Goal: Task Accomplishment & Management: Manage account settings

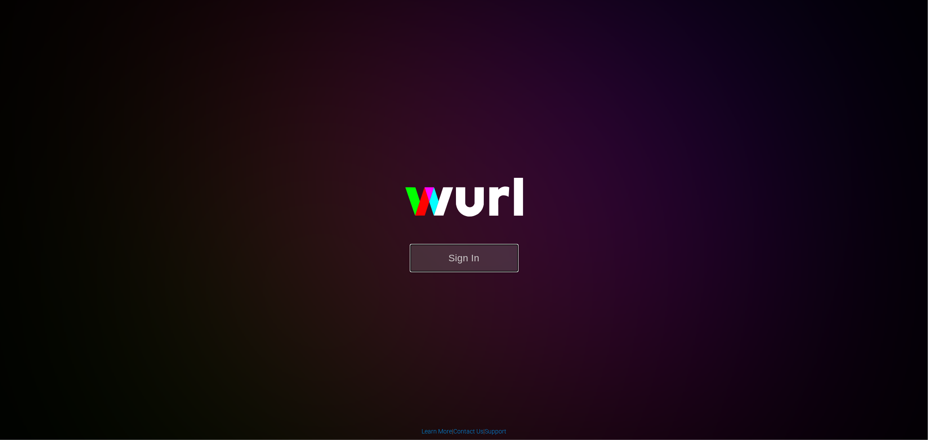
click at [473, 260] on button "Sign In" at bounding box center [464, 258] width 109 height 28
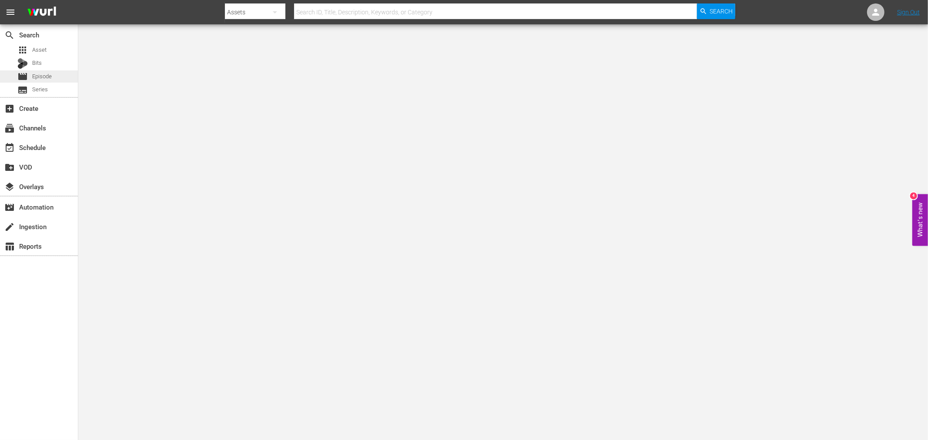
click at [48, 77] on span "Episode" at bounding box center [42, 76] width 20 height 9
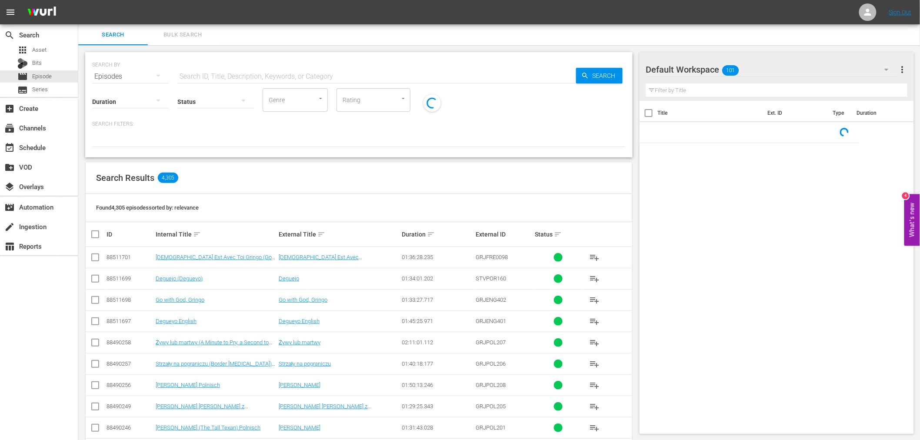
click at [212, 76] on input "text" at bounding box center [376, 76] width 399 height 21
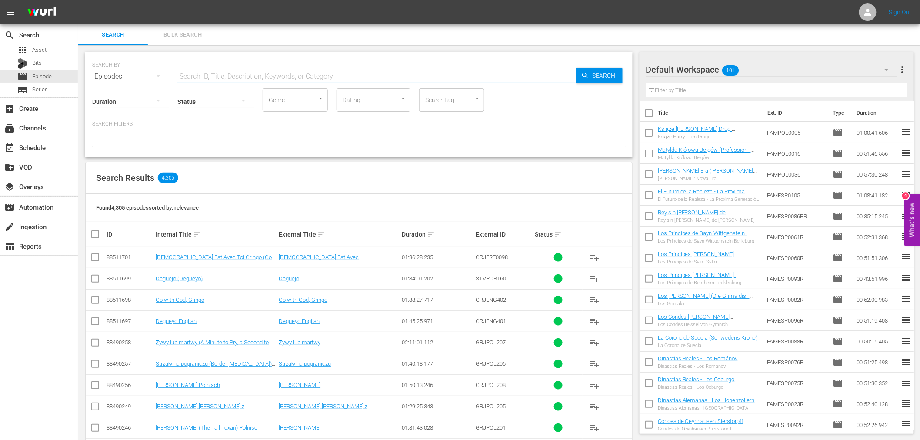
type input "famnl"
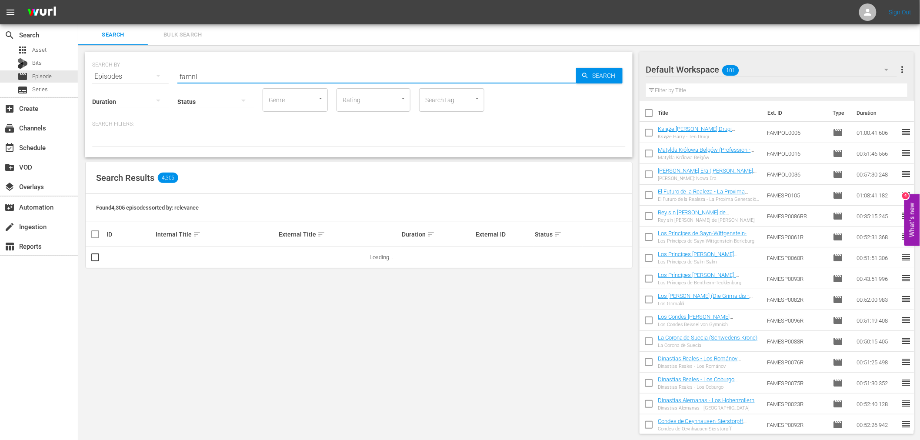
click at [588, 84] on div "SEARCH BY Search By Episodes Search ID, Title, Description, Keywords, or Catego…" at bounding box center [359, 71] width 534 height 31
click at [590, 81] on span "Search" at bounding box center [605, 76] width 33 height 16
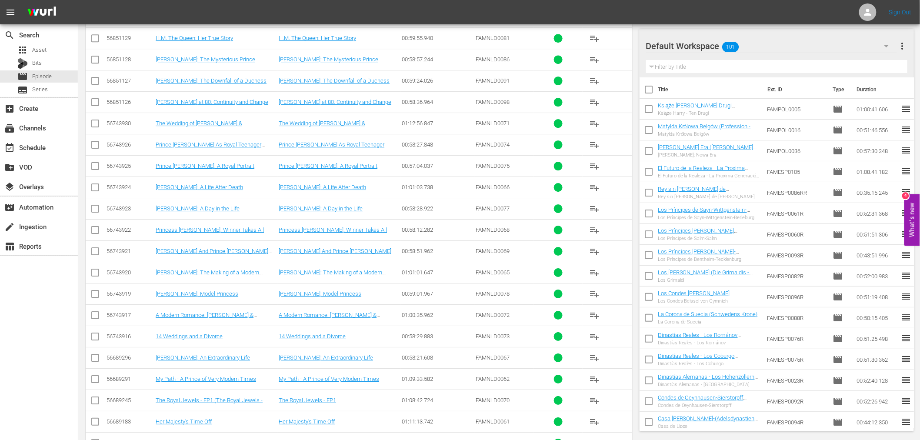
scroll to position [942, 0]
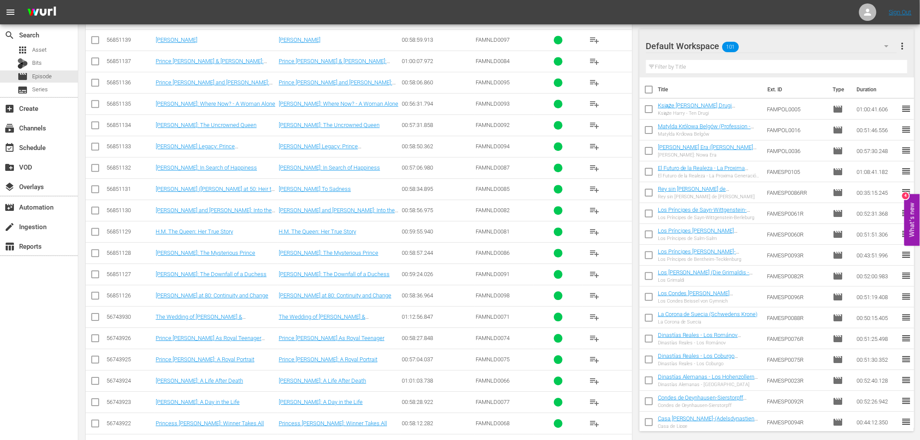
click at [905, 47] on span "more_vert" at bounding box center [902, 46] width 10 height 10
click at [849, 67] on div "Clear All Workspace Items" at bounding box center [847, 63] width 102 height 16
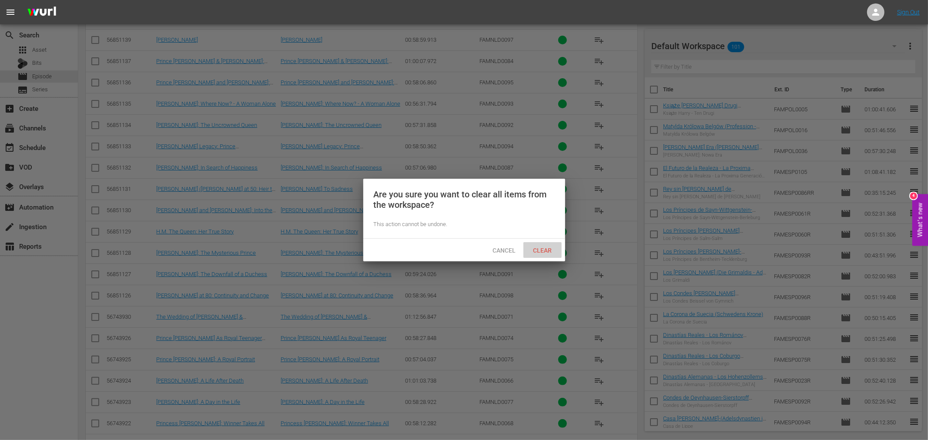
click at [538, 247] on span "Clear" at bounding box center [542, 250] width 33 height 7
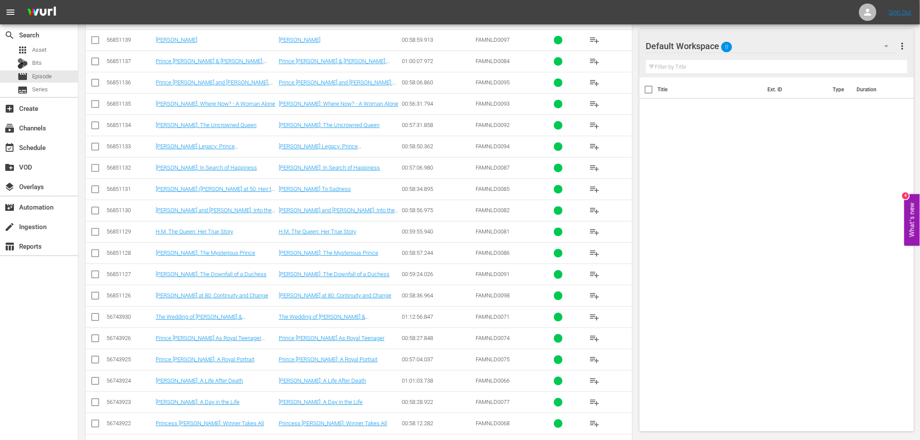
click at [659, 12] on nav "menu Sign Out" at bounding box center [460, 12] width 920 height 24
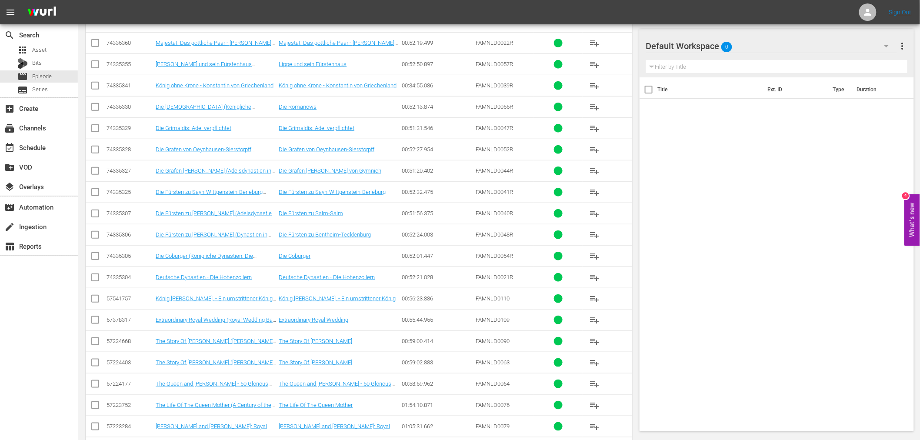
scroll to position [0, 0]
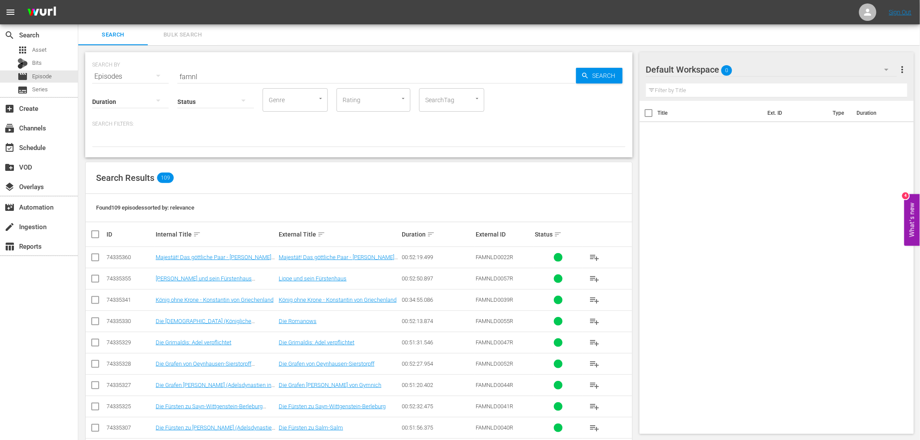
click at [93, 240] on th at bounding box center [96, 234] width 20 height 24
click at [95, 231] on input "checkbox" at bounding box center [98, 234] width 17 height 10
checkbox input "true"
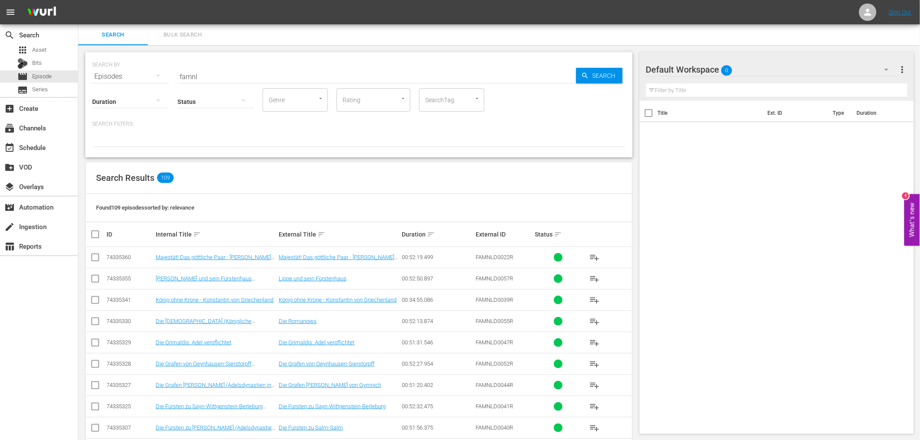
checkbox input "true"
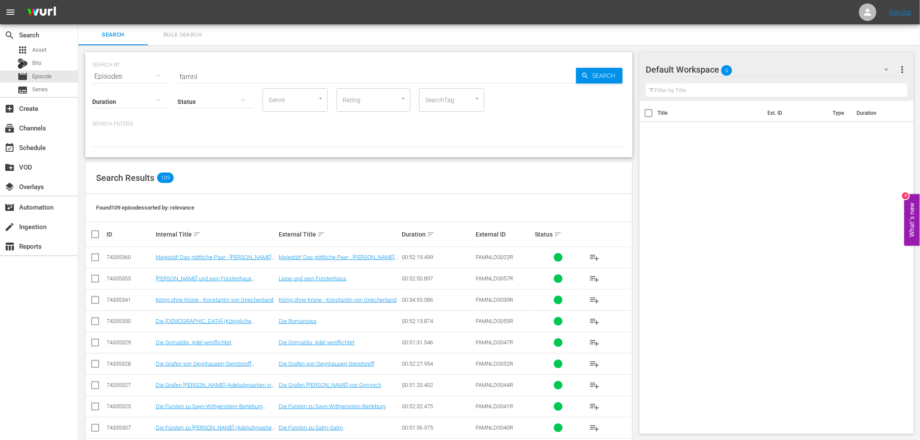
checkbox input "true"
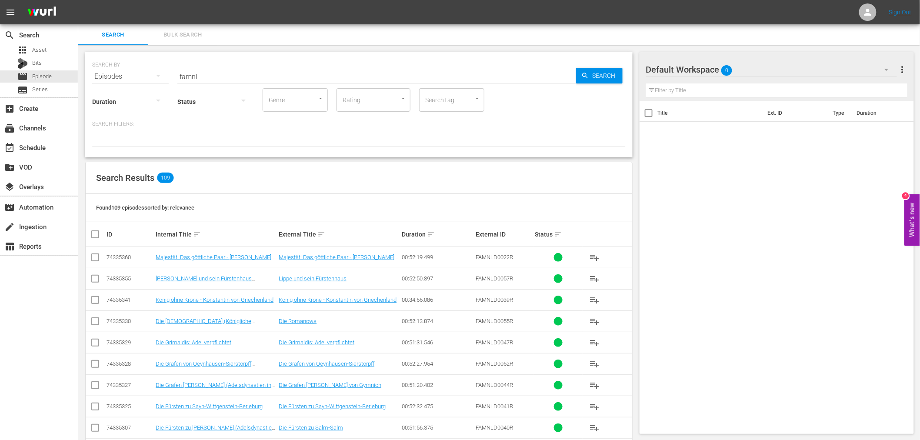
checkbox input "true"
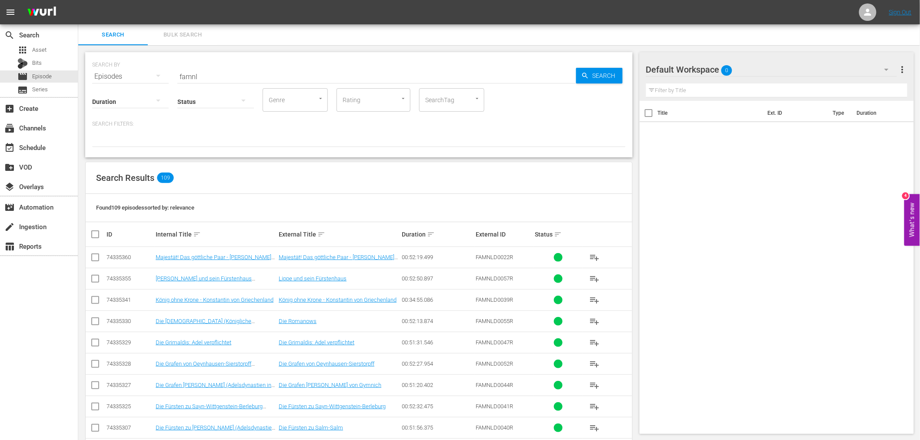
checkbox input "true"
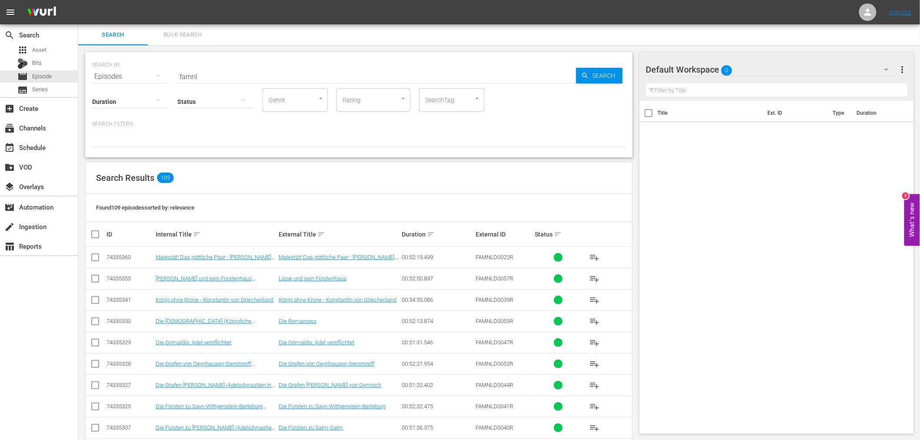
checkbox input "true"
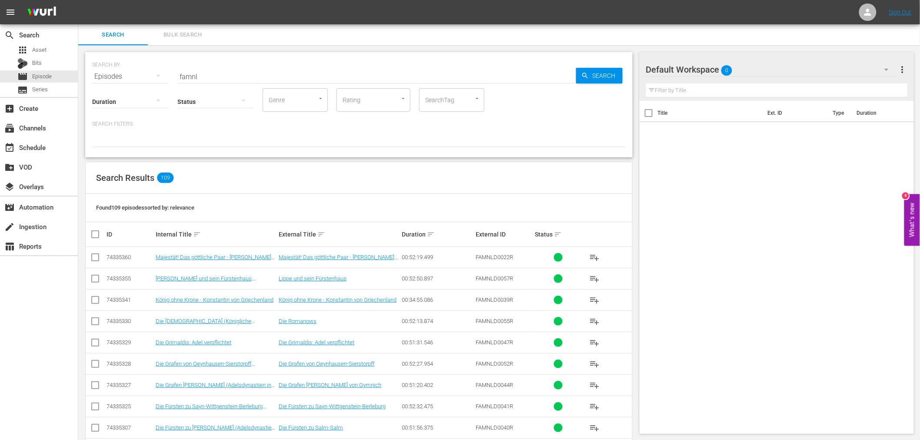
checkbox input "true"
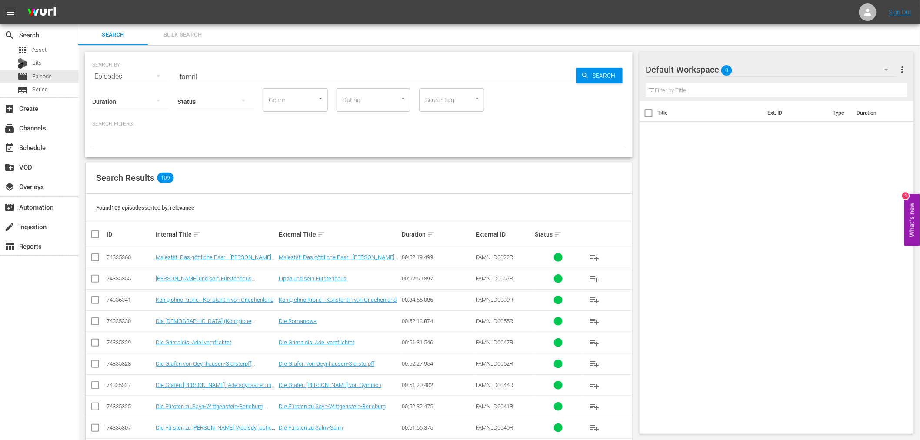
checkbox input "true"
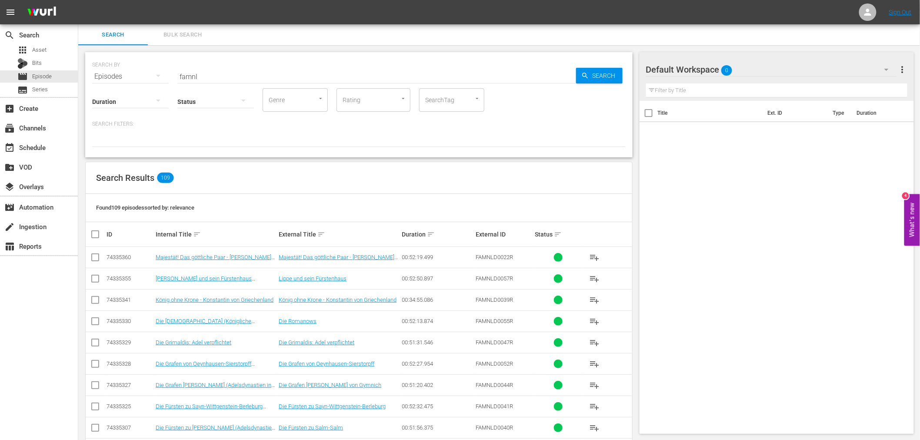
checkbox input "true"
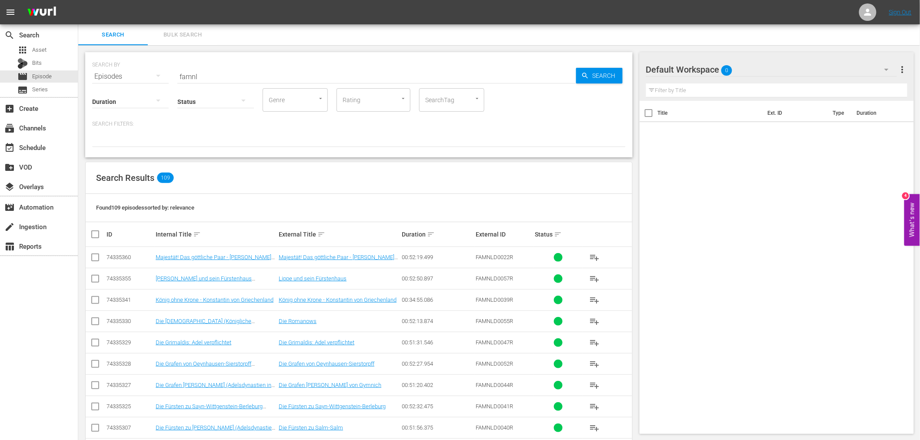
checkbox input "true"
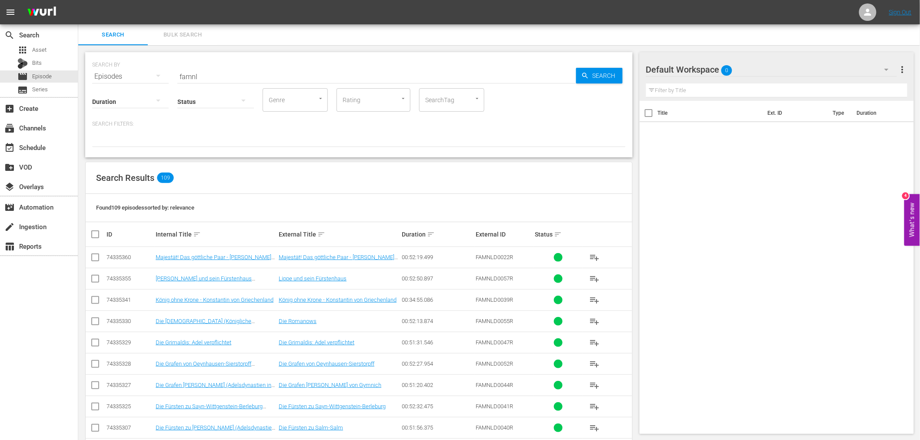
checkbox input "true"
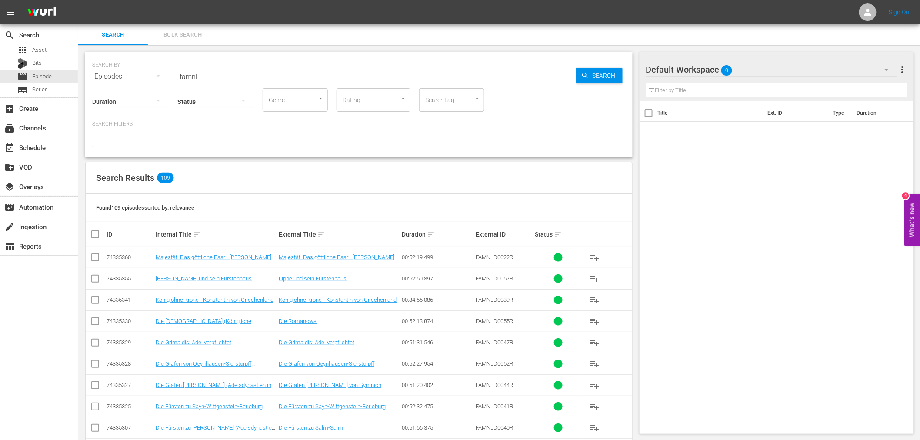
checkbox input "true"
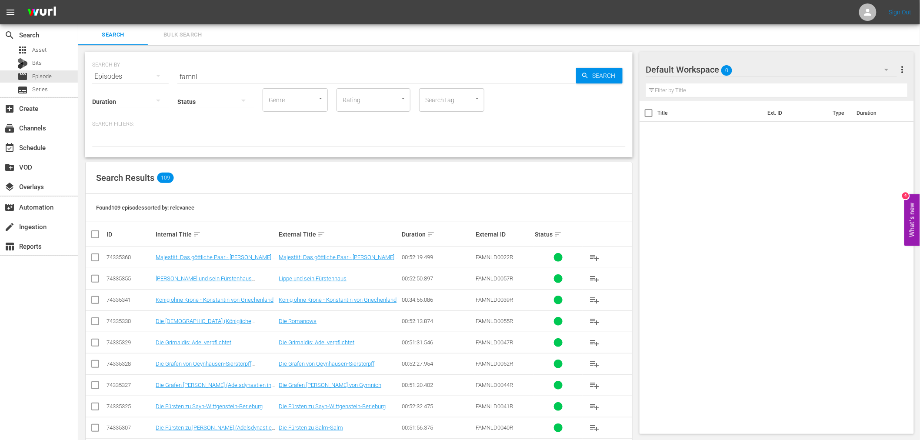
checkbox input "true"
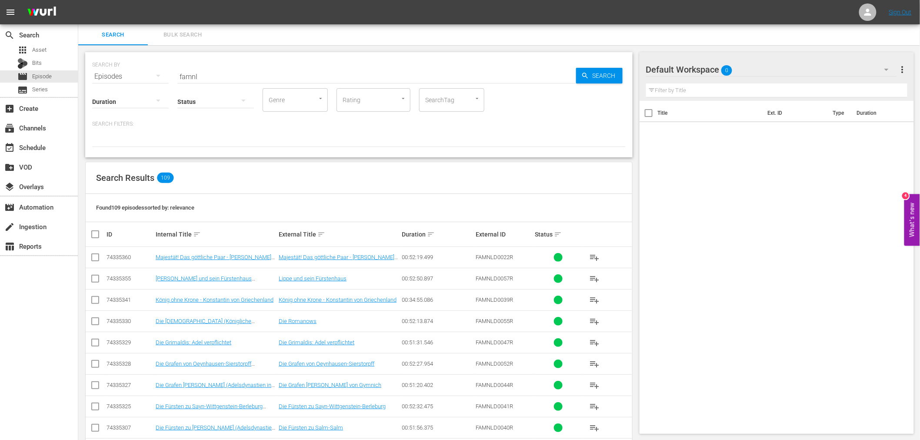
checkbox input "true"
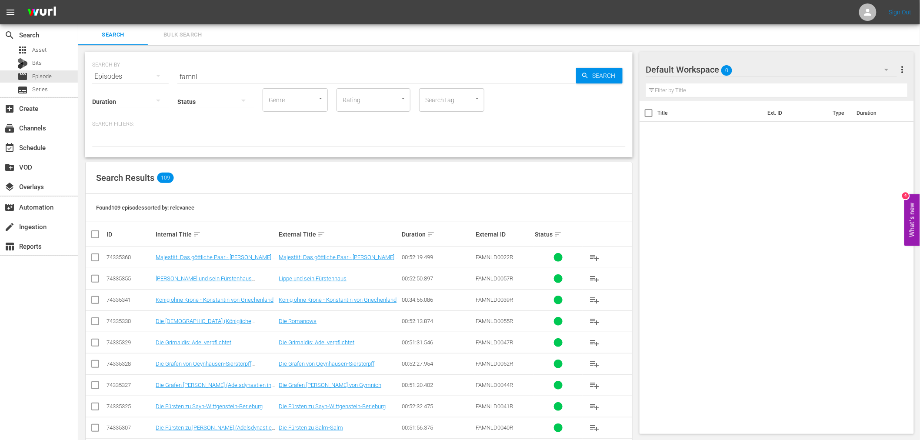
checkbox input "true"
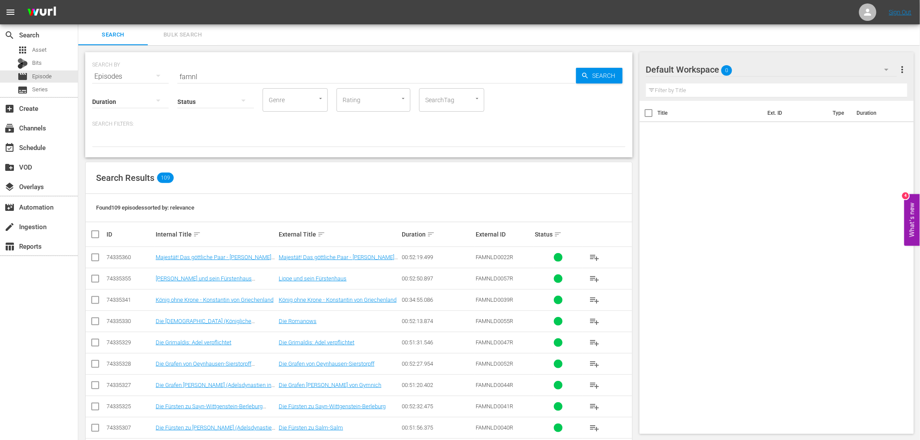
checkbox input "true"
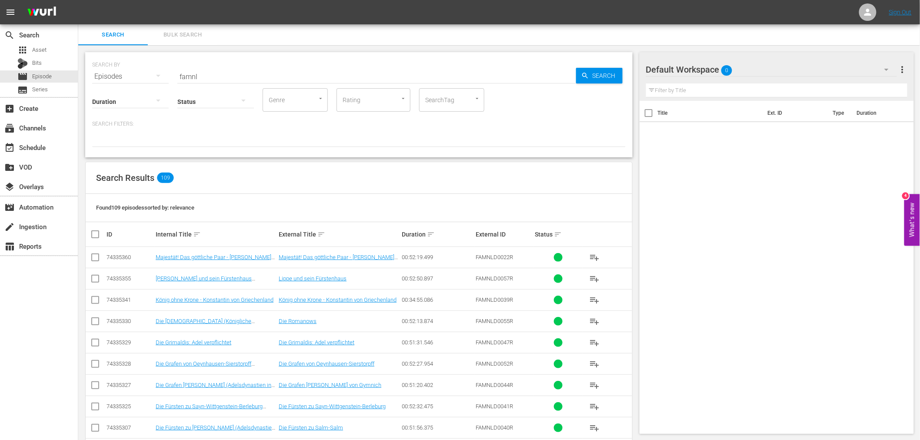
checkbox input "true"
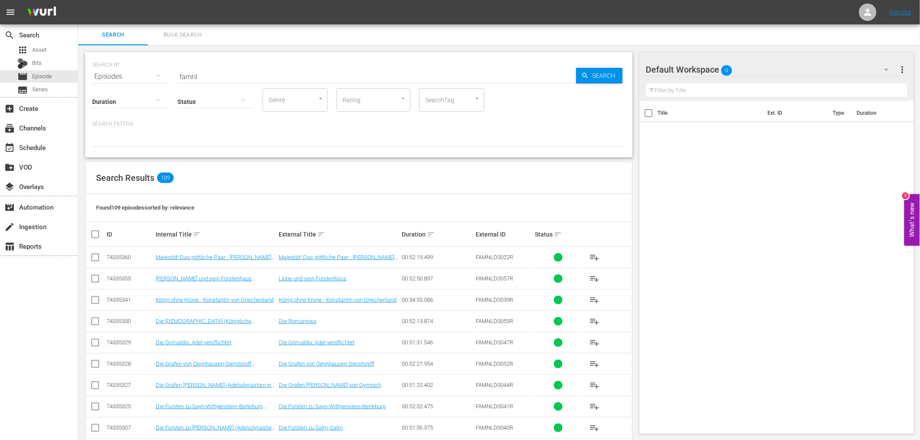
checkbox input "true"
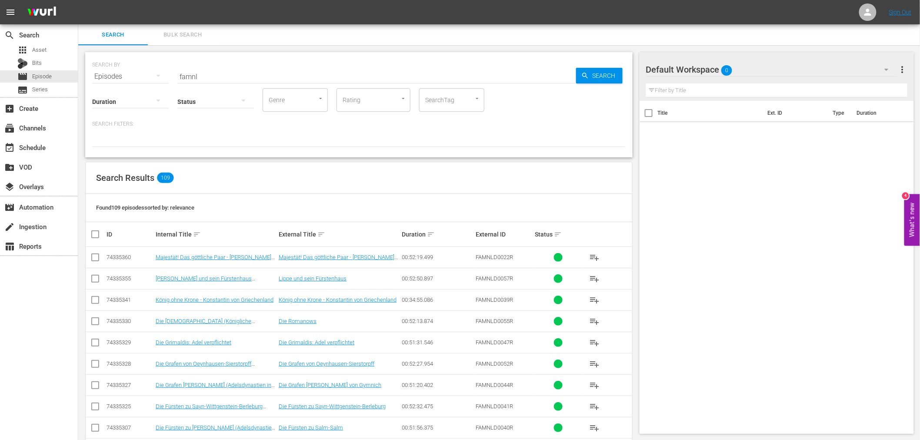
checkbox input "true"
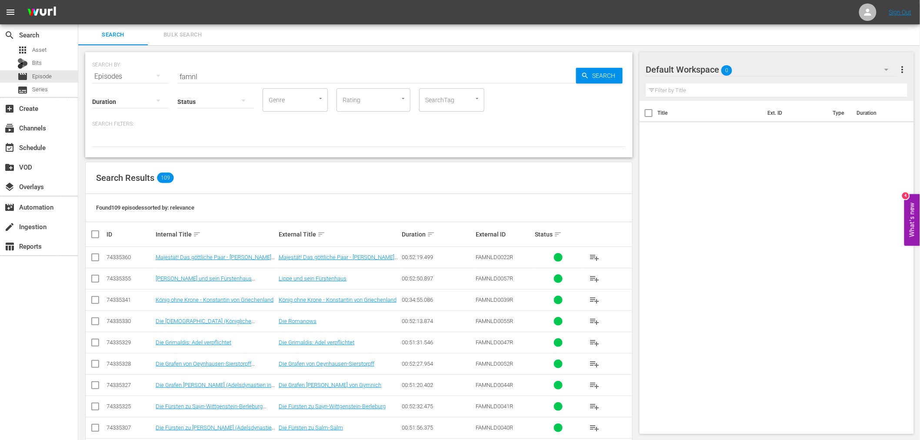
checkbox input "true"
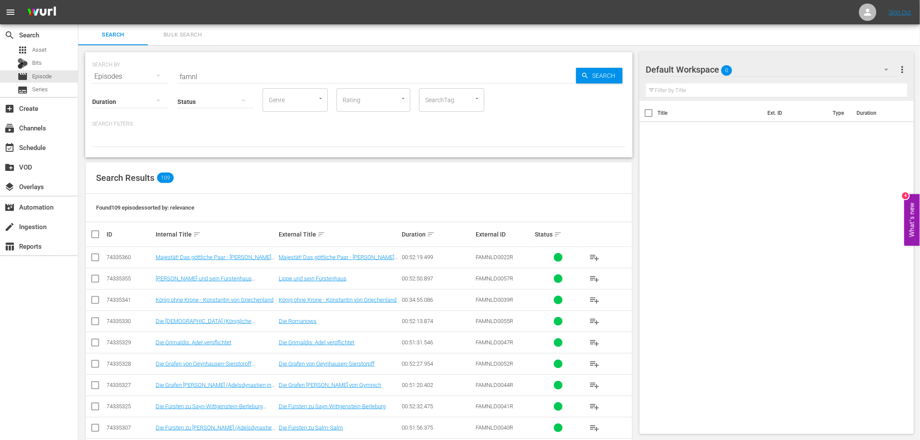
checkbox input "true"
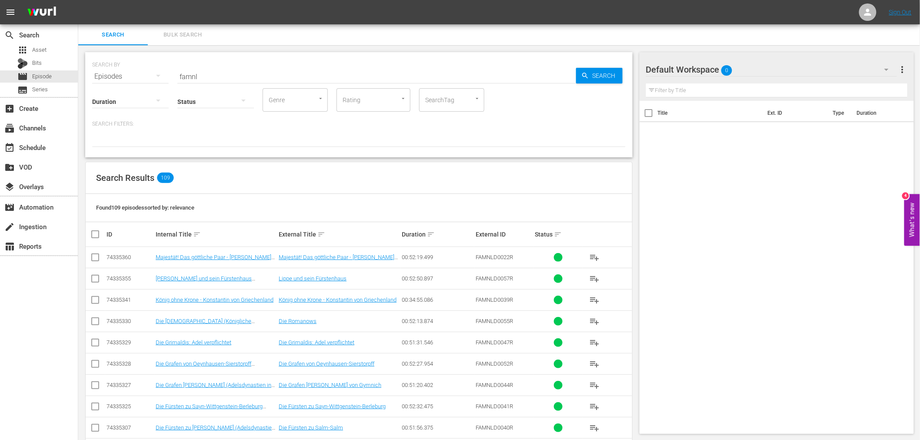
checkbox input "true"
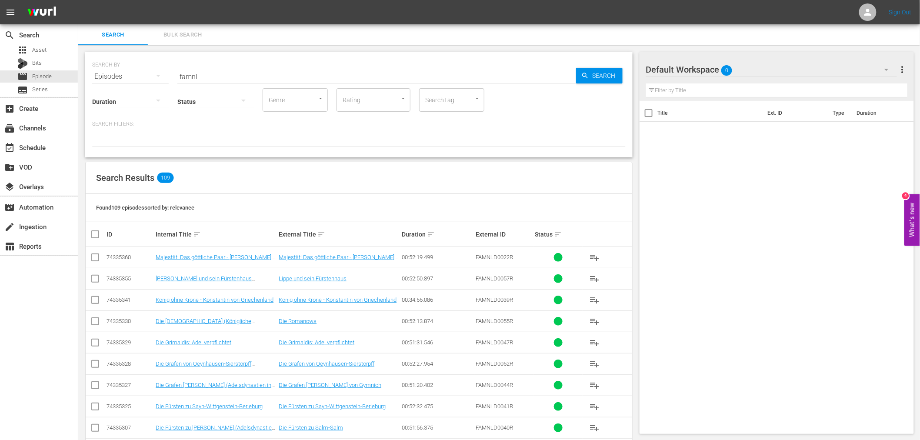
checkbox input "true"
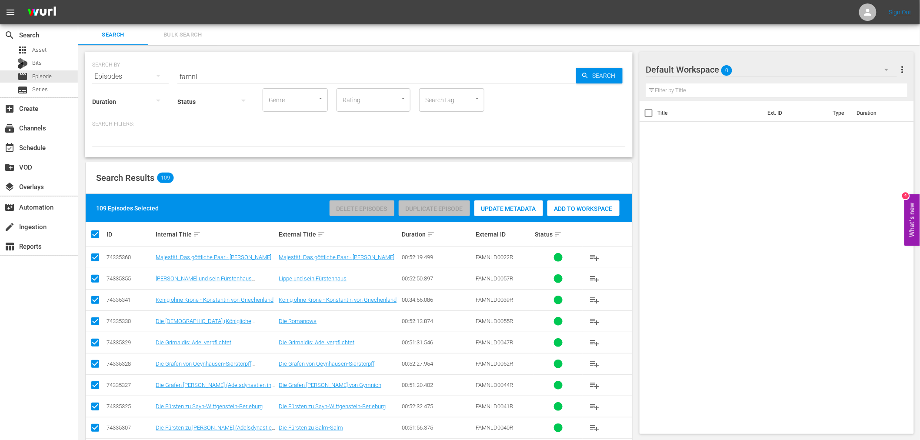
click at [605, 203] on div "Add to Workspace" at bounding box center [584, 209] width 72 height 17
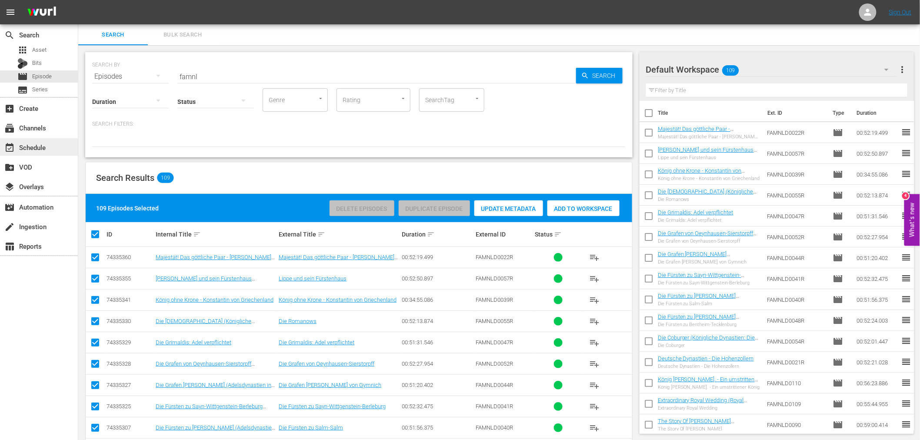
click at [53, 150] on div "event_available Schedule" at bounding box center [39, 146] width 78 height 17
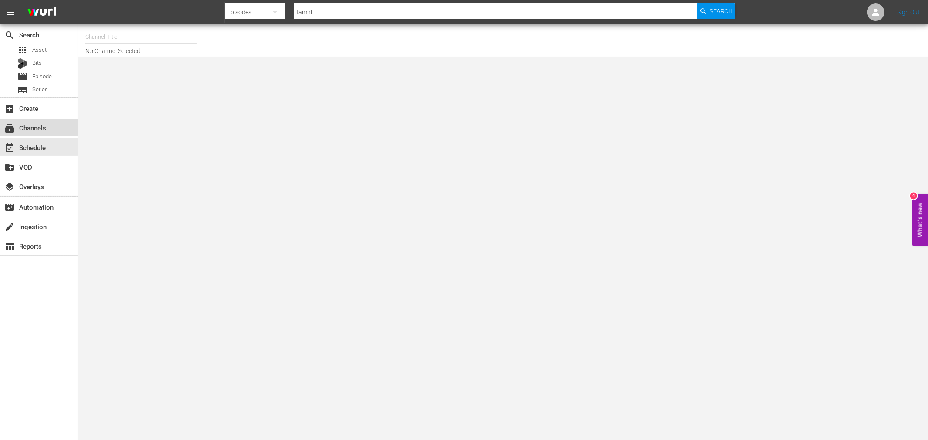
click at [62, 132] on div "subscriptions Channels" at bounding box center [39, 127] width 78 height 17
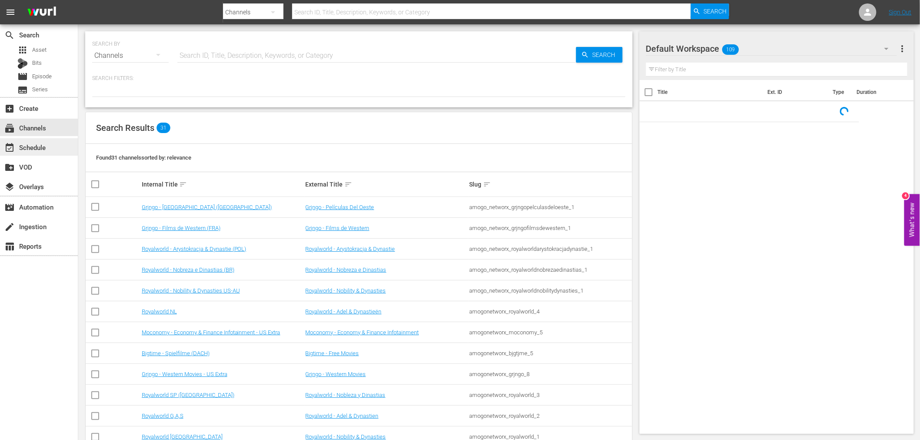
click at [63, 140] on div "event_available Schedule" at bounding box center [39, 146] width 78 height 17
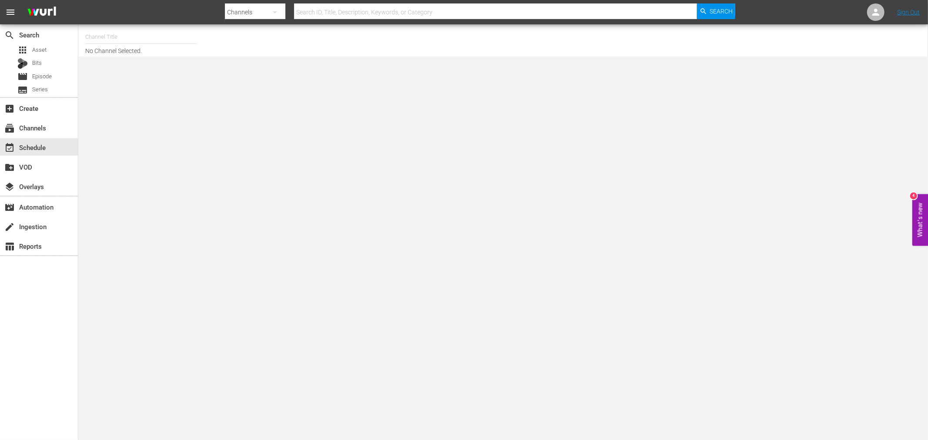
click at [131, 37] on input "text" at bounding box center [140, 37] width 111 height 21
click at [119, 35] on input "text" at bounding box center [140, 37] width 111 height 21
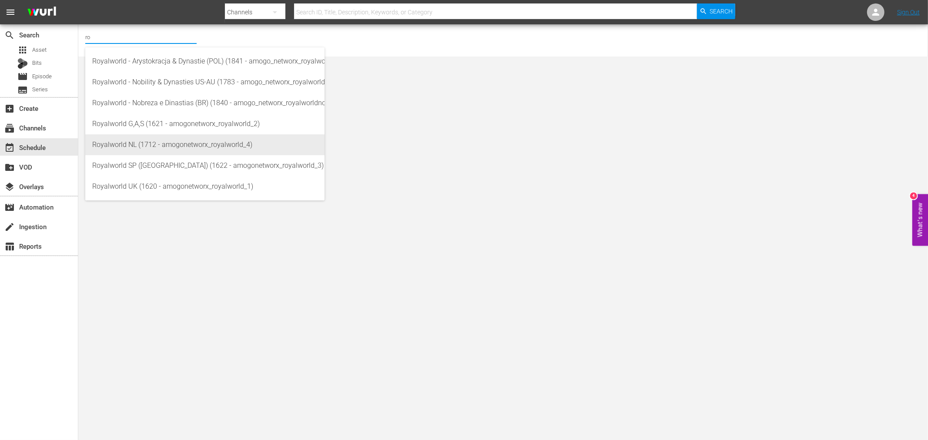
click at [161, 149] on div "Royalworld NL (1712 - amogonetworx_royalworld_4)" at bounding box center [204, 144] width 225 height 21
type input "Royalworld NL (1712 - amogonetworx_royalworld_4)"
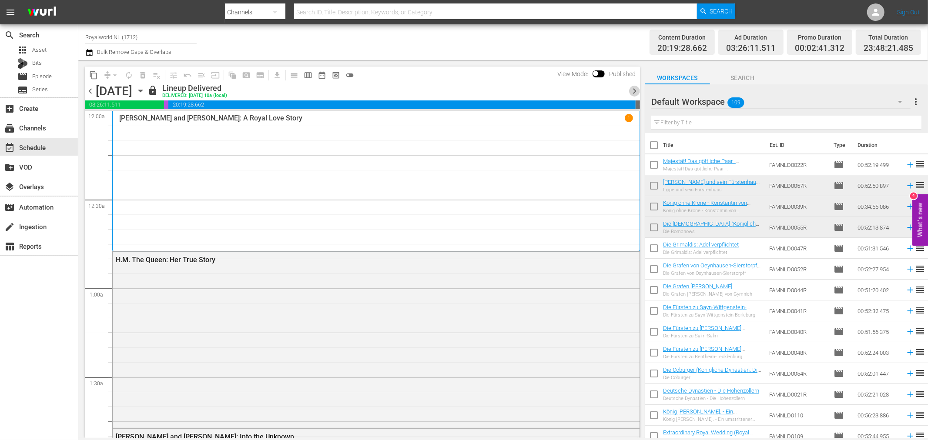
click at [639, 91] on span "chevron_right" at bounding box center [634, 91] width 11 height 11
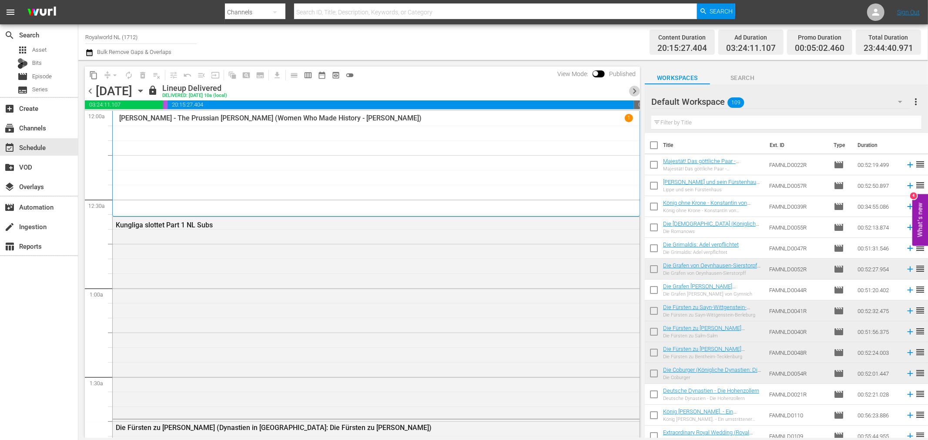
click at [635, 94] on span "chevron_right" at bounding box center [634, 91] width 11 height 11
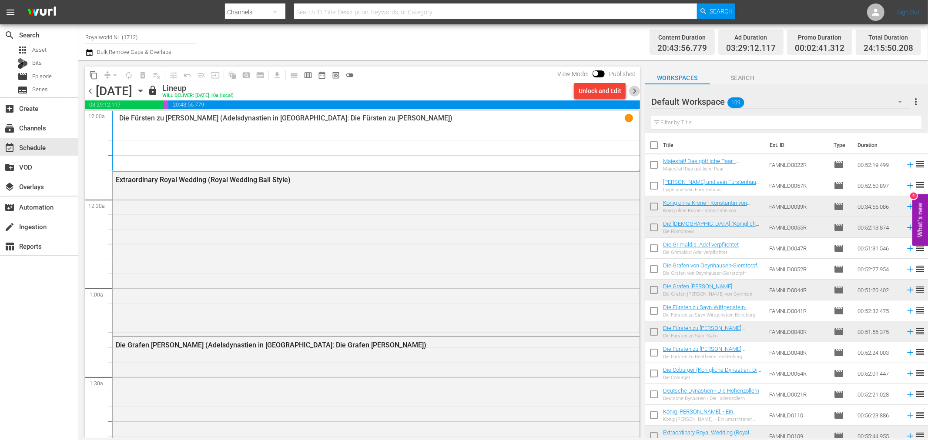
click at [635, 92] on span "chevron_right" at bounding box center [634, 91] width 11 height 11
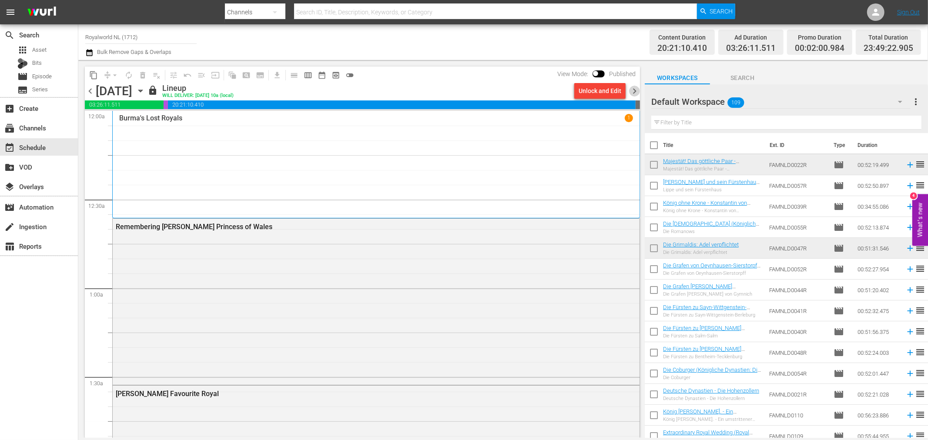
click at [636, 91] on span "chevron_right" at bounding box center [634, 91] width 11 height 11
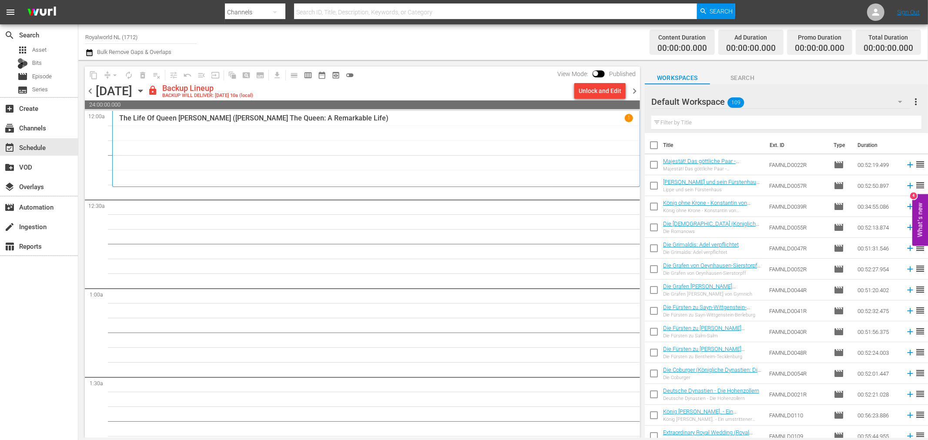
click at [89, 92] on span "chevron_left" at bounding box center [90, 91] width 11 height 11
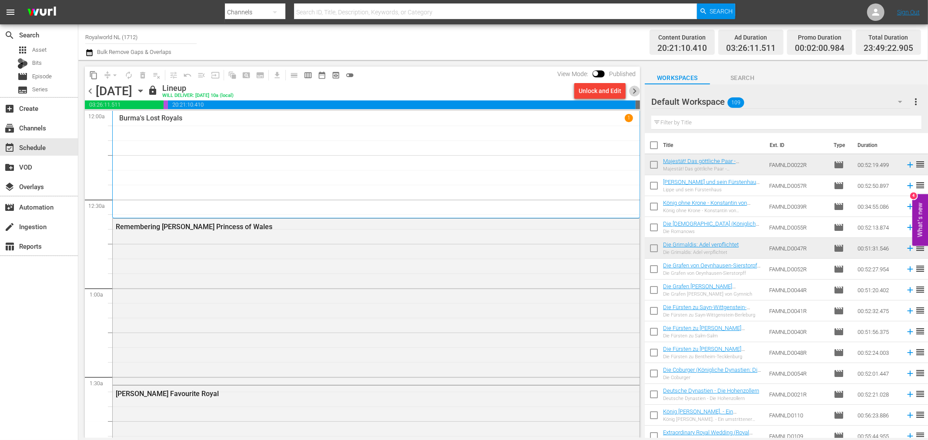
click at [633, 91] on span "chevron_right" at bounding box center [634, 91] width 11 height 11
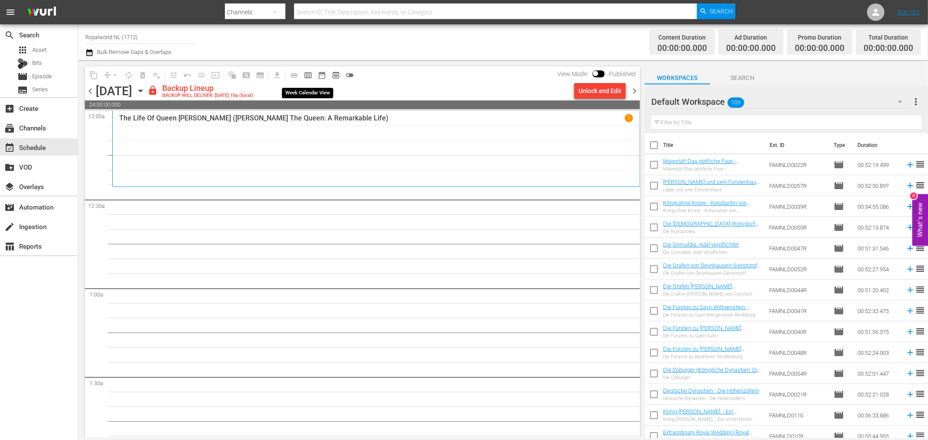
click at [310, 77] on span "calendar_view_week_outlined" at bounding box center [308, 75] width 9 height 9
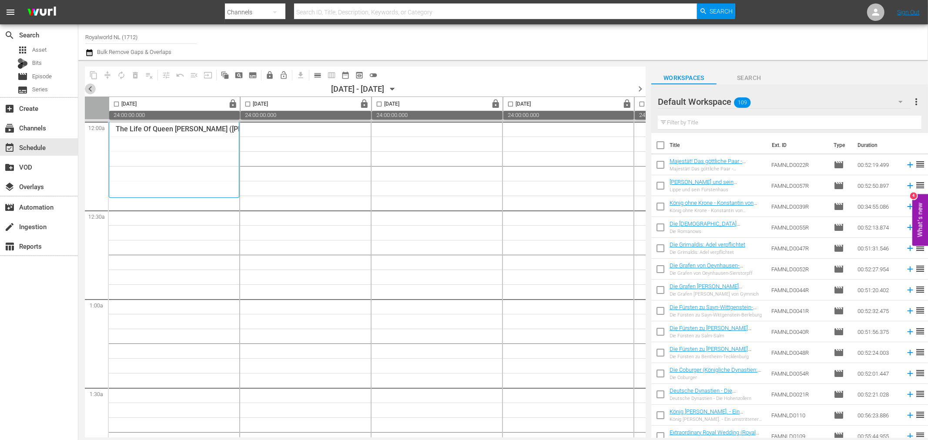
click at [93, 90] on span "chevron_left" at bounding box center [90, 89] width 11 height 11
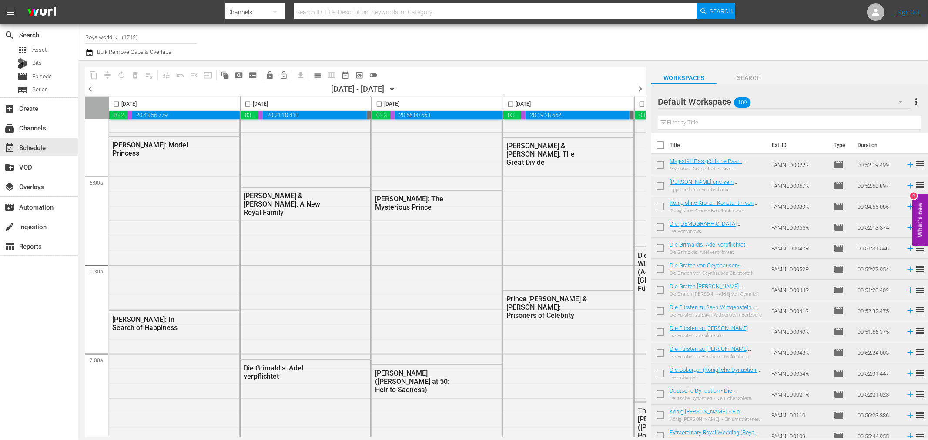
scroll to position [1015, 0]
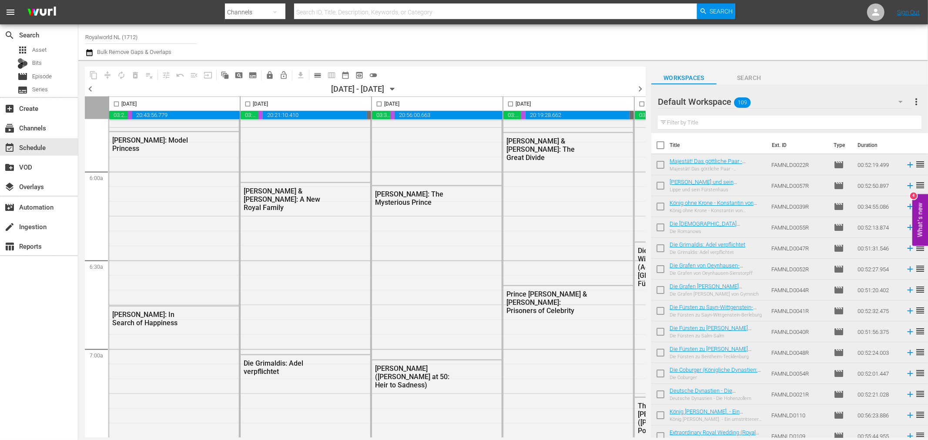
click at [790, 5] on nav "menu Search By Channels Search ID, Title, Description, Keywords, or Category Se…" at bounding box center [464, 12] width 928 height 24
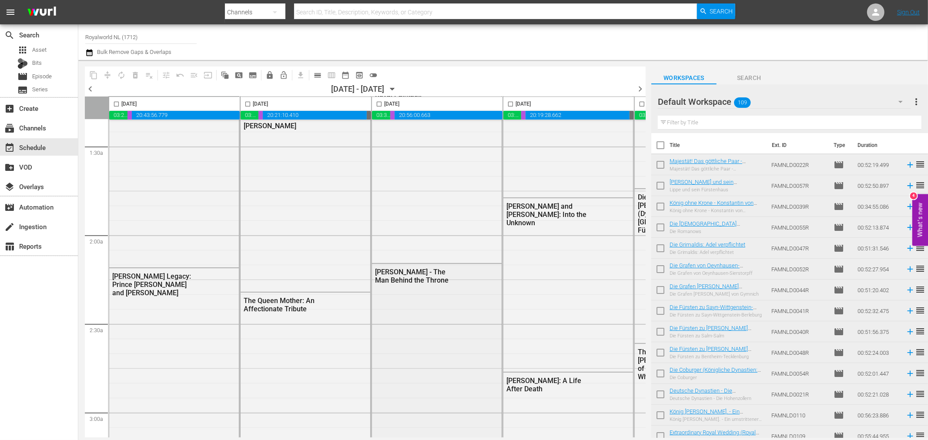
scroll to position [0, 0]
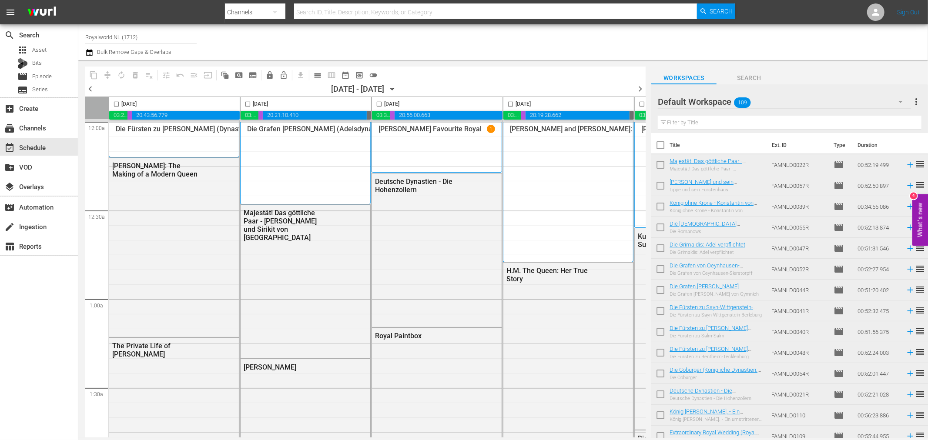
click at [377, 103] on input "checkbox" at bounding box center [379, 106] width 10 height 10
checkbox input "true"
click at [94, 76] on span "content_copy" at bounding box center [93, 75] width 9 height 9
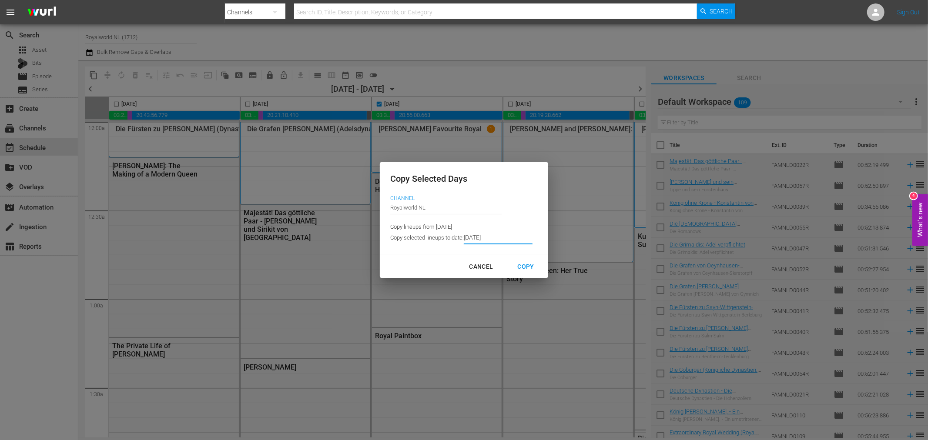
click at [488, 237] on input "8/21/2025" at bounding box center [498, 237] width 69 height 13
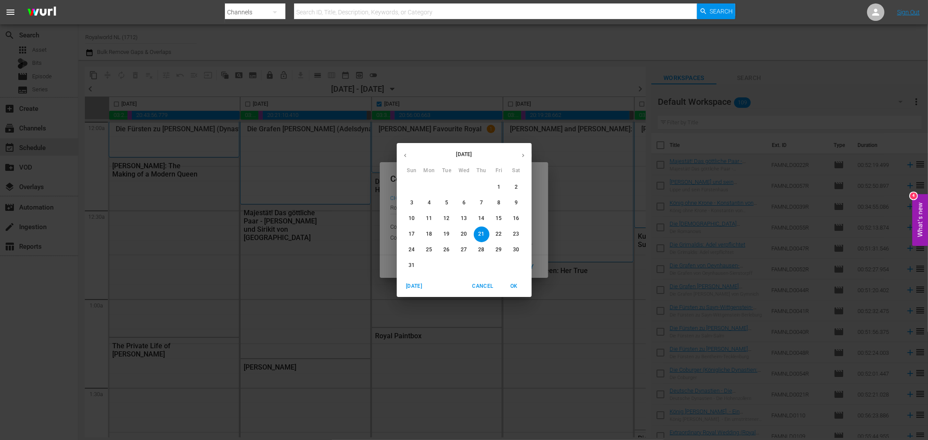
click at [424, 251] on span "25" at bounding box center [429, 249] width 16 height 7
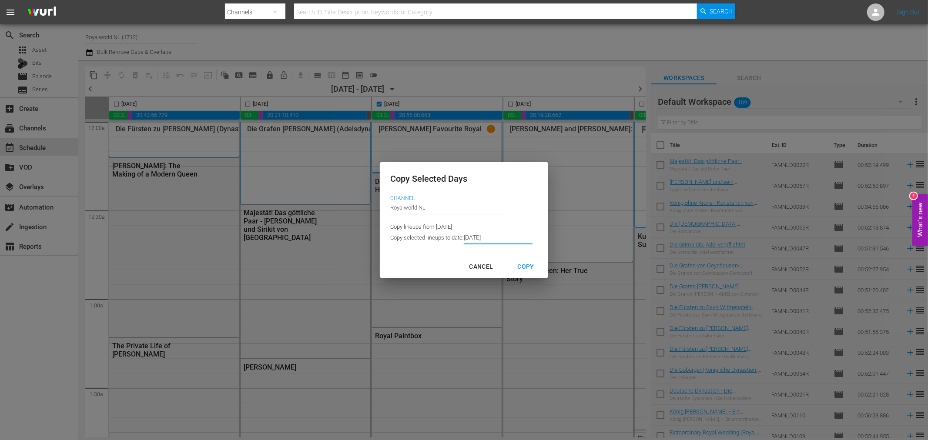
click at [521, 268] on div "Copy" at bounding box center [526, 266] width 30 height 11
type input "8/20/2025"
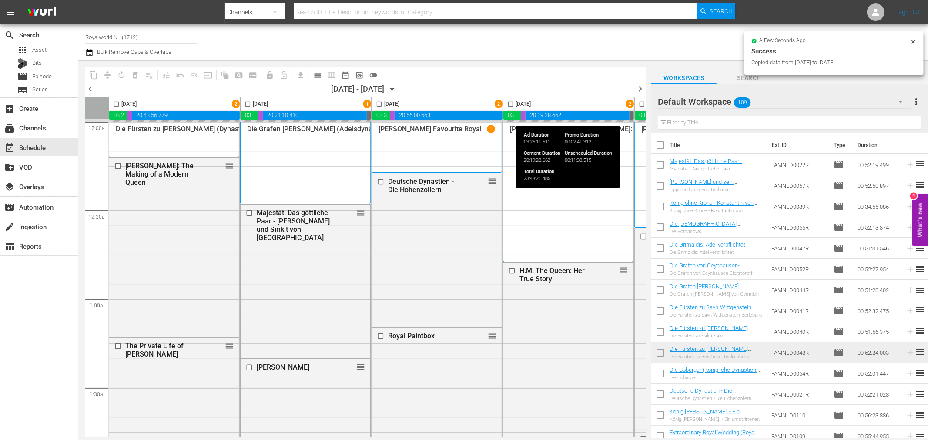
checkbox input "false"
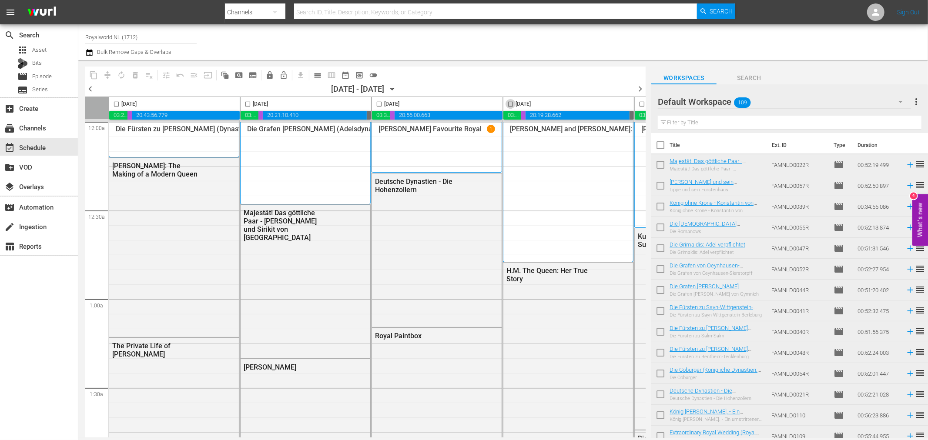
click at [510, 103] on input "checkbox" at bounding box center [510, 106] width 10 height 10
checkbox input "true"
click at [88, 78] on button "content_copy" at bounding box center [94, 75] width 14 height 14
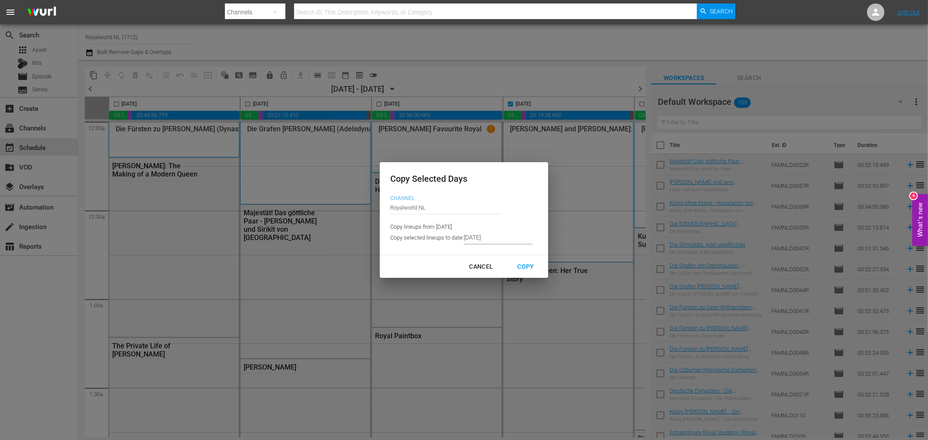
click at [505, 235] on input "8/20/2025" at bounding box center [498, 237] width 69 height 13
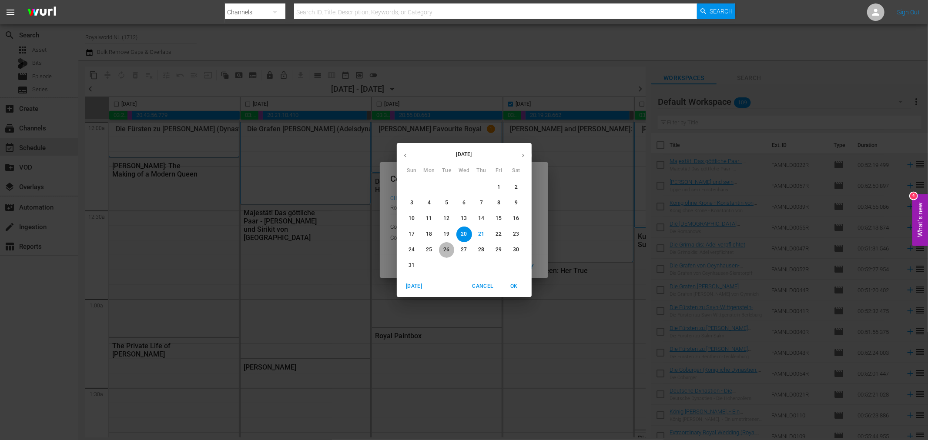
click at [444, 251] on p "26" at bounding box center [446, 249] width 6 height 7
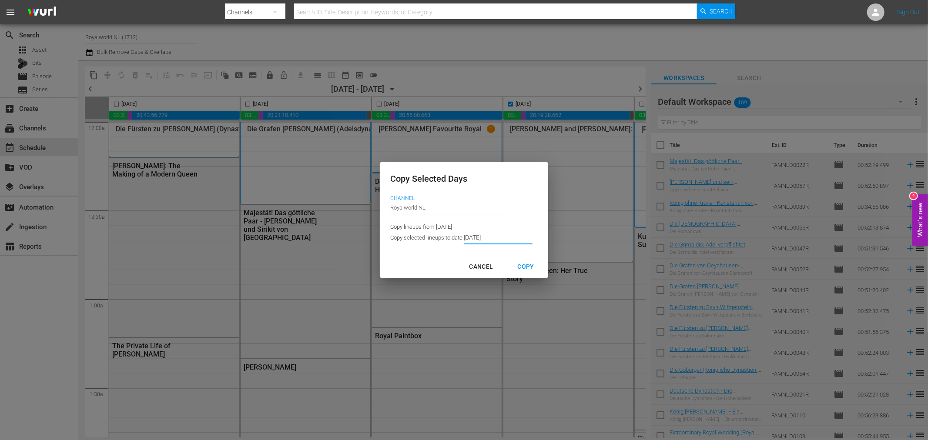
click at [519, 267] on div "Copy" at bounding box center [526, 266] width 30 height 11
type input "[DATE]"
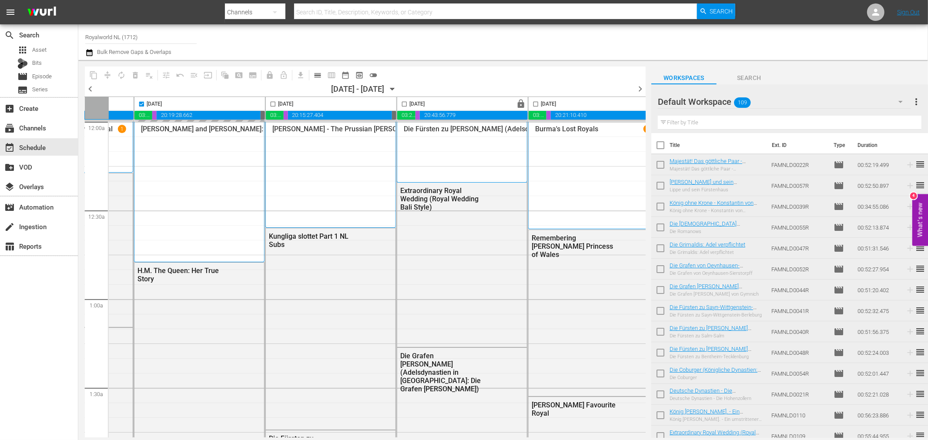
scroll to position [0, 386]
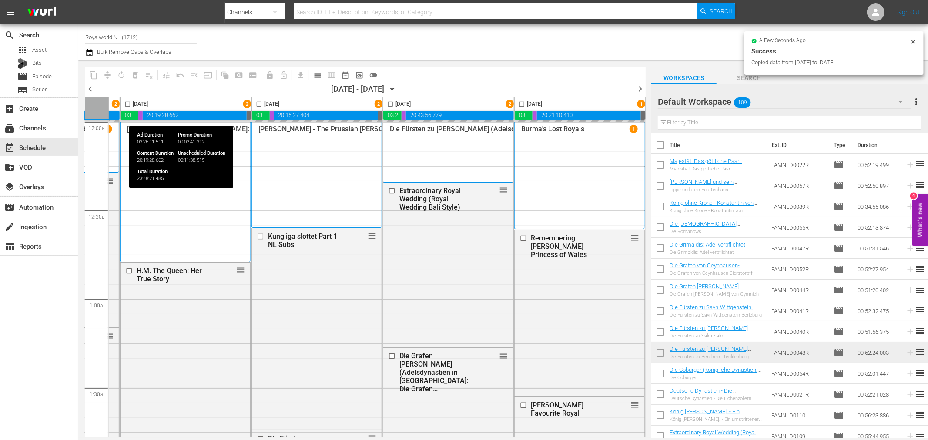
checkbox input "false"
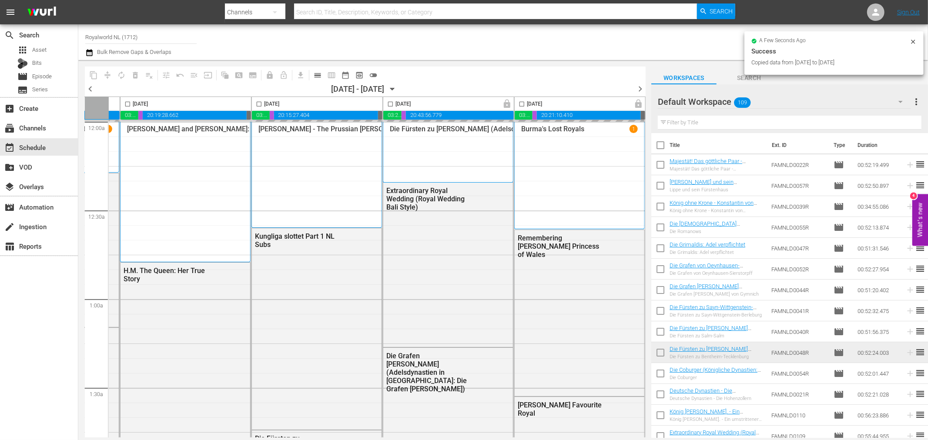
click at [257, 103] on input "checkbox" at bounding box center [259, 106] width 10 height 10
checkbox input "true"
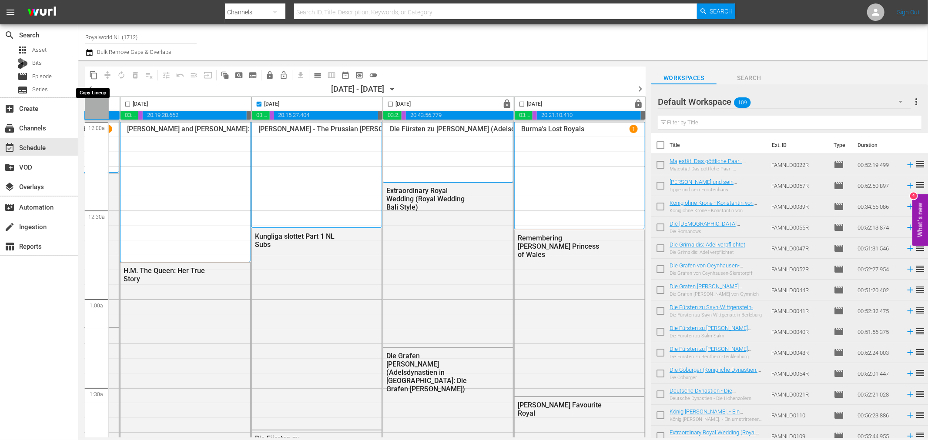
click at [95, 74] on span "content_copy" at bounding box center [93, 75] width 9 height 9
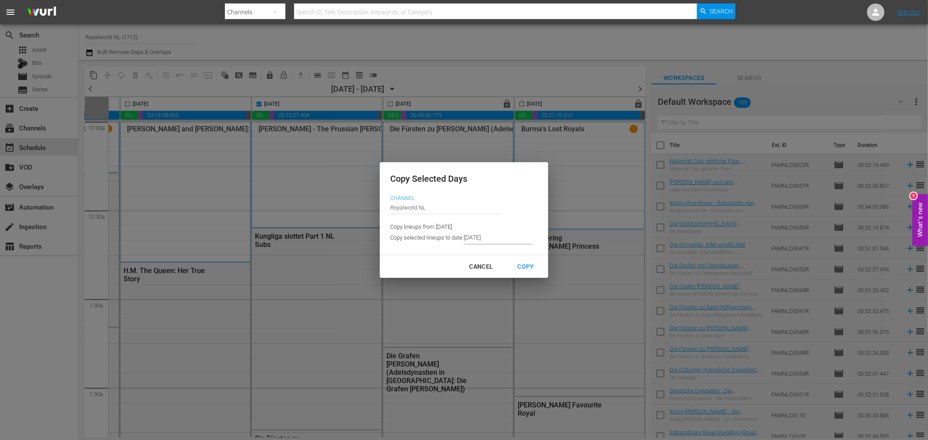
click at [497, 240] on input "[DATE]" at bounding box center [498, 237] width 69 height 13
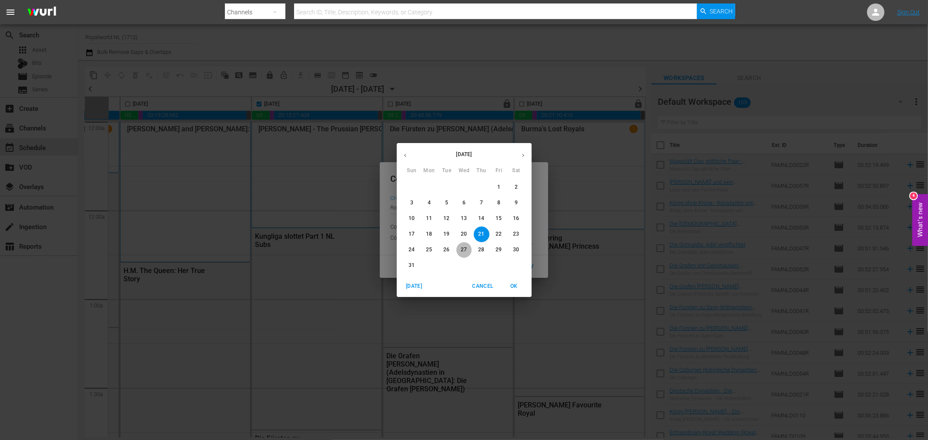
click at [465, 244] on button "27" at bounding box center [464, 250] width 16 height 16
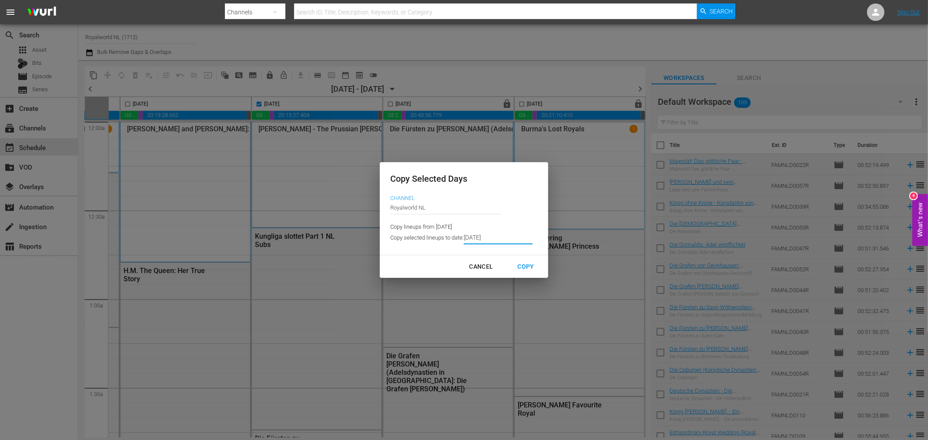
click at [523, 266] on div "Copy" at bounding box center [526, 266] width 30 height 11
type input "[DATE]"
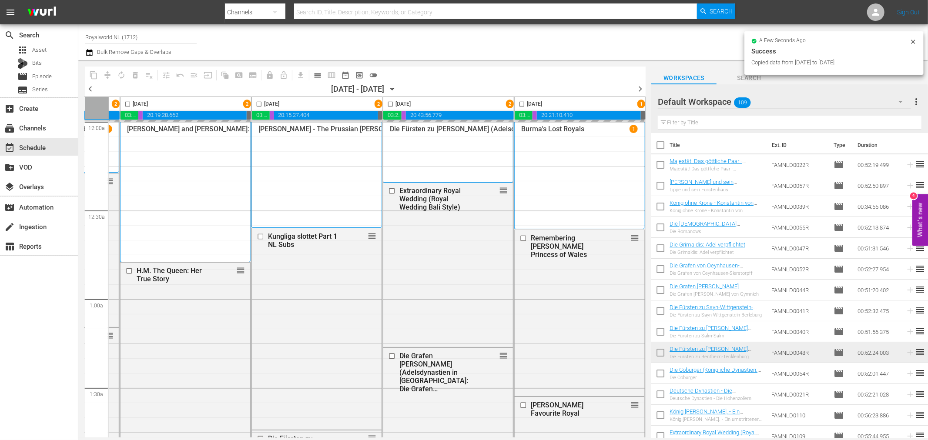
checkbox input "false"
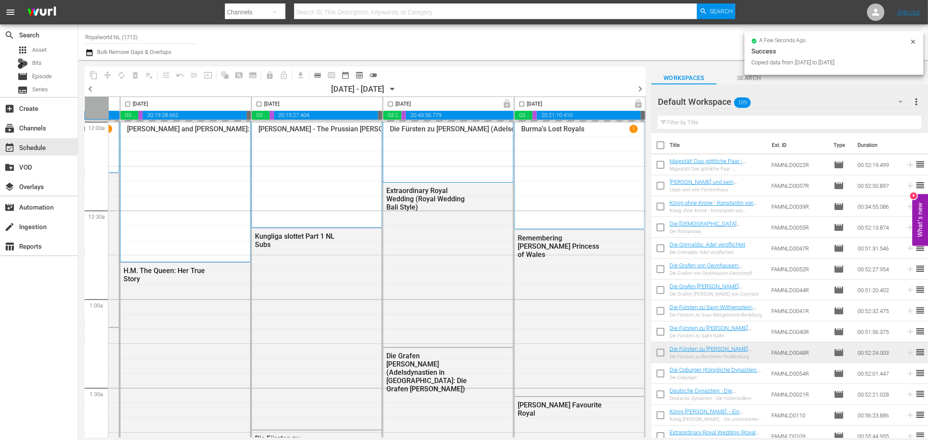
click at [385, 103] on input "checkbox" at bounding box center [390, 106] width 10 height 10
checkbox input "true"
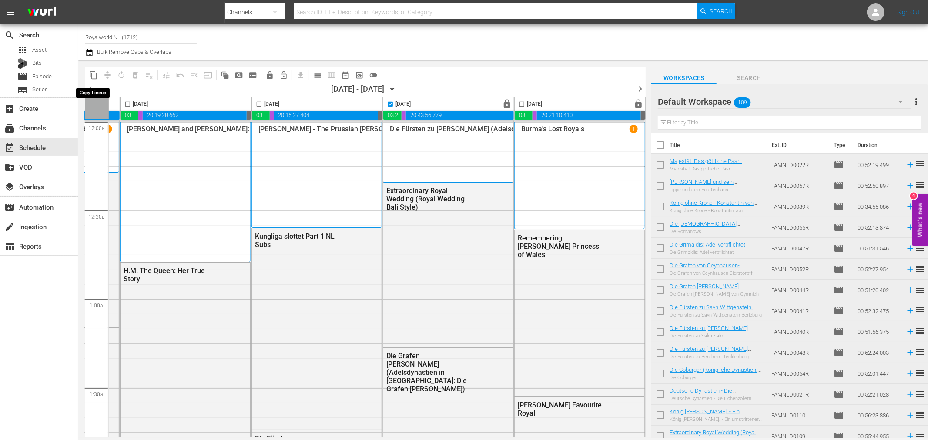
click at [87, 78] on span "content_copy" at bounding box center [94, 75] width 14 height 14
click at [92, 74] on span "content_copy" at bounding box center [93, 75] width 9 height 9
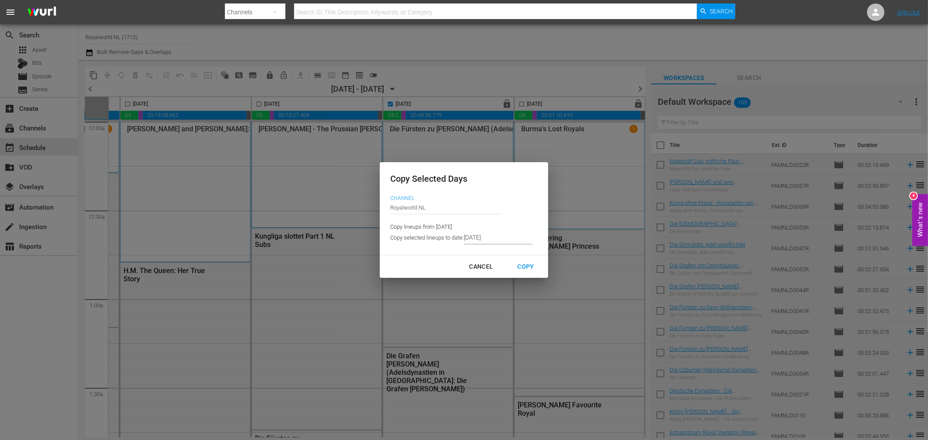
click at [500, 236] on input "[DATE]" at bounding box center [498, 237] width 69 height 13
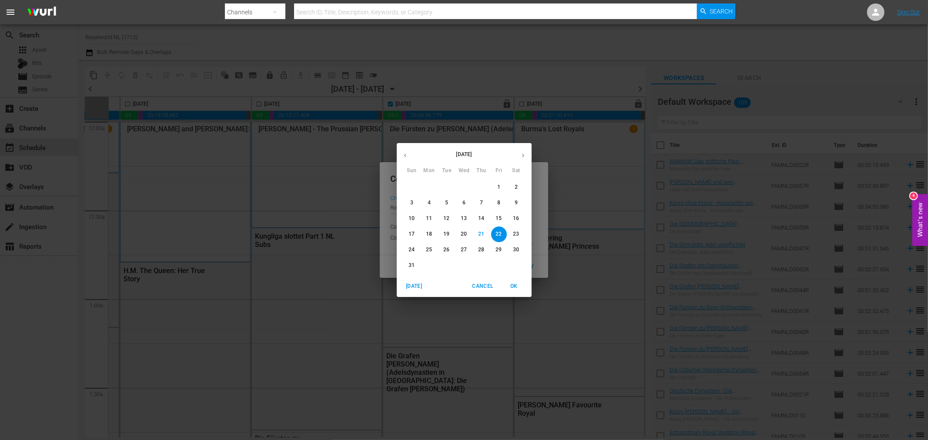
click at [479, 251] on p "28" at bounding box center [481, 249] width 6 height 7
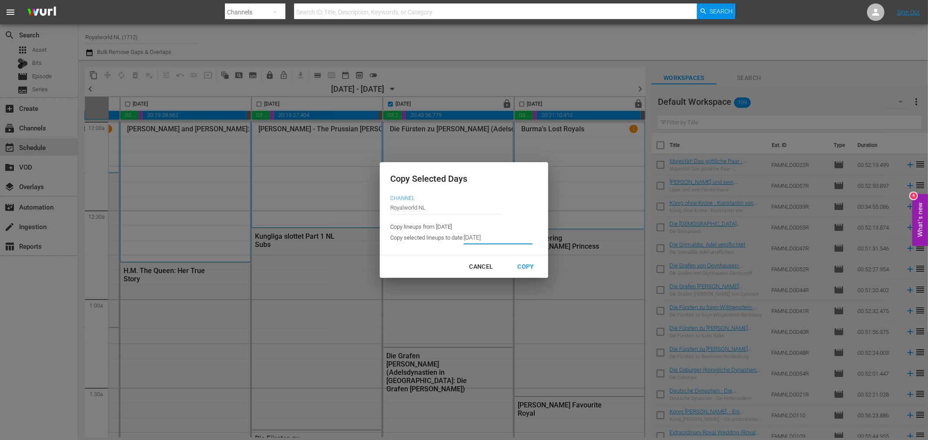
click at [522, 267] on div "Copy" at bounding box center [526, 266] width 30 height 11
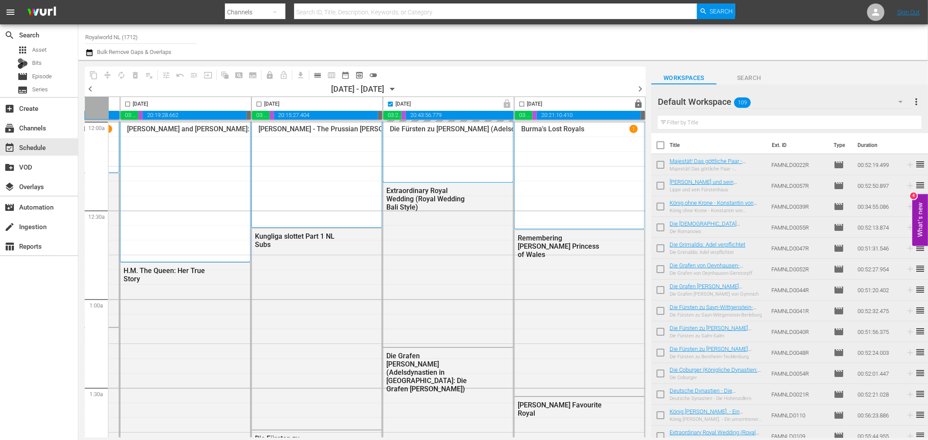
type input "[DATE]"
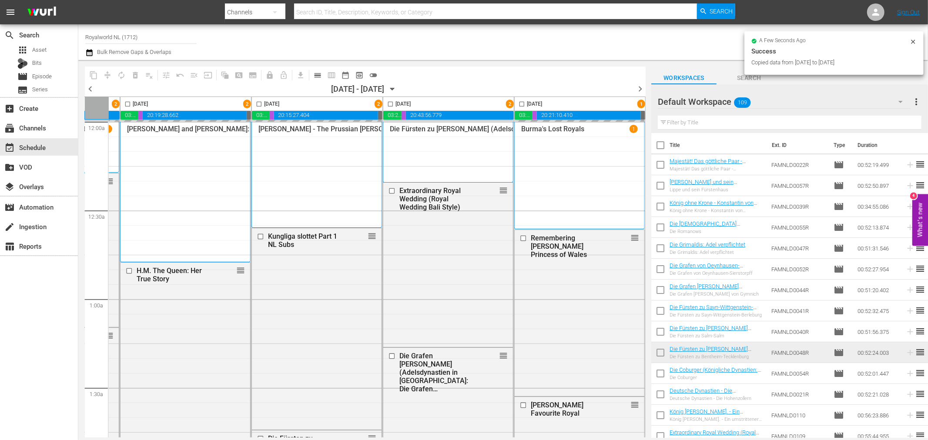
checkbox input "false"
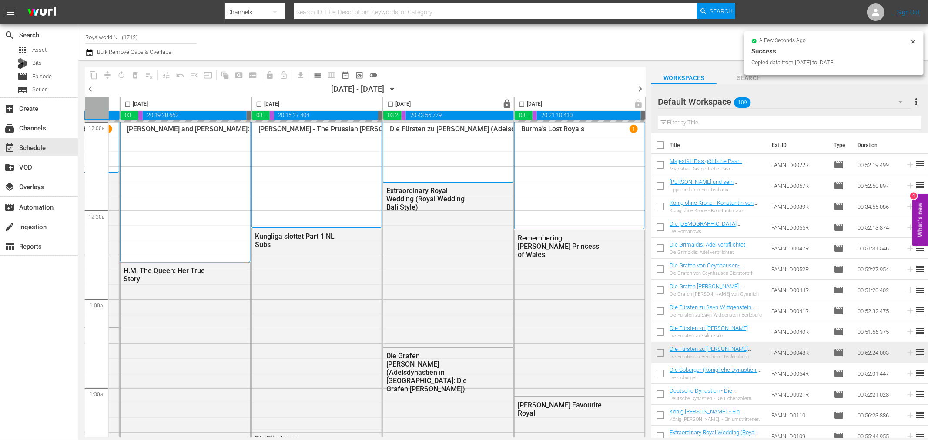
click at [519, 103] on input "checkbox" at bounding box center [522, 106] width 10 height 10
checkbox input "true"
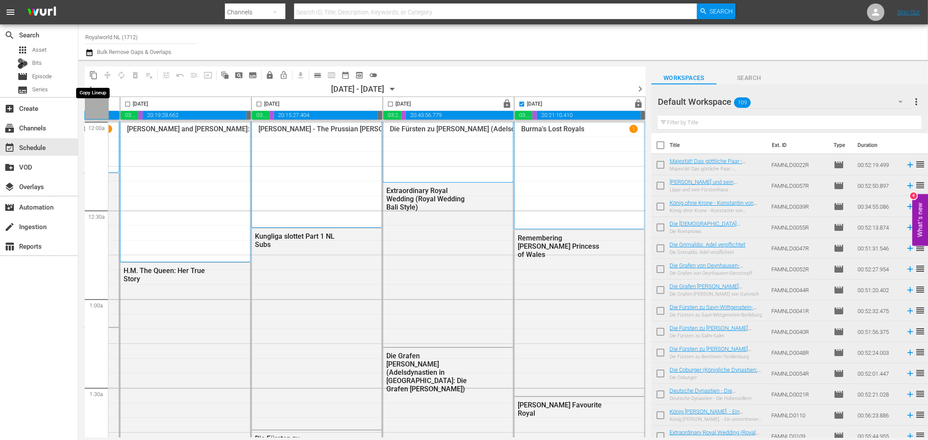
click at [87, 80] on span "content_copy" at bounding box center [94, 75] width 14 height 14
click at [93, 74] on span "content_copy" at bounding box center [93, 75] width 9 height 9
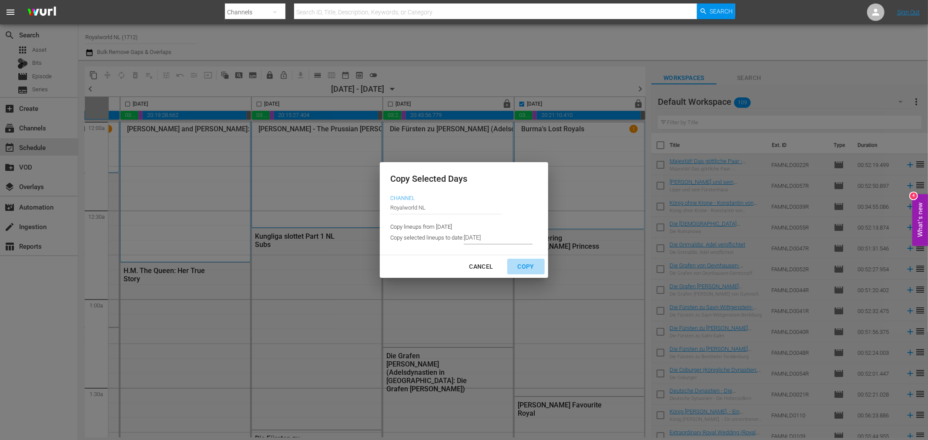
click at [523, 264] on div "Copy" at bounding box center [526, 266] width 30 height 11
type input "8/24/2025"
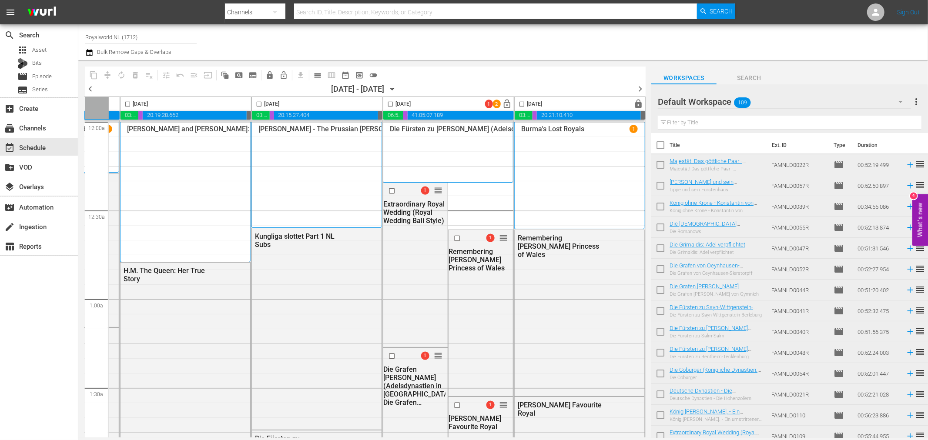
click at [518, 103] on input "checkbox" at bounding box center [522, 106] width 10 height 10
checkbox input "true"
click at [93, 75] on span "content_copy" at bounding box center [93, 75] width 9 height 9
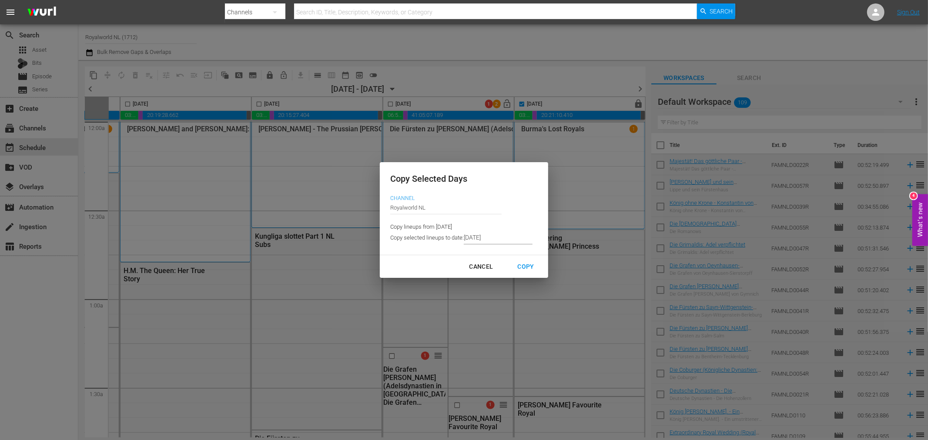
click at [498, 238] on input "8/24/2025" at bounding box center [498, 237] width 69 height 13
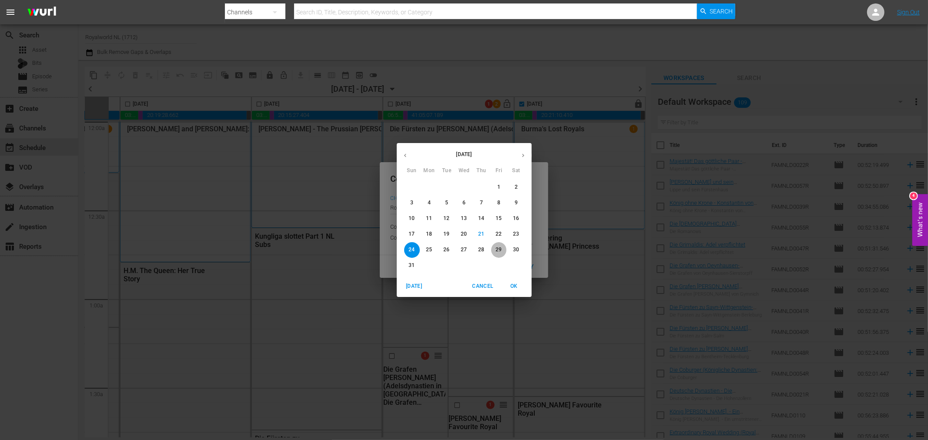
click at [502, 251] on span "29" at bounding box center [499, 249] width 16 height 7
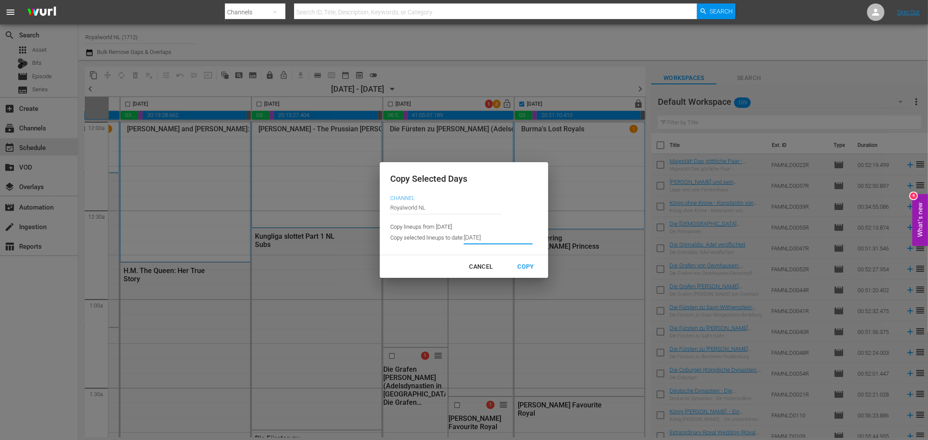
click at [518, 267] on div "Copy" at bounding box center [526, 266] width 30 height 11
type input "8/24/2025"
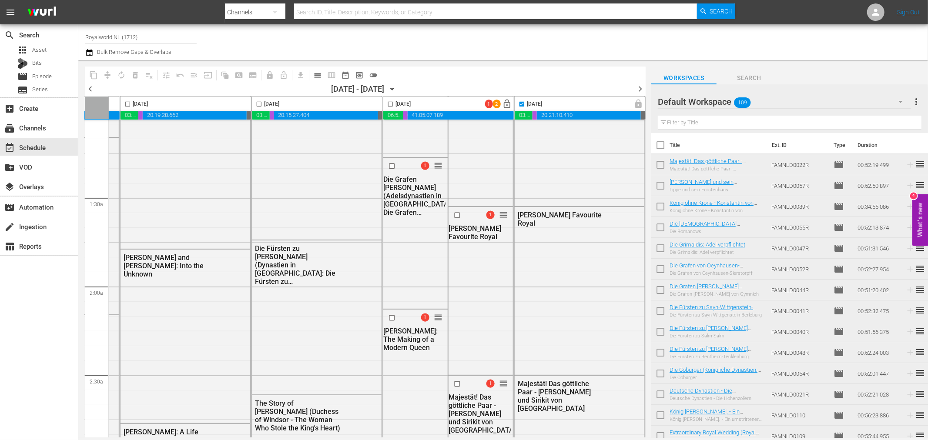
scroll to position [50, 386]
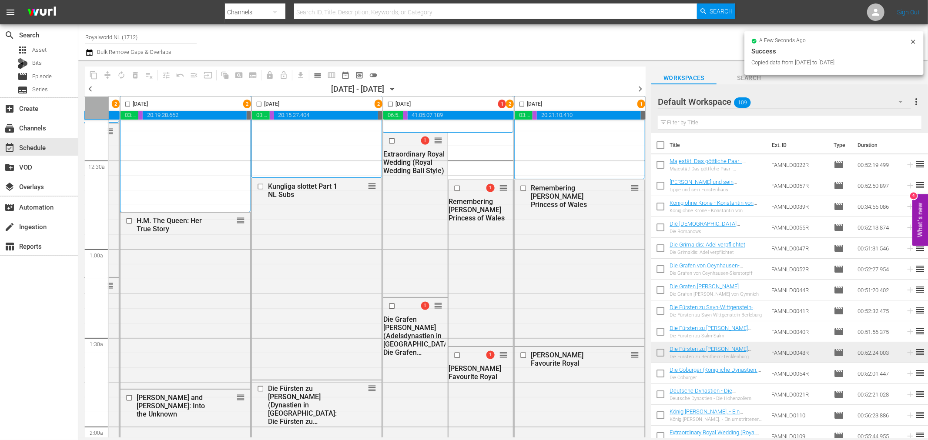
checkbox input "false"
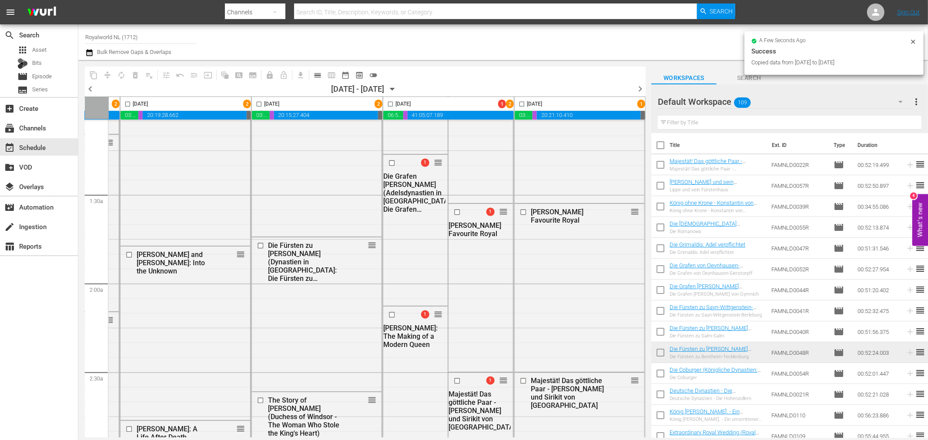
click at [448, 237] on div "Hitler's Favourite Royal" at bounding box center [479, 229] width 62 height 17
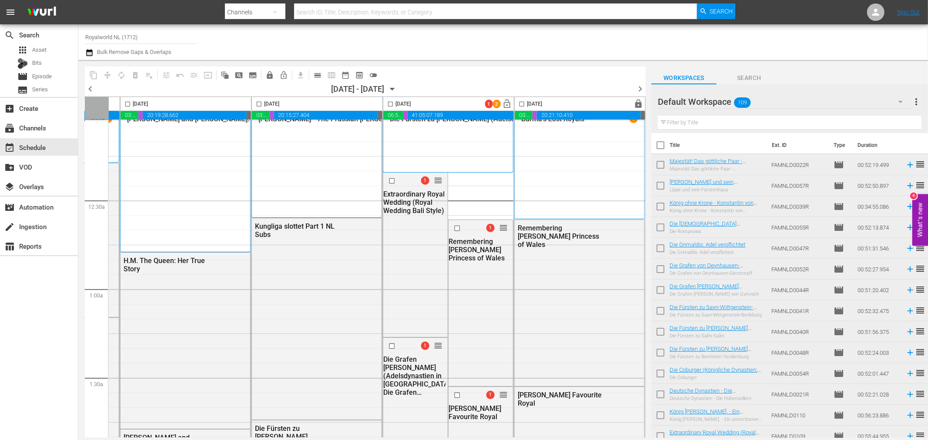
scroll to position [0, 386]
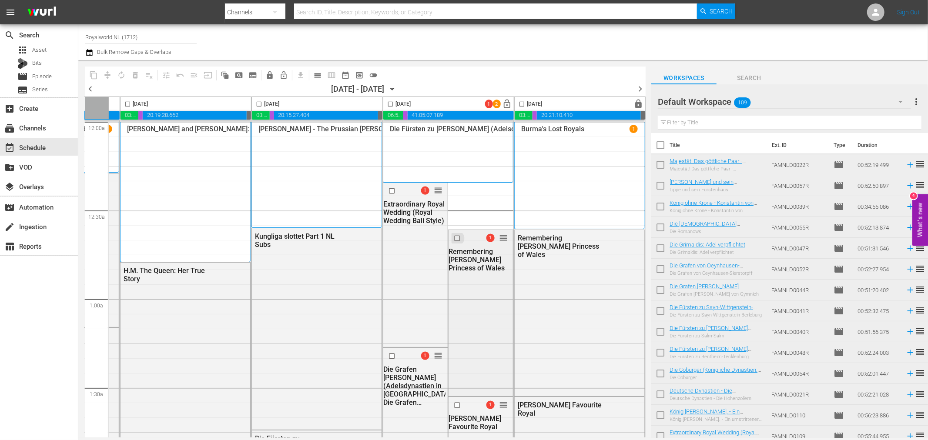
click at [454, 237] on input "checkbox" at bounding box center [458, 237] width 9 height 7
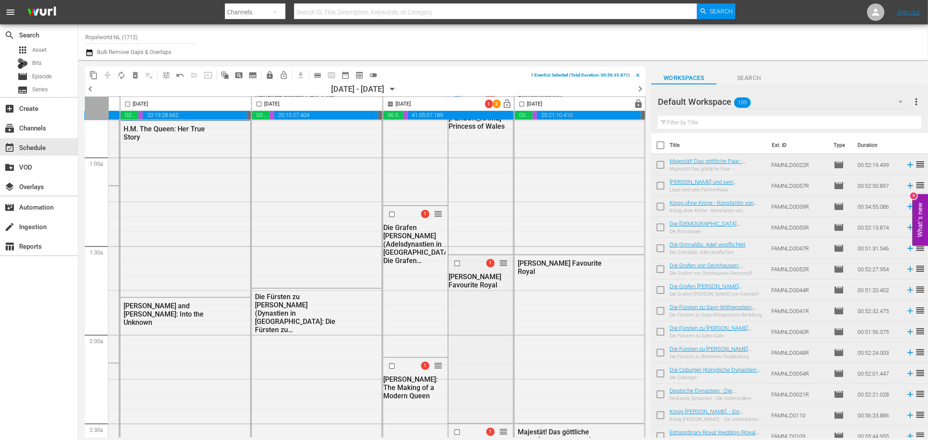
scroll to position [145, 386]
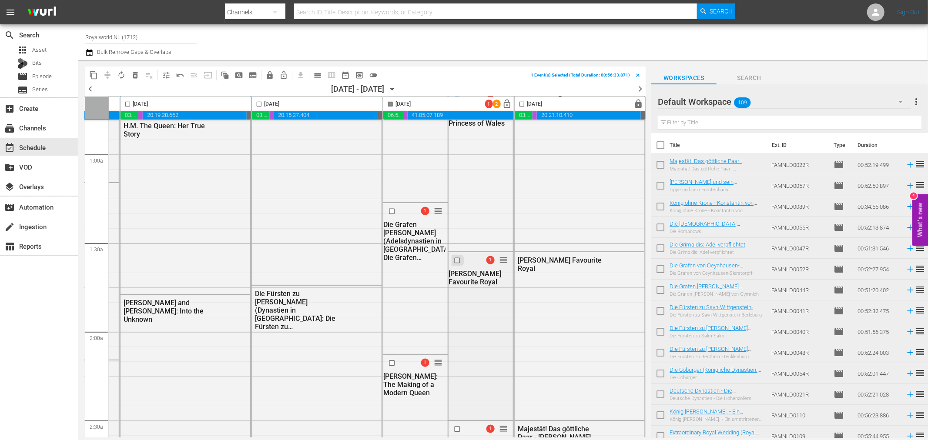
click at [454, 260] on input "checkbox" at bounding box center [458, 260] width 9 height 7
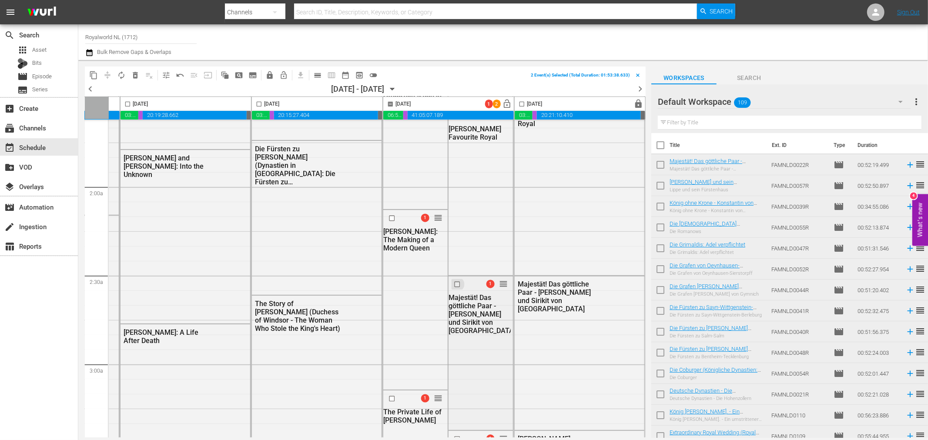
click at [454, 283] on input "checkbox" at bounding box center [458, 284] width 9 height 7
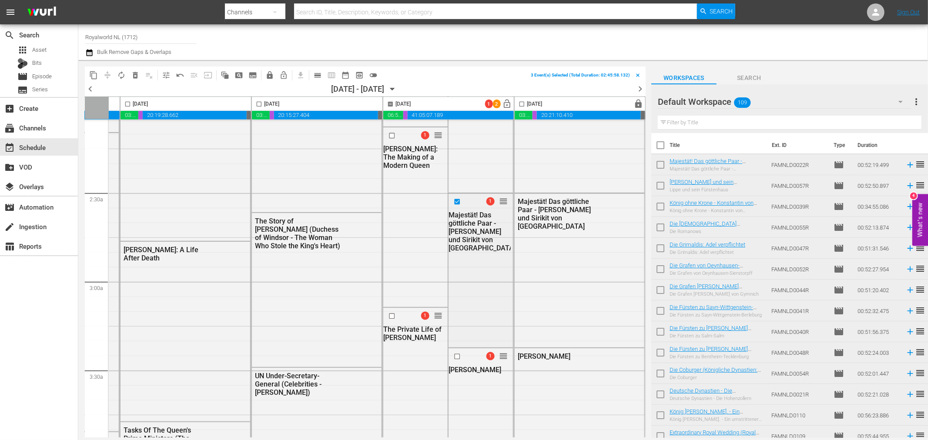
scroll to position [386, 386]
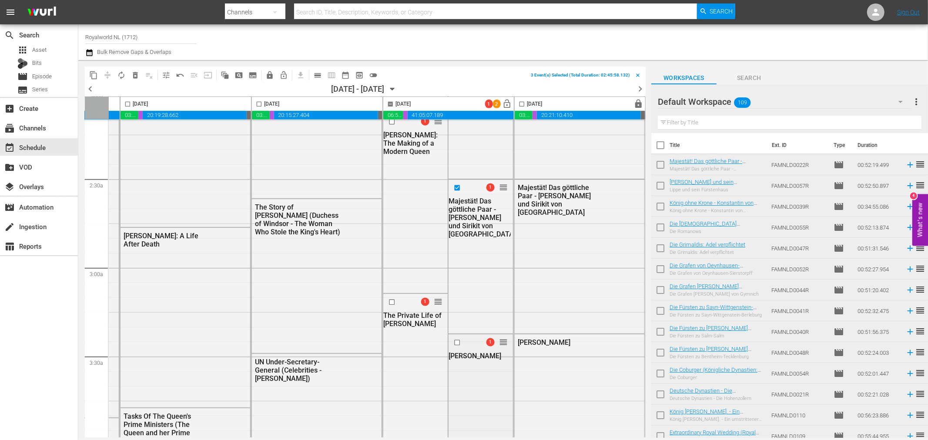
click at [454, 341] on input "checkbox" at bounding box center [458, 342] width 9 height 7
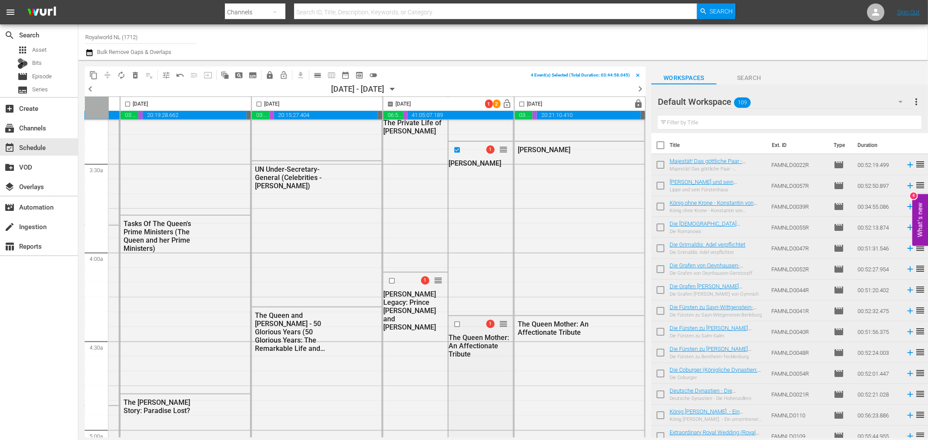
scroll to position [580, 386]
click at [454, 324] on input "checkbox" at bounding box center [458, 323] width 9 height 7
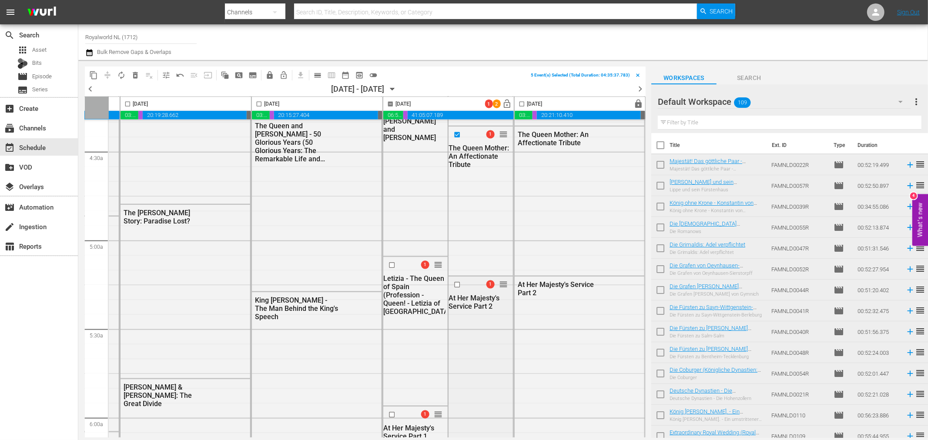
scroll to position [773, 386]
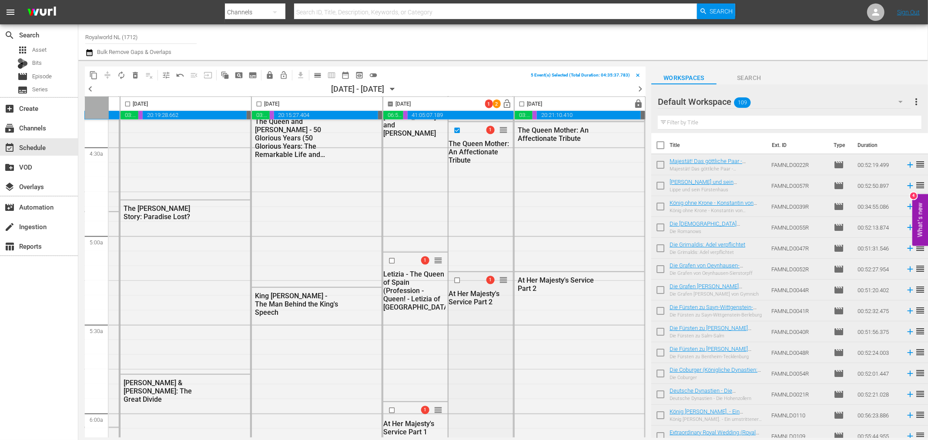
click at [454, 280] on input "checkbox" at bounding box center [458, 280] width 9 height 7
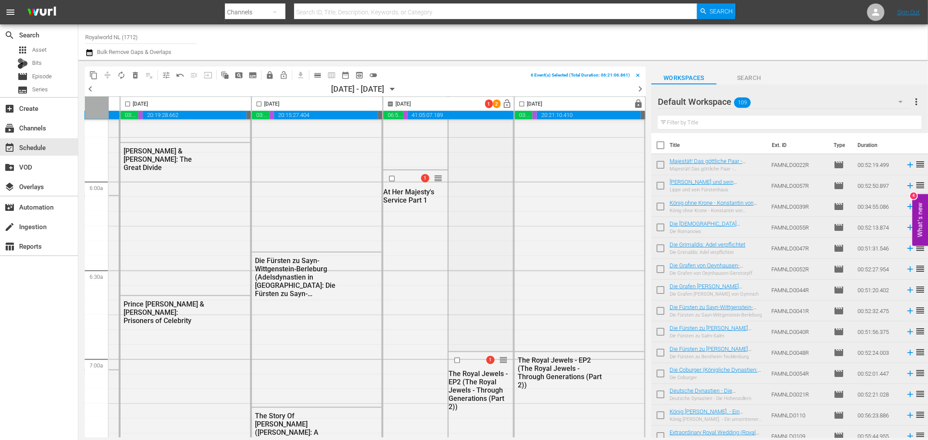
scroll to position [1015, 386]
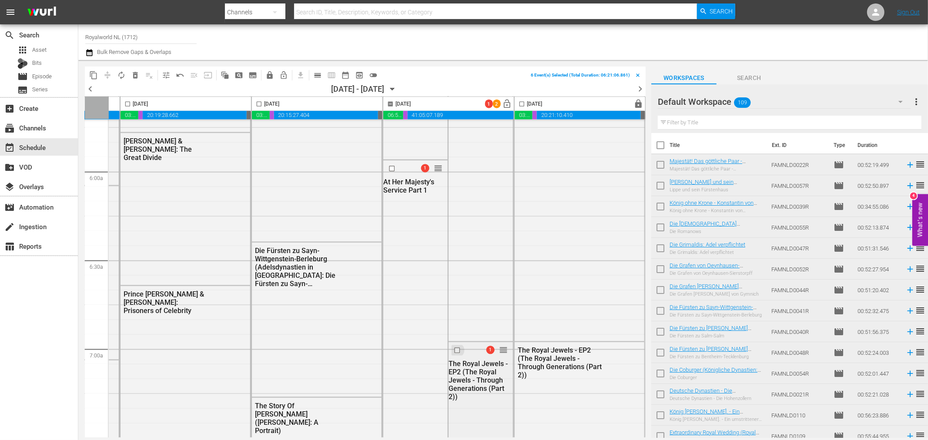
click at [454, 348] on input "checkbox" at bounding box center [458, 350] width 9 height 7
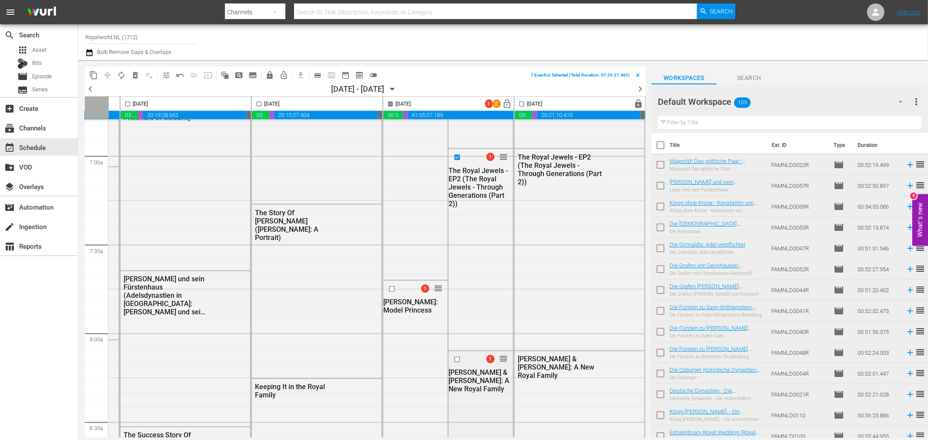
click at [454, 359] on input "checkbox" at bounding box center [458, 359] width 9 height 7
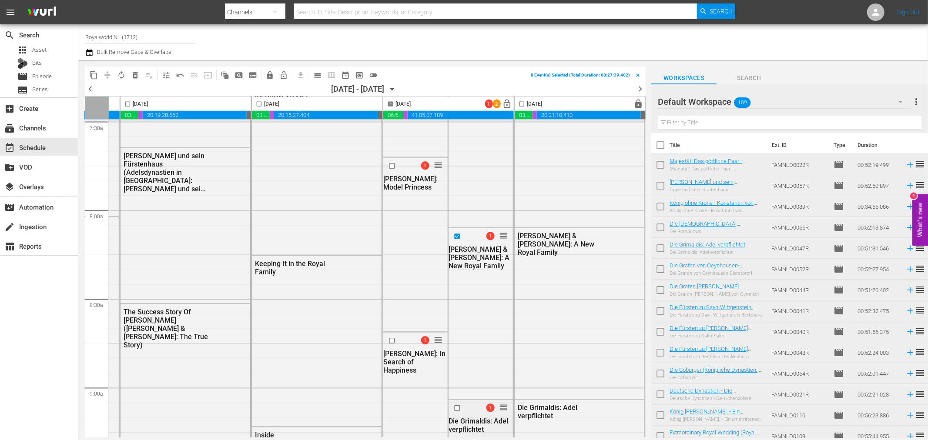
scroll to position [1401, 386]
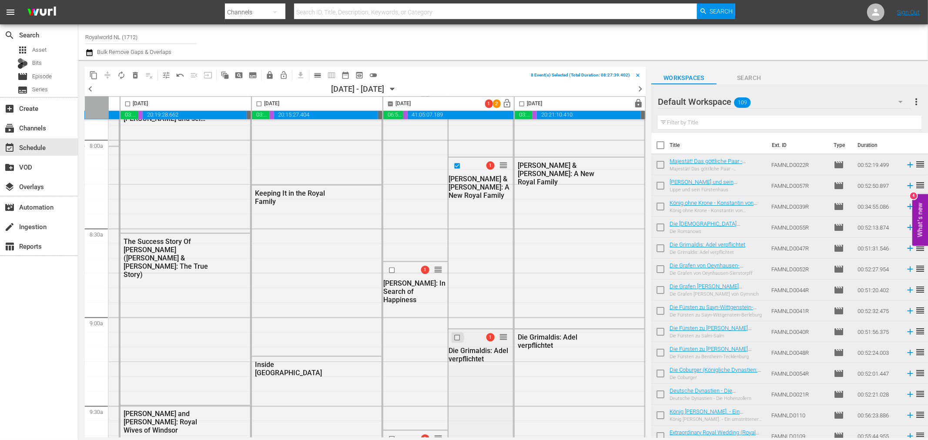
click at [454, 338] on input "checkbox" at bounding box center [458, 337] width 9 height 7
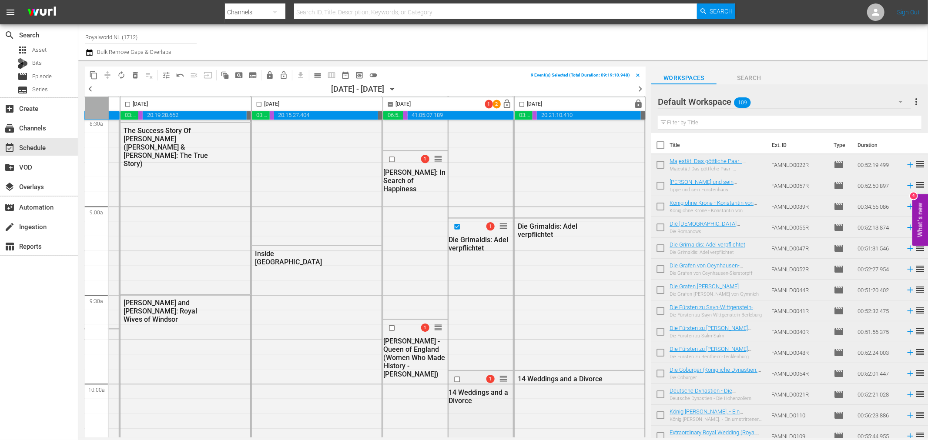
scroll to position [1546, 386]
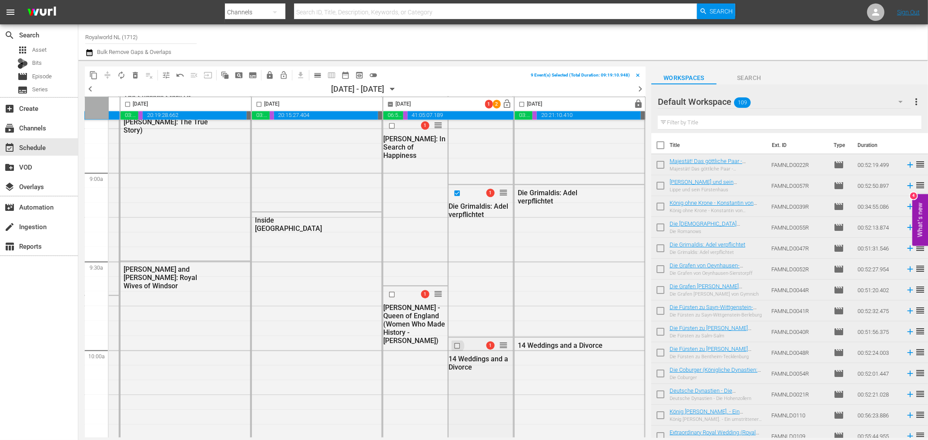
click at [454, 347] on input "checkbox" at bounding box center [458, 345] width 9 height 7
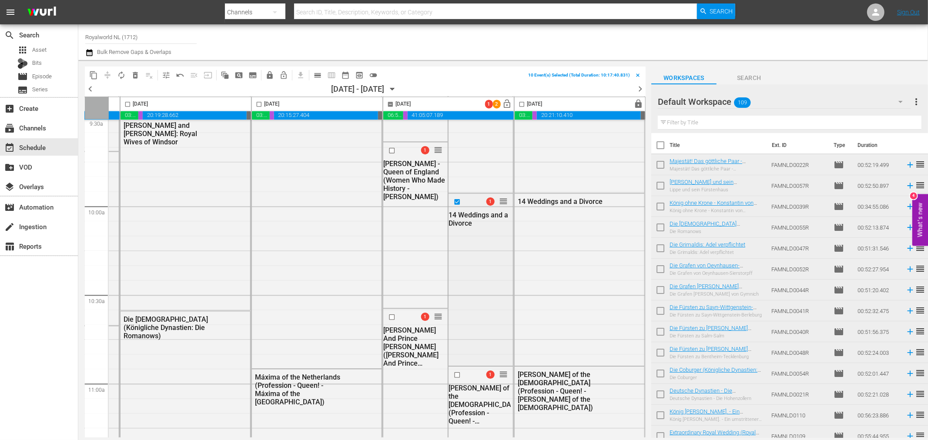
scroll to position [1691, 386]
click at [454, 371] on input "checkbox" at bounding box center [458, 373] width 9 height 7
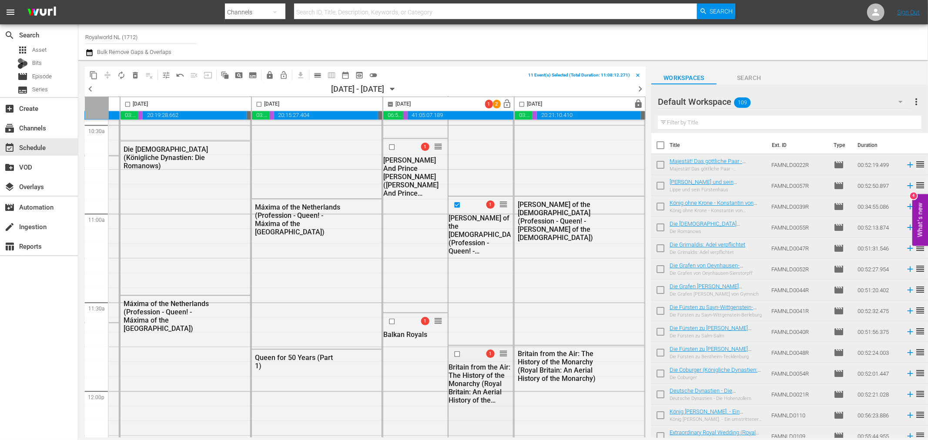
scroll to position [1885, 386]
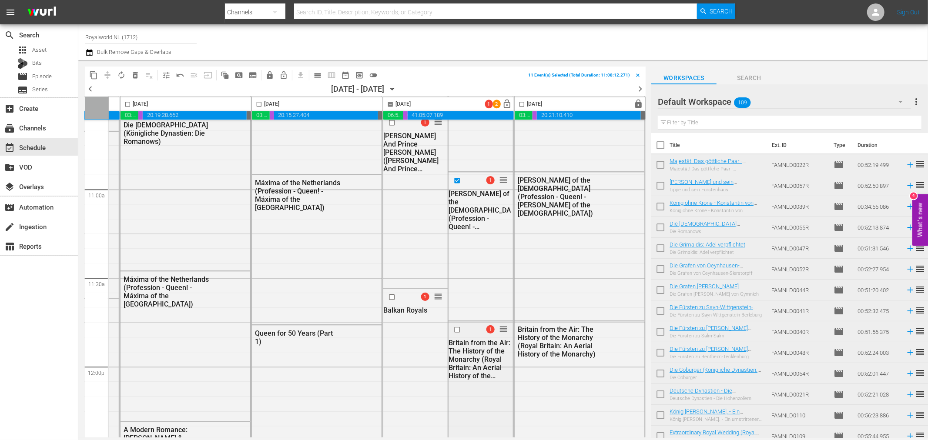
click at [454, 331] on input "checkbox" at bounding box center [458, 329] width 9 height 7
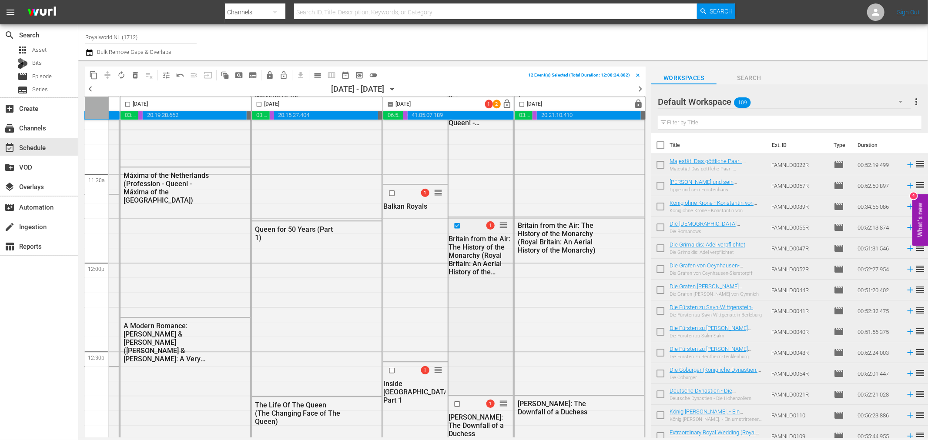
scroll to position [2029, 386]
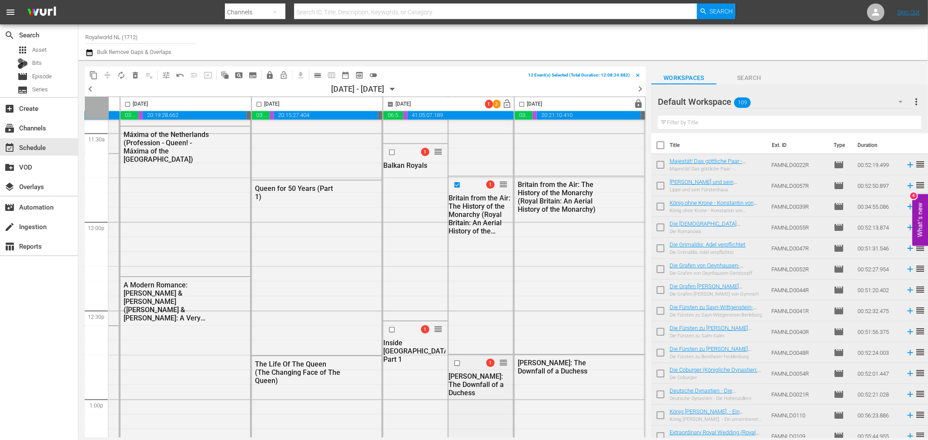
click at [454, 362] on input "checkbox" at bounding box center [458, 362] width 9 height 7
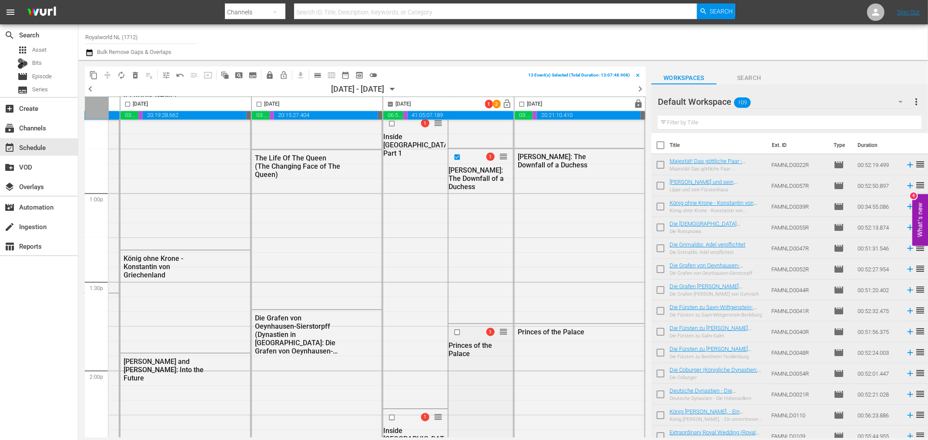
scroll to position [2271, 386]
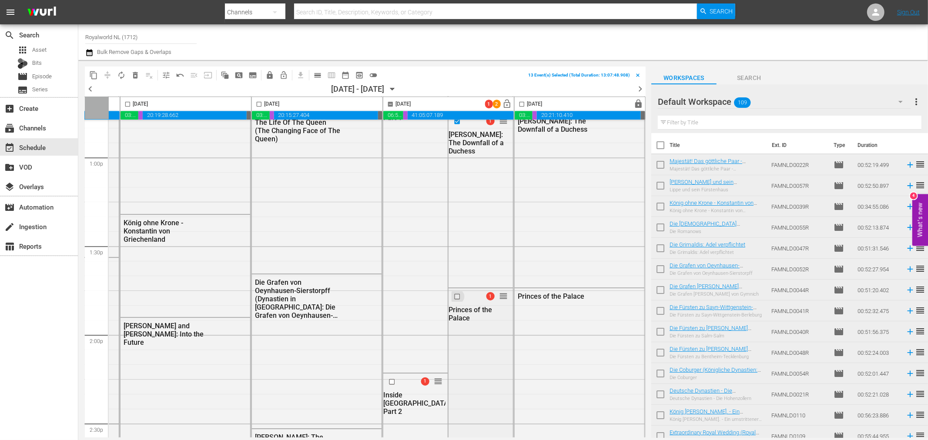
click at [454, 293] on input "checkbox" at bounding box center [458, 296] width 9 height 7
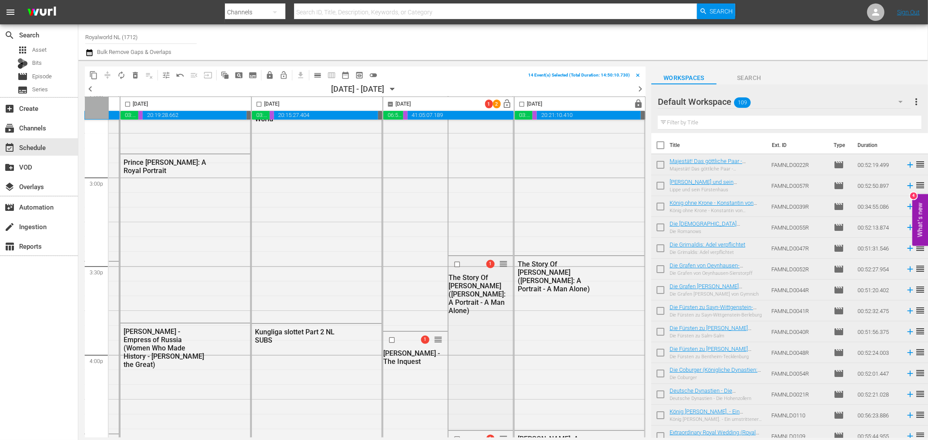
scroll to position [2610, 386]
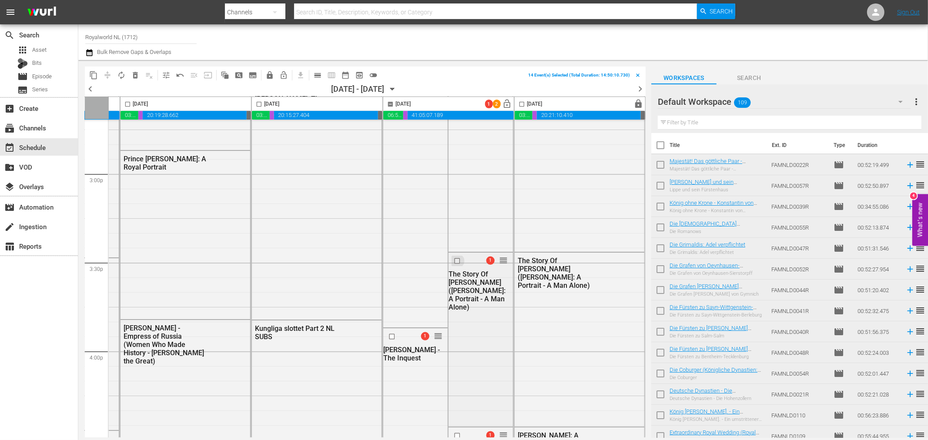
click at [454, 260] on input "checkbox" at bounding box center [458, 260] width 9 height 7
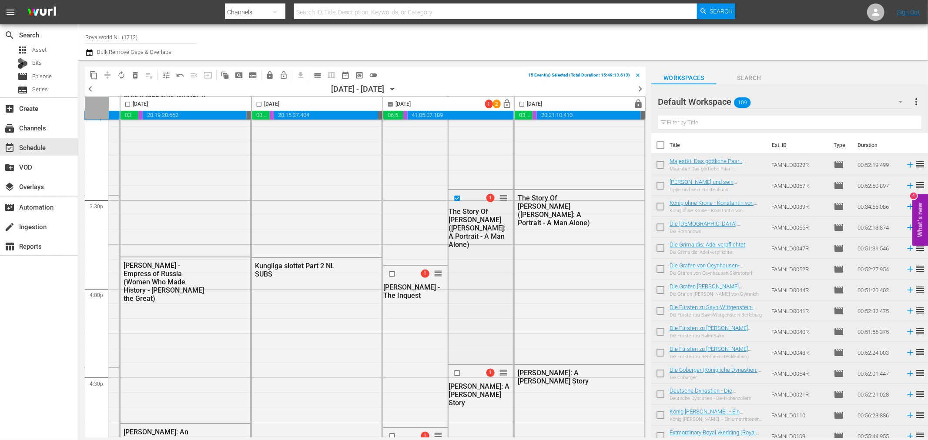
scroll to position [2706, 386]
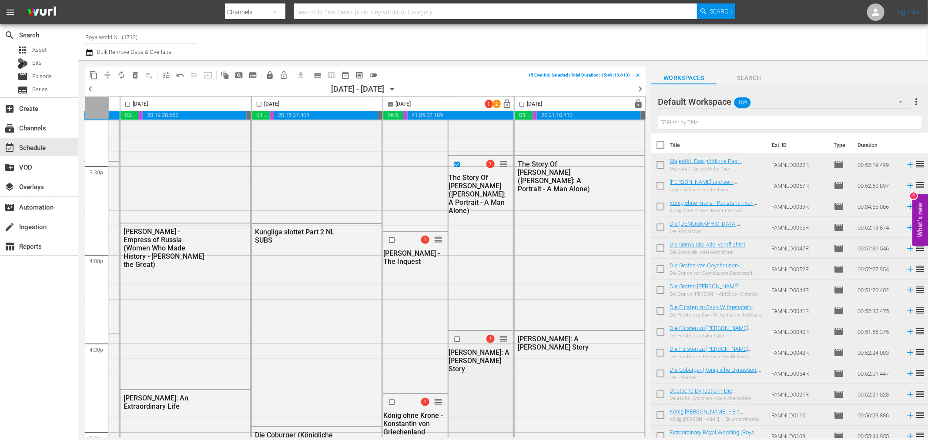
click at [454, 339] on input "checkbox" at bounding box center [458, 338] width 9 height 7
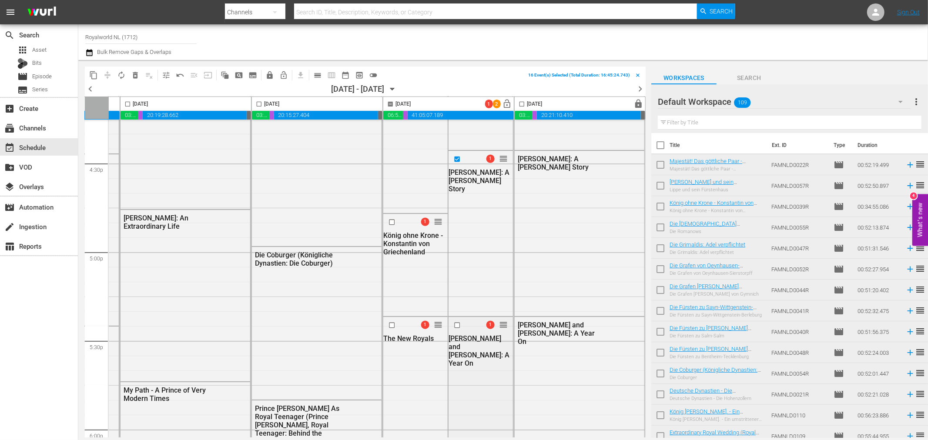
scroll to position [2899, 386]
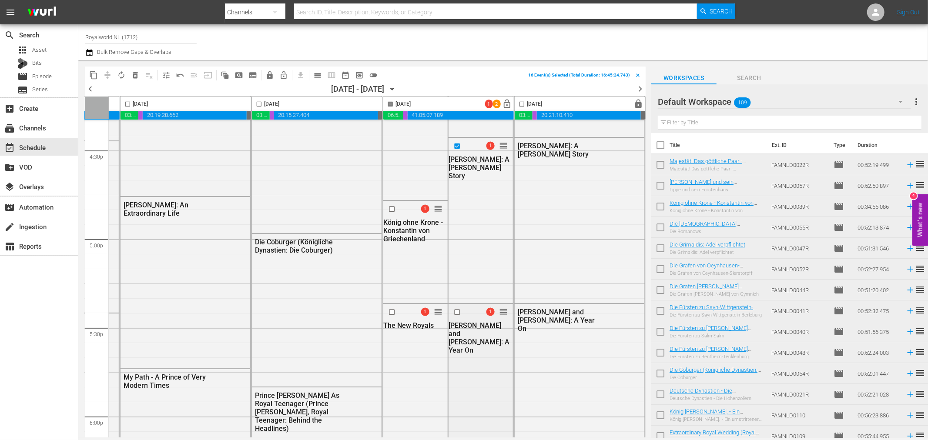
click at [454, 312] on input "checkbox" at bounding box center [458, 311] width 9 height 7
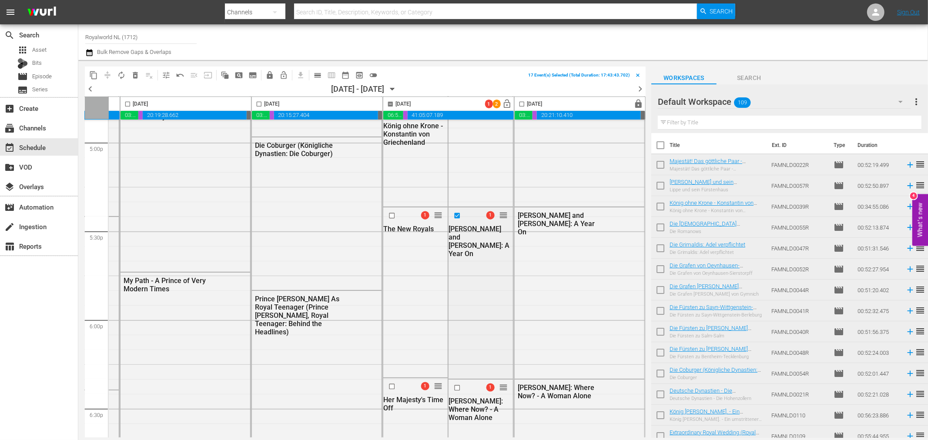
scroll to position [3045, 386]
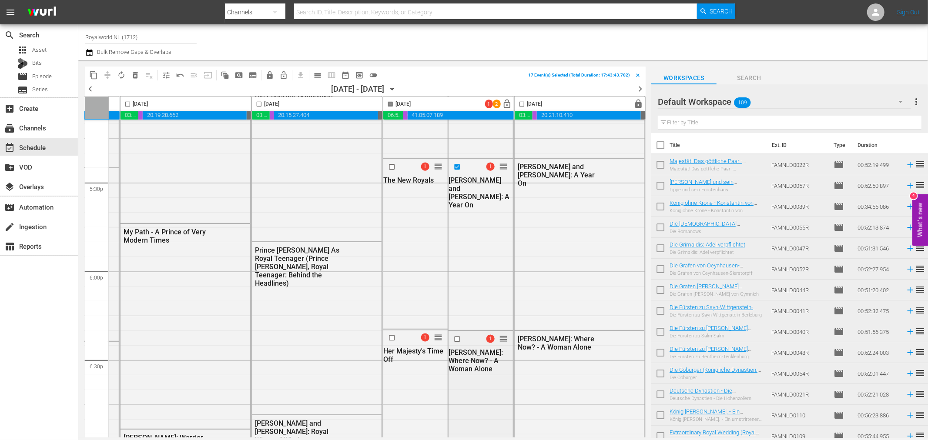
click at [451, 335] on div at bounding box center [457, 339] width 13 height 10
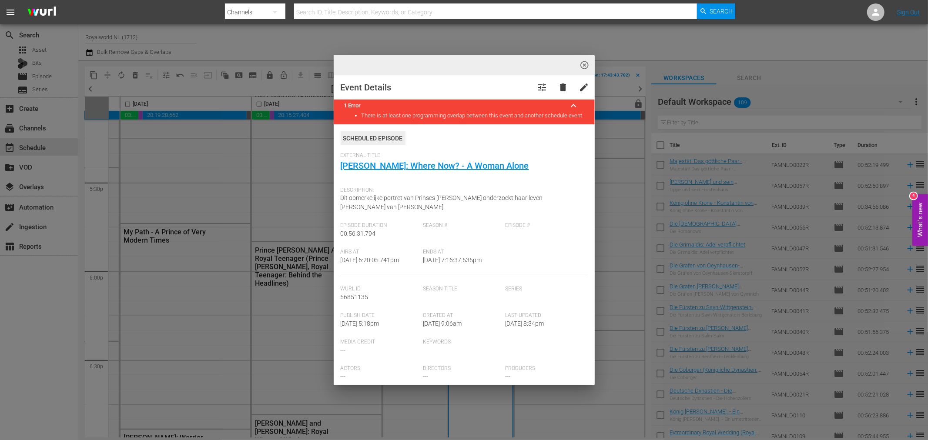
click at [583, 67] on span "highlight_off_icon" at bounding box center [584, 65] width 10 height 10
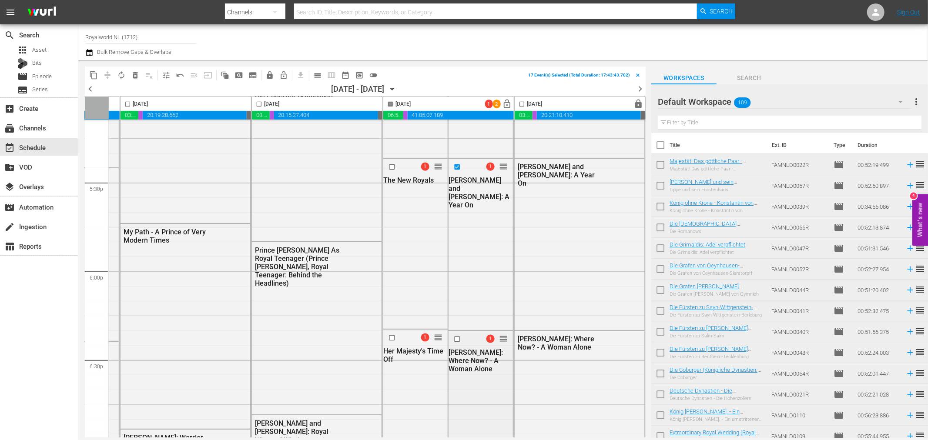
click at [454, 338] on input "checkbox" at bounding box center [458, 339] width 9 height 7
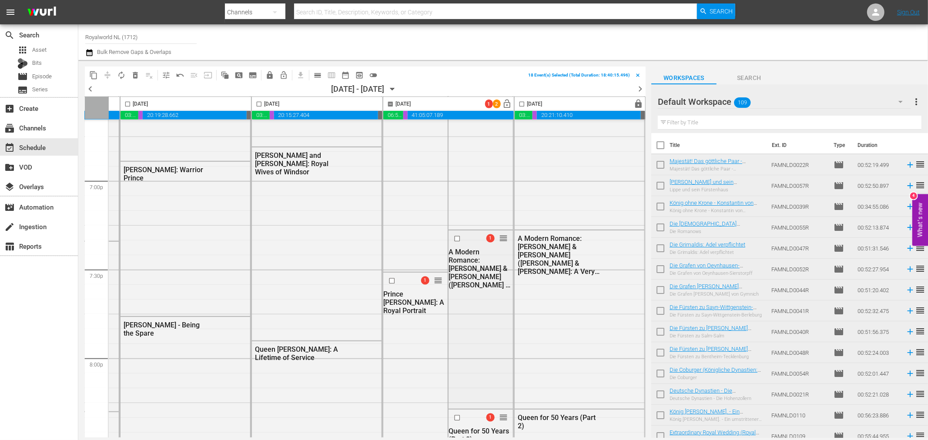
scroll to position [3334, 386]
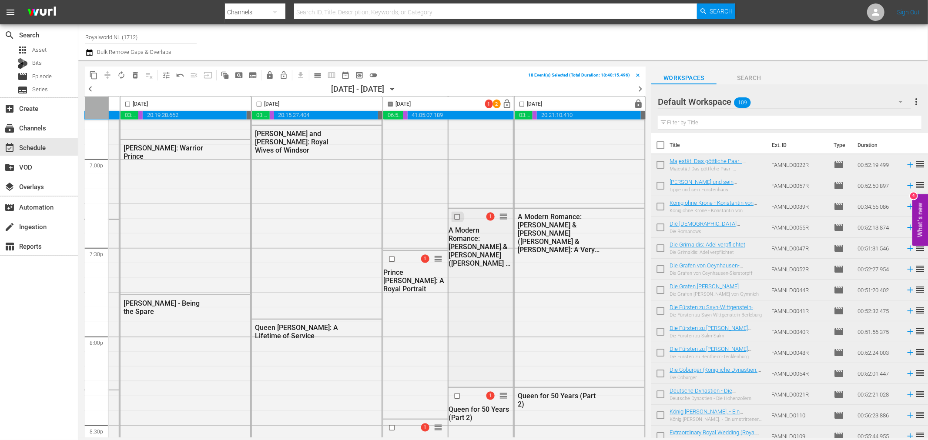
click at [454, 217] on input "checkbox" at bounding box center [458, 217] width 9 height 7
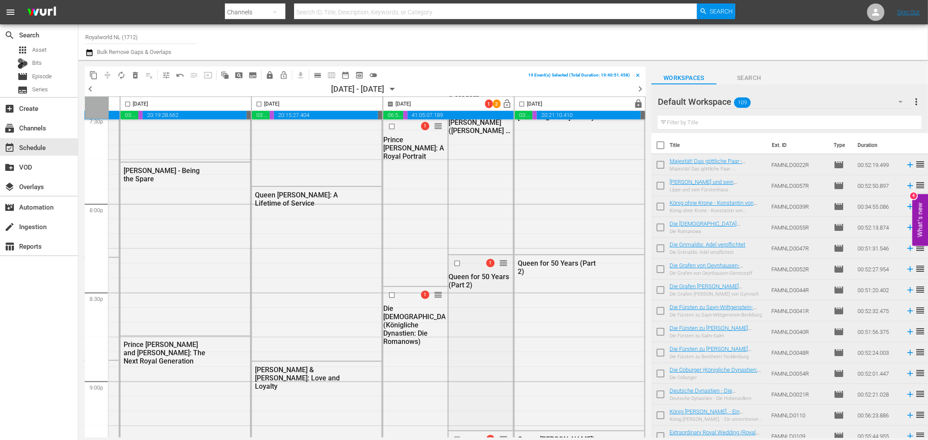
scroll to position [3480, 386]
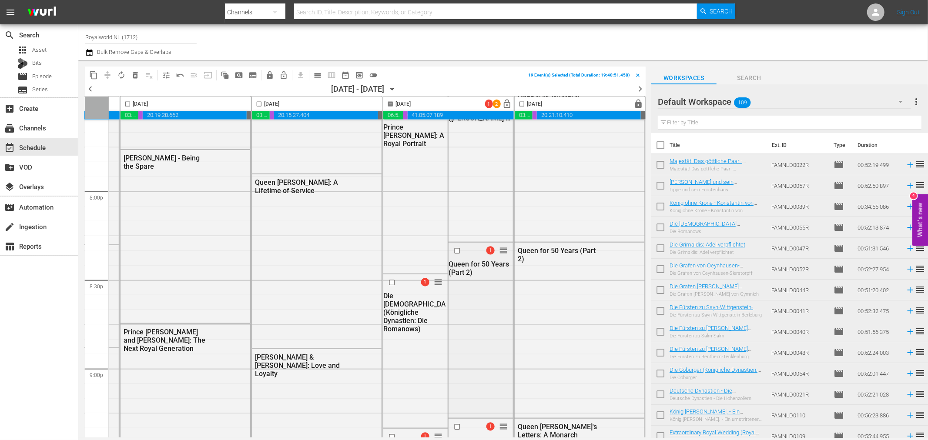
click at [454, 250] on input "checkbox" at bounding box center [458, 250] width 9 height 7
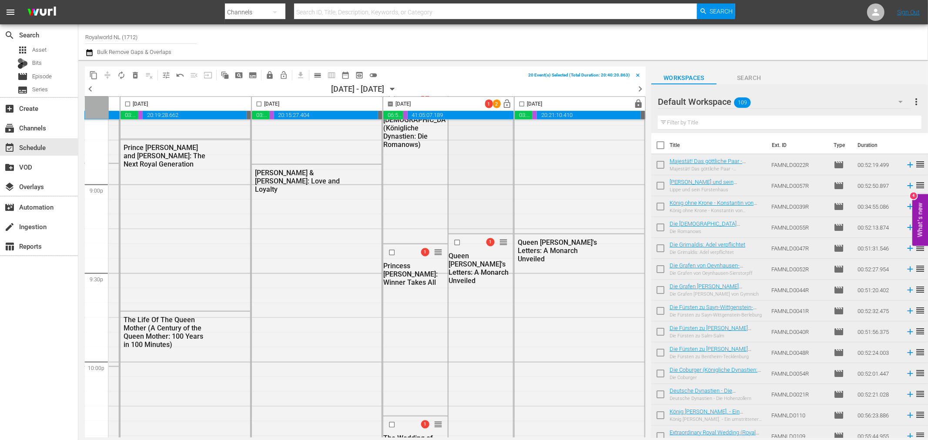
scroll to position [3673, 386]
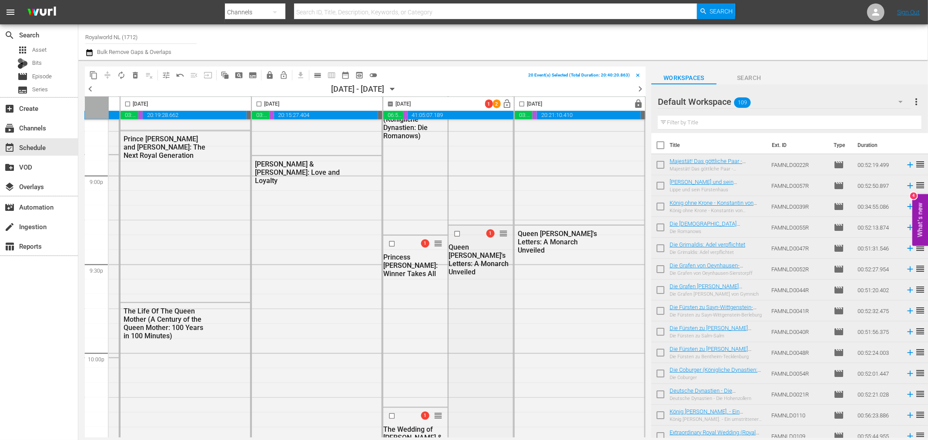
click at [454, 233] on input "checkbox" at bounding box center [458, 233] width 9 height 7
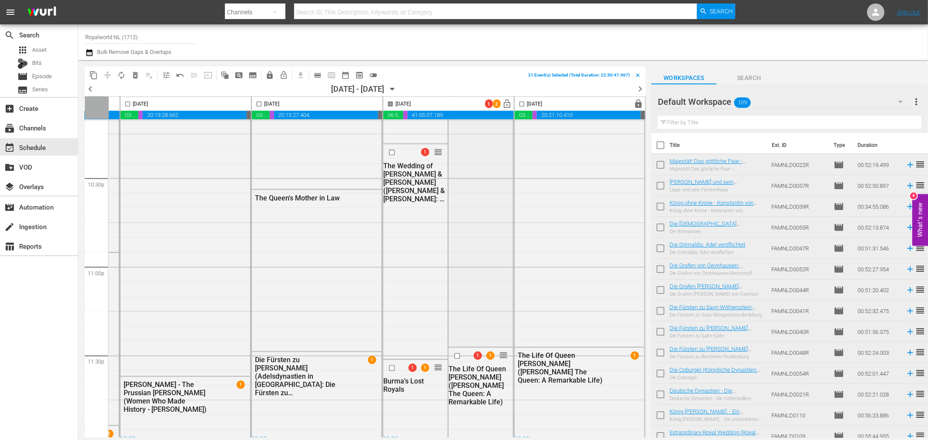
scroll to position [3946, 386]
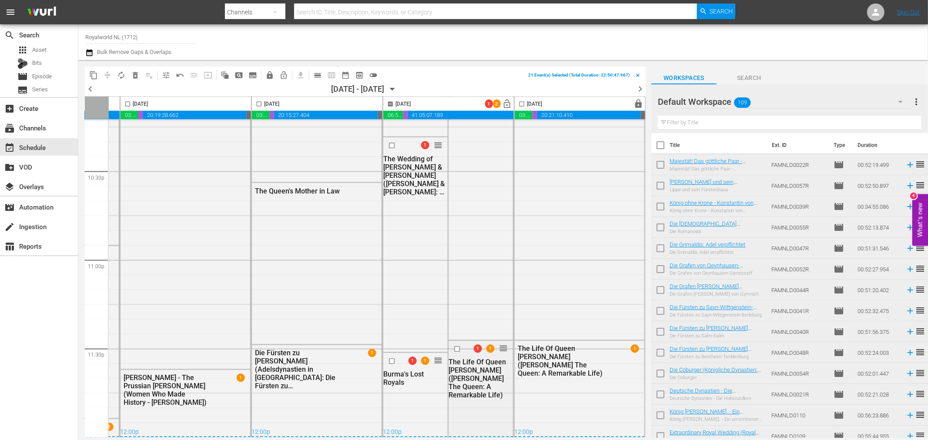
click at [454, 346] on input "checkbox" at bounding box center [458, 348] width 9 height 7
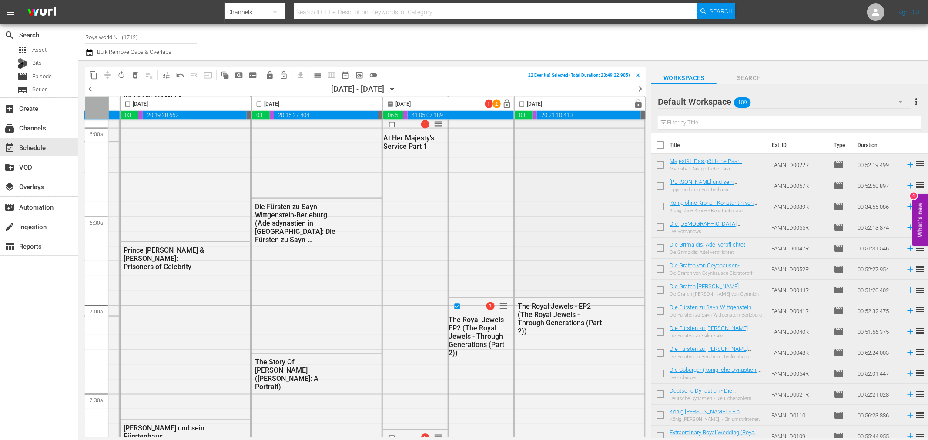
scroll to position [901, 386]
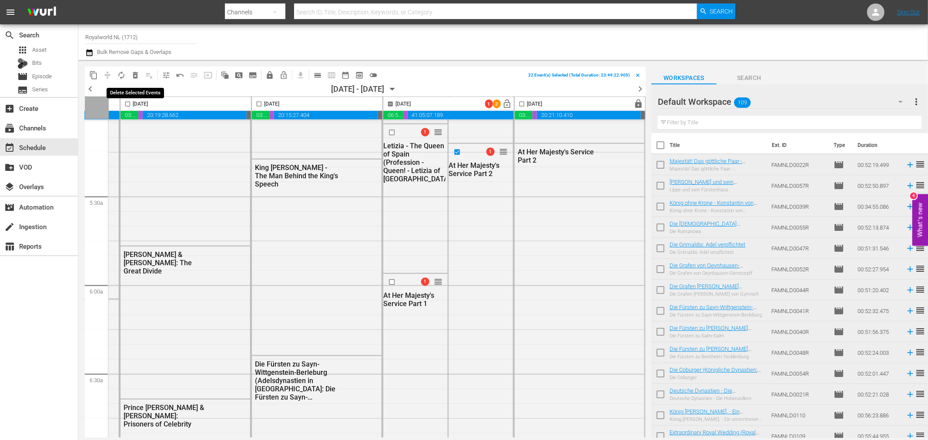
click at [136, 75] on span "delete_forever_outlined" at bounding box center [135, 75] width 9 height 9
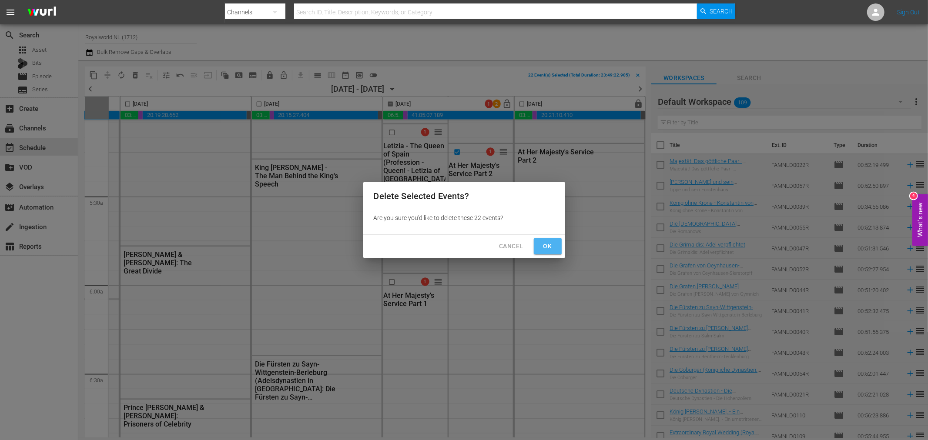
click at [543, 248] on span "Ok" at bounding box center [548, 246] width 14 height 11
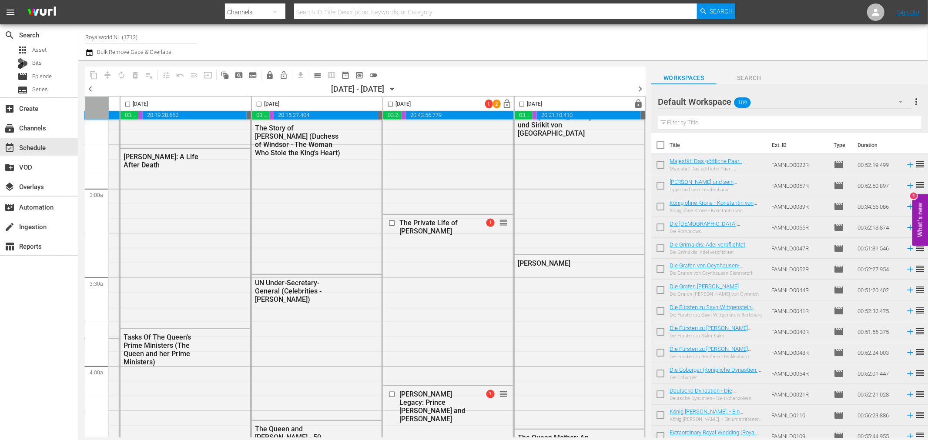
scroll to position [0, 386]
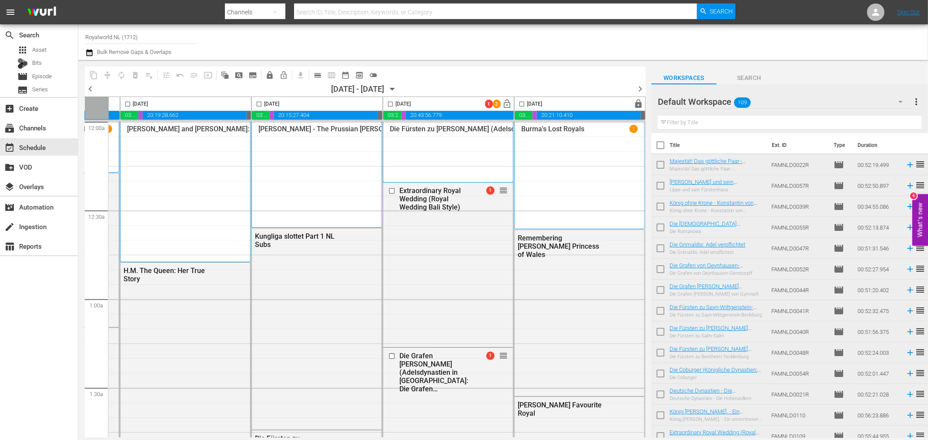
click at [639, 89] on span "chevron_right" at bounding box center [640, 89] width 11 height 11
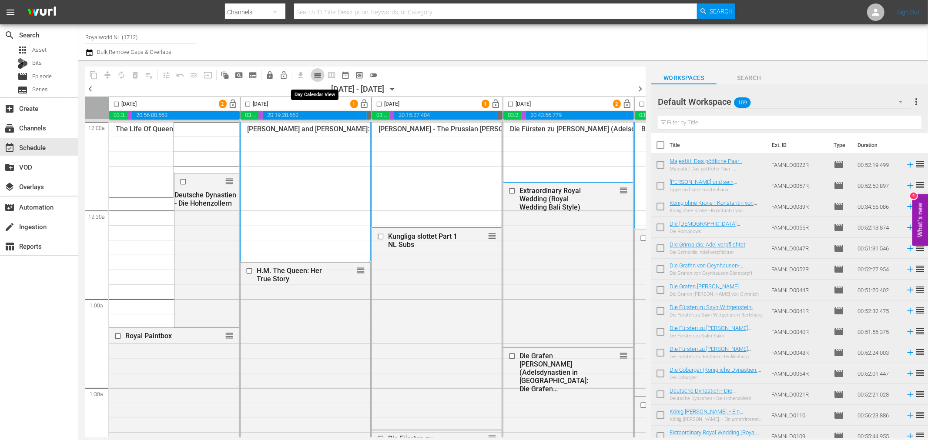
click at [320, 78] on span "calendar_view_day_outlined" at bounding box center [317, 75] width 9 height 9
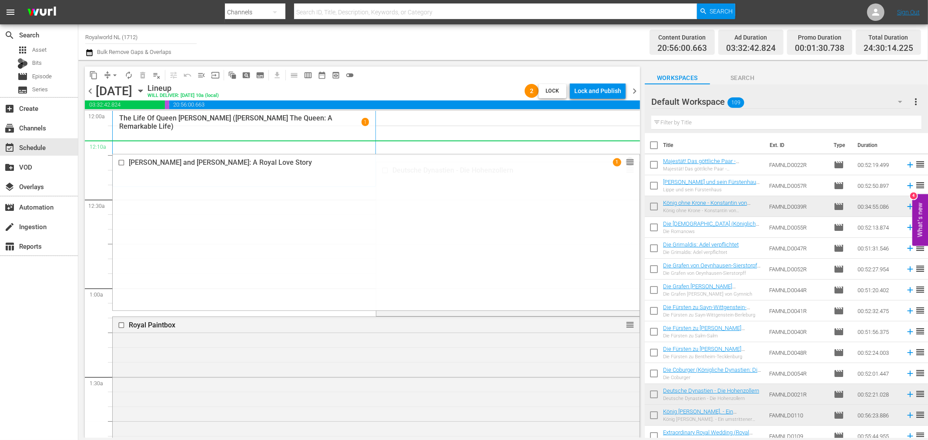
drag, startPoint x: 621, startPoint y: 280, endPoint x: 567, endPoint y: 146, distance: 145.0
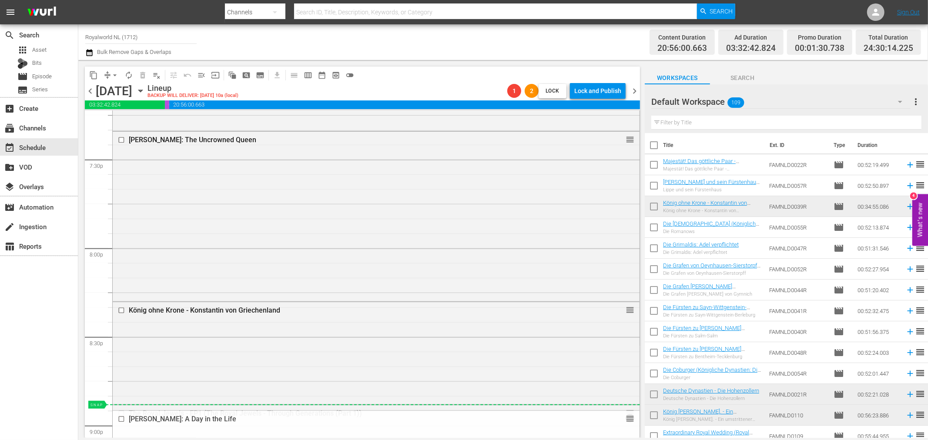
scroll to position [3400, 0]
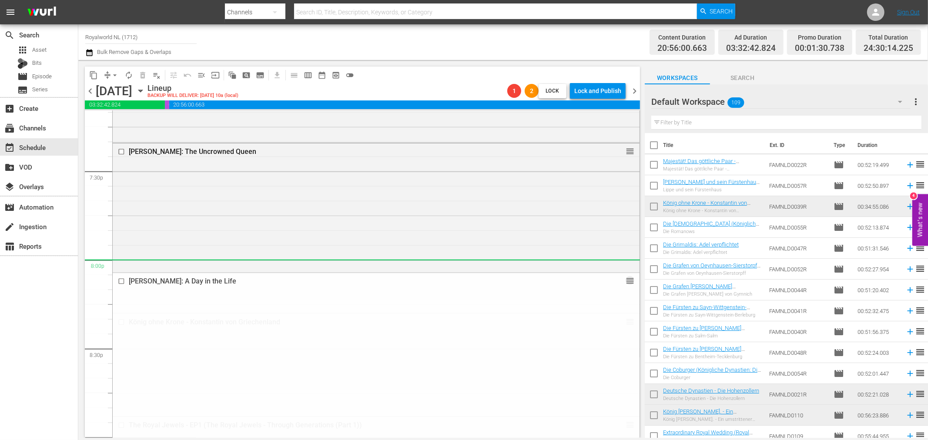
drag, startPoint x: 622, startPoint y: 257, endPoint x: 560, endPoint y: 264, distance: 62.1
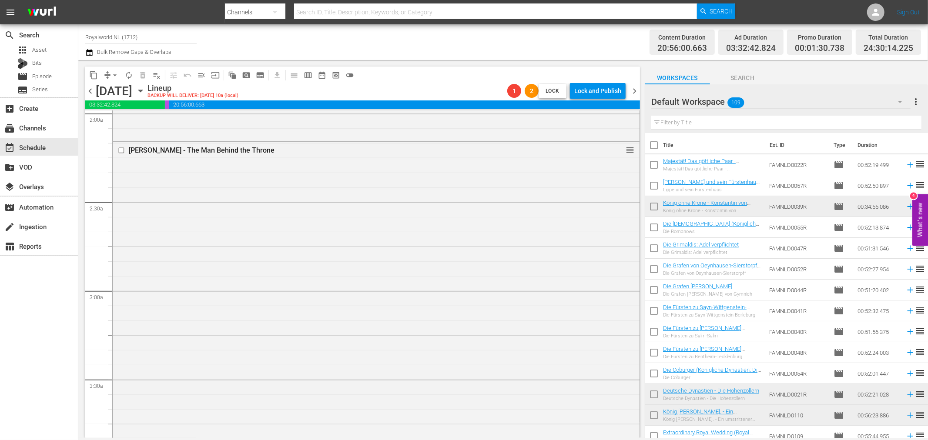
scroll to position [0, 0]
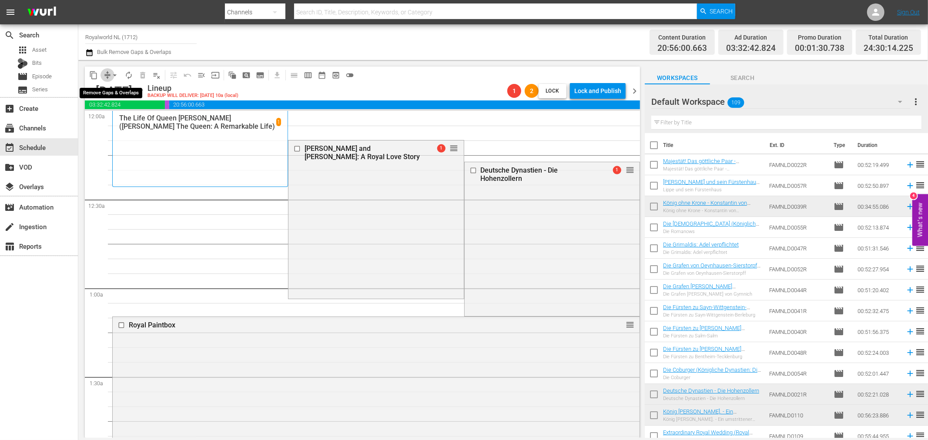
click at [107, 78] on span "compress" at bounding box center [107, 75] width 9 height 9
click at [108, 74] on button "arrow_drop_down" at bounding box center [115, 75] width 14 height 14
click at [125, 124] on li "Align to End of Previous Day" at bounding box center [115, 121] width 91 height 14
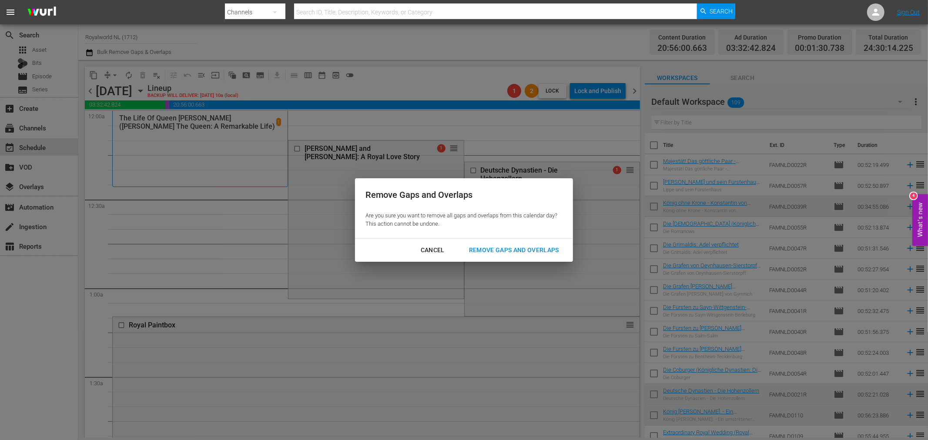
click at [489, 248] on div "Remove Gaps and Overlaps" at bounding box center [514, 250] width 104 height 11
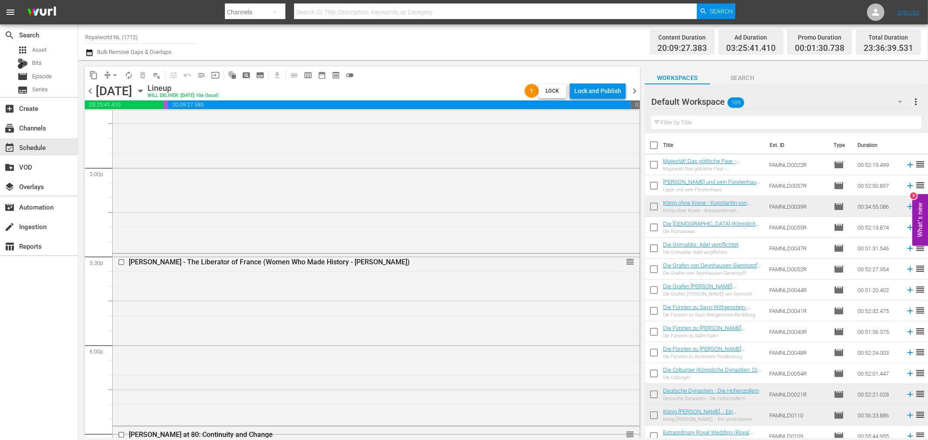
scroll to position [2972, 0]
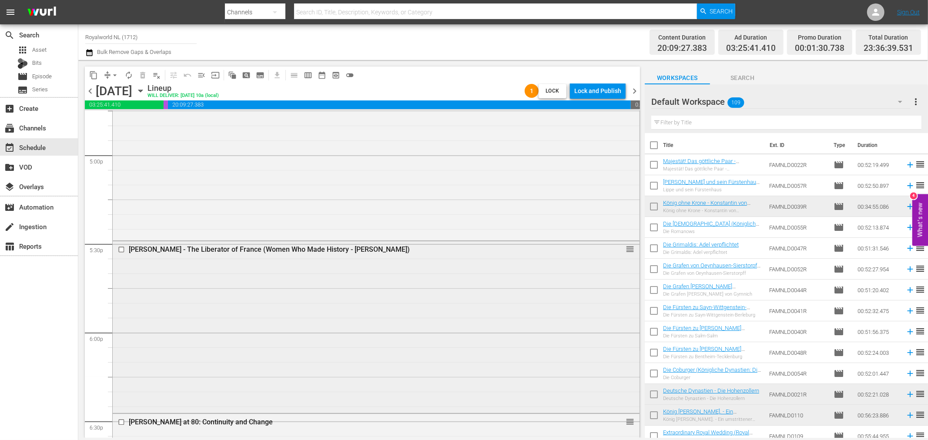
click at [120, 248] on input "checkbox" at bounding box center [122, 249] width 9 height 7
click at [144, 75] on span "delete_forever_outlined" at bounding box center [142, 75] width 9 height 9
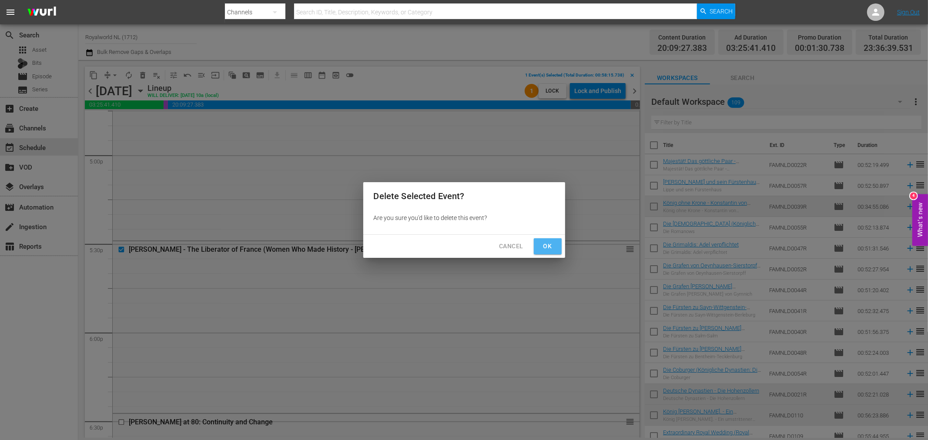
click at [554, 247] on span "Ok" at bounding box center [548, 246] width 14 height 11
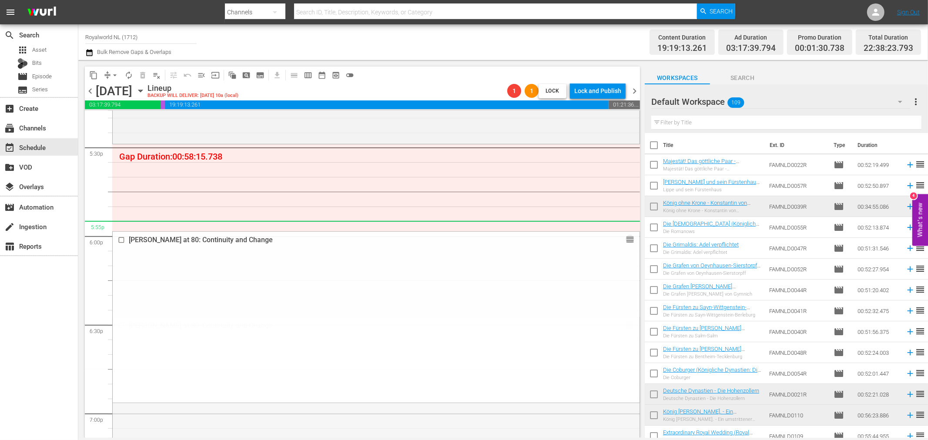
scroll to position [2828, 0]
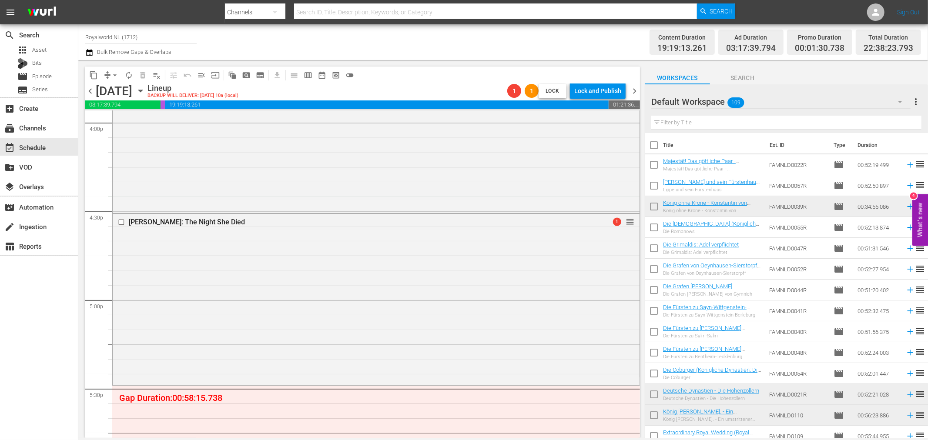
drag, startPoint x: 619, startPoint y: 323, endPoint x: 475, endPoint y: 207, distance: 184.6
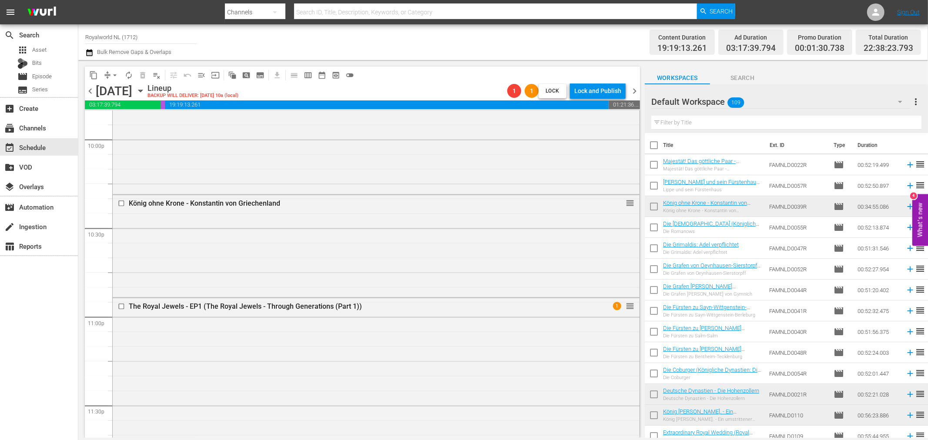
scroll to position [3939, 0]
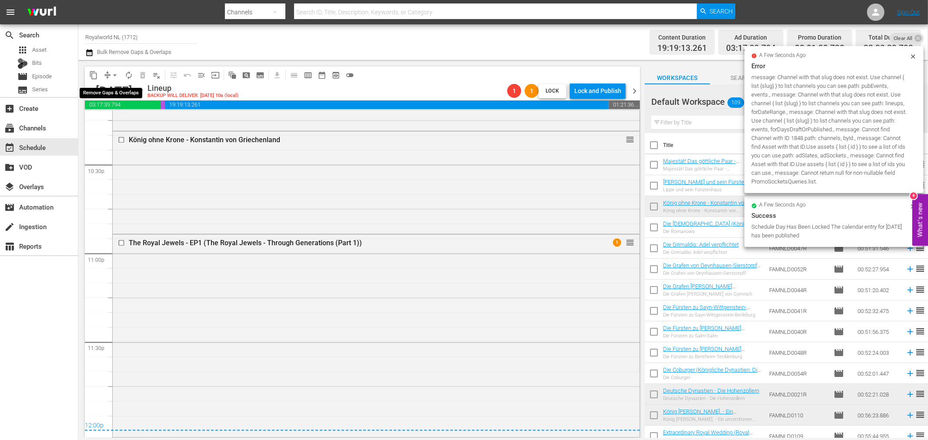
click at [108, 73] on button "arrow_drop_down" at bounding box center [115, 75] width 14 height 14
click at [136, 117] on li "Align to End of Previous Day" at bounding box center [115, 121] width 91 height 14
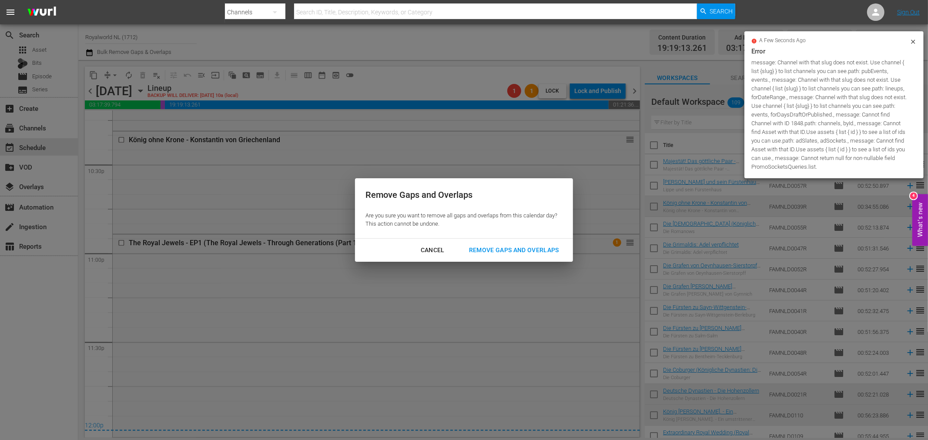
click at [545, 242] on button "Remove Gaps and Overlaps" at bounding box center [513, 250] width 111 height 16
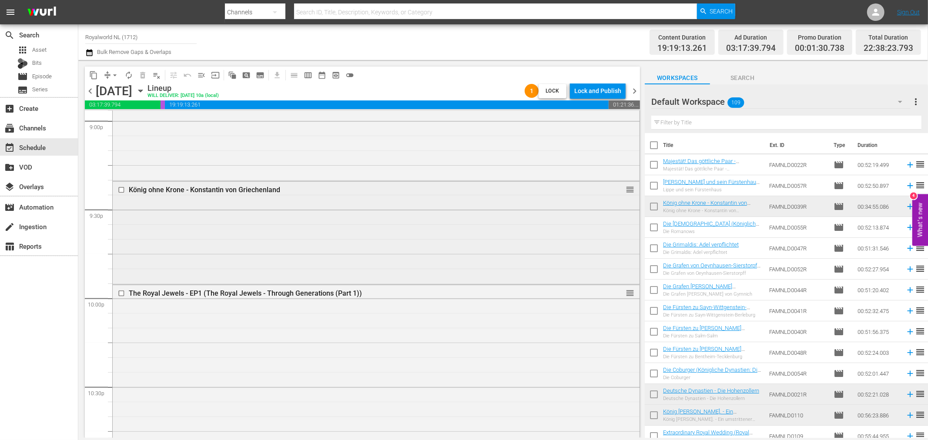
scroll to position [3738, 0]
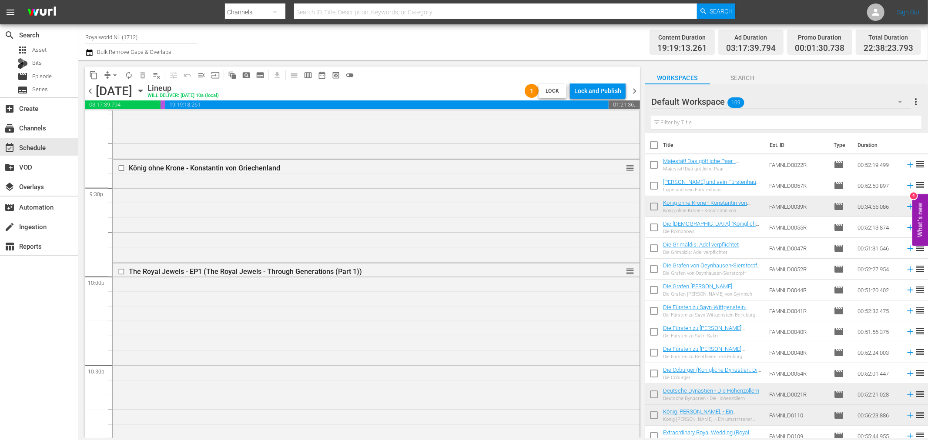
click at [791, 122] on input "text" at bounding box center [786, 123] width 270 height 14
paste input "[PERSON_NAME]: Prince Husband, Father"
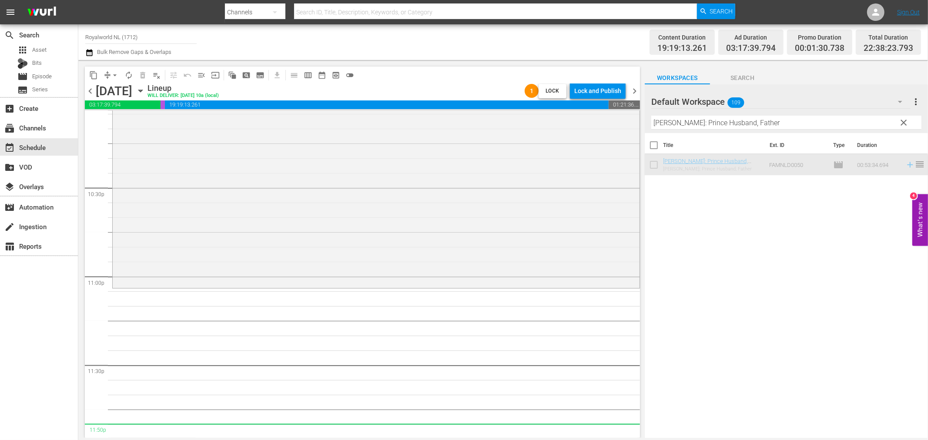
scroll to position [3920, 0]
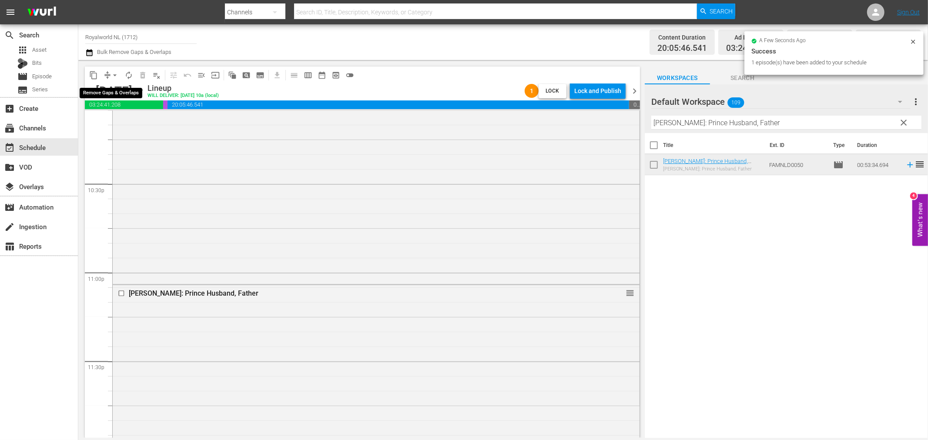
click at [112, 74] on span "arrow_drop_down" at bounding box center [114, 75] width 9 height 9
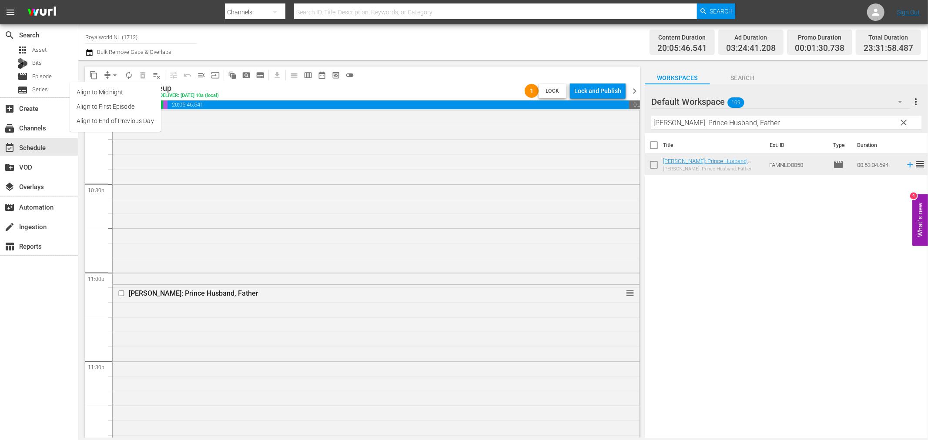
click at [149, 120] on li "Align to End of Previous Day" at bounding box center [115, 121] width 91 height 14
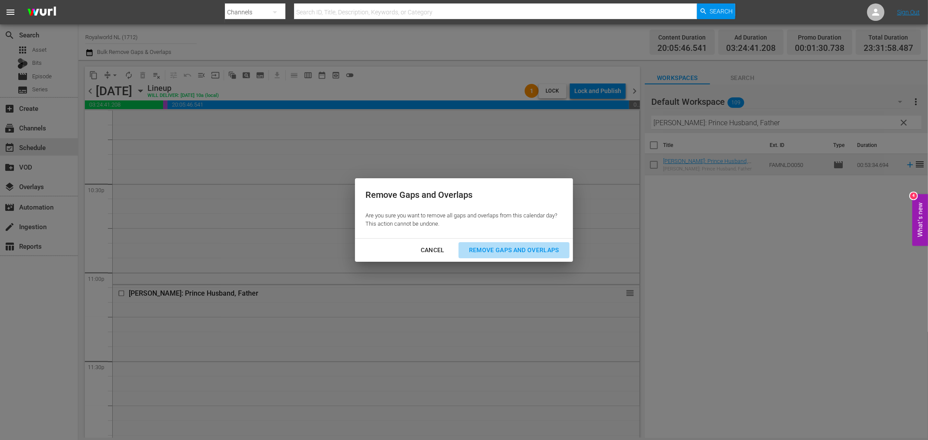
click at [497, 254] on div "Remove Gaps and Overlaps" at bounding box center [514, 250] width 104 height 11
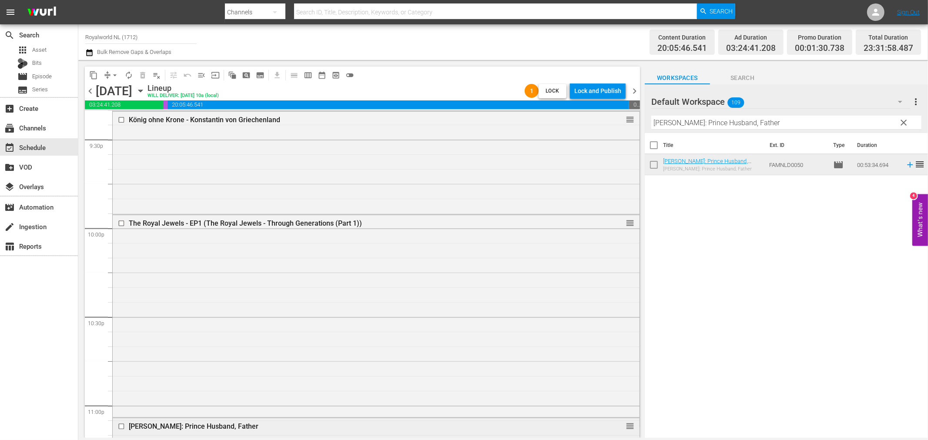
scroll to position [3932, 0]
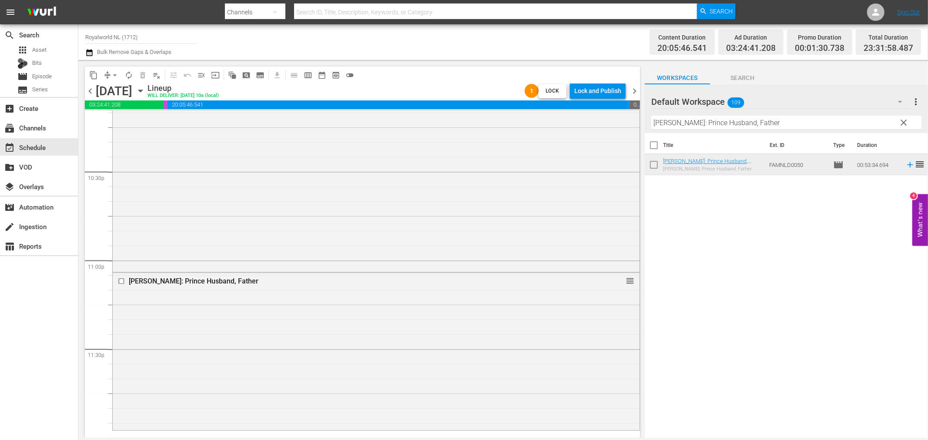
click at [759, 127] on input "[PERSON_NAME]: Prince Husband, Father" at bounding box center [786, 123] width 270 height 14
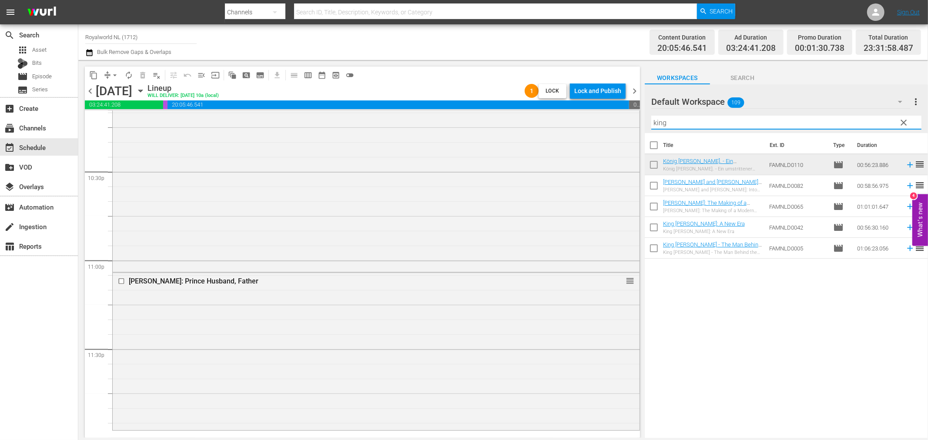
type input "king"
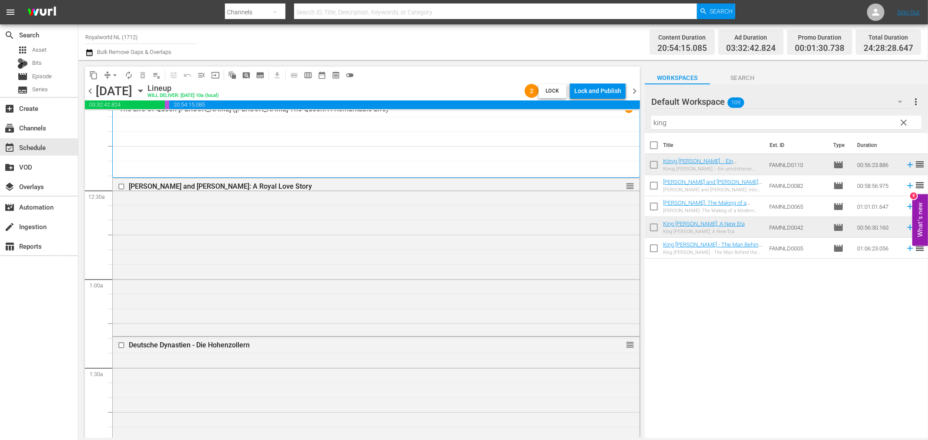
scroll to position [0, 0]
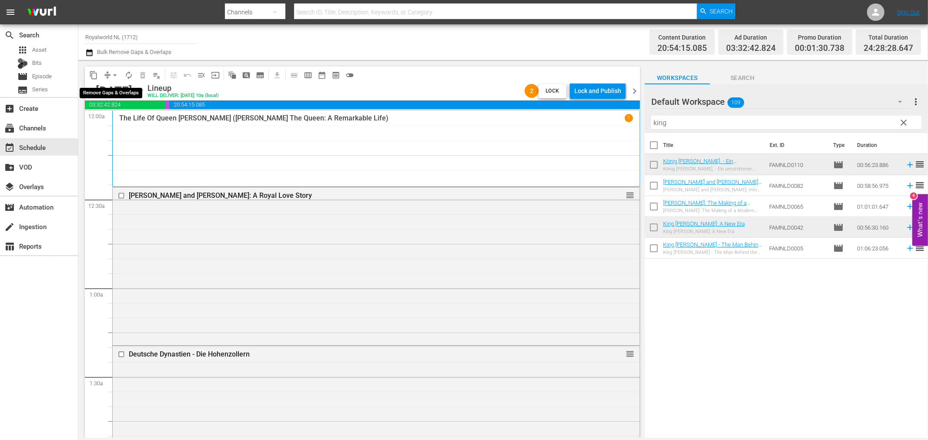
click at [108, 76] on button "arrow_drop_down" at bounding box center [115, 75] width 14 height 14
click at [124, 126] on li "Align to End of Previous Day" at bounding box center [115, 121] width 91 height 14
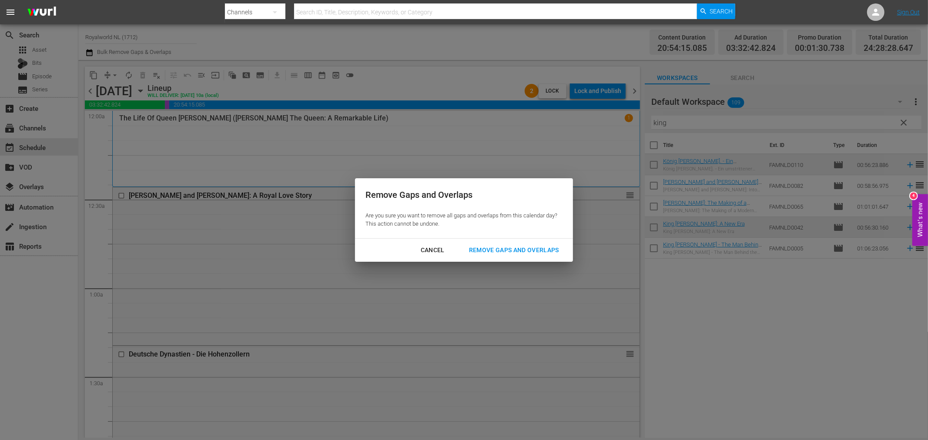
click at [531, 253] on div "Remove Gaps and Overlaps" at bounding box center [514, 250] width 104 height 11
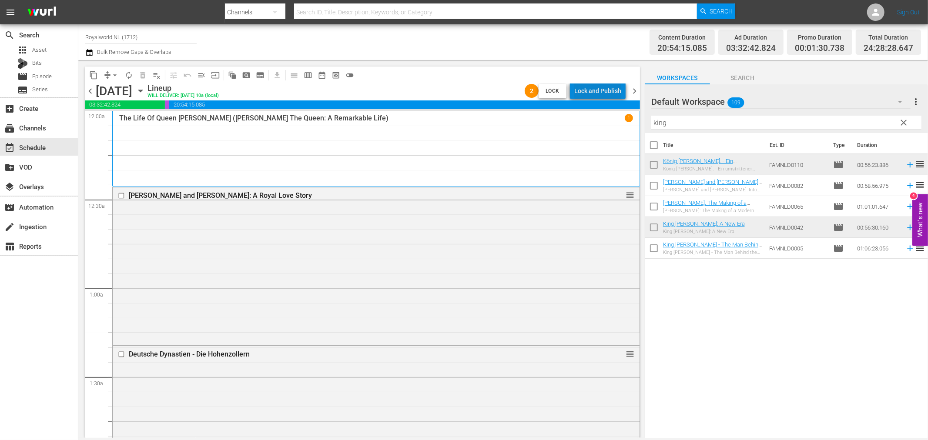
click at [608, 90] on div "Lock and Publish" at bounding box center [597, 91] width 47 height 16
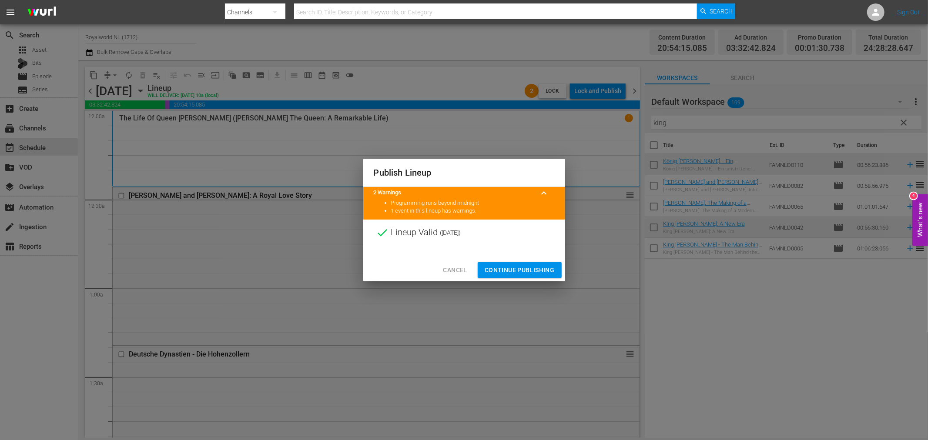
click at [531, 270] on span "Continue Publishing" at bounding box center [520, 270] width 70 height 11
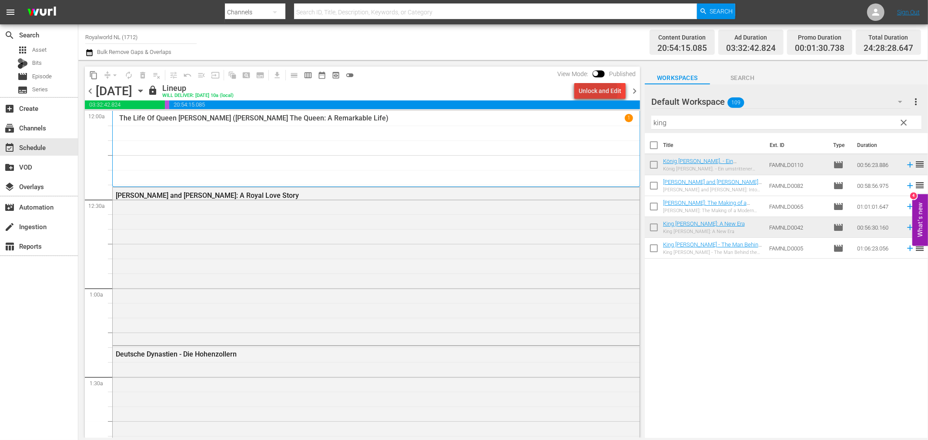
click at [594, 91] on div "Unlock and Edit" at bounding box center [599, 91] width 43 height 16
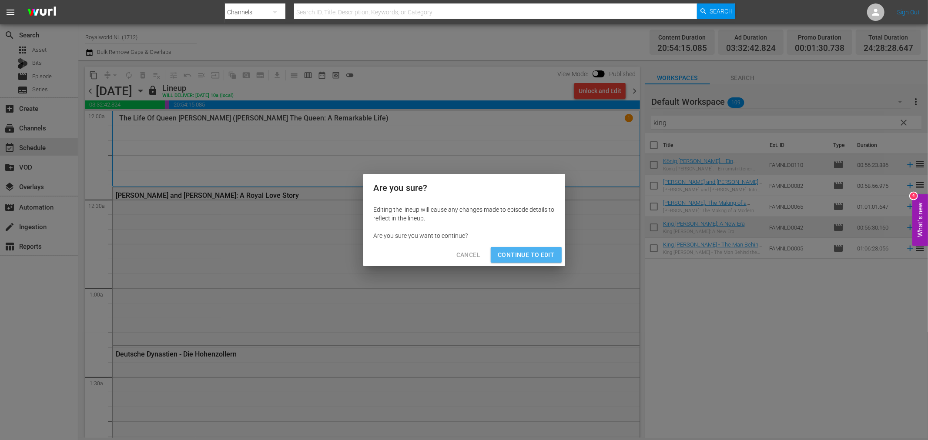
click at [531, 253] on span "Continue to Edit" at bounding box center [526, 255] width 57 height 11
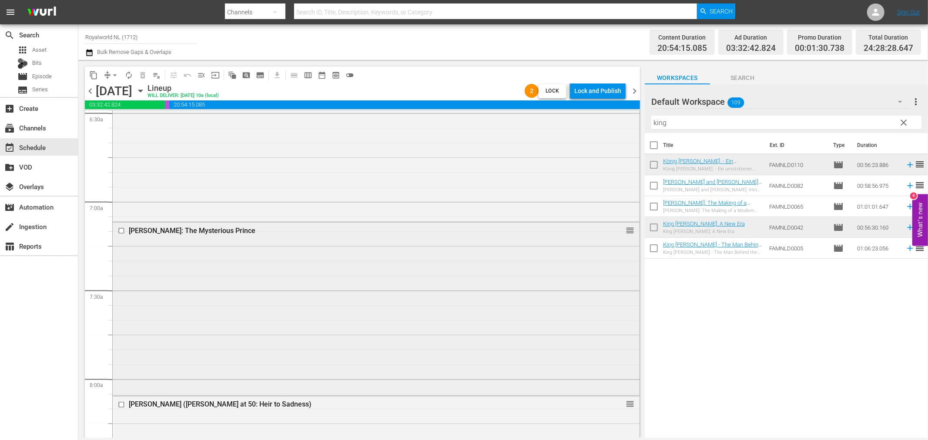
scroll to position [1305, 0]
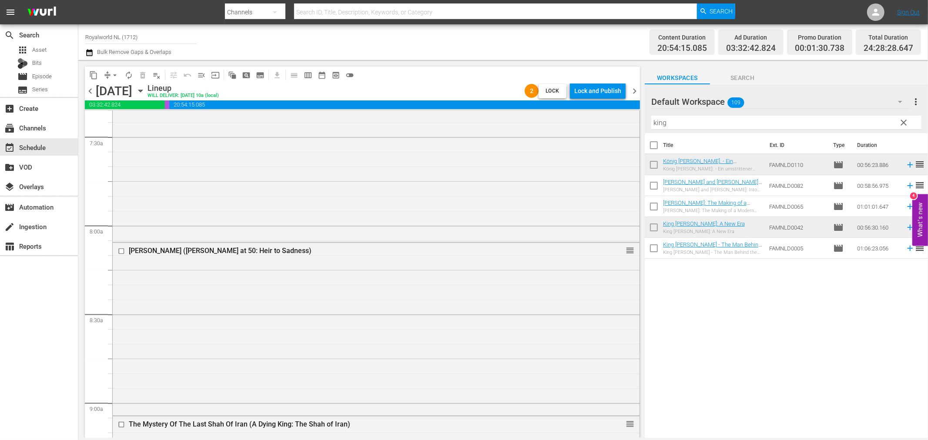
click at [635, 91] on span "chevron_right" at bounding box center [634, 91] width 11 height 11
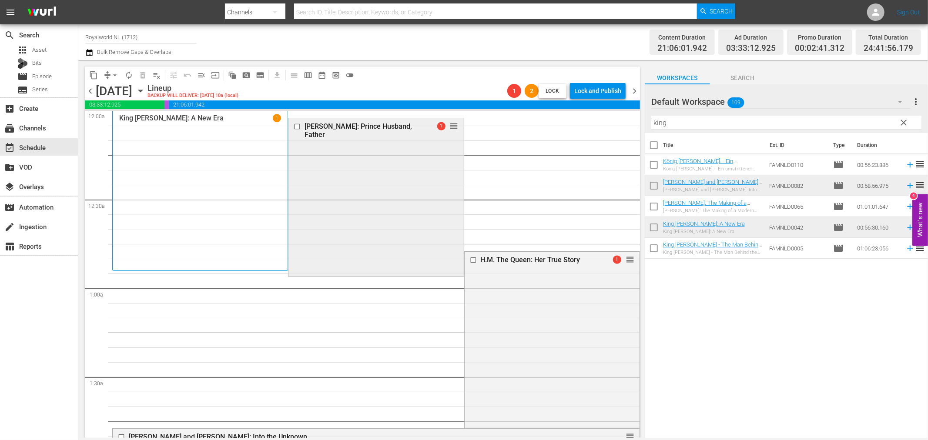
click at [294, 127] on input "checkbox" at bounding box center [298, 126] width 9 height 7
click at [141, 68] on button "delete_forever_outlined" at bounding box center [143, 75] width 14 height 14
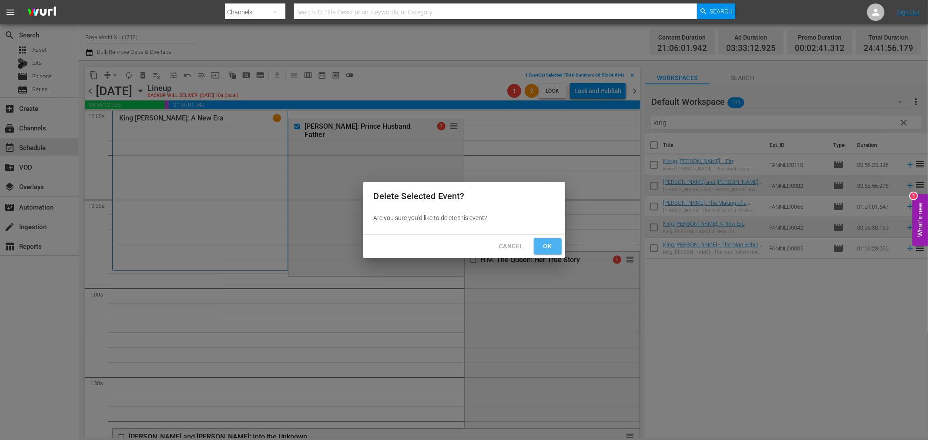
click at [542, 250] on span "Ok" at bounding box center [548, 246] width 14 height 11
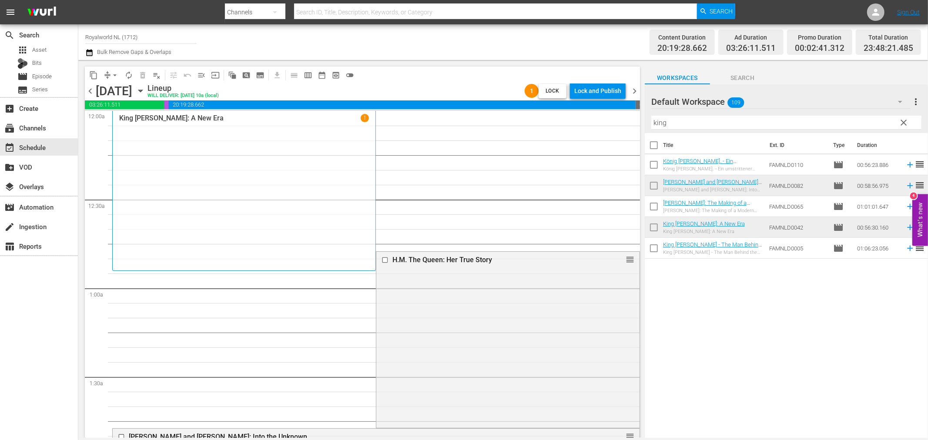
drag, startPoint x: 622, startPoint y: 177, endPoint x: 559, endPoint y: 131, distance: 77.6
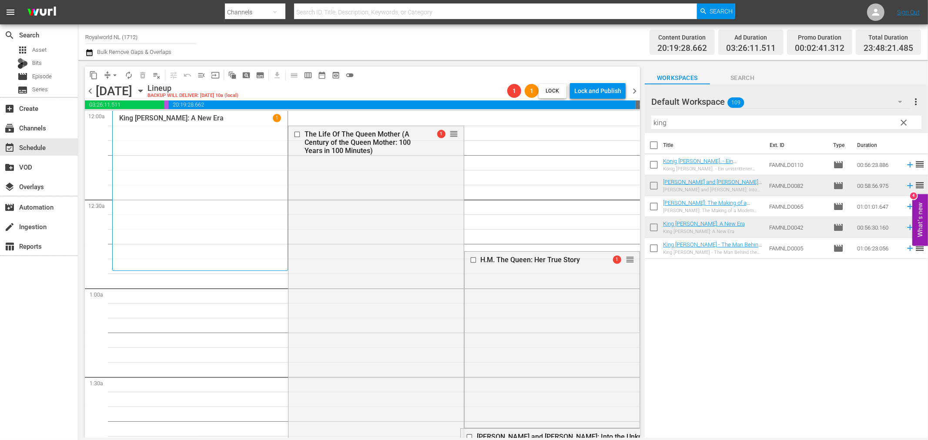
drag, startPoint x: 622, startPoint y: 321, endPoint x: 579, endPoint y: 160, distance: 167.0
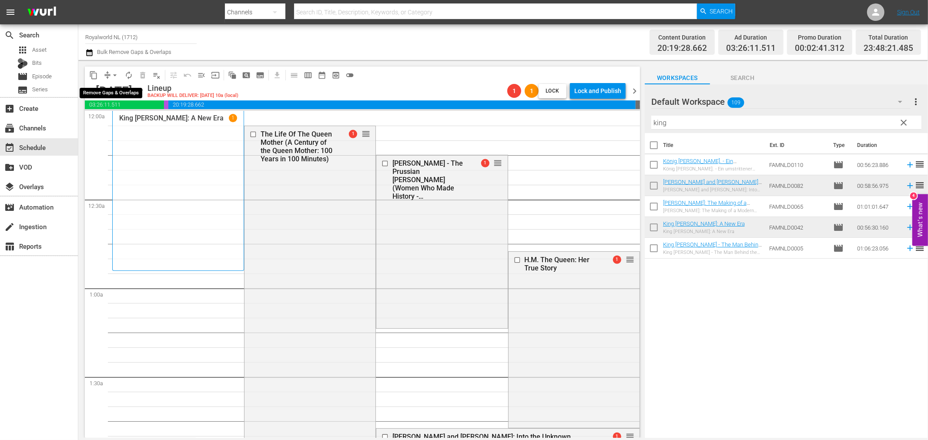
click at [109, 77] on button "arrow_drop_down" at bounding box center [115, 75] width 14 height 14
click at [132, 125] on li "Align to End of Previous Day" at bounding box center [115, 121] width 91 height 14
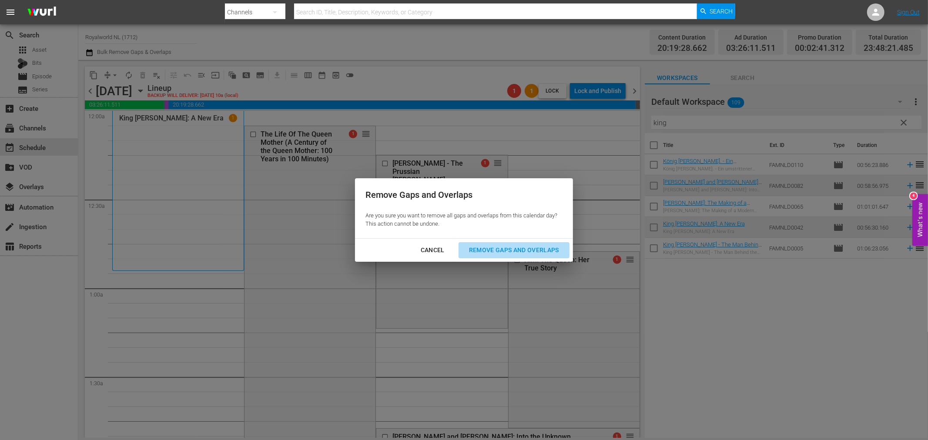
click at [522, 254] on div "Remove Gaps and Overlaps" at bounding box center [514, 250] width 104 height 11
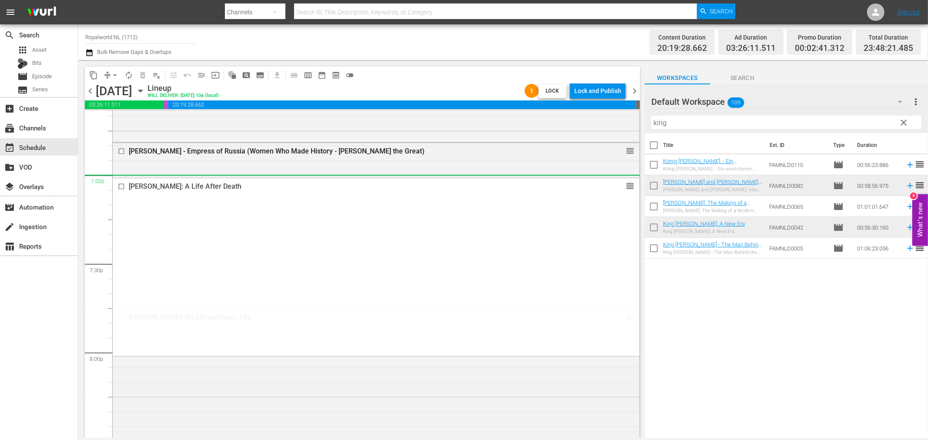
scroll to position [3311, 0]
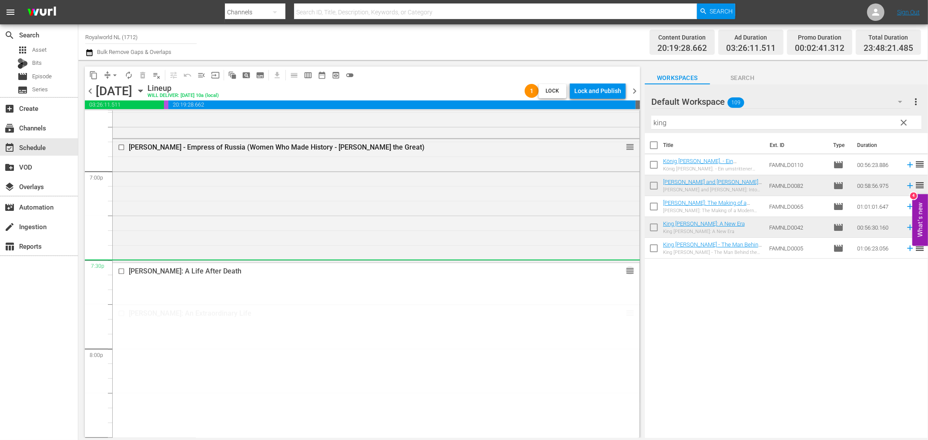
drag, startPoint x: 621, startPoint y: 151, endPoint x: 568, endPoint y: 264, distance: 124.3
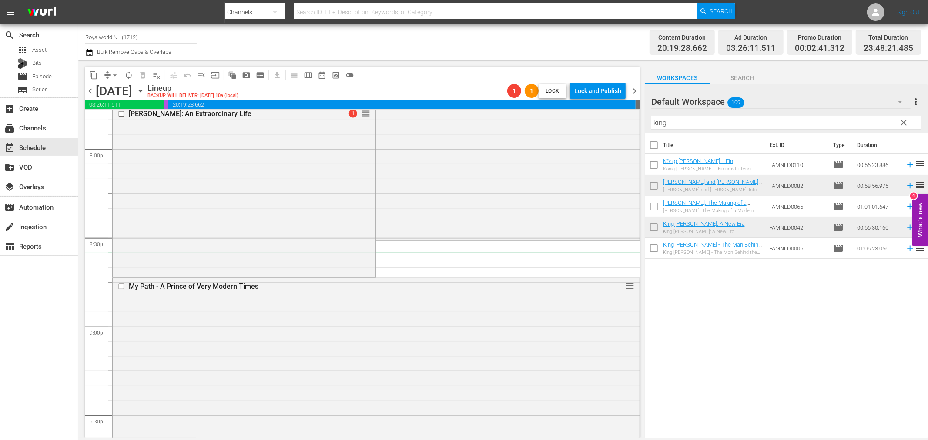
scroll to position [3526, 0]
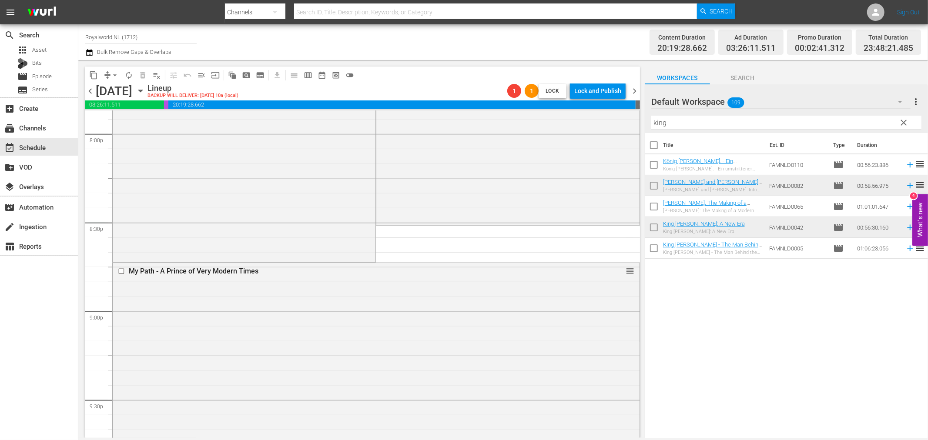
drag, startPoint x: 621, startPoint y: 257, endPoint x: 561, endPoint y: 234, distance: 63.7
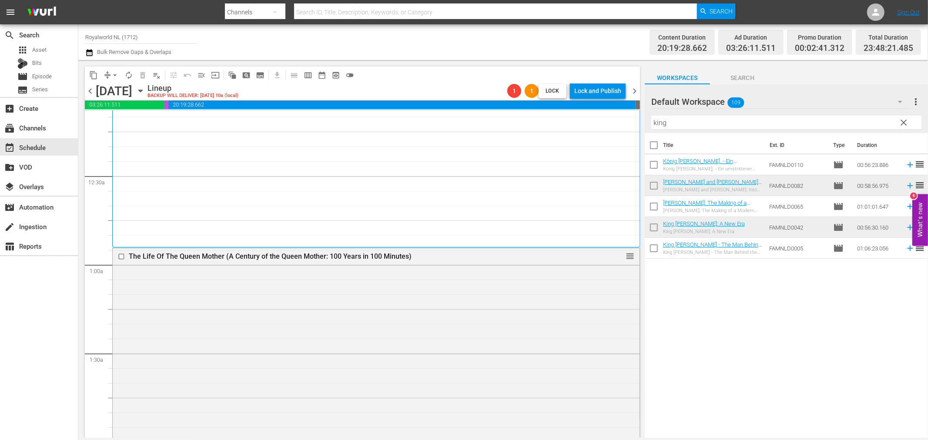
scroll to position [0, 0]
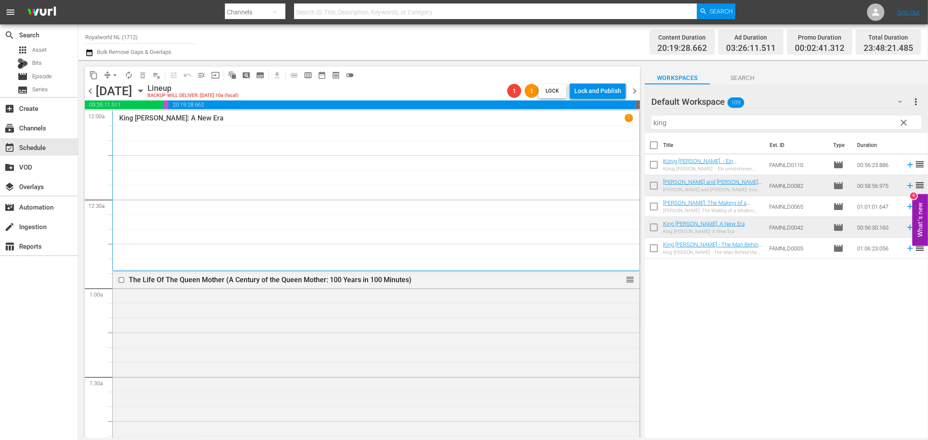
drag, startPoint x: 364, startPoint y: 162, endPoint x: 312, endPoint y: 173, distance: 53.0
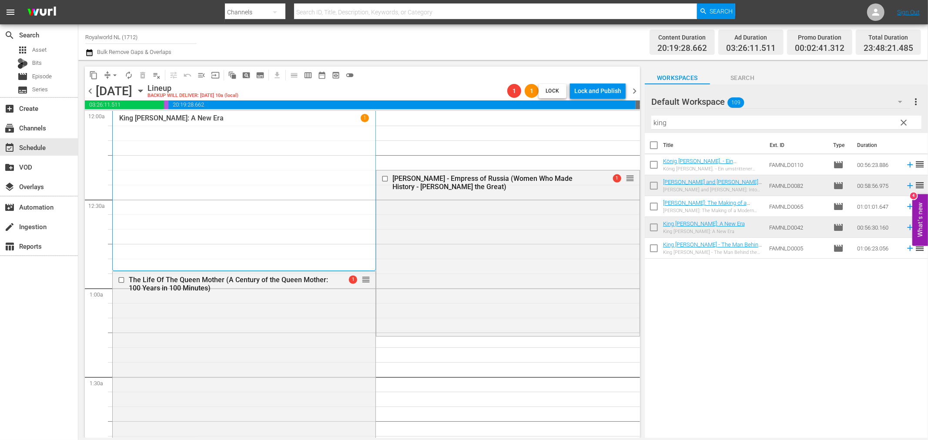
drag, startPoint x: 367, startPoint y: 286, endPoint x: 406, endPoint y: 225, distance: 72.6
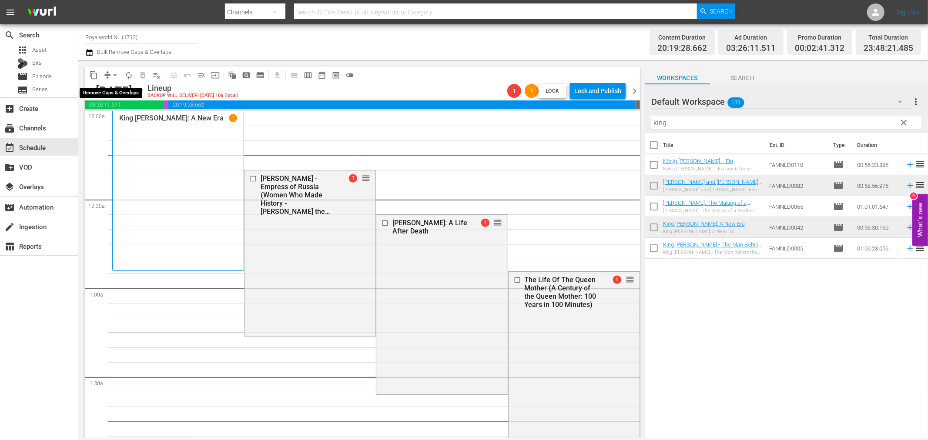
click at [110, 71] on button "arrow_drop_down" at bounding box center [115, 75] width 14 height 14
click at [123, 124] on li "Align to End of Previous Day" at bounding box center [115, 121] width 91 height 14
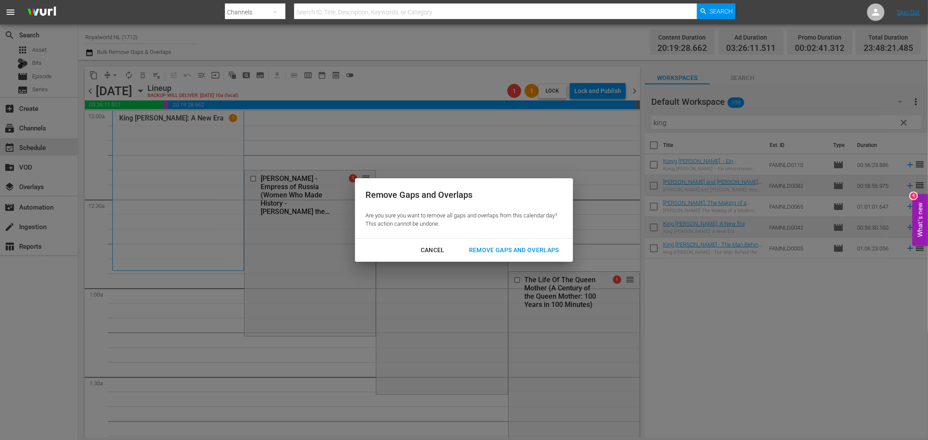
click at [487, 245] on div "Remove Gaps and Overlaps" at bounding box center [514, 250] width 104 height 11
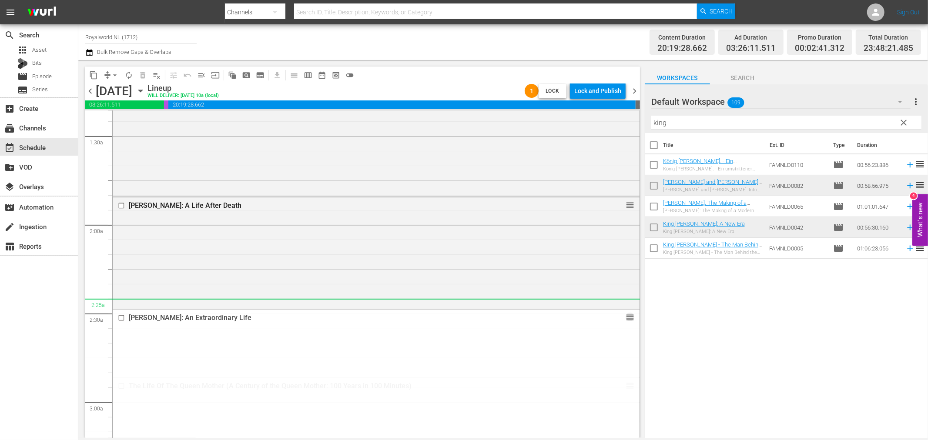
scroll to position [241, 0]
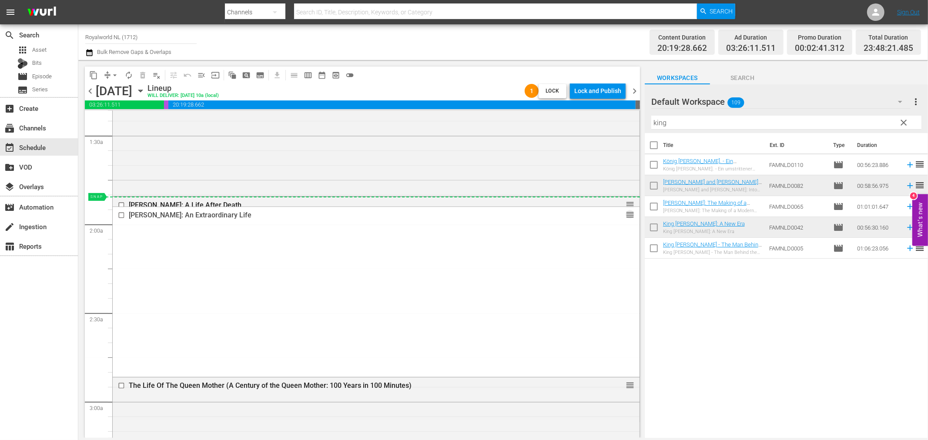
drag, startPoint x: 620, startPoint y: 310, endPoint x: 609, endPoint y: 202, distance: 108.9
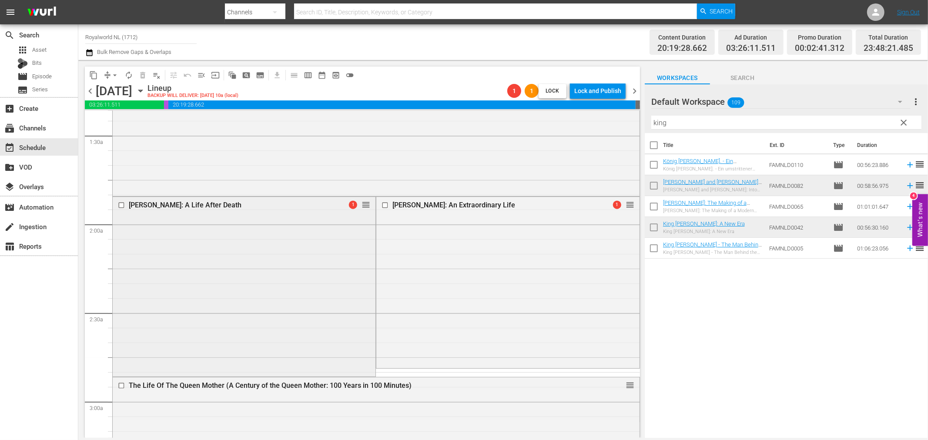
drag, startPoint x: 122, startPoint y: 206, endPoint x: 212, endPoint y: 268, distance: 109.3
click at [212, 268] on div "Princess Diana: A Life After Death 1 reorder" at bounding box center [244, 286] width 263 height 178
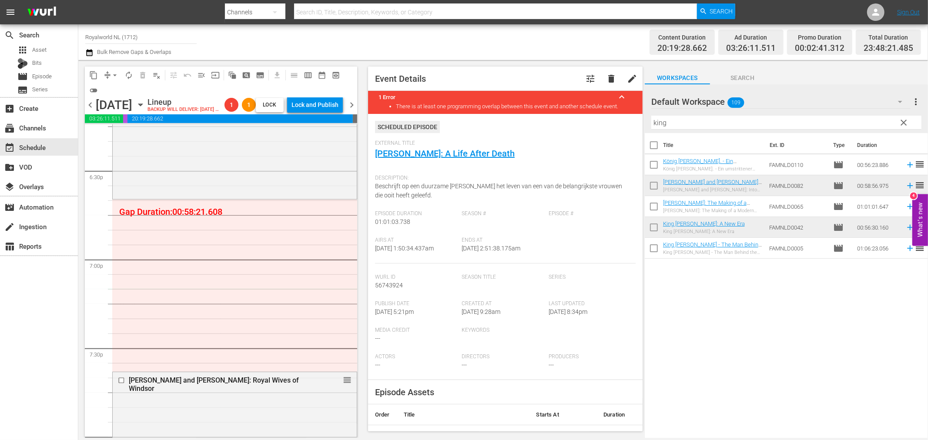
scroll to position [3190, 0]
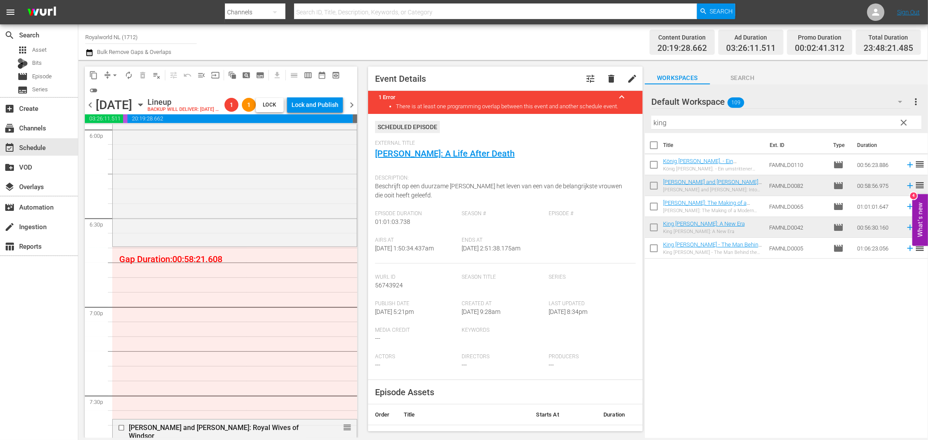
drag, startPoint x: 221, startPoint y: 218, endPoint x: 227, endPoint y: 258, distance: 40.6
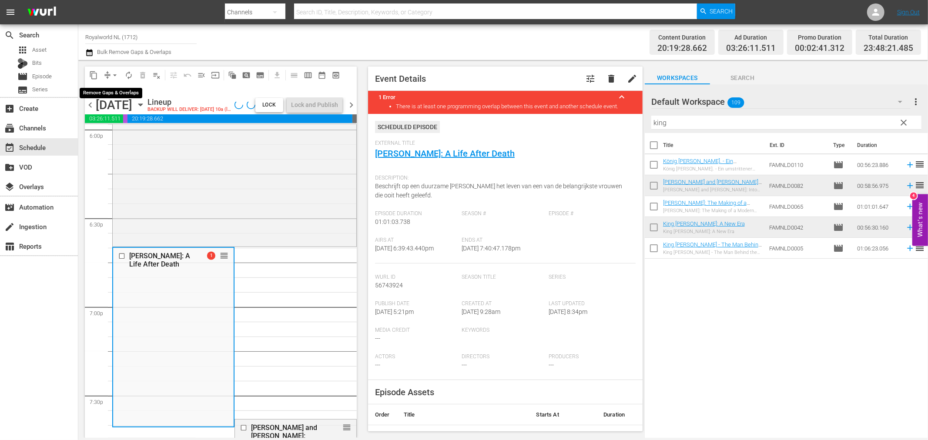
scroll to position [3204, 0]
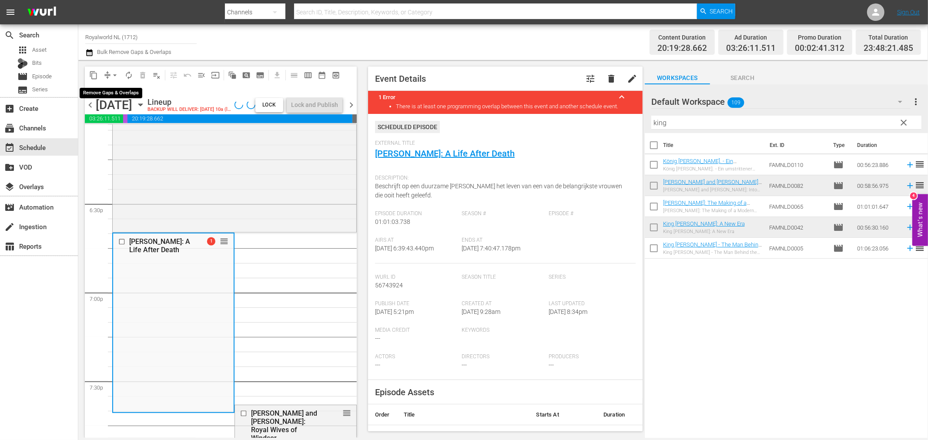
click at [110, 74] on button "arrow_drop_down" at bounding box center [115, 75] width 14 height 14
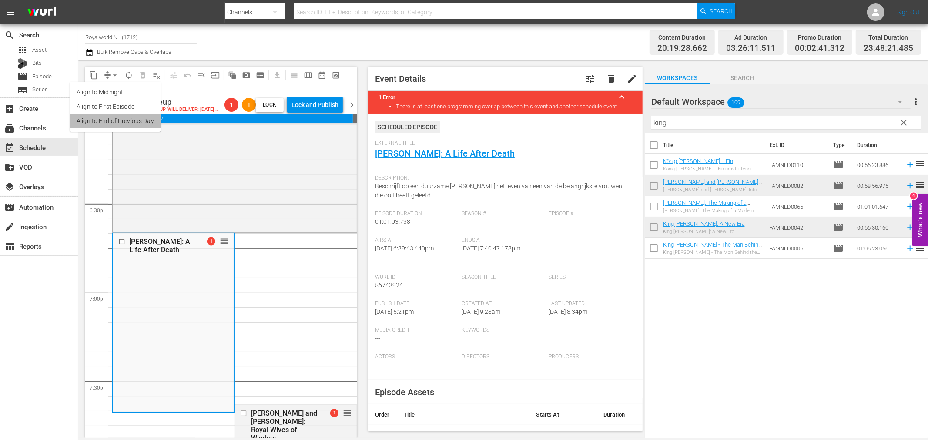
click at [136, 126] on li "Align to End of Previous Day" at bounding box center [115, 121] width 91 height 14
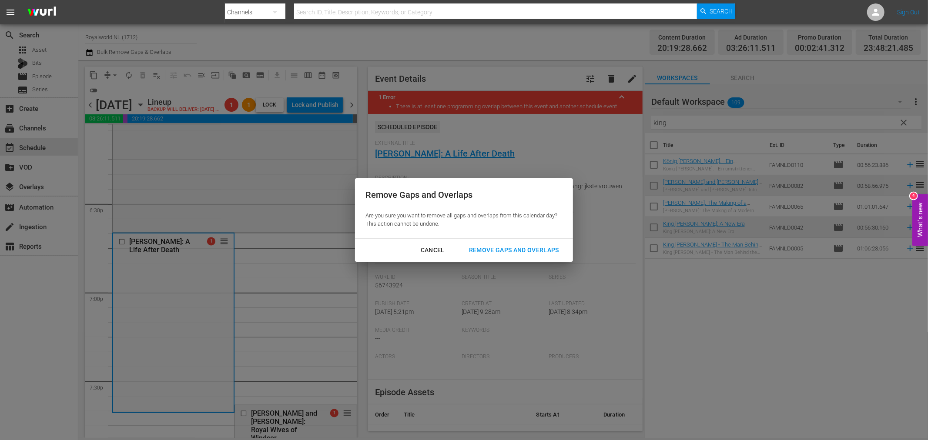
click at [515, 251] on div "Remove Gaps and Overlaps" at bounding box center [514, 250] width 104 height 11
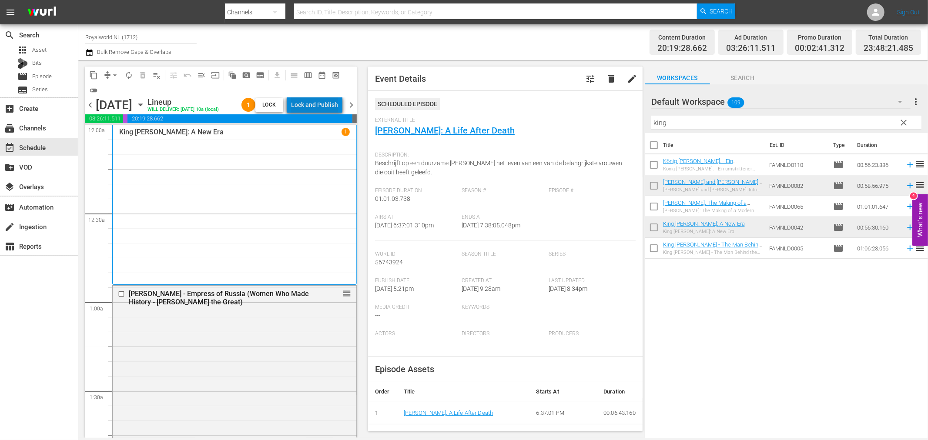
click at [324, 105] on div "Lock and Publish" at bounding box center [314, 105] width 47 height 16
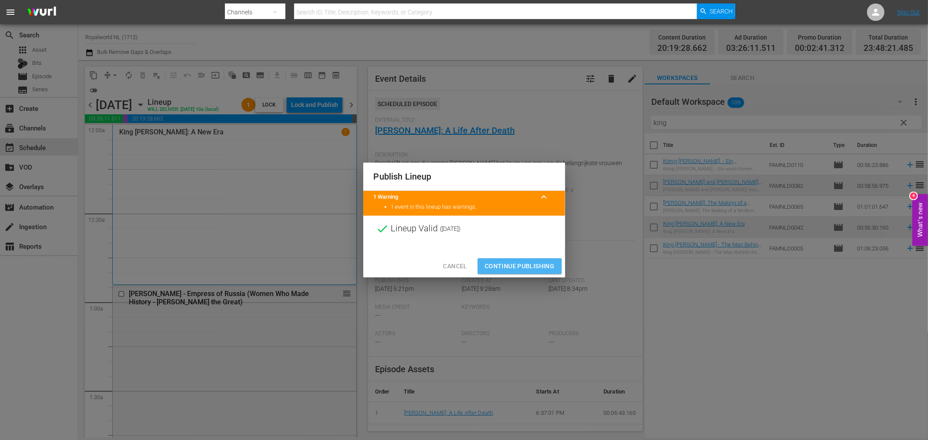
click at [527, 263] on span "Continue Publishing" at bounding box center [520, 266] width 70 height 11
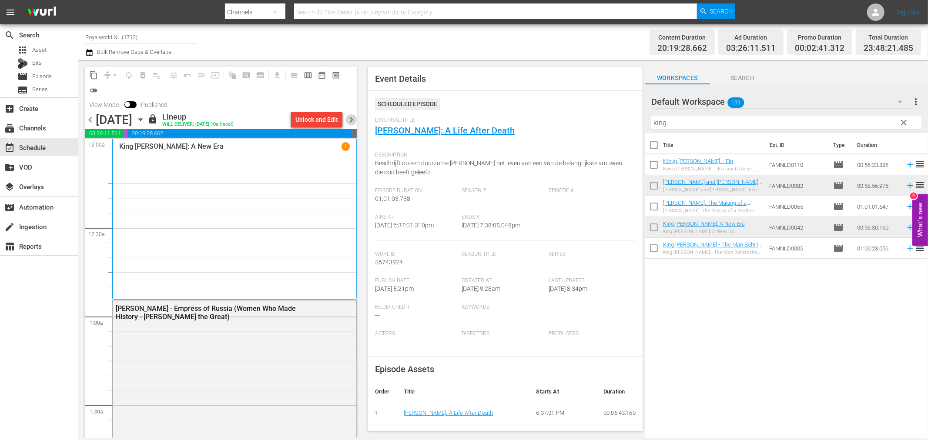
click at [351, 119] on span "chevron_right" at bounding box center [351, 119] width 11 height 11
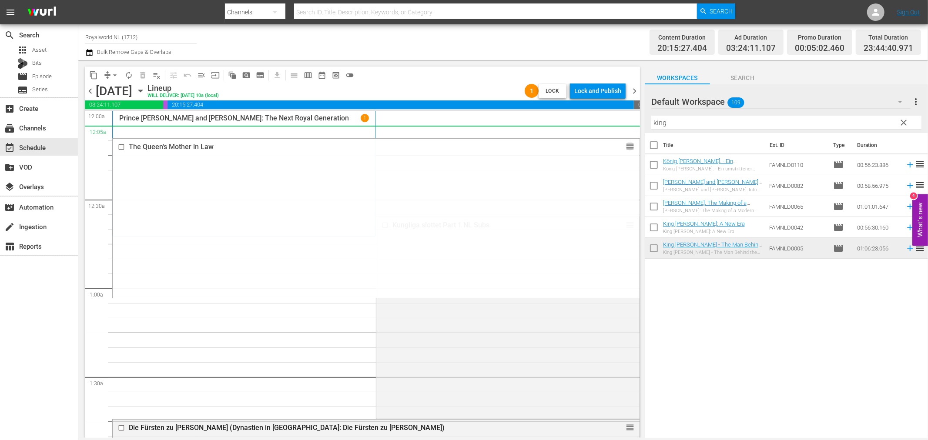
drag, startPoint x: 620, startPoint y: 130, endPoint x: 578, endPoint y: 132, distance: 41.8
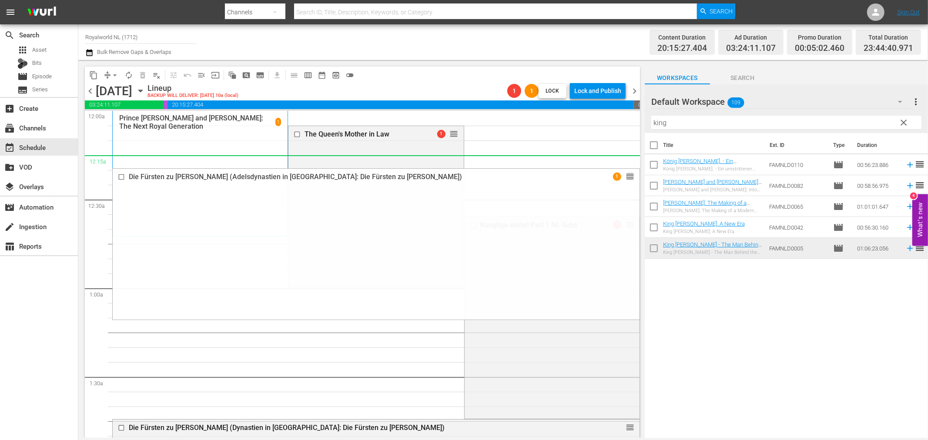
drag, startPoint x: 624, startPoint y: 327, endPoint x: 559, endPoint y: 167, distance: 172.7
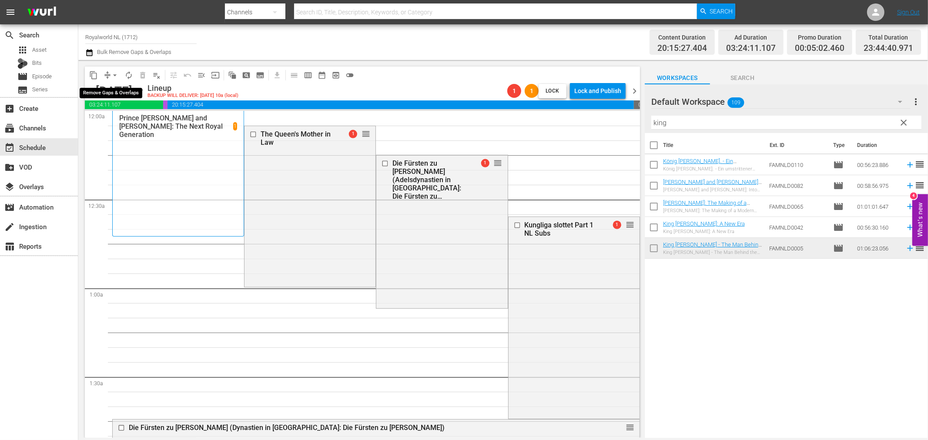
click at [114, 72] on span "arrow_drop_down" at bounding box center [114, 75] width 9 height 9
click at [124, 119] on li "Align to End of Previous Day" at bounding box center [115, 121] width 91 height 14
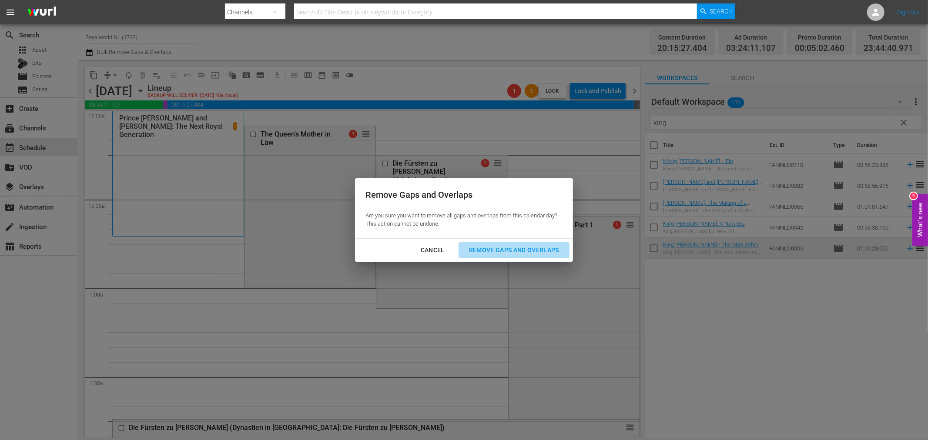
click at [535, 251] on div "Remove Gaps and Overlaps" at bounding box center [514, 250] width 104 height 11
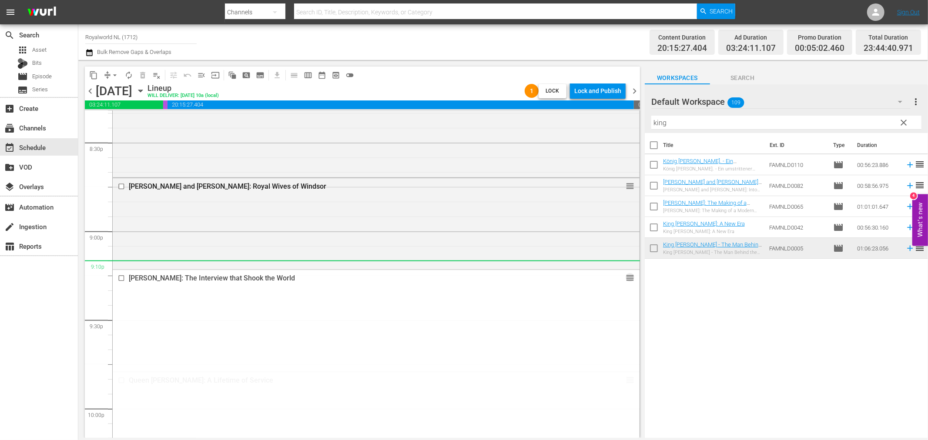
scroll to position [3613, 0]
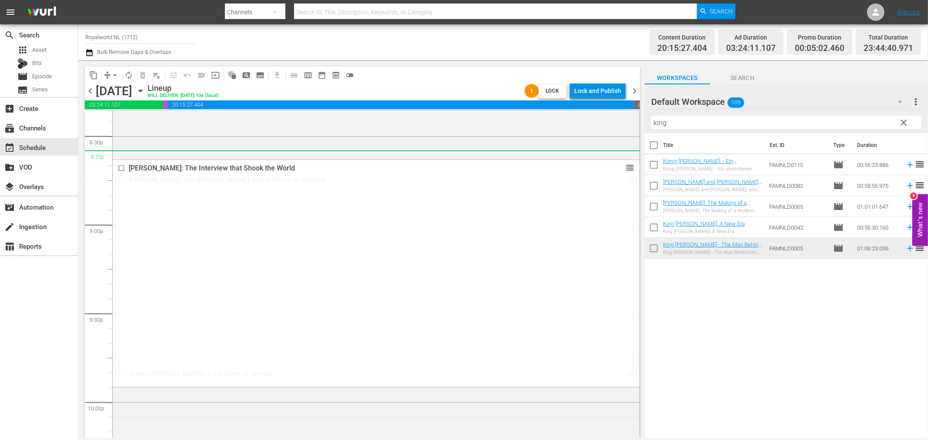
drag, startPoint x: 622, startPoint y: 239, endPoint x: 553, endPoint y: 154, distance: 109.5
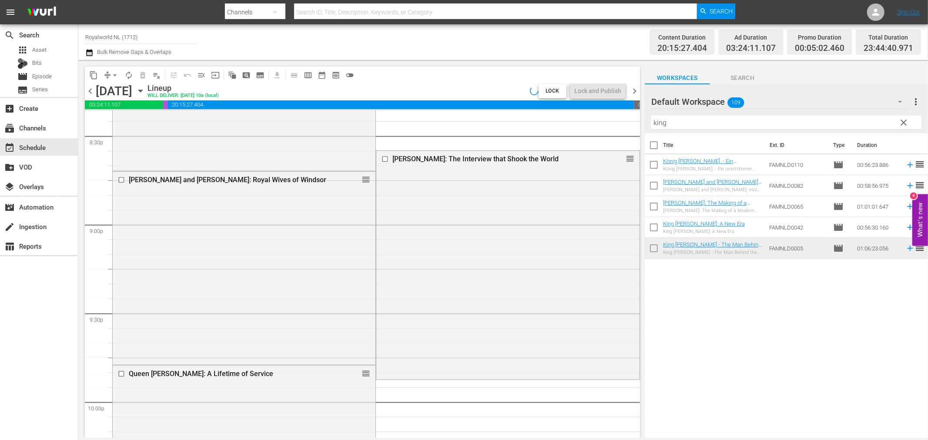
scroll to position [3628, 0]
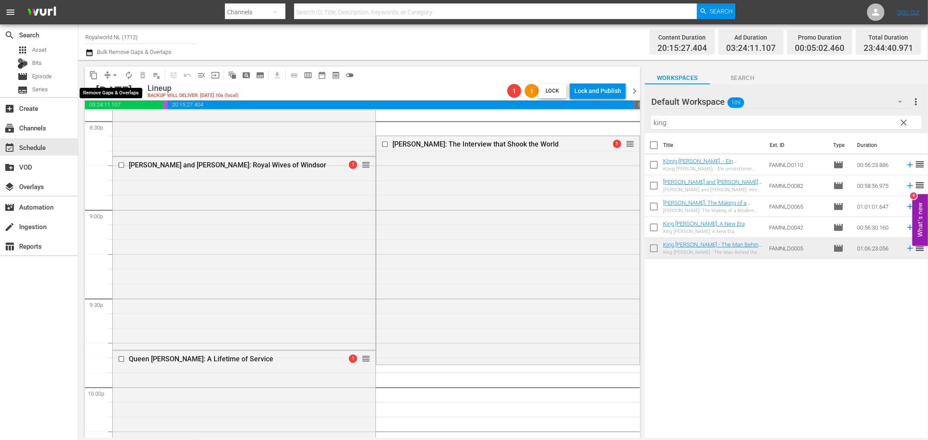
click at [109, 75] on button "arrow_drop_down" at bounding box center [115, 75] width 14 height 14
click at [137, 115] on li "Align to End of Previous Day" at bounding box center [115, 121] width 91 height 14
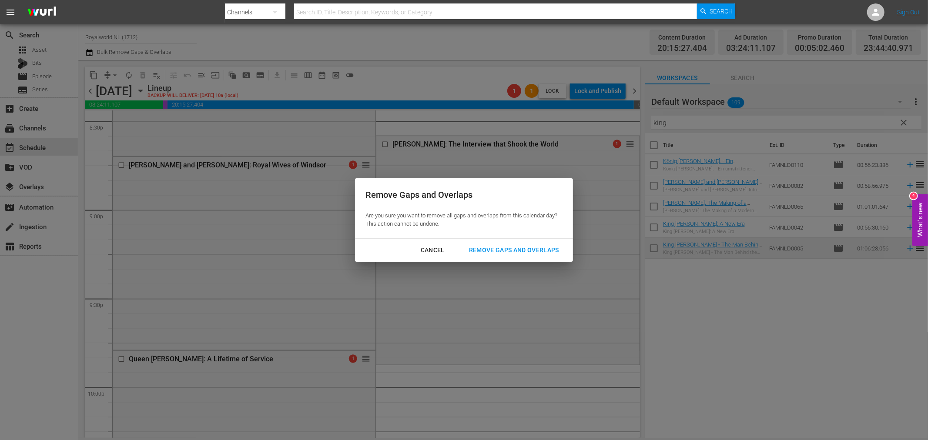
click at [471, 245] on div "Remove Gaps and Overlaps" at bounding box center [514, 250] width 104 height 11
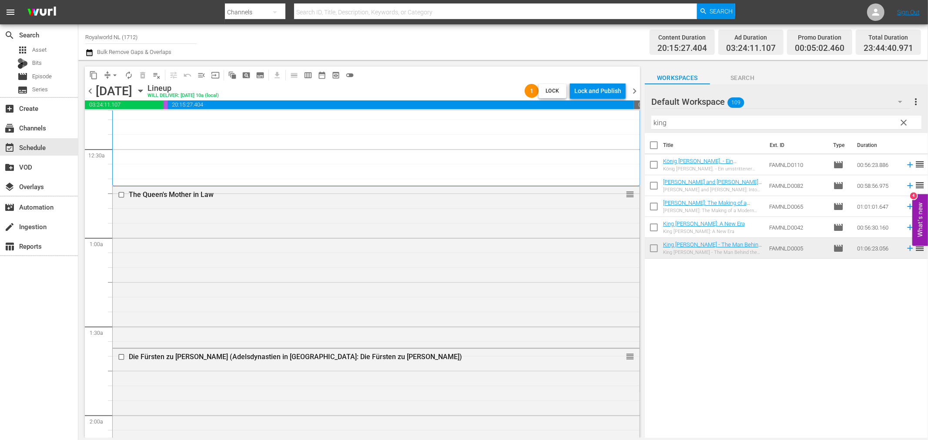
scroll to position [0, 0]
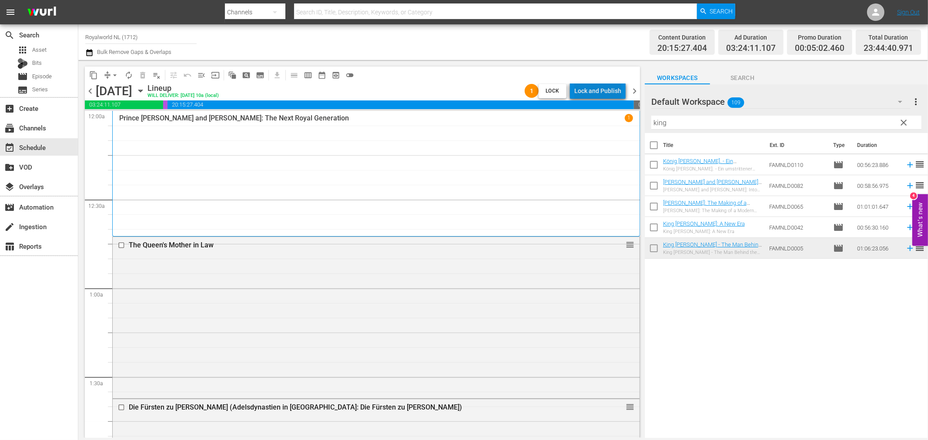
click at [610, 89] on div "Lock and Publish" at bounding box center [597, 91] width 47 height 16
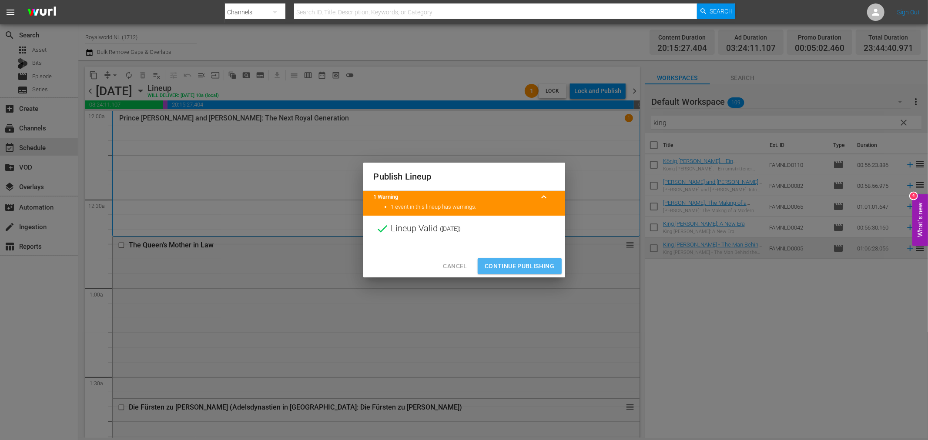
click at [532, 268] on span "Continue Publishing" at bounding box center [520, 266] width 70 height 11
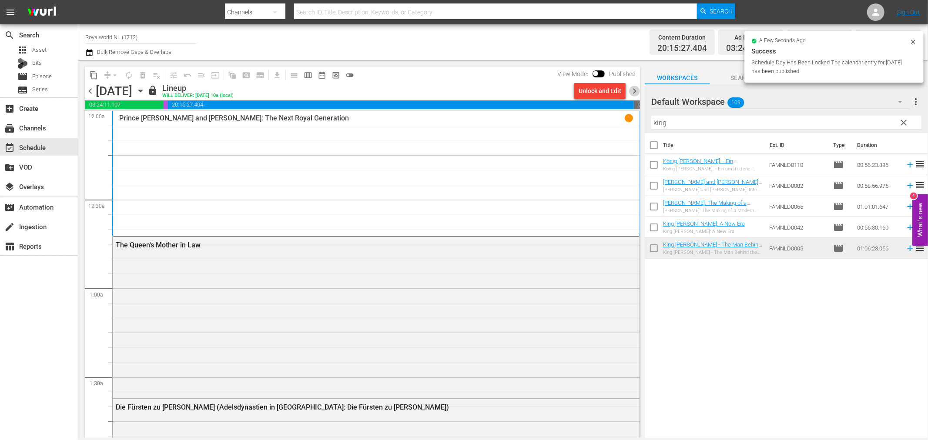
click at [637, 92] on span "chevron_right" at bounding box center [634, 91] width 11 height 11
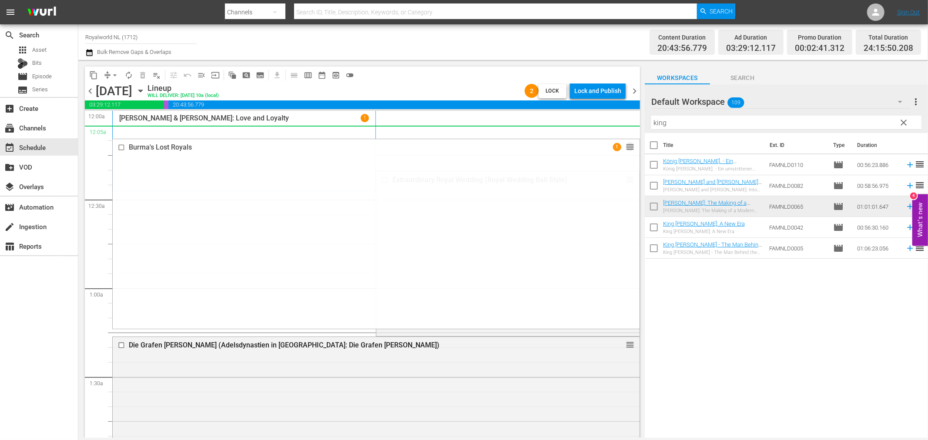
drag, startPoint x: 622, startPoint y: 348, endPoint x: 545, endPoint y: 135, distance: 227.0
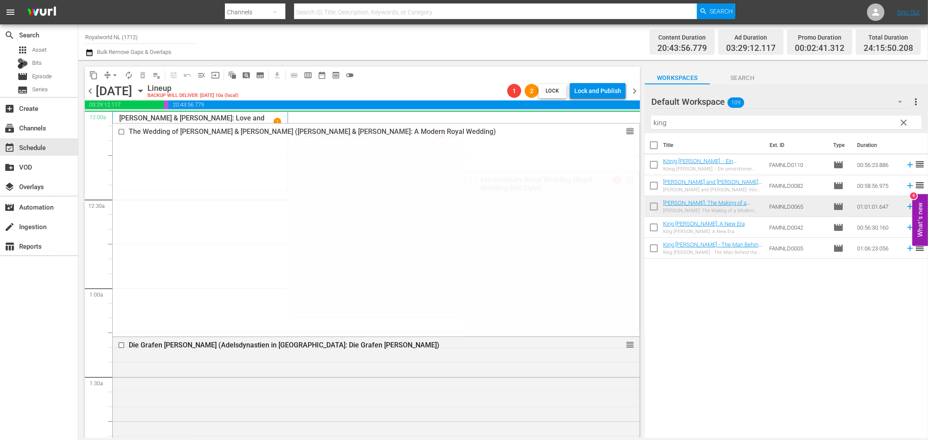
drag, startPoint x: 621, startPoint y: 292, endPoint x: 544, endPoint y: 119, distance: 189.1
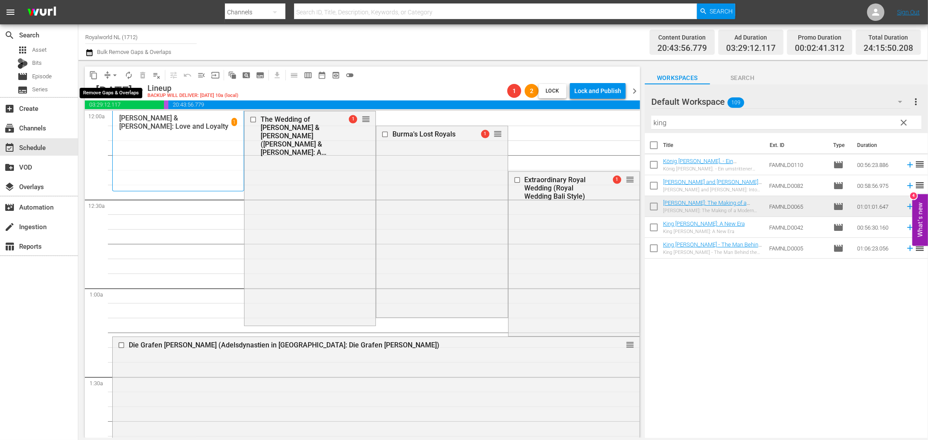
click at [110, 75] on span "arrow_drop_down" at bounding box center [114, 75] width 9 height 9
click at [135, 123] on li "Align to End of Previous Day" at bounding box center [115, 121] width 91 height 14
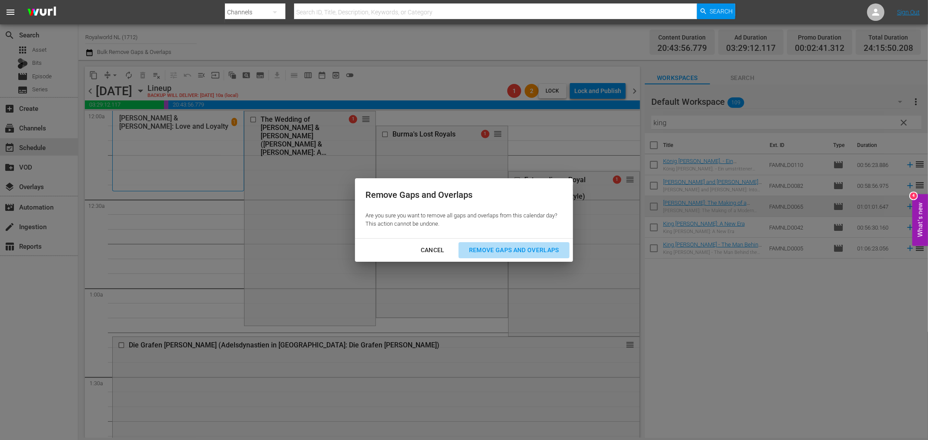
click at [536, 253] on div "Remove Gaps and Overlaps" at bounding box center [514, 250] width 104 height 11
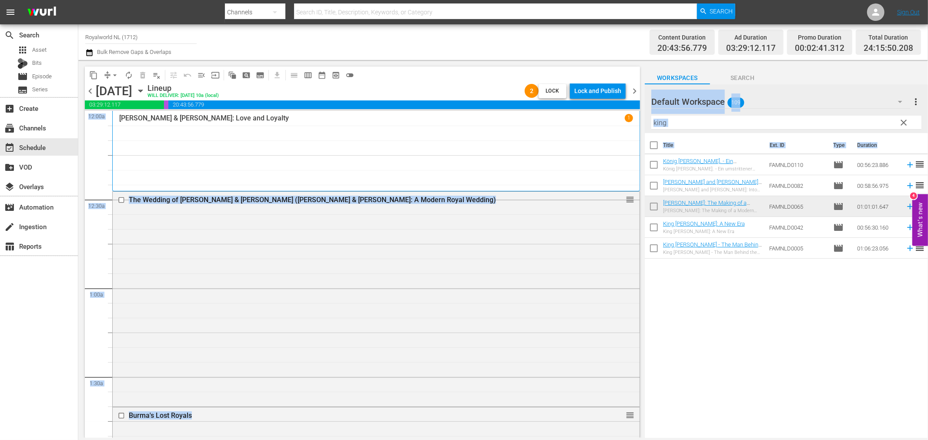
drag, startPoint x: 632, startPoint y: 130, endPoint x: 650, endPoint y: 288, distance: 158.0
click at [650, 288] on div "content_copy compress arrow_drop_down autorenew_outlined delete_forever_outline…" at bounding box center [502, 249] width 849 height 378
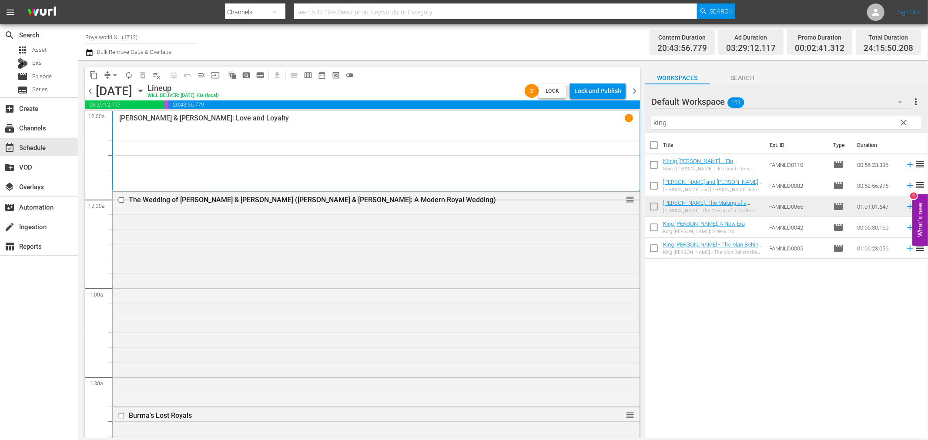
click at [633, 58] on div "Channel Title Royalworld NL (1712) Bulk Remove Gaps & Overlaps Content Duration…" at bounding box center [502, 42] width 849 height 36
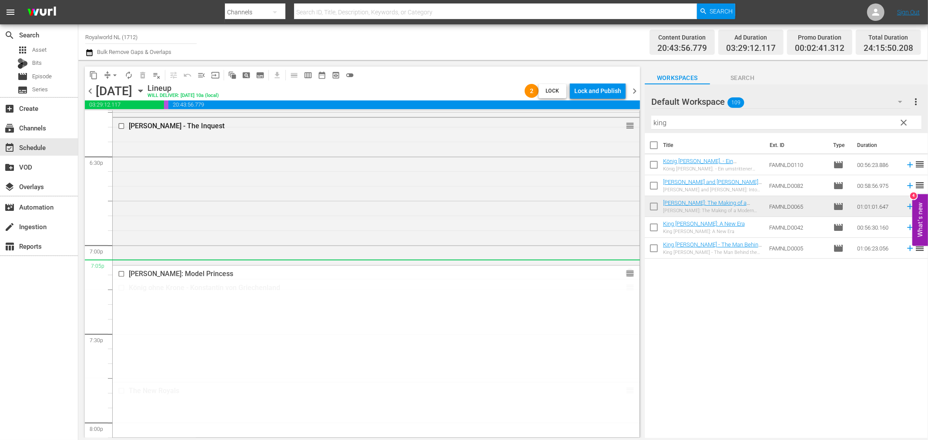
scroll to position [3238, 0]
drag, startPoint x: 620, startPoint y: 175, endPoint x: 560, endPoint y: 267, distance: 110.0
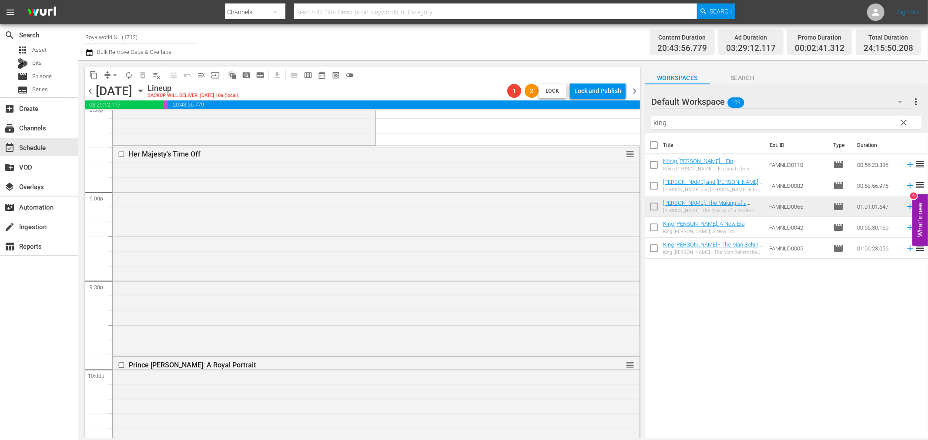
scroll to position [3770, 0]
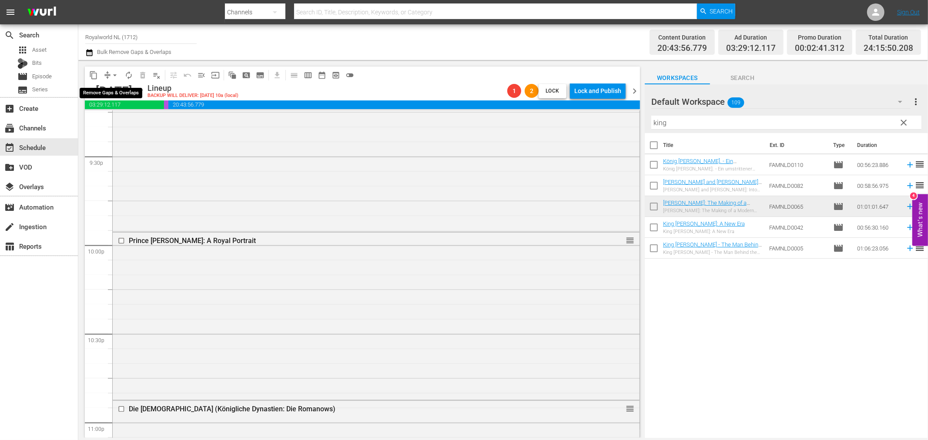
click at [109, 76] on button "arrow_drop_down" at bounding box center [115, 75] width 14 height 14
click at [129, 124] on li "Align to End of Previous Day" at bounding box center [115, 121] width 91 height 14
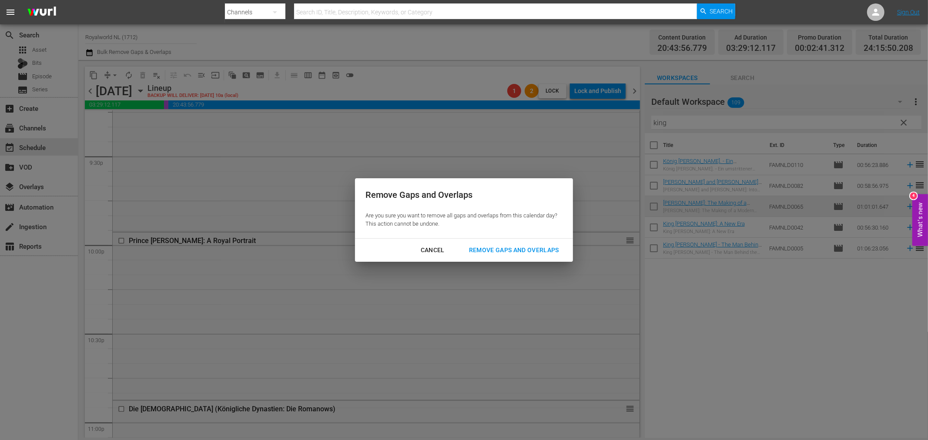
click at [518, 246] on div "Remove Gaps and Overlaps" at bounding box center [514, 250] width 104 height 11
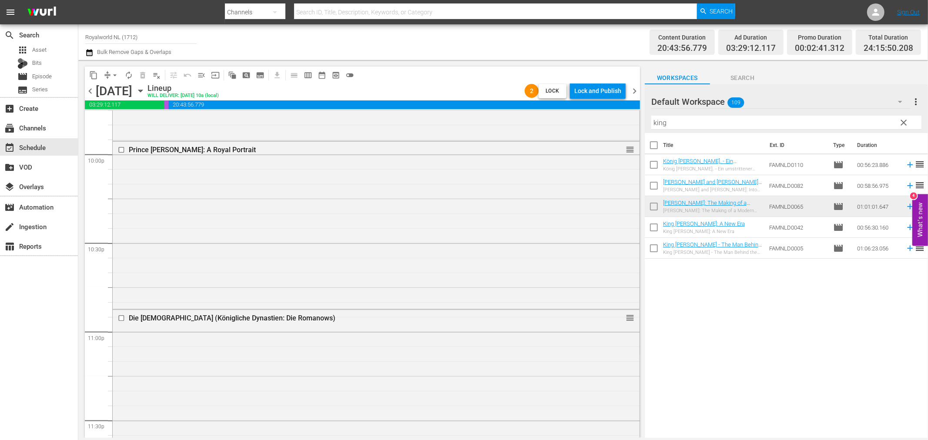
scroll to position [4059, 0]
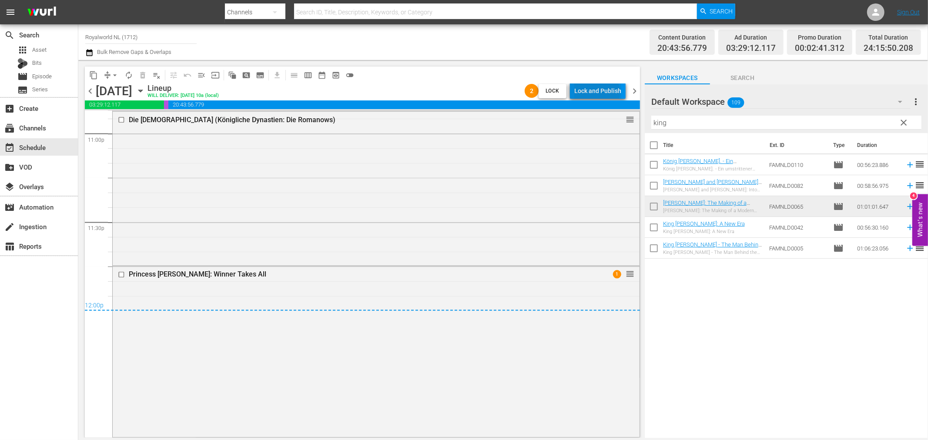
click at [599, 92] on div "Lock and Publish" at bounding box center [597, 91] width 47 height 16
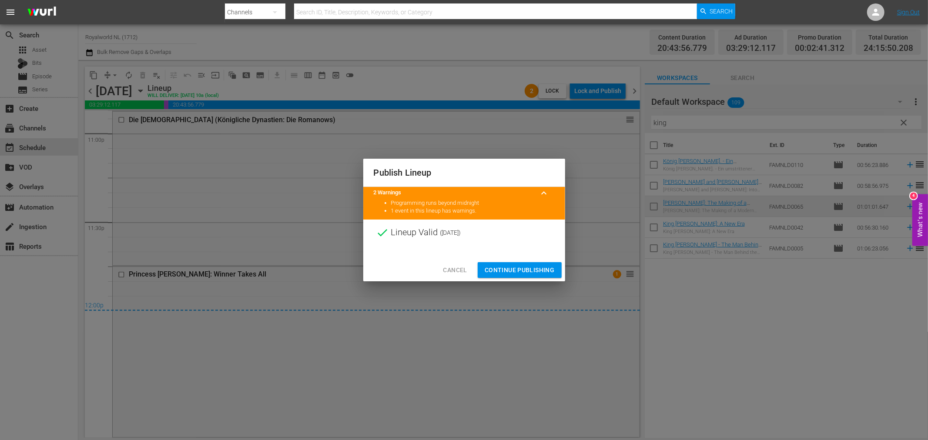
click at [527, 271] on span "Continue Publishing" at bounding box center [520, 270] width 70 height 11
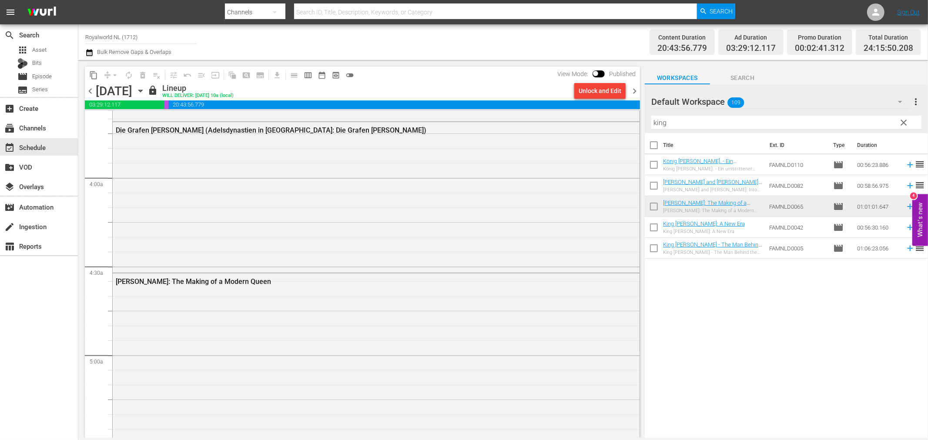
scroll to position [0, 0]
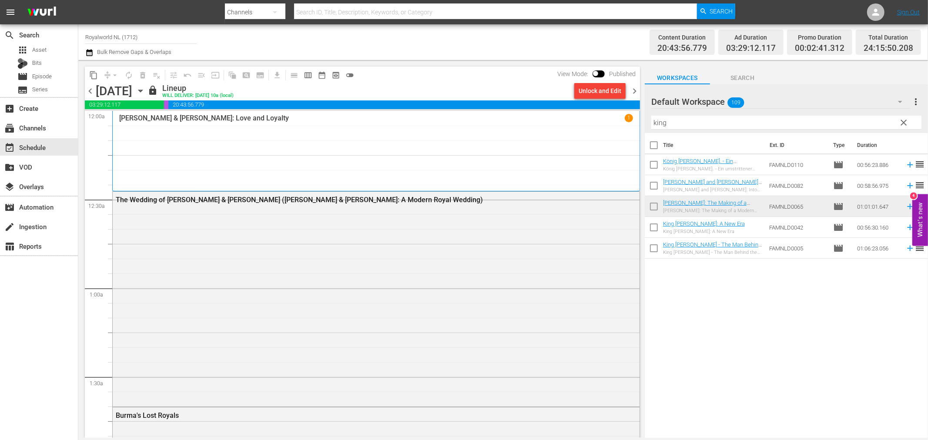
click at [637, 92] on span "chevron_right" at bounding box center [634, 91] width 11 height 11
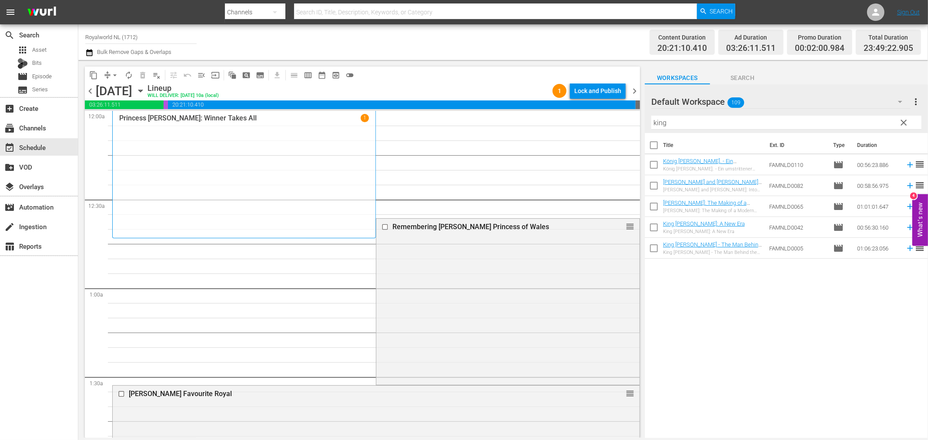
drag, startPoint x: 619, startPoint y: 321, endPoint x: 548, endPoint y: 131, distance: 202.9
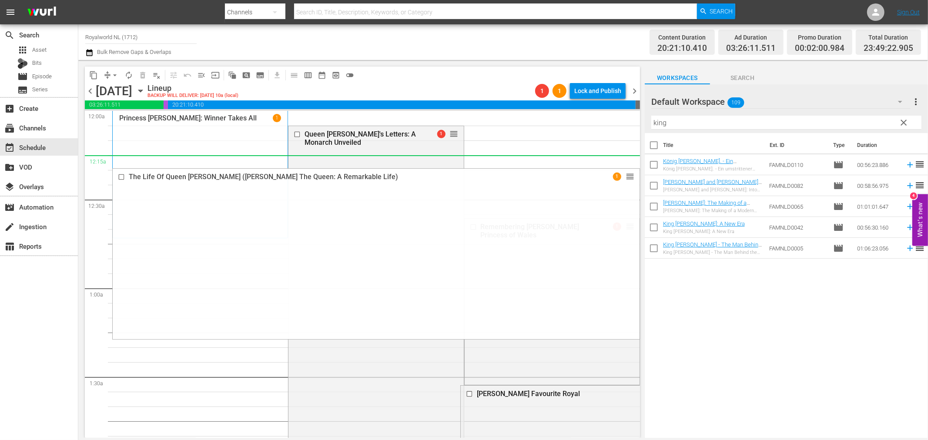
drag, startPoint x: 627, startPoint y: 272, endPoint x: 585, endPoint y: 157, distance: 121.9
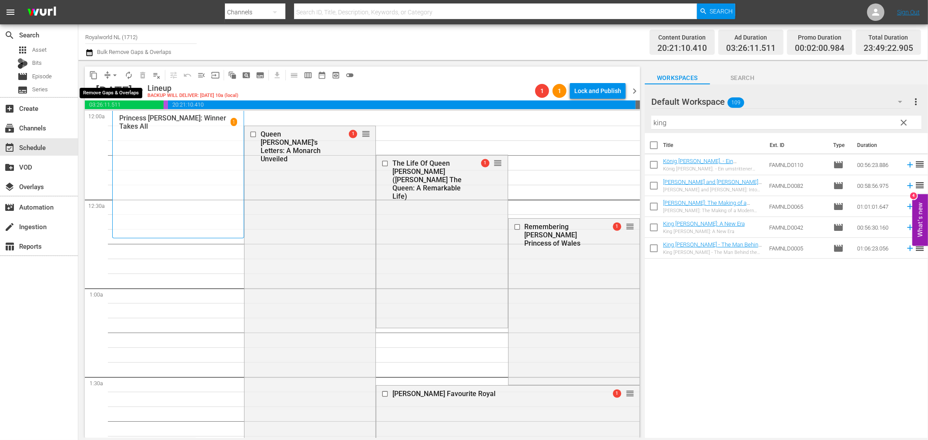
click at [109, 72] on button "arrow_drop_down" at bounding box center [115, 75] width 14 height 14
click at [123, 125] on li "Align to End of Previous Day" at bounding box center [115, 121] width 91 height 14
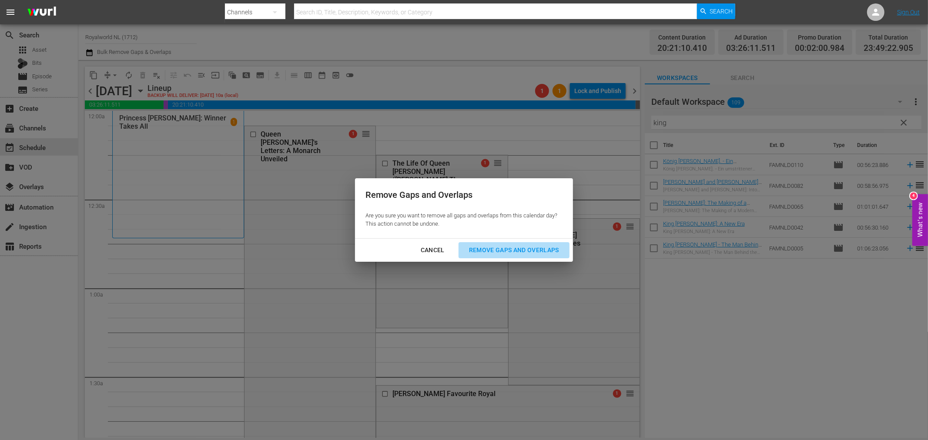
click at [492, 248] on div "Remove Gaps and Overlaps" at bounding box center [514, 250] width 104 height 11
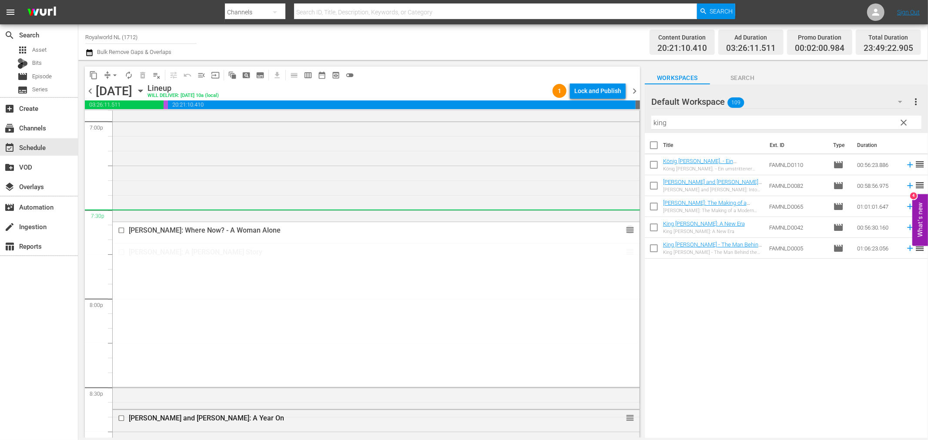
scroll to position [3303, 0]
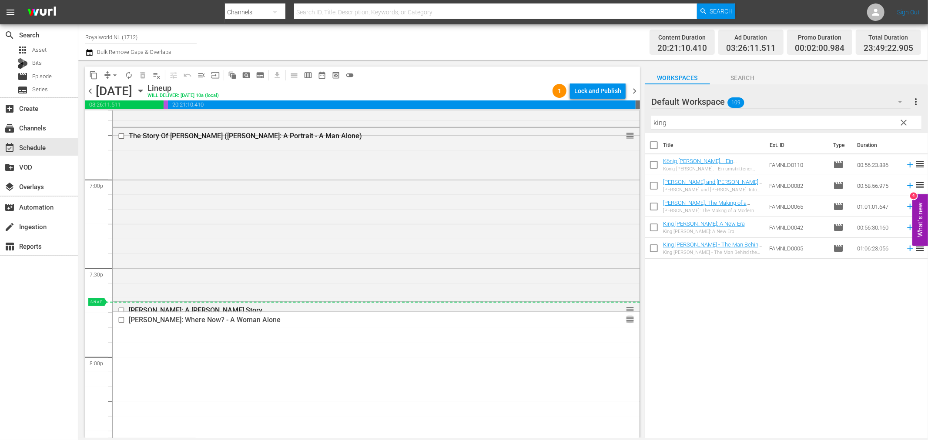
drag, startPoint x: 619, startPoint y: 144, endPoint x: 585, endPoint y: 305, distance: 165.0
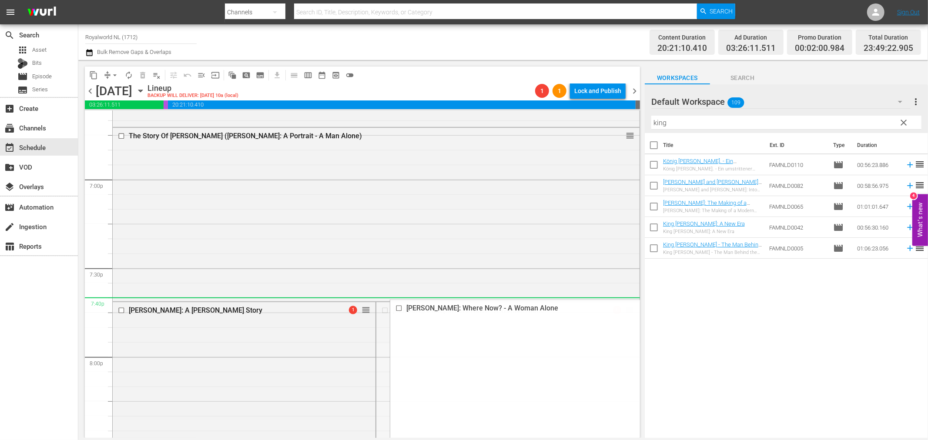
drag, startPoint x: 623, startPoint y: 308, endPoint x: 622, endPoint y: 298, distance: 9.6
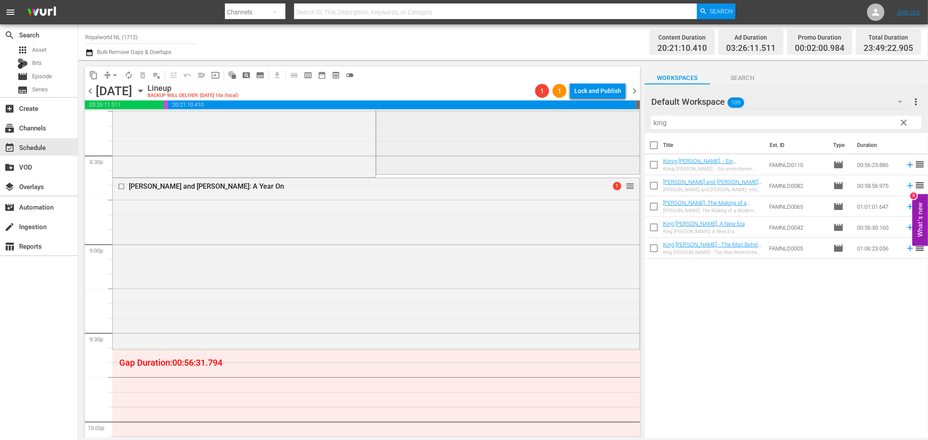
scroll to position [3400, 0]
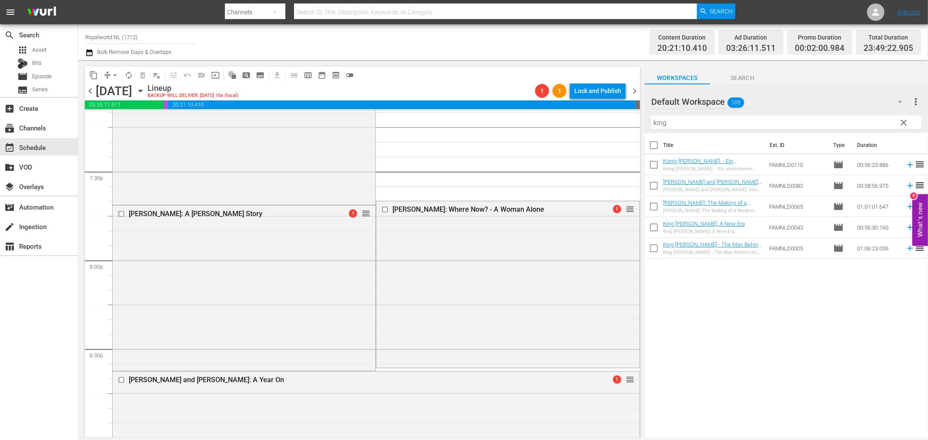
click at [111, 76] on span "arrow_drop_down" at bounding box center [114, 75] width 9 height 9
click at [139, 119] on li "Align to End of Previous Day" at bounding box center [115, 121] width 91 height 14
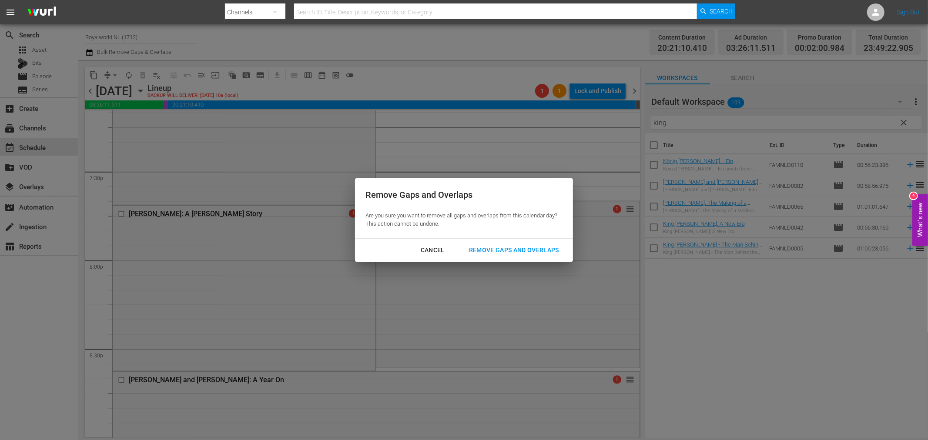
click at [507, 247] on div "Remove Gaps and Overlaps" at bounding box center [514, 250] width 104 height 11
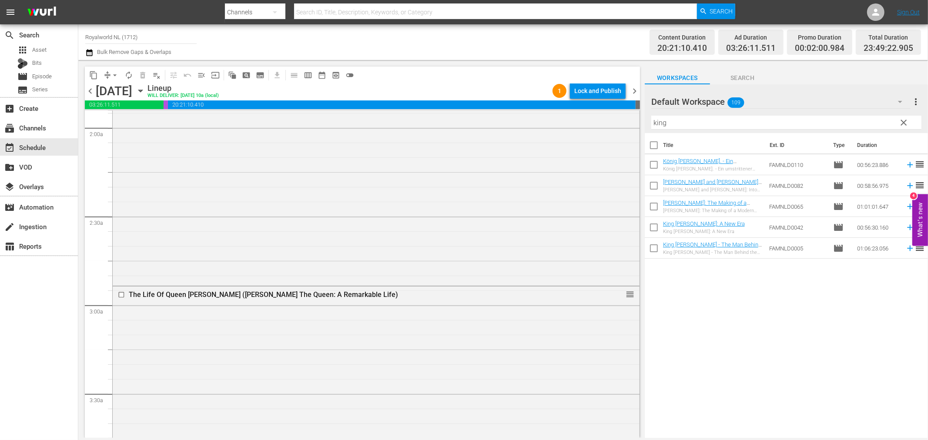
scroll to position [0, 0]
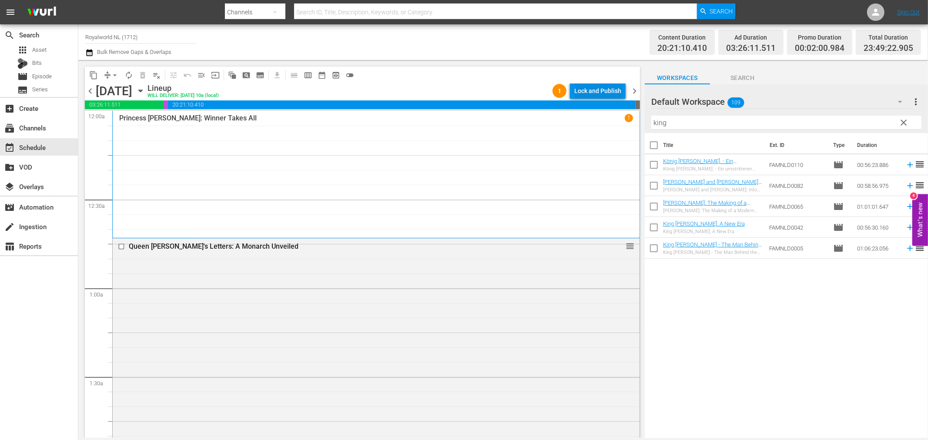
click at [593, 92] on div "Lock and Publish" at bounding box center [597, 91] width 47 height 16
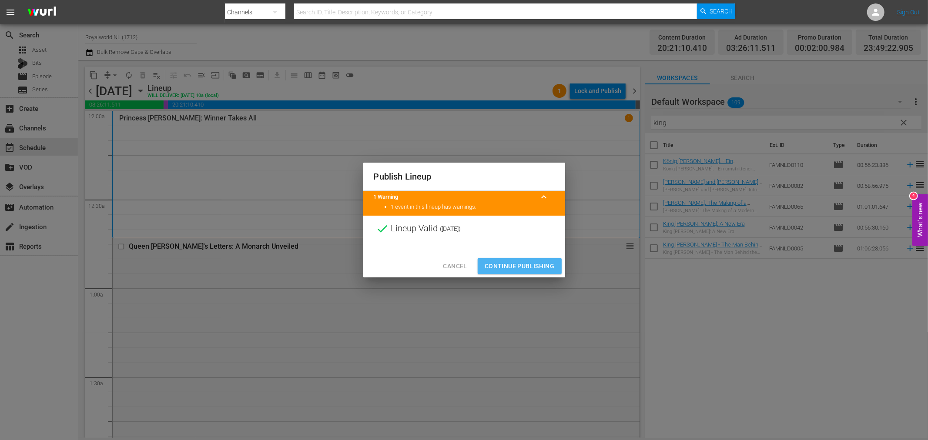
click at [542, 263] on span "Continue Publishing" at bounding box center [520, 266] width 70 height 11
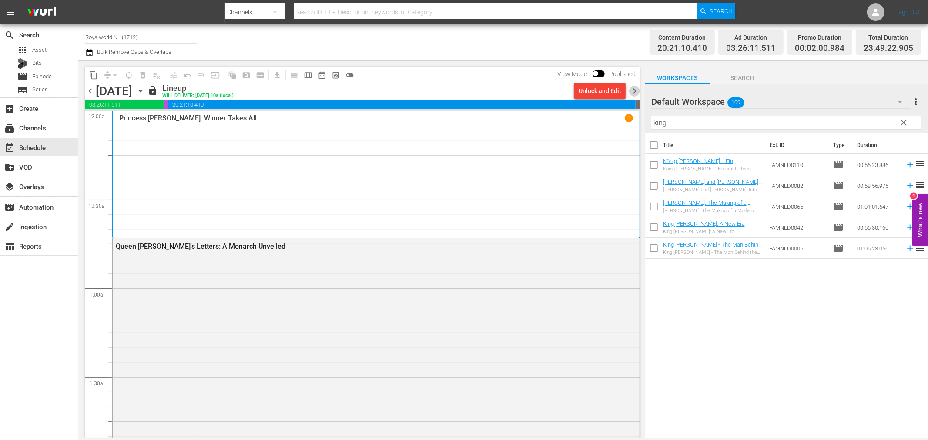
click at [633, 94] on span "chevron_right" at bounding box center [634, 91] width 11 height 11
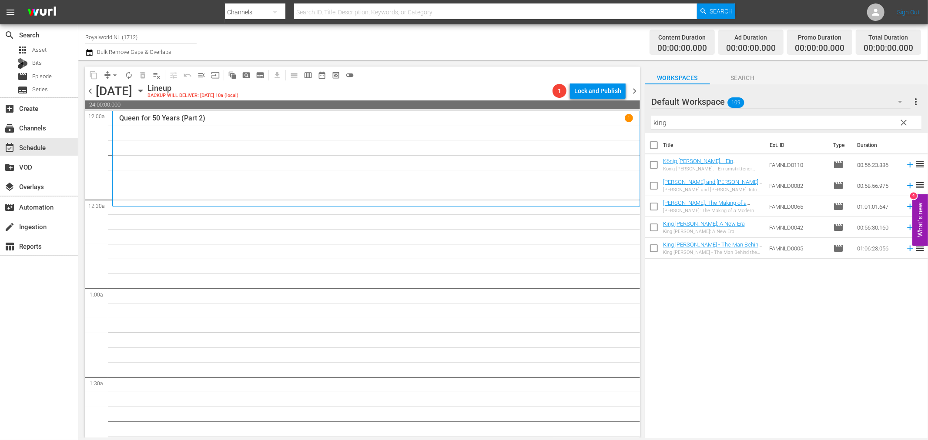
click at [92, 93] on span "chevron_left" at bounding box center [90, 91] width 11 height 11
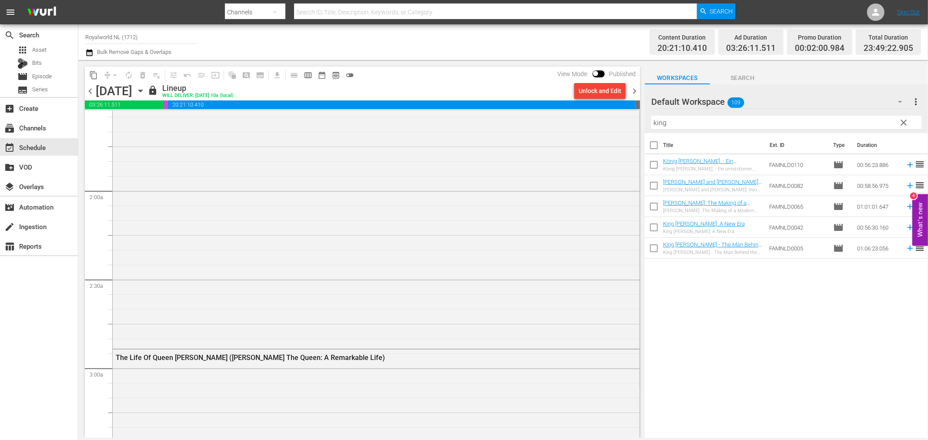
scroll to position [338, 0]
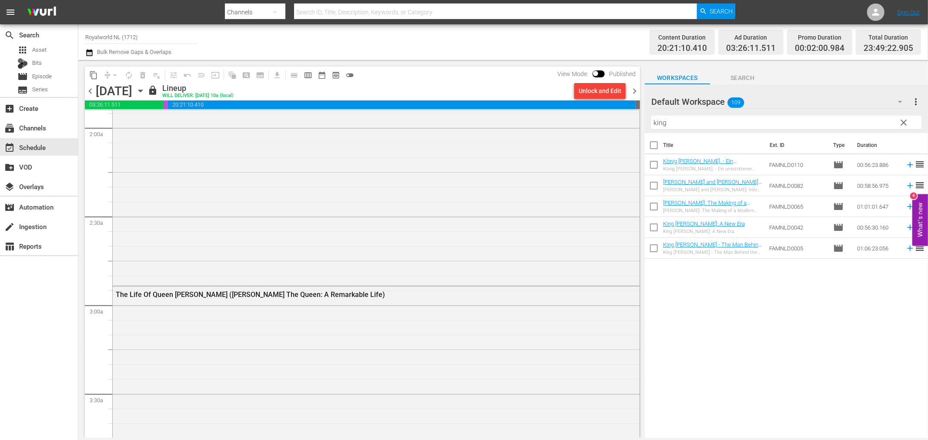
click at [639, 153] on div "S N A P S N A P S N A P S N A P S N A P S N A P S N A P S N A P S N A P S N A P…" at bounding box center [362, 274] width 555 height 327
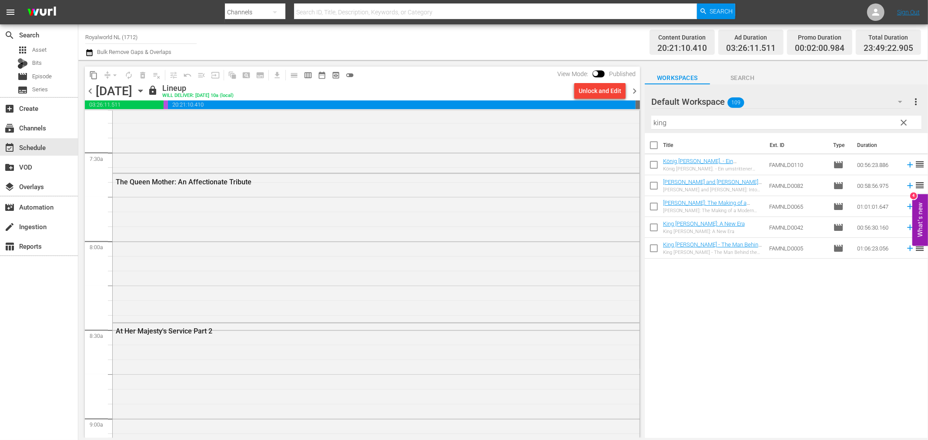
scroll to position [0, 0]
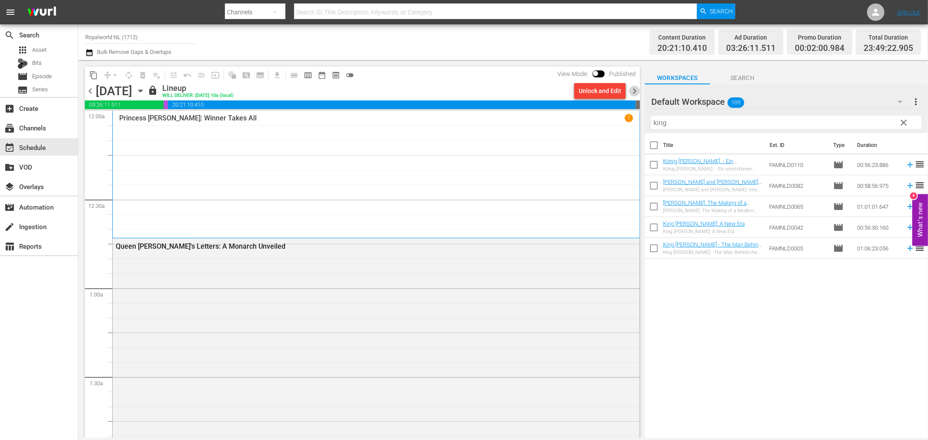
click at [635, 92] on span "chevron_right" at bounding box center [634, 91] width 11 height 11
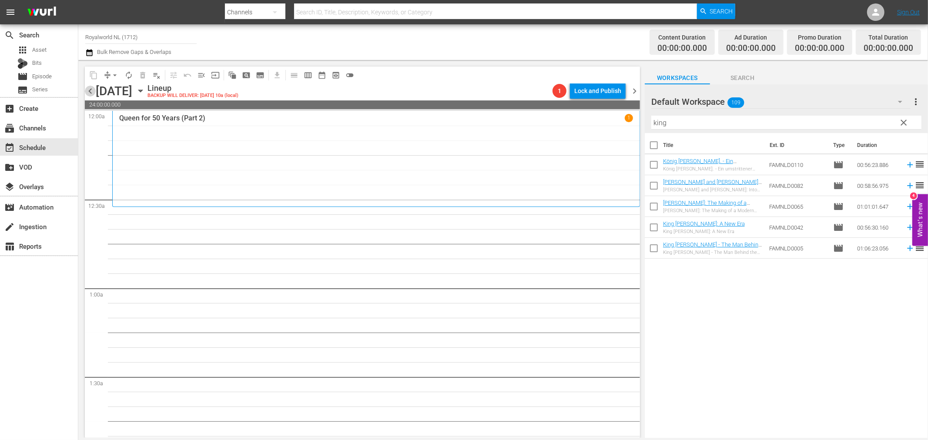
click at [90, 92] on span "chevron_left" at bounding box center [90, 91] width 11 height 11
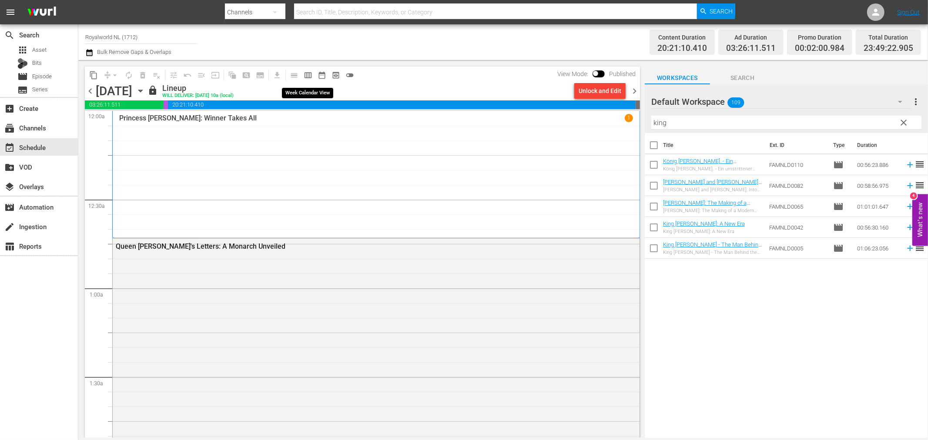
click at [307, 77] on span "calendar_view_week_outlined" at bounding box center [308, 75] width 9 height 9
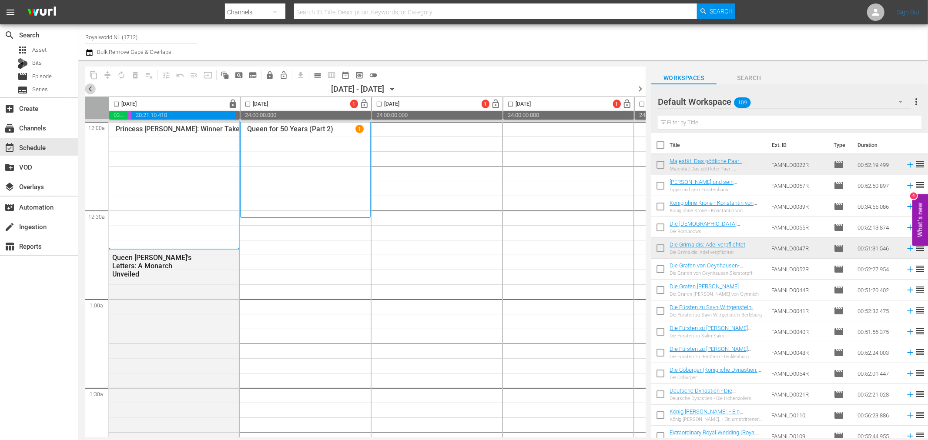
click at [93, 89] on span "chevron_left" at bounding box center [90, 89] width 11 height 11
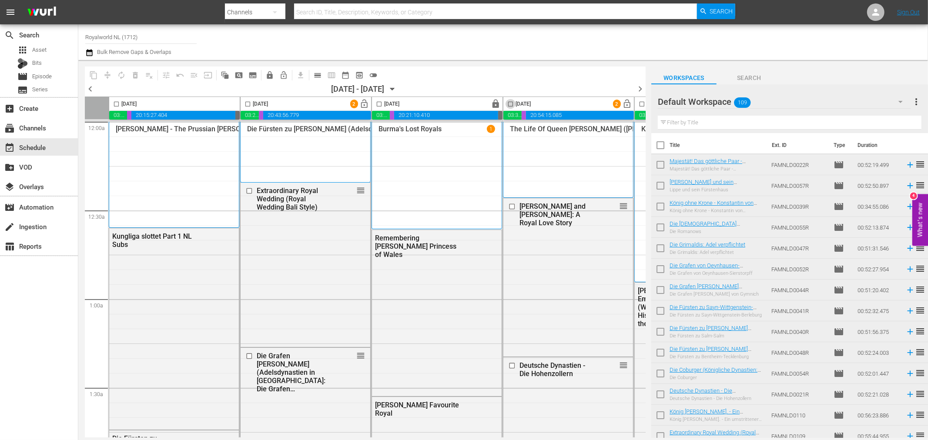
click at [512, 104] on input "checkbox" at bounding box center [510, 106] width 10 height 10
click at [106, 78] on span "compress" at bounding box center [107, 75] width 9 height 9
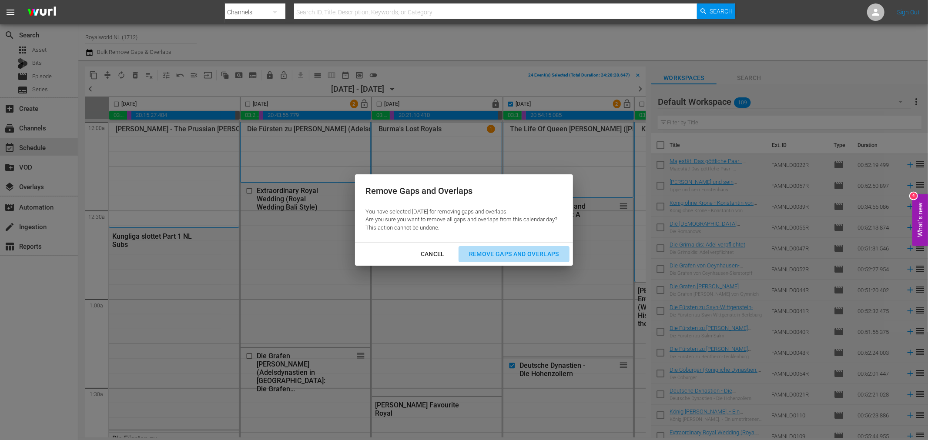
click at [510, 254] on div "Remove Gaps and Overlaps" at bounding box center [514, 254] width 104 height 11
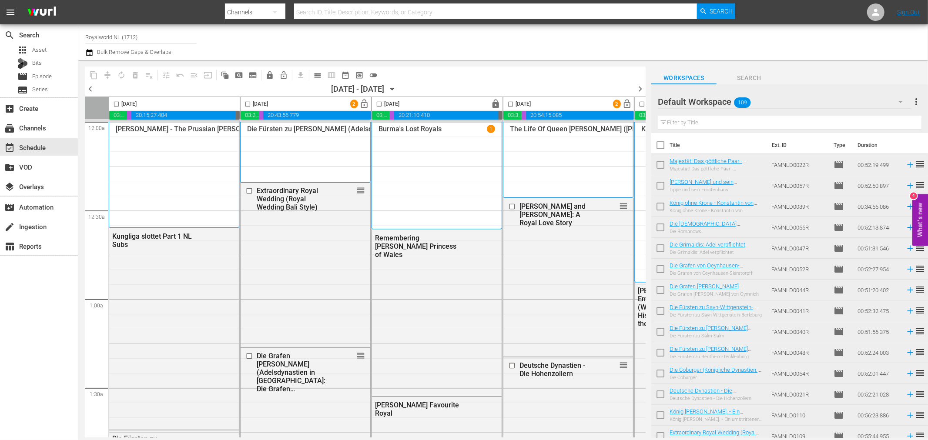
click at [508, 103] on input "checkbox" at bounding box center [510, 106] width 10 height 10
checkbox input "true"
click at [98, 74] on button "content_copy" at bounding box center [94, 75] width 14 height 14
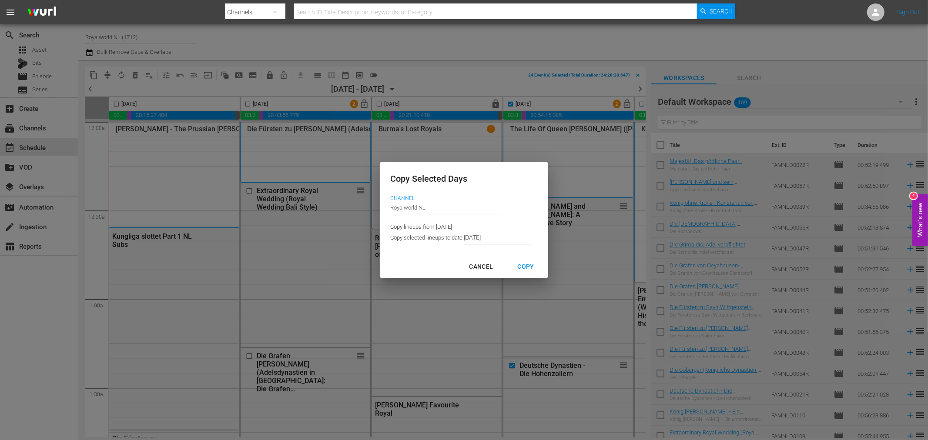
click at [503, 234] on input "8/21/2025" at bounding box center [498, 237] width 69 height 13
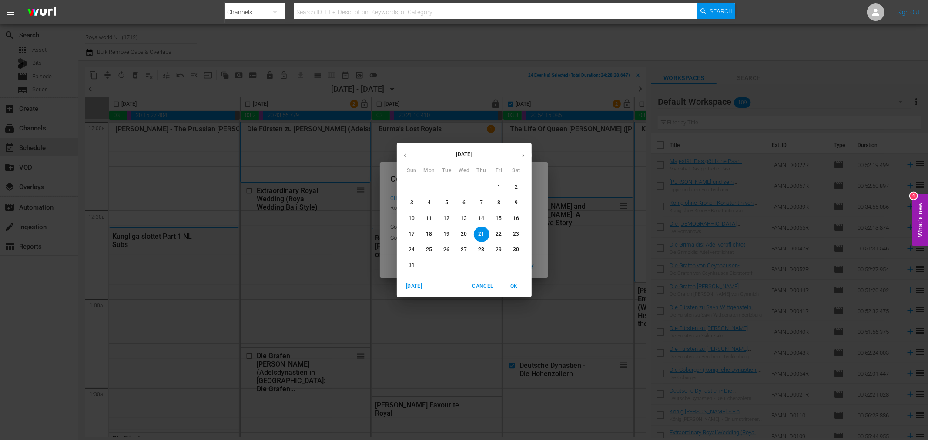
click at [513, 250] on p "30" at bounding box center [516, 249] width 6 height 7
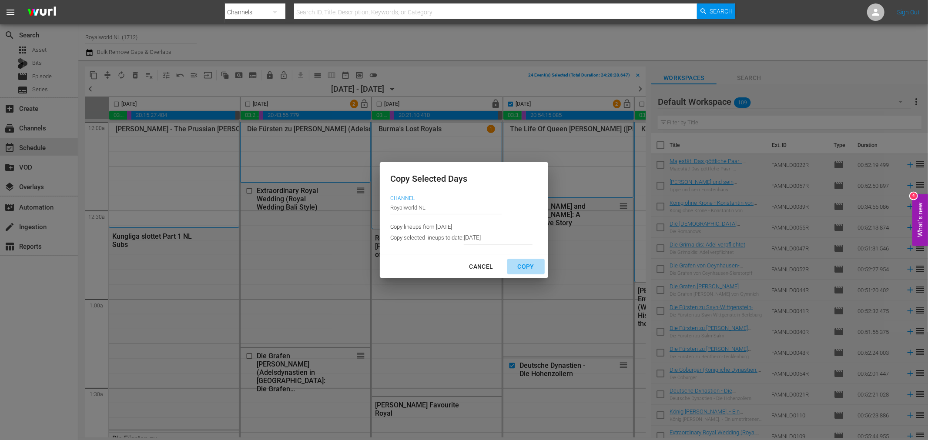
click at [525, 272] on button "Copy" at bounding box center [525, 267] width 37 height 16
type input "8/25/2025"
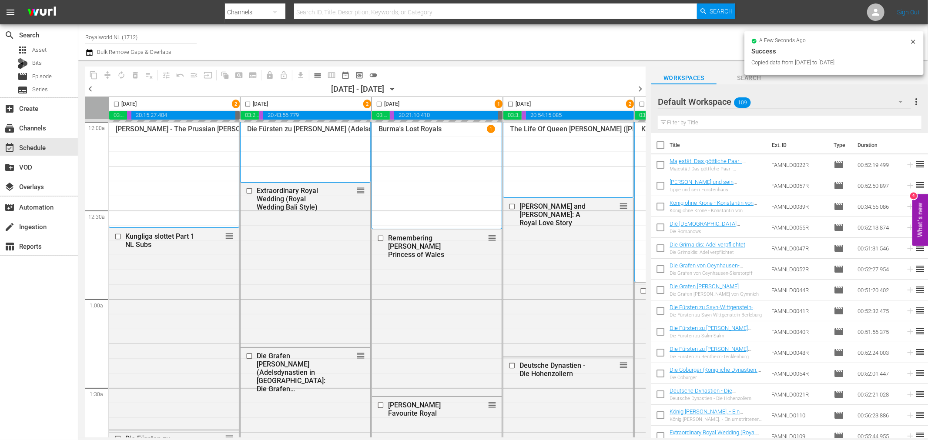
checkbox input "false"
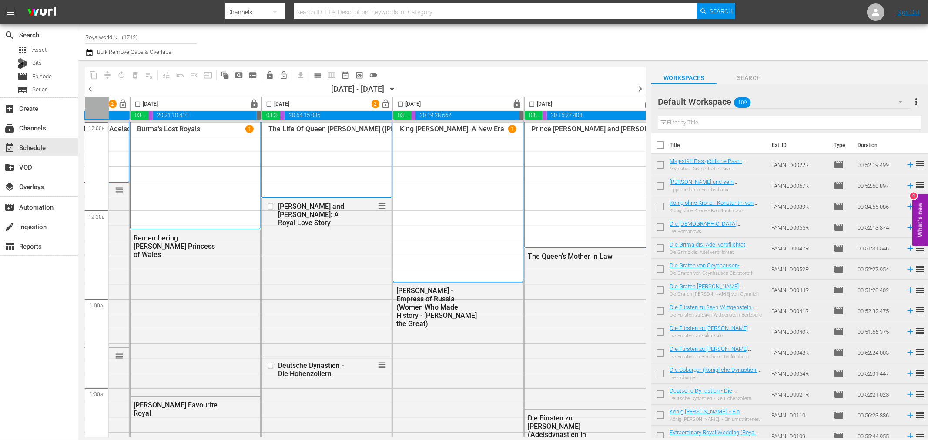
drag, startPoint x: 401, startPoint y: 104, endPoint x: 394, endPoint y: 107, distance: 7.2
click at [401, 104] on input "checkbox" at bounding box center [400, 106] width 10 height 10
checkbox input "true"
click at [97, 76] on span "content_copy" at bounding box center [93, 75] width 9 height 9
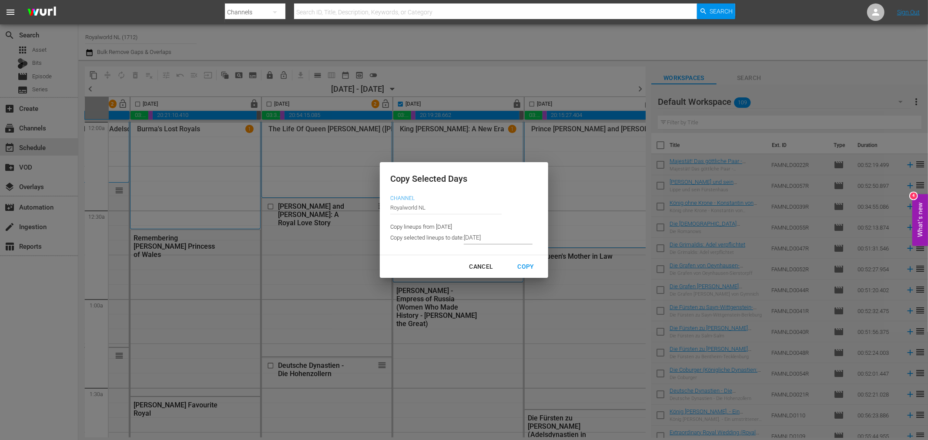
click at [514, 240] on input "8/25/2025" at bounding box center [498, 237] width 69 height 13
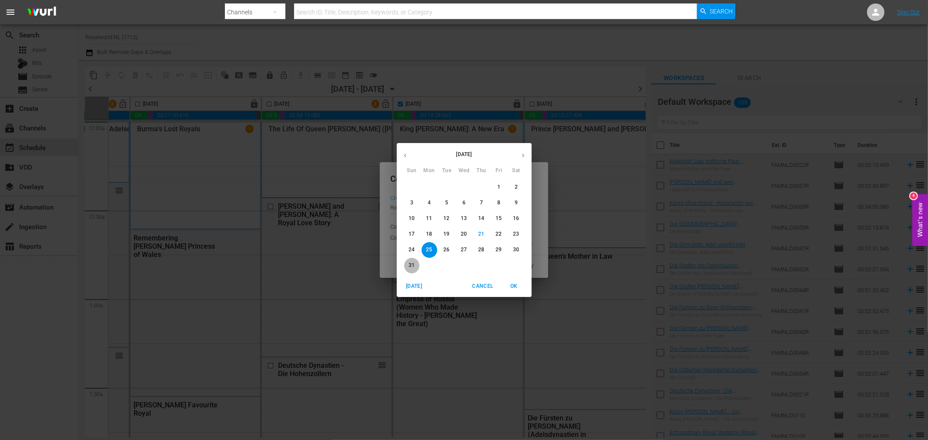
click at [417, 266] on span "31" at bounding box center [412, 265] width 16 height 7
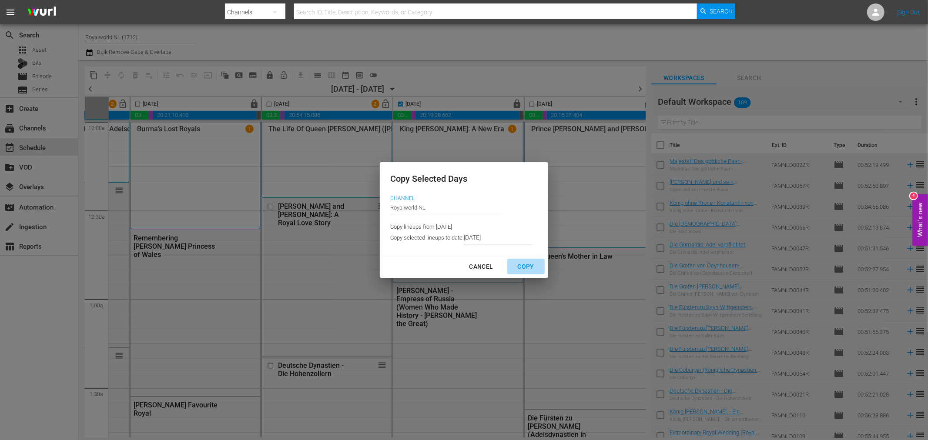
click at [532, 266] on div "Copy" at bounding box center [526, 266] width 30 height 11
type input "8/26/2025"
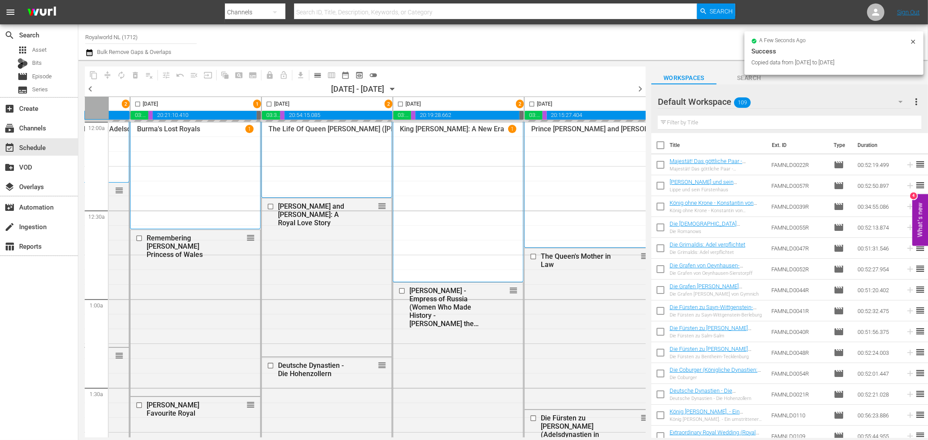
checkbox input "false"
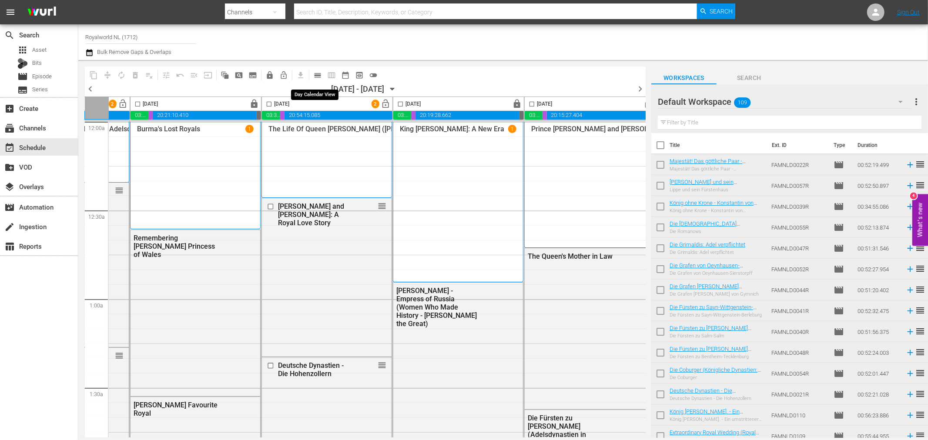
click at [318, 72] on span "calendar_view_day_outlined" at bounding box center [317, 75] width 9 height 9
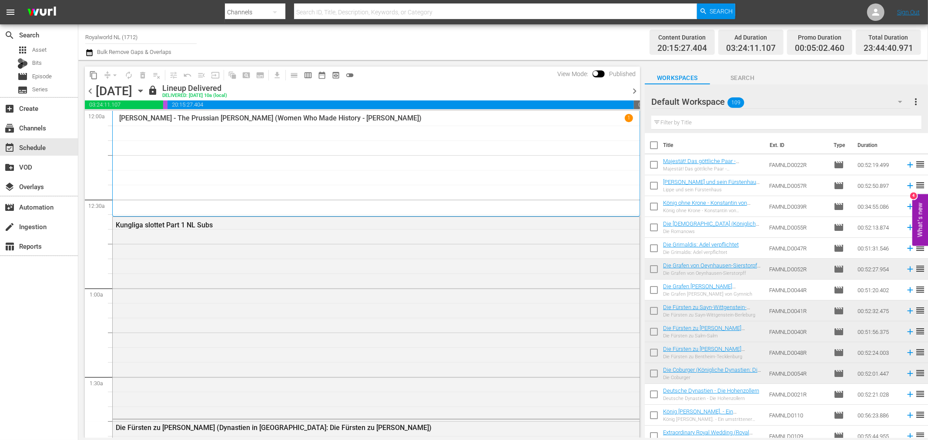
click at [630, 94] on span "chevron_right" at bounding box center [634, 91] width 11 height 11
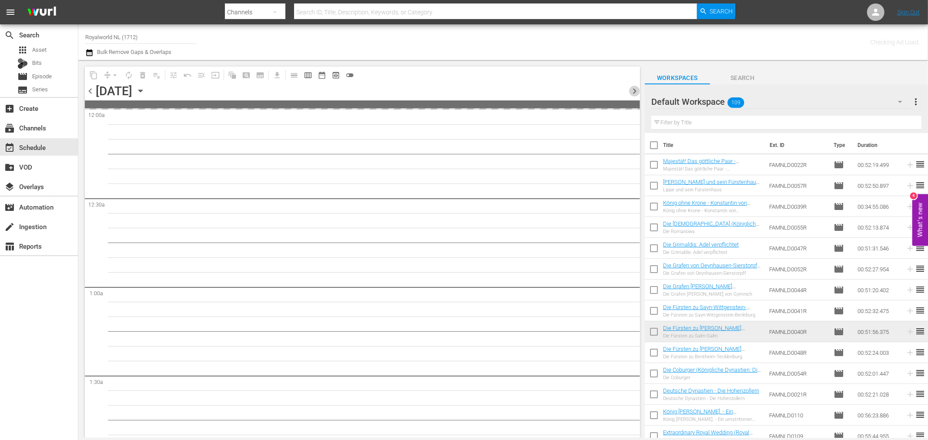
click at [630, 94] on span "chevron_right" at bounding box center [634, 91] width 11 height 11
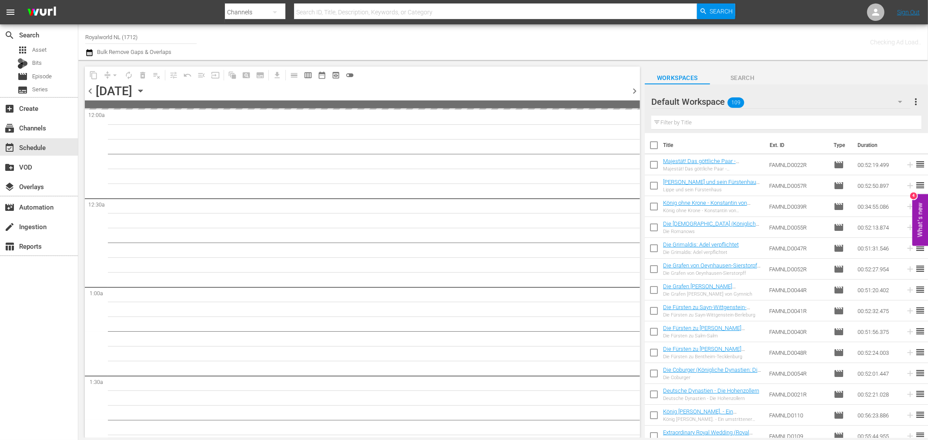
click at [630, 94] on span "chevron_right" at bounding box center [634, 91] width 11 height 11
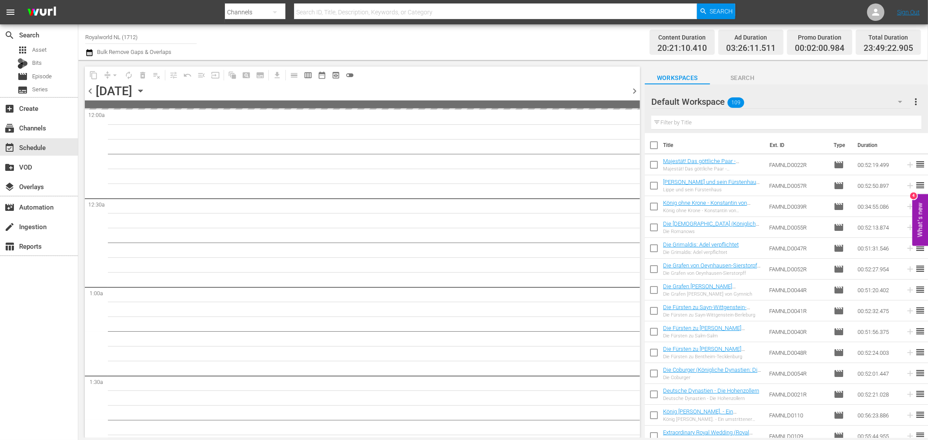
click at [630, 94] on span "chevron_right" at bounding box center [634, 91] width 11 height 11
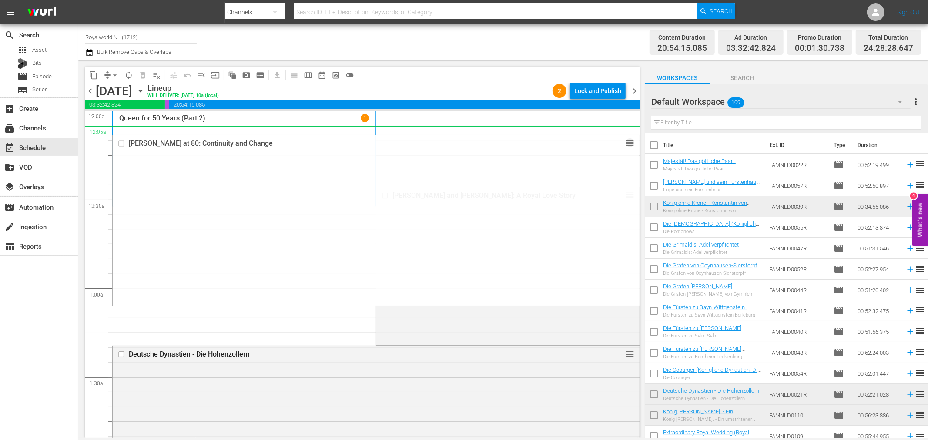
drag, startPoint x: 620, startPoint y: 244, endPoint x: 563, endPoint y: 136, distance: 122.2
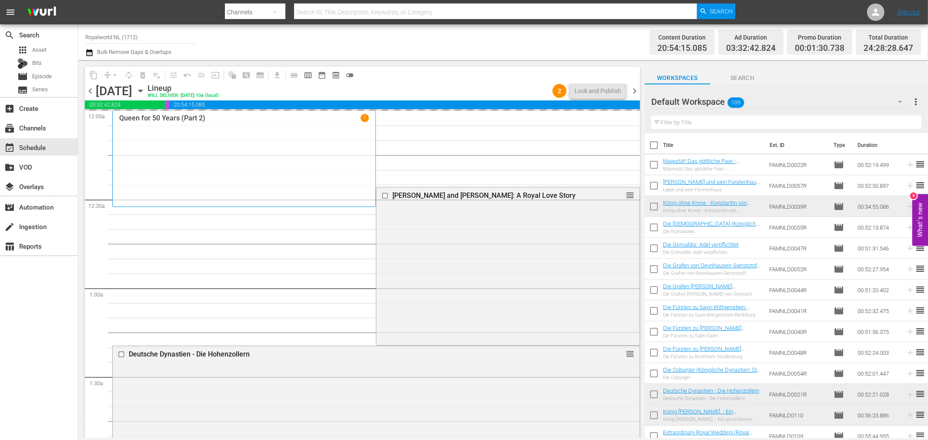
drag, startPoint x: 630, startPoint y: 136, endPoint x: 629, endPoint y: 151, distance: 15.7
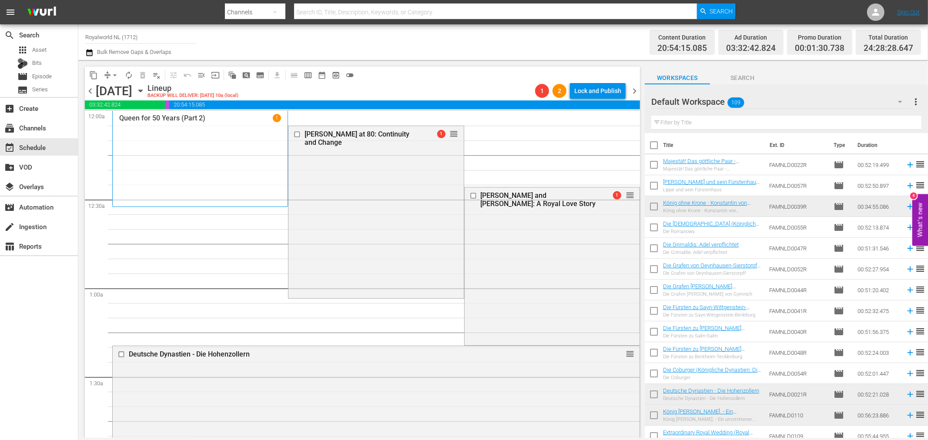
drag, startPoint x: 620, startPoint y: 317, endPoint x: 585, endPoint y: 164, distance: 156.7
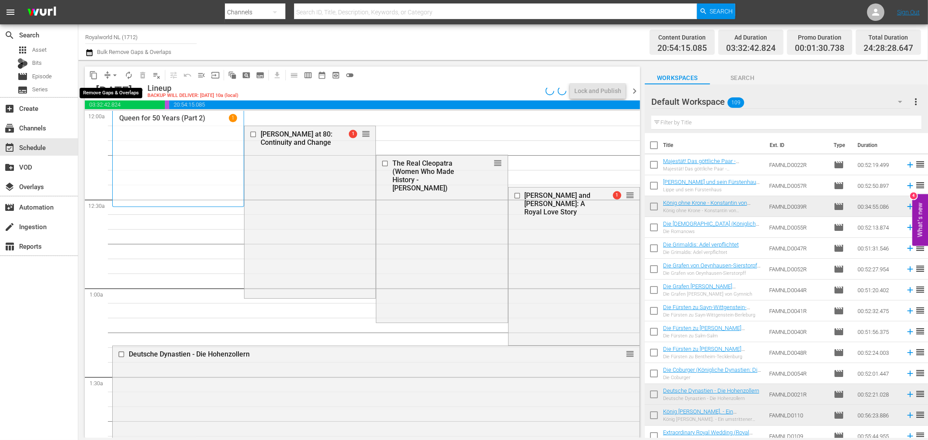
click at [112, 76] on span "arrow_drop_down" at bounding box center [114, 75] width 9 height 9
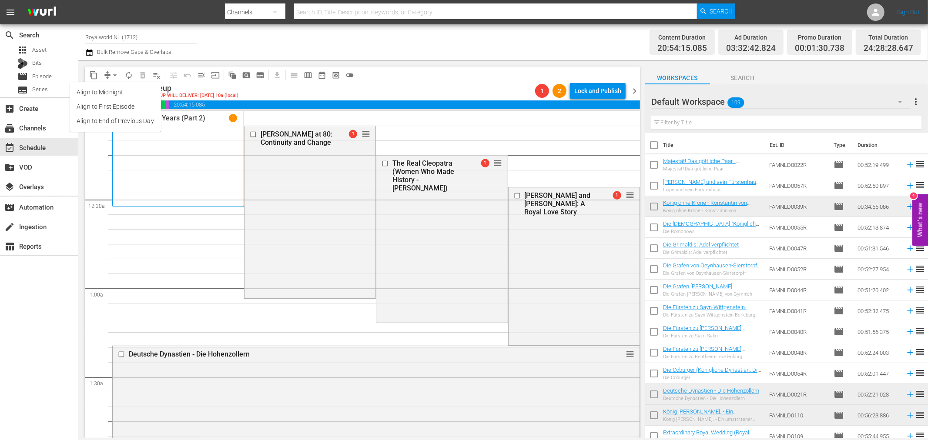
click at [124, 120] on li "Align to End of Previous Day" at bounding box center [115, 121] width 91 height 14
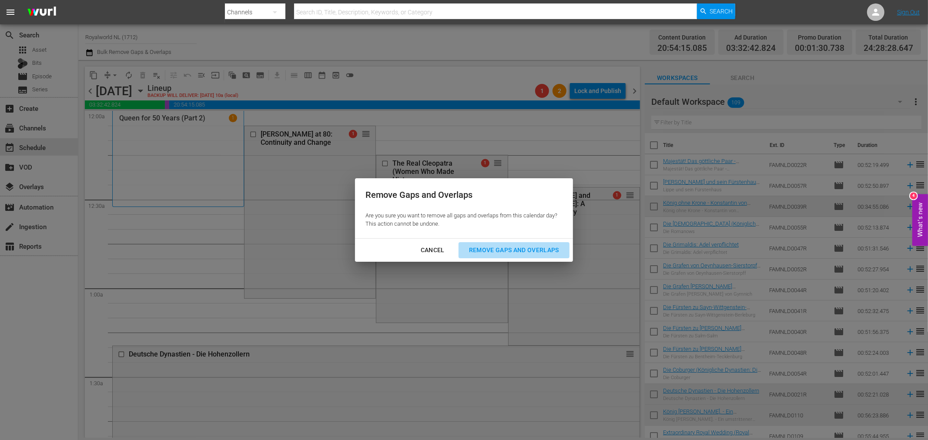
click at [516, 248] on div "Remove Gaps and Overlaps" at bounding box center [514, 250] width 104 height 11
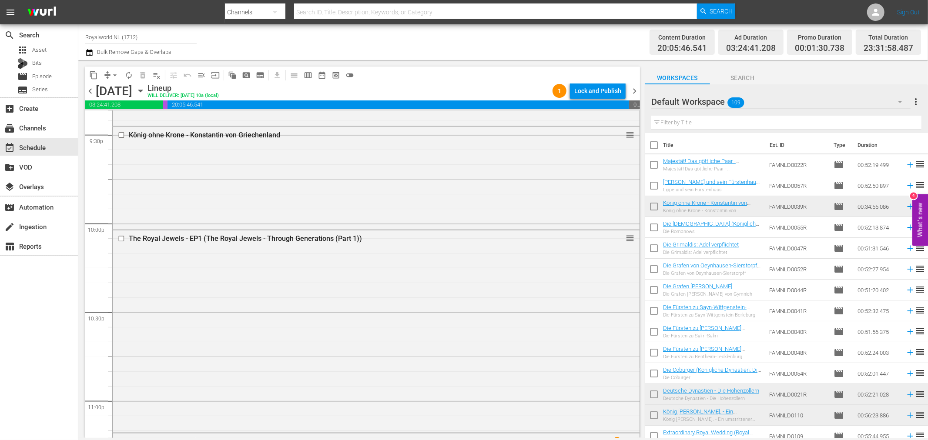
scroll to position [3945, 0]
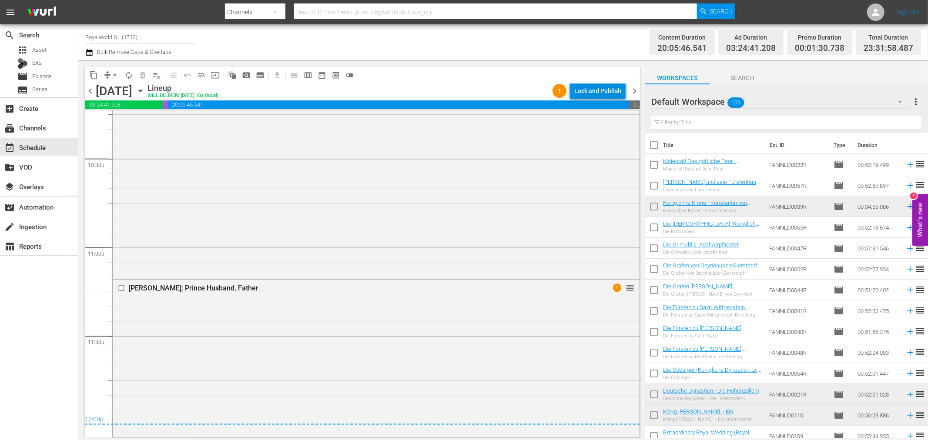
click at [597, 90] on div "Lock and Publish" at bounding box center [597, 91] width 47 height 16
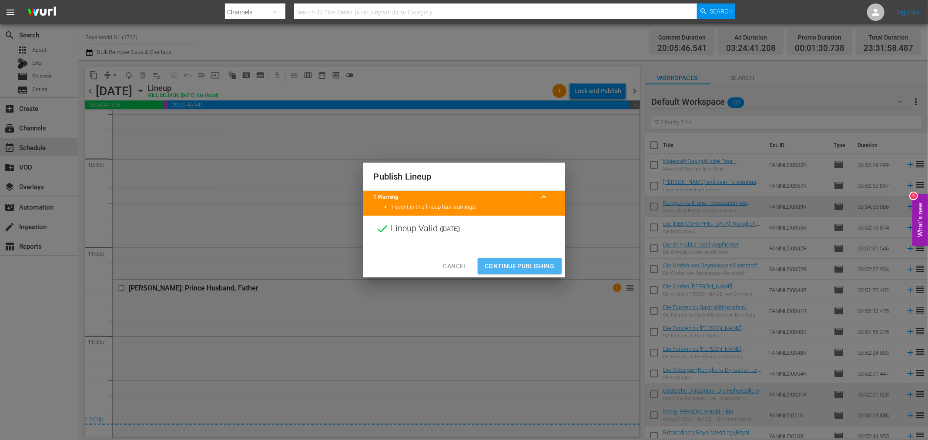
click at [524, 270] on span "Continue Publishing" at bounding box center [520, 266] width 70 height 11
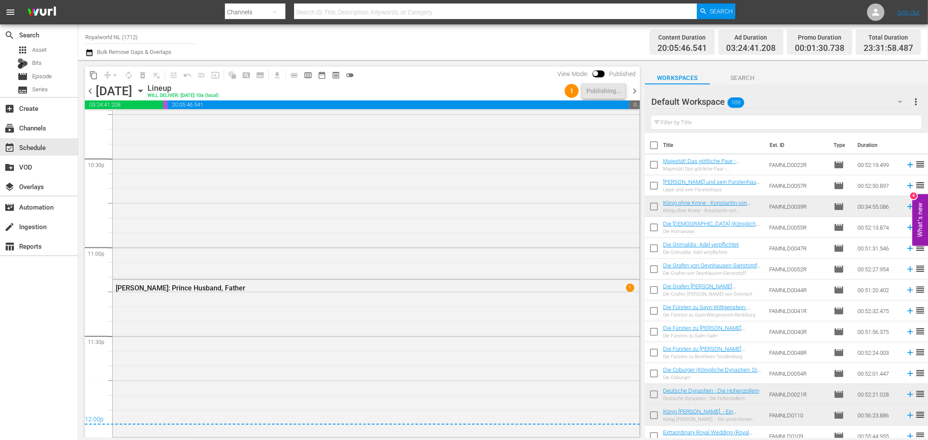
click at [481, 78] on div "content_copy compress arrow_drop_down autorenew_outlined delete_forever_outline…" at bounding box center [362, 75] width 555 height 17
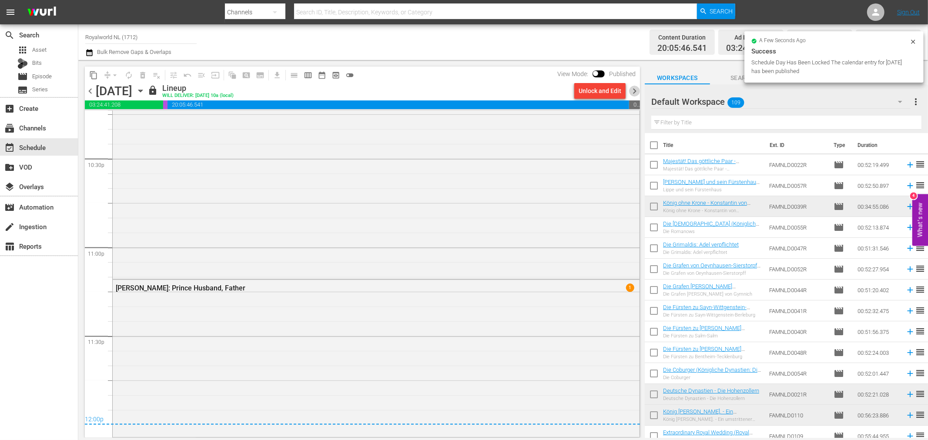
click at [632, 93] on span "chevron_right" at bounding box center [634, 91] width 11 height 11
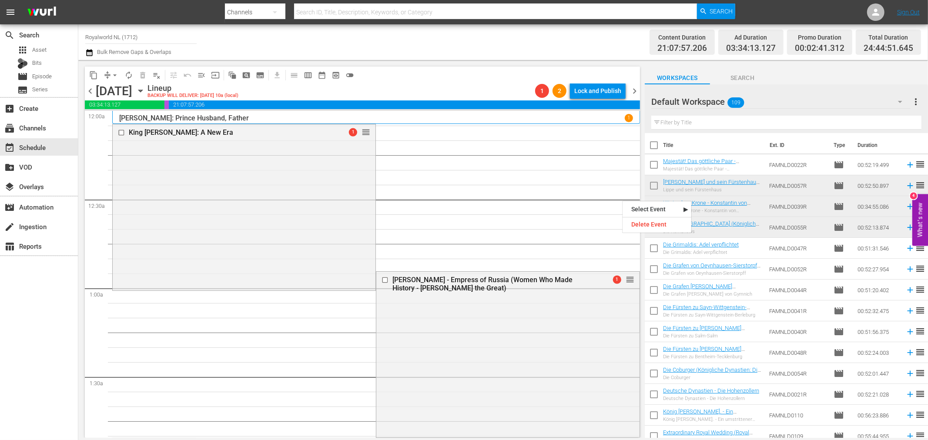
drag, startPoint x: 622, startPoint y: 200, endPoint x: 501, endPoint y: 138, distance: 135.8
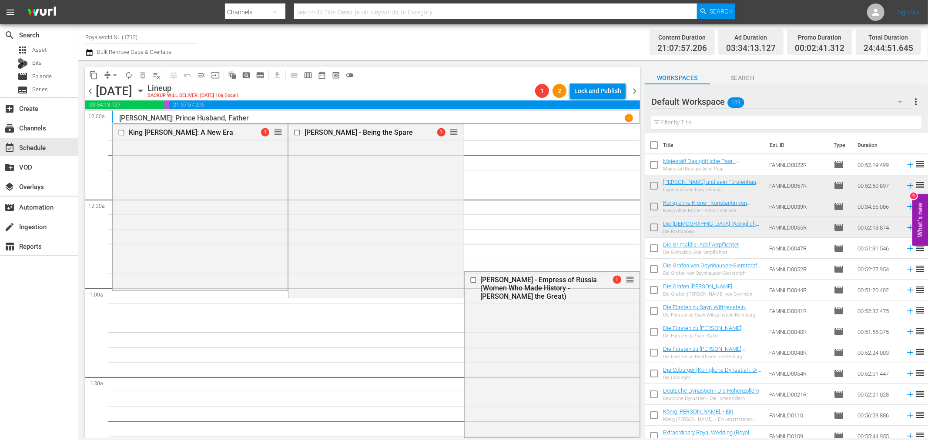
drag, startPoint x: 622, startPoint y: 277, endPoint x: 500, endPoint y: 166, distance: 165.0
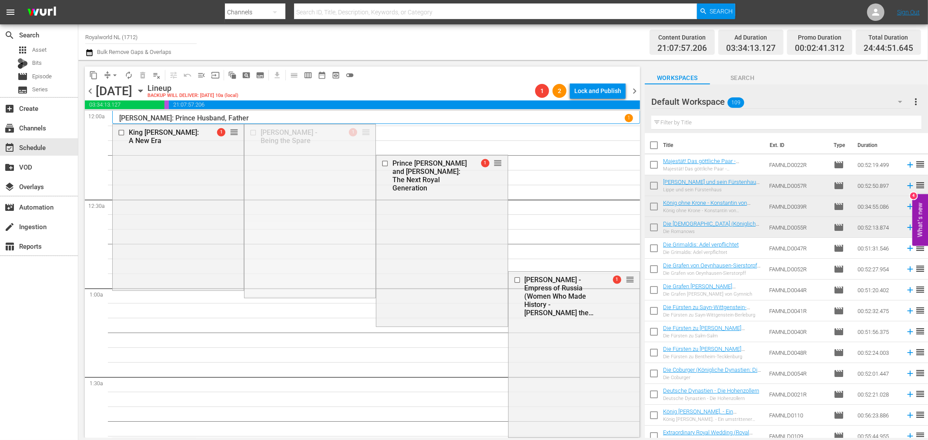
drag, startPoint x: 364, startPoint y: 135, endPoint x: 347, endPoint y: 186, distance: 53.1
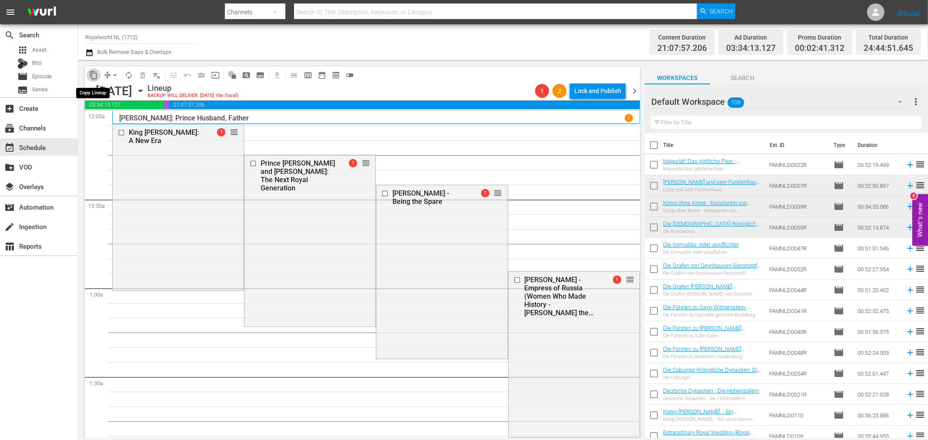
click at [100, 74] on button "content_copy" at bounding box center [94, 75] width 14 height 14
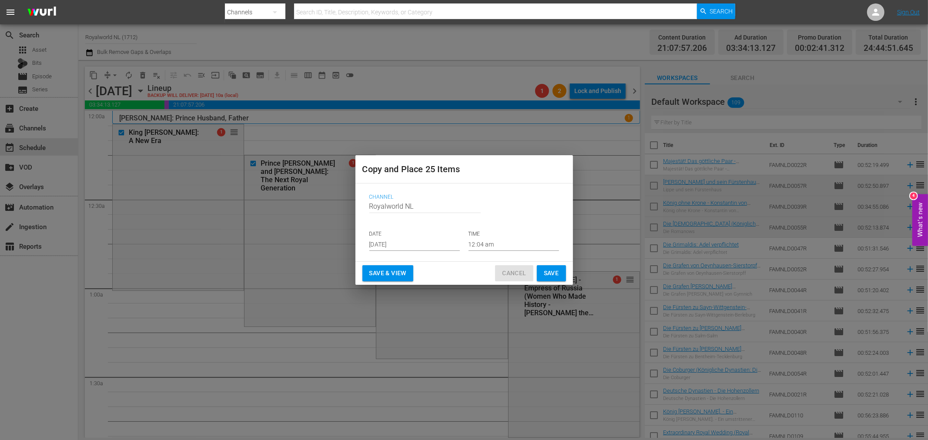
click at [508, 274] on span "Cancel" at bounding box center [514, 273] width 24 height 11
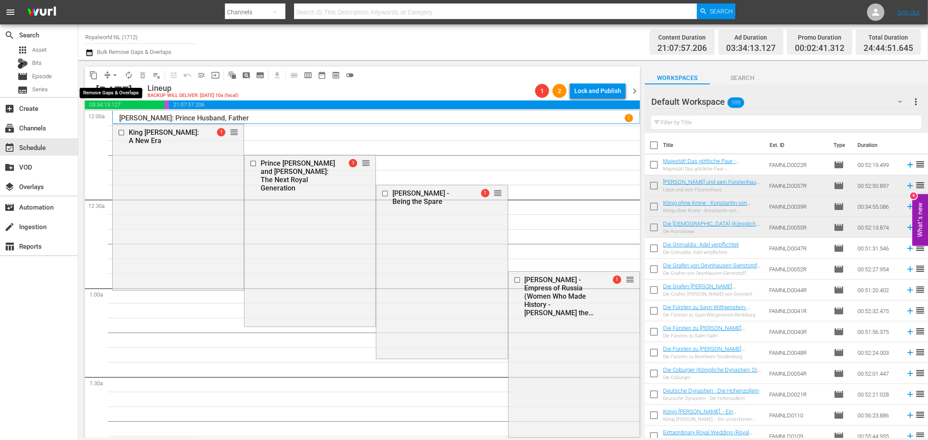
click at [114, 74] on span "arrow_drop_down" at bounding box center [114, 75] width 9 height 9
click at [126, 125] on li "Align to End of Previous Day" at bounding box center [115, 121] width 91 height 14
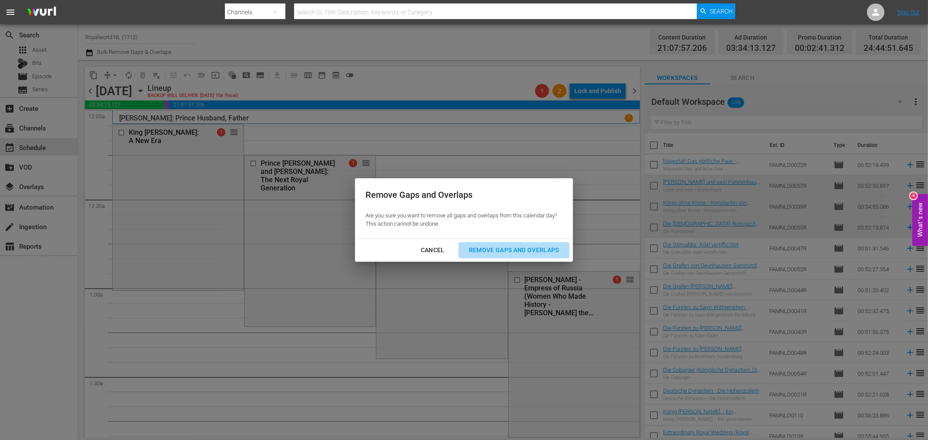
click at [510, 246] on div "Remove Gaps and Overlaps" at bounding box center [514, 250] width 104 height 11
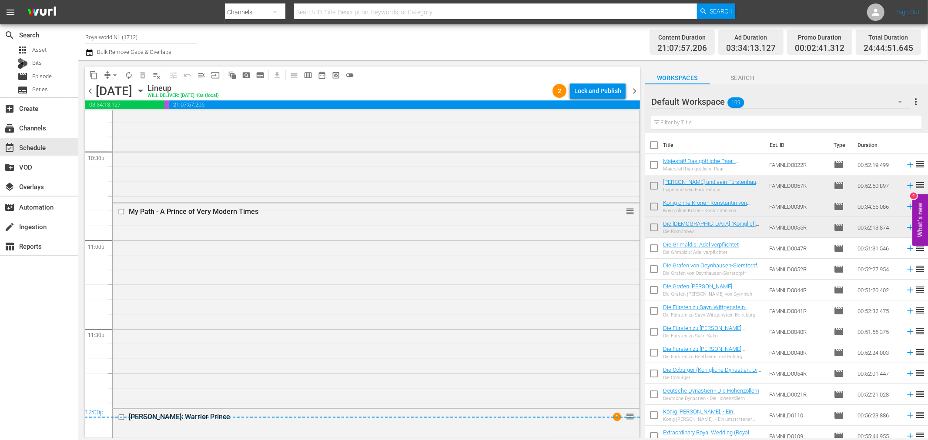
scroll to position [4077, 0]
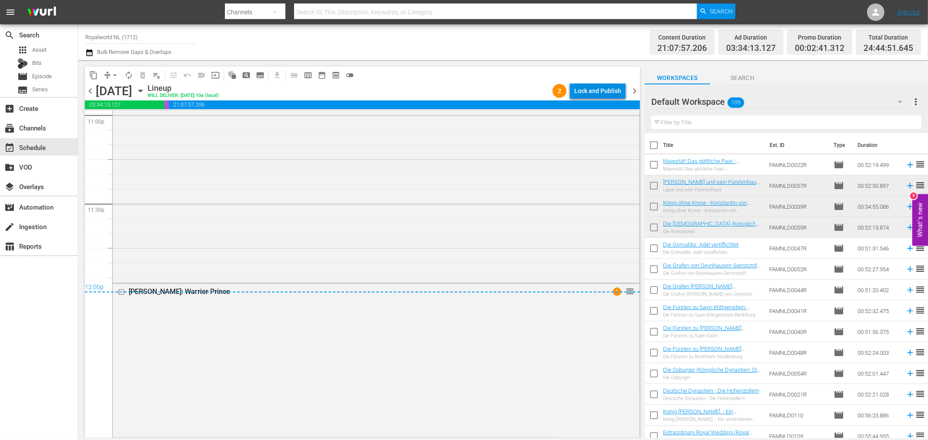
click at [607, 84] on div "Lock and Publish" at bounding box center [597, 91] width 47 height 16
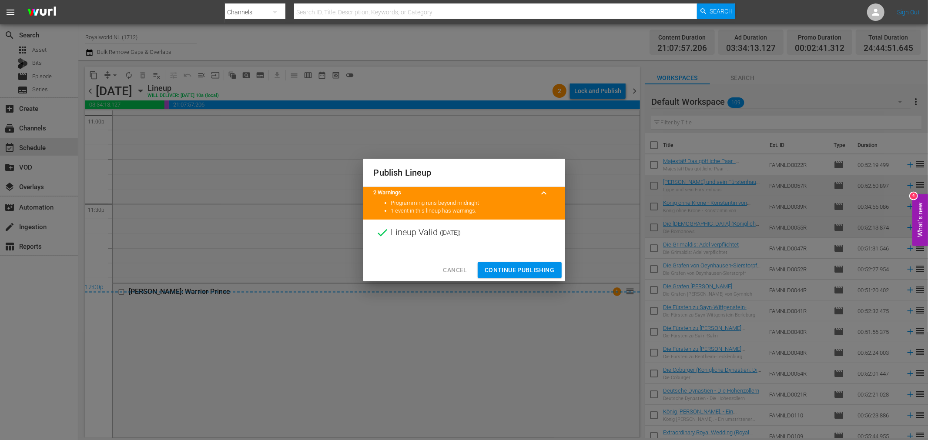
click at [537, 276] on button "Continue Publishing" at bounding box center [520, 270] width 84 height 16
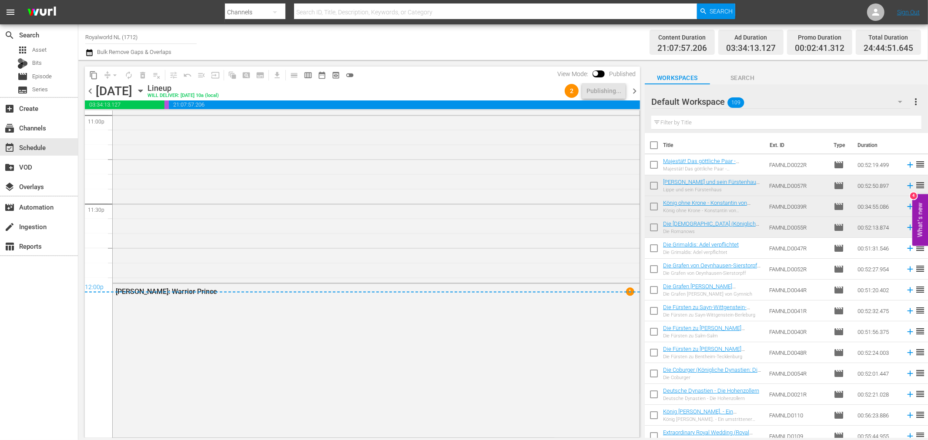
click at [914, 42] on div "Total Duration 24:44:51.645" at bounding box center [888, 43] width 65 height 26
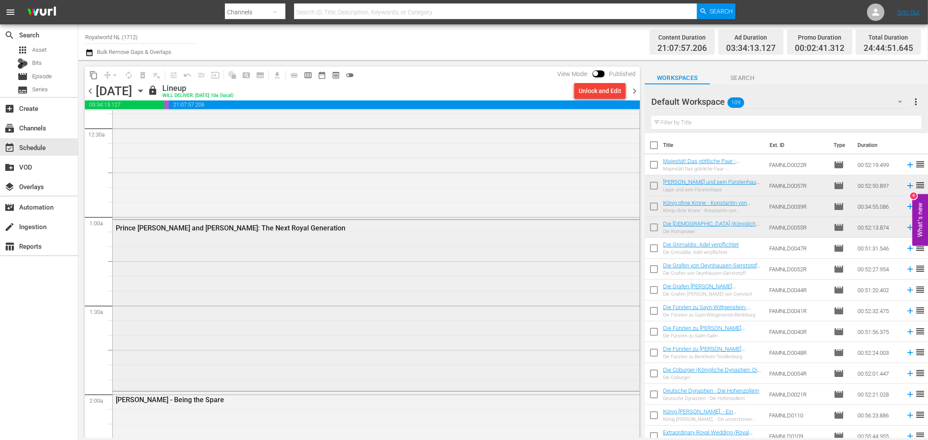
scroll to position [0, 0]
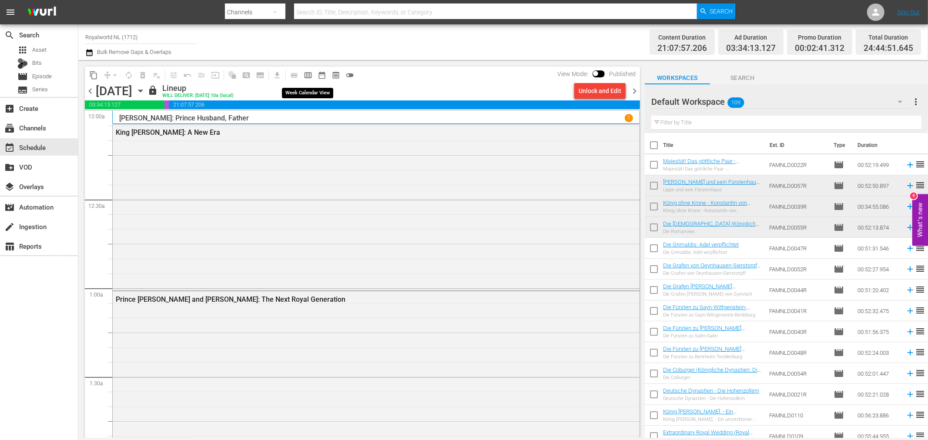
click at [305, 76] on span "calendar_view_week_outlined" at bounding box center [308, 75] width 9 height 9
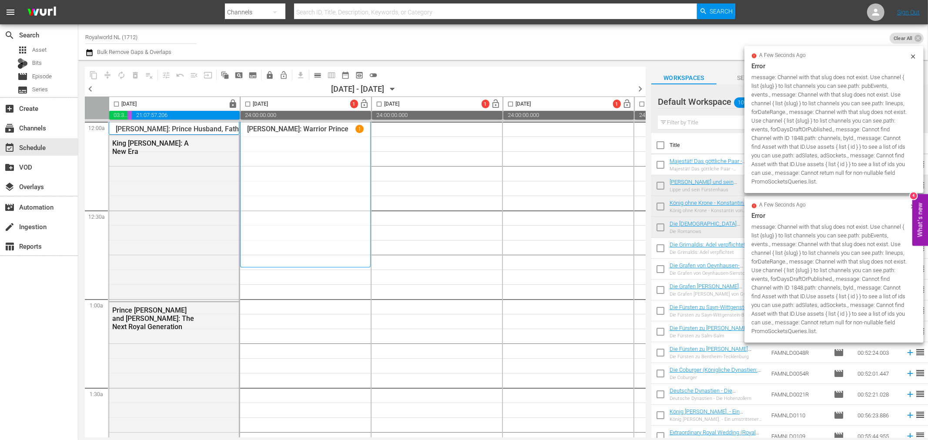
click at [160, 38] on input "Royalworld NL (1712)" at bounding box center [140, 37] width 111 height 21
click at [84, 54] on div "Channel Title Royalworld NL (1712) Bulk Remove Gaps & Overlaps" at bounding box center [502, 42] width 849 height 36
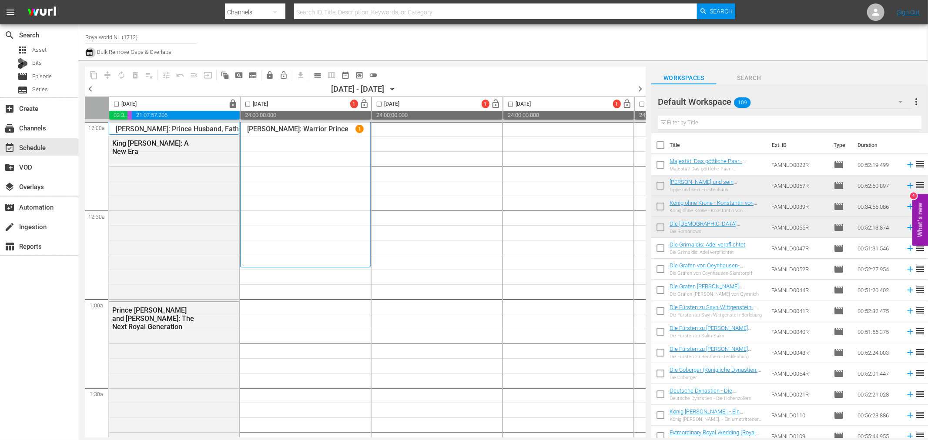
click at [90, 54] on icon "button" at bounding box center [89, 52] width 8 height 10
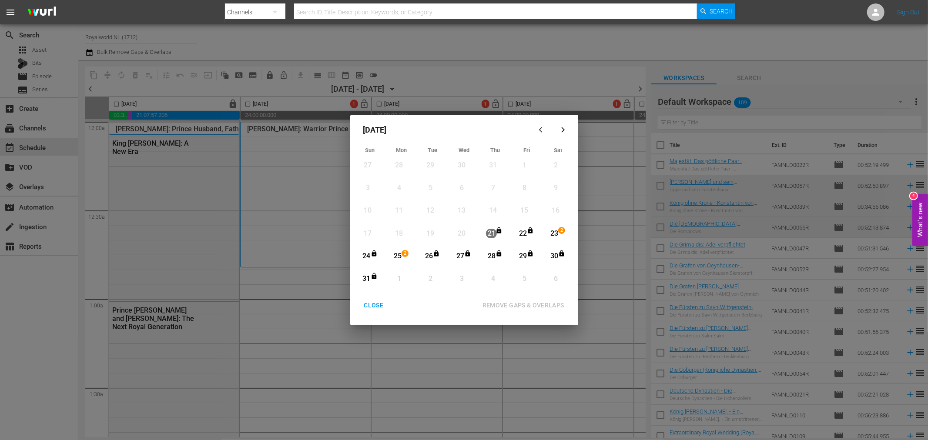
click at [475, 76] on div "August 2025 Sun Mon Tue Wed Thu Fri Sat 27 View Lineup 28 View Lineup 29 View L…" at bounding box center [464, 220] width 928 height 440
click at [371, 301] on div "CLOSE" at bounding box center [373, 305] width 33 height 11
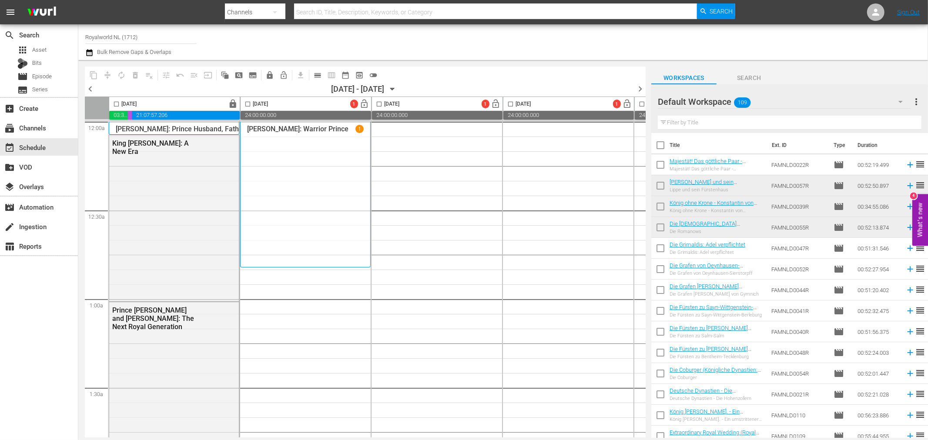
click at [97, 88] on div "chevron_left 08/31/2025 - 09/06/2025 August 31st chevron_right" at bounding box center [365, 90] width 561 height 13
click at [92, 89] on span "chevron_left" at bounding box center [90, 89] width 11 height 11
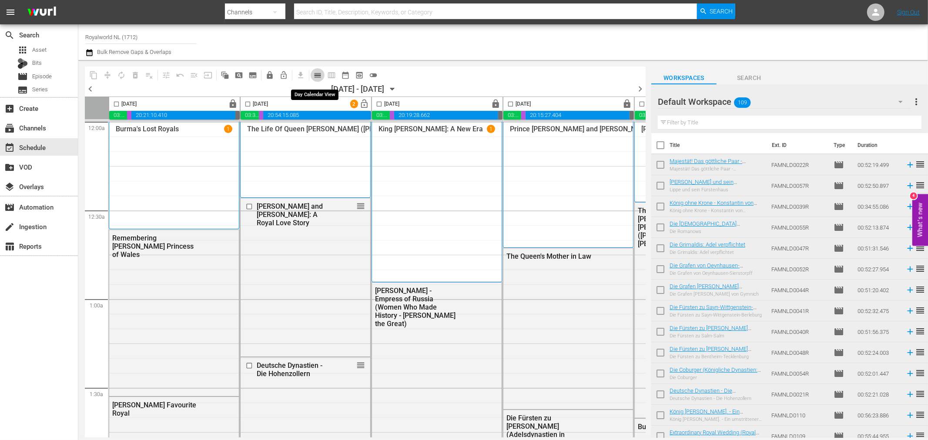
click at [313, 70] on button "calendar_view_day_outlined" at bounding box center [318, 75] width 14 height 14
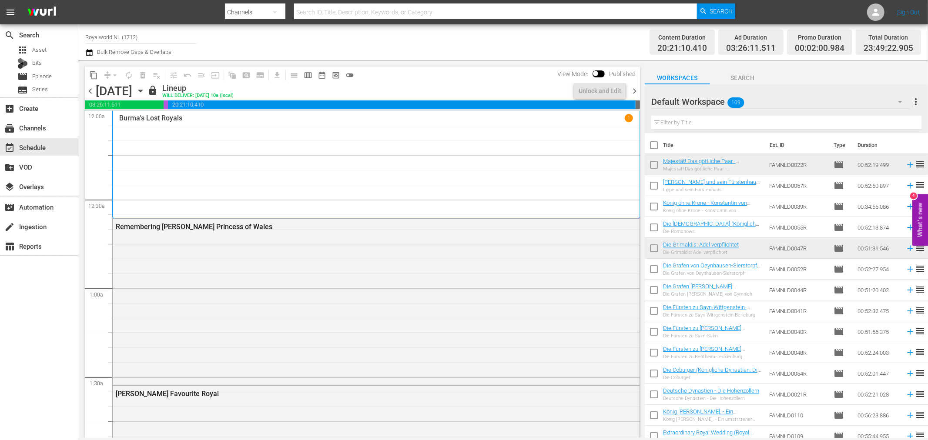
click at [632, 92] on span "chevron_right" at bounding box center [634, 91] width 11 height 11
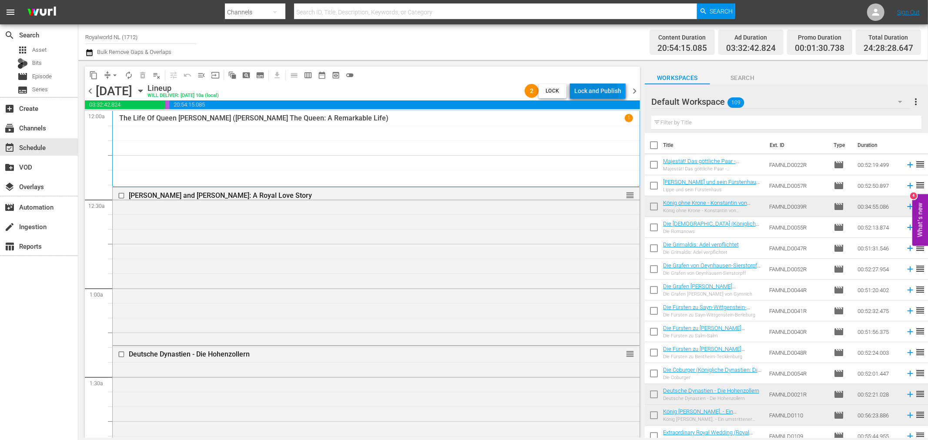
click at [590, 95] on div "Lock and Publish" at bounding box center [597, 91] width 47 height 16
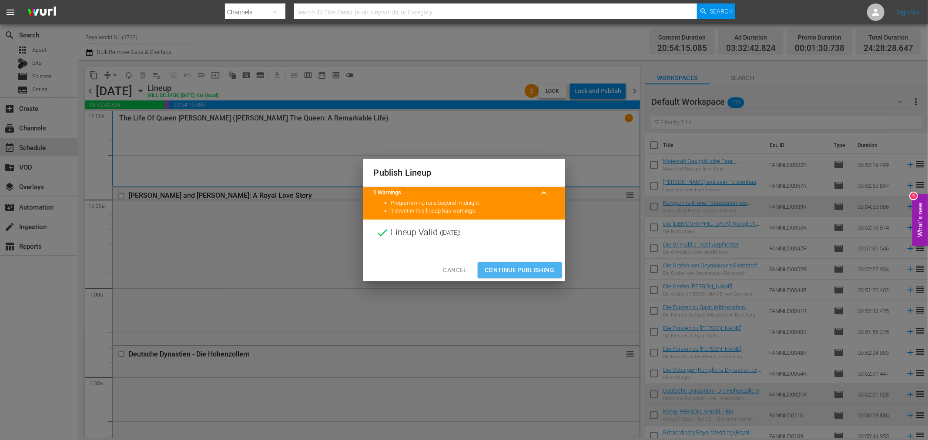
click at [502, 270] on span "Continue Publishing" at bounding box center [520, 270] width 70 height 11
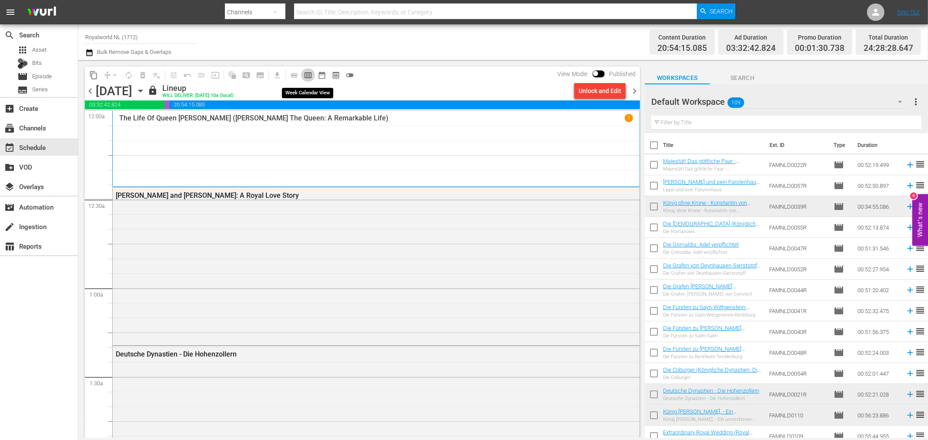
click at [307, 79] on span "calendar_view_week_outlined" at bounding box center [308, 75] width 9 height 9
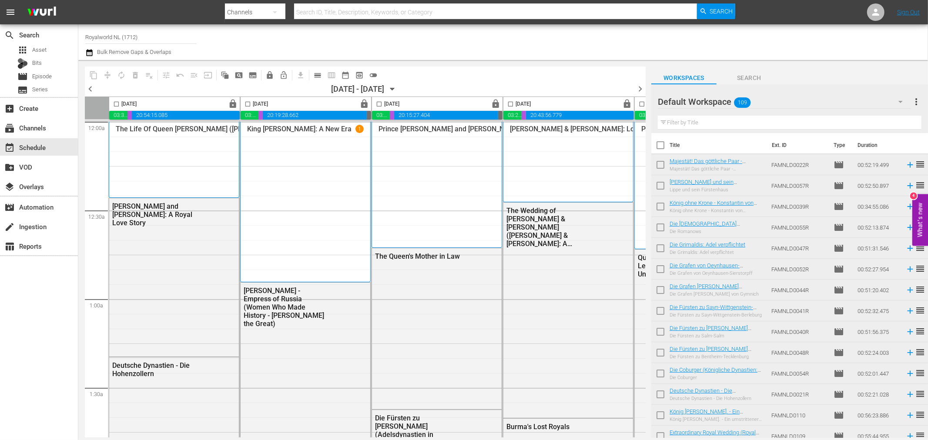
click at [114, 103] on input "checkbox" at bounding box center [116, 106] width 10 height 10
checkbox input "true"
click at [93, 73] on span "content_copy" at bounding box center [93, 75] width 9 height 9
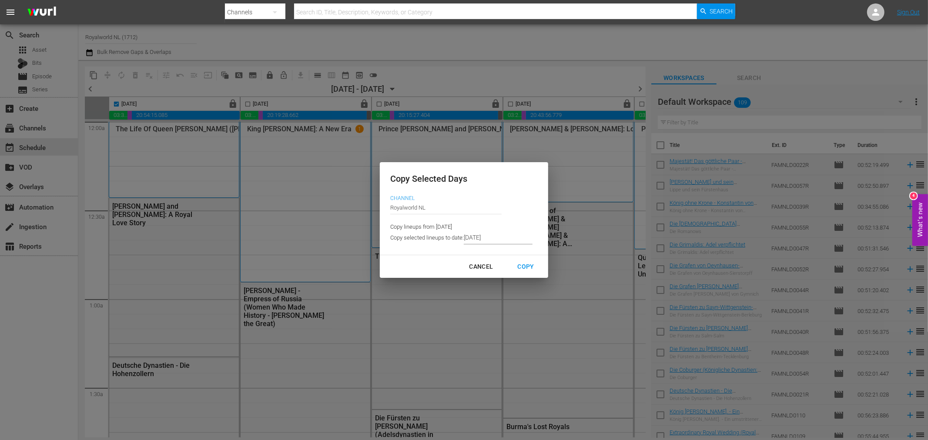
click at [507, 232] on input "8/21/2025" at bounding box center [498, 237] width 69 height 13
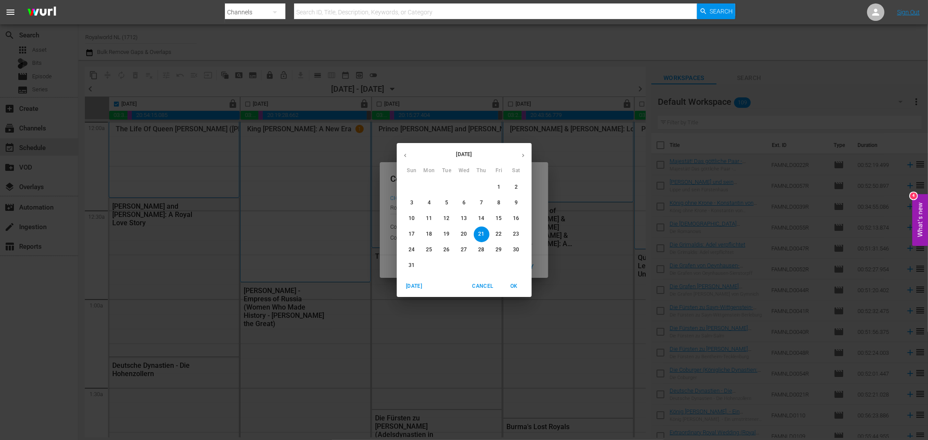
click at [523, 161] on button "button" at bounding box center [523, 155] width 17 height 17
click at [425, 183] on button "1" at bounding box center [429, 188] width 16 height 16
type input "9/01/2025"
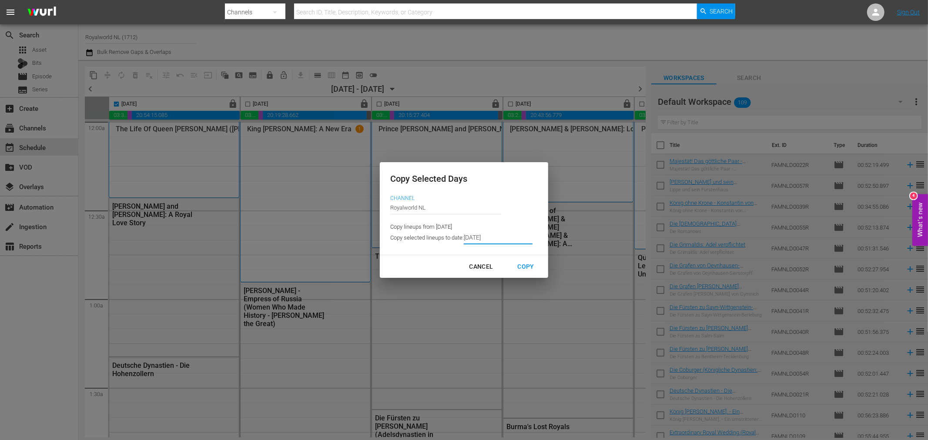
click at [494, 239] on input "9/01/2025" at bounding box center [498, 237] width 69 height 13
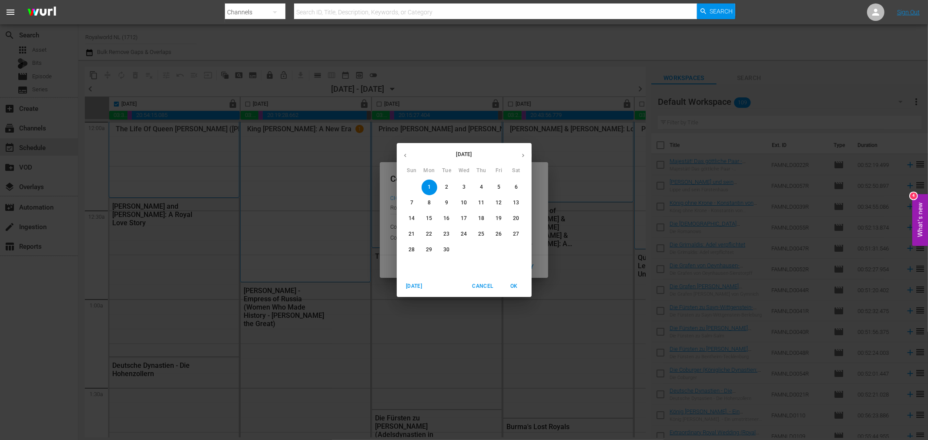
click at [509, 287] on span "OK" at bounding box center [514, 286] width 21 height 9
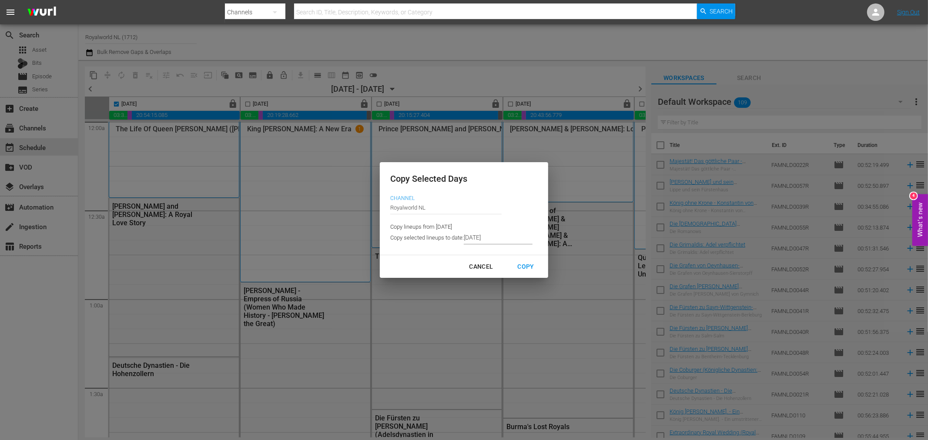
click at [528, 202] on div "Channel Channel Title Royalworld NL" at bounding box center [461, 209] width 142 height 28
click at [528, 270] on div "Copy" at bounding box center [526, 266] width 30 height 11
type input "8/25/2025"
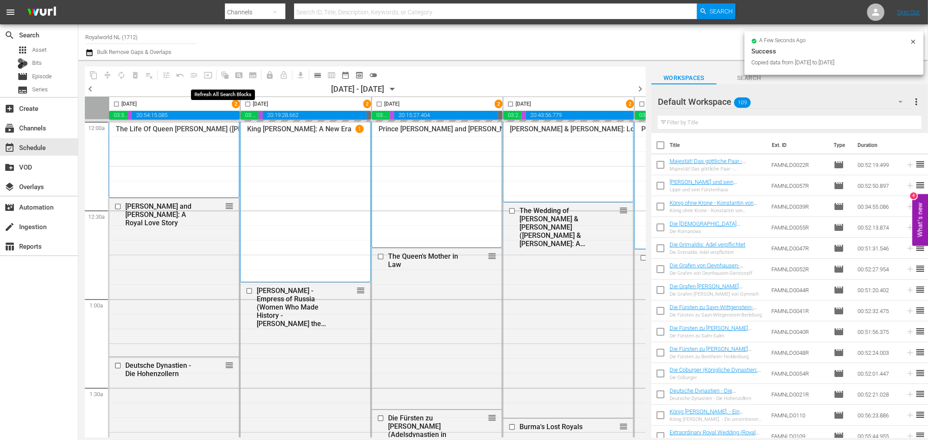
checkbox input "false"
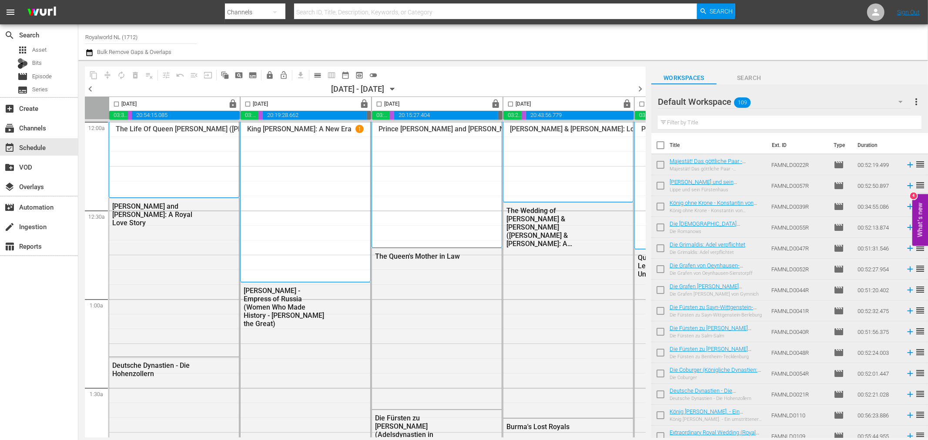
click at [251, 104] on input "checkbox" at bounding box center [248, 106] width 10 height 10
checkbox input "true"
click at [92, 77] on span "content_copy" at bounding box center [93, 75] width 9 height 9
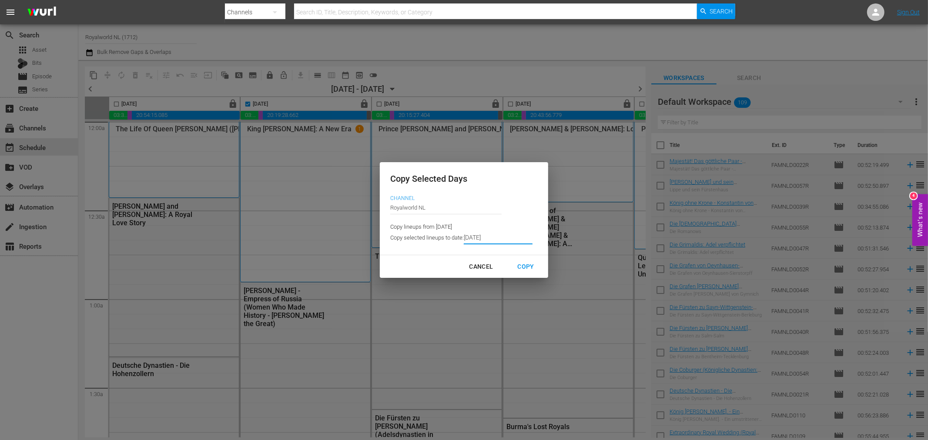
click at [483, 241] on input "8/25/2025" at bounding box center [498, 237] width 69 height 13
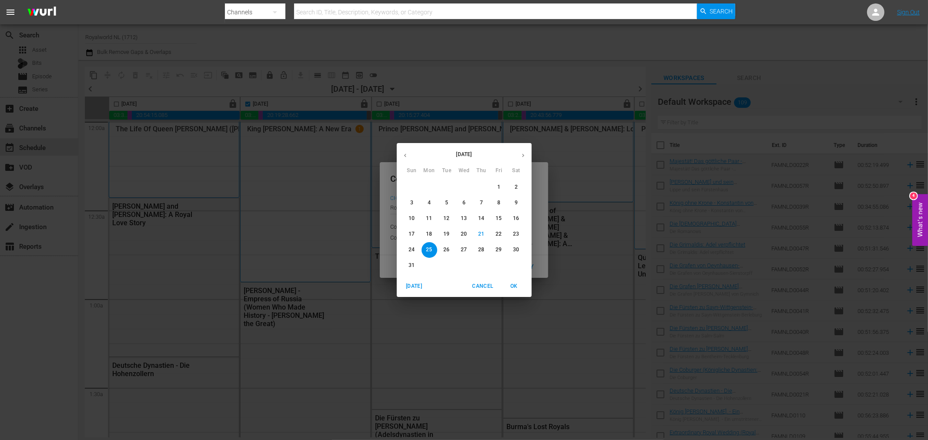
click at [519, 156] on button "button" at bounding box center [523, 155] width 17 height 17
click at [442, 186] on span "2" at bounding box center [447, 187] width 16 height 7
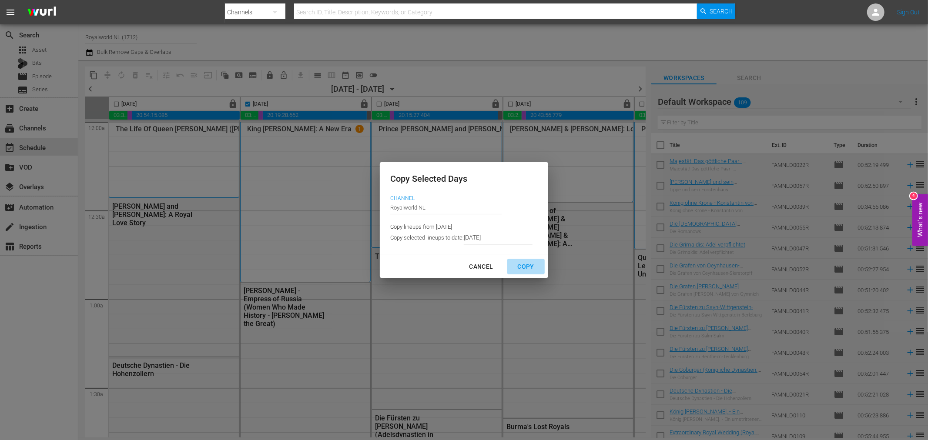
click at [532, 271] on div "Copy" at bounding box center [526, 266] width 30 height 11
type input "8/26/2025"
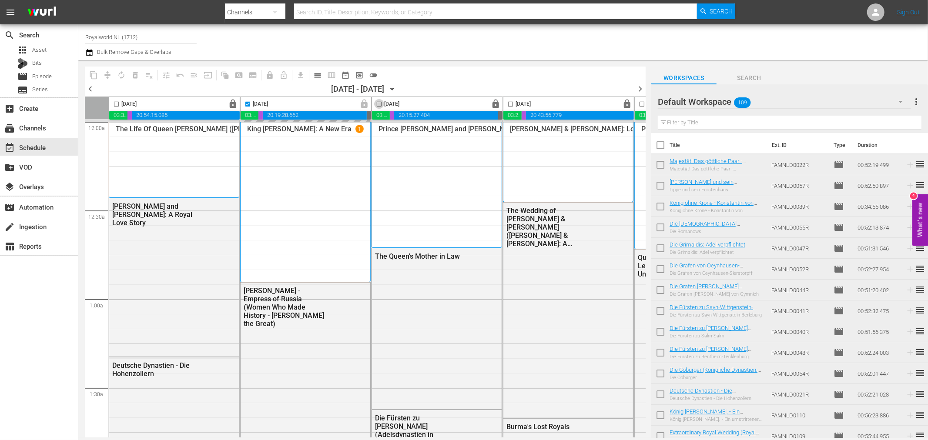
click at [376, 103] on input "checkbox" at bounding box center [379, 106] width 10 height 10
checkbox input "true"
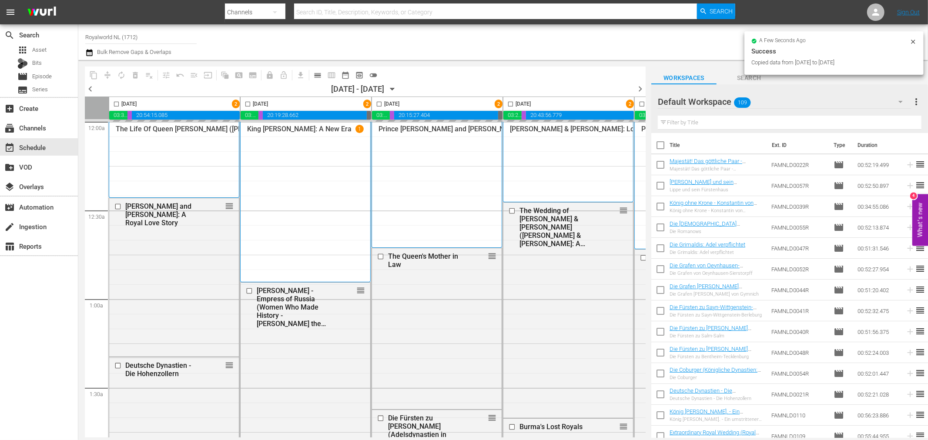
checkbox input "false"
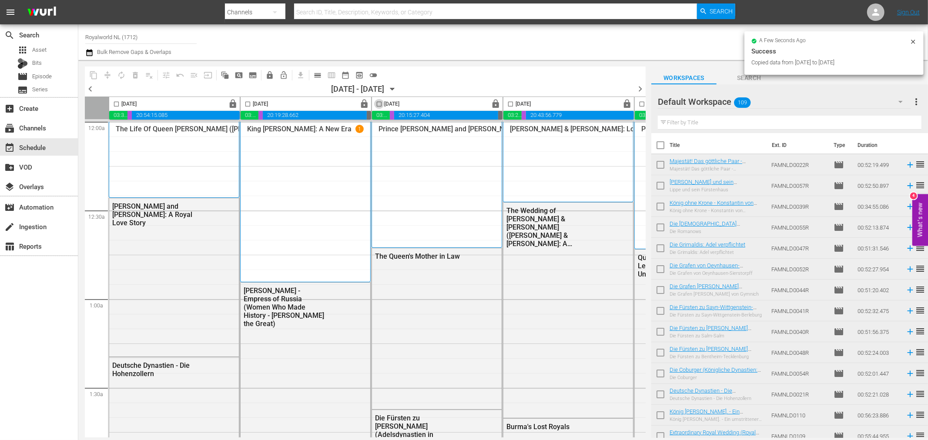
click at [381, 104] on input "checkbox" at bounding box center [379, 106] width 10 height 10
checkbox input "true"
click at [94, 74] on span "content_copy" at bounding box center [93, 75] width 9 height 9
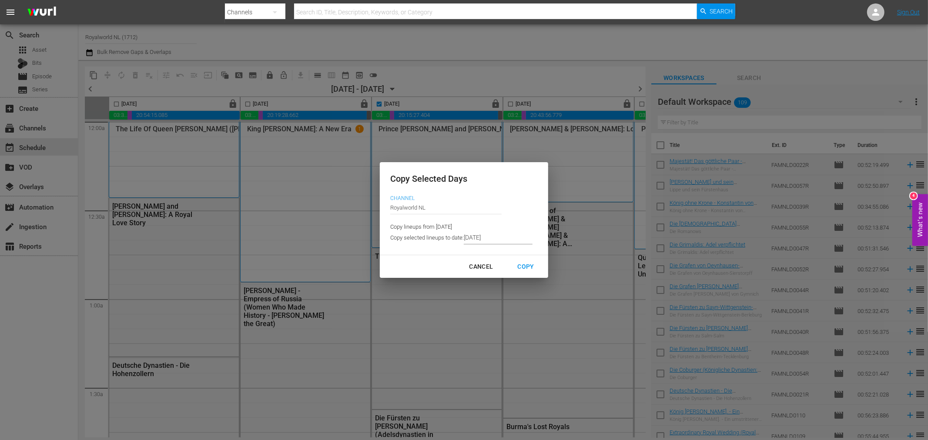
click at [501, 235] on input "8/26/2025" at bounding box center [498, 237] width 69 height 13
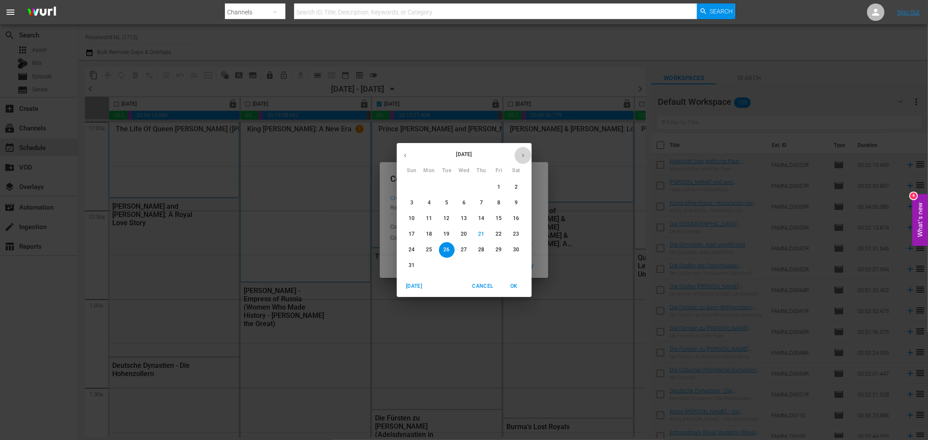
click at [522, 154] on icon "button" at bounding box center [523, 155] width 7 height 7
click at [467, 184] on span "3" at bounding box center [464, 187] width 16 height 7
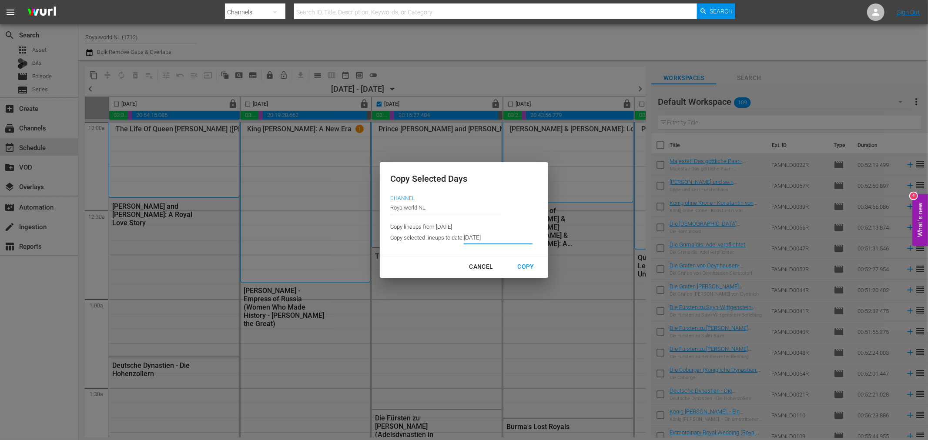
click at [533, 272] on button "Copy" at bounding box center [525, 267] width 37 height 16
type input "8/27/2025"
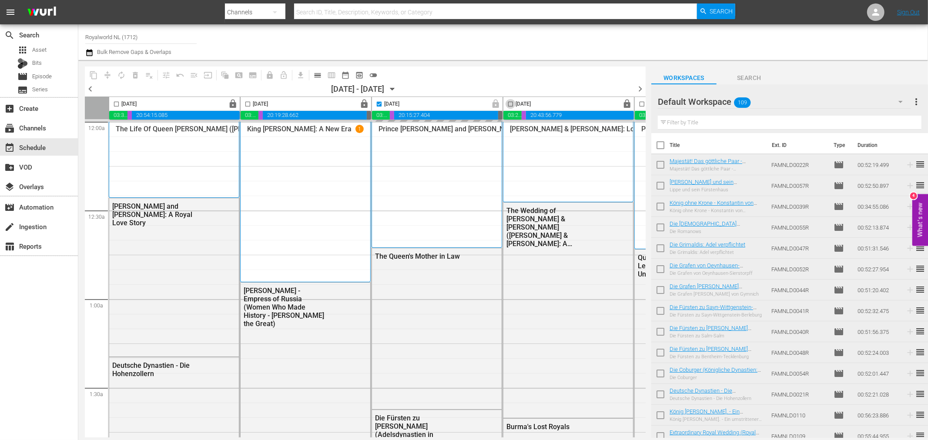
click at [511, 104] on input "checkbox" at bounding box center [510, 106] width 10 height 10
checkbox input "true"
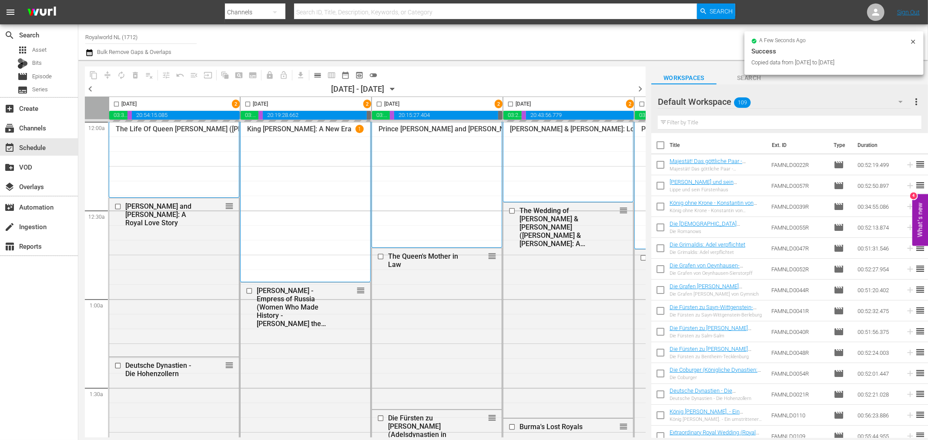
checkbox input "false"
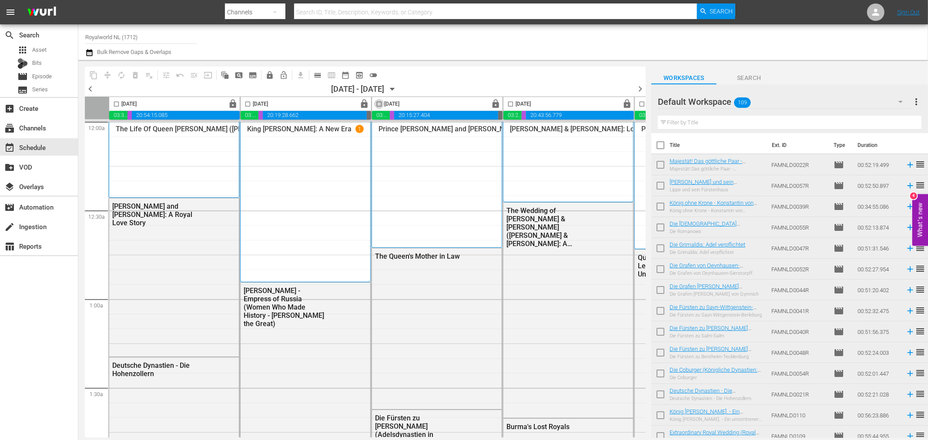
click at [377, 106] on input "checkbox" at bounding box center [379, 106] width 10 height 10
checkbox input "true"
click at [512, 101] on input "checkbox" at bounding box center [510, 106] width 10 height 10
checkbox input "true"
click at [378, 105] on input "checkbox" at bounding box center [379, 106] width 10 height 10
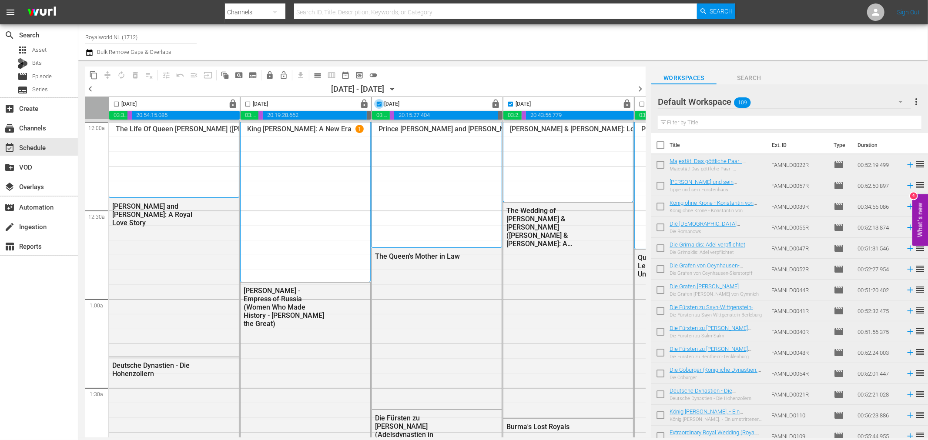
checkbox input "false"
click at [93, 75] on span "content_copy" at bounding box center [93, 75] width 9 height 9
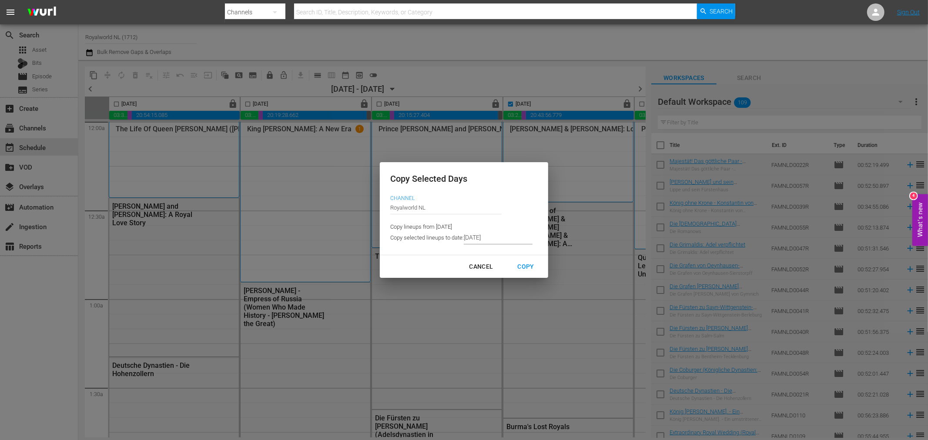
click at [502, 237] on input "8/27/2025" at bounding box center [498, 237] width 69 height 13
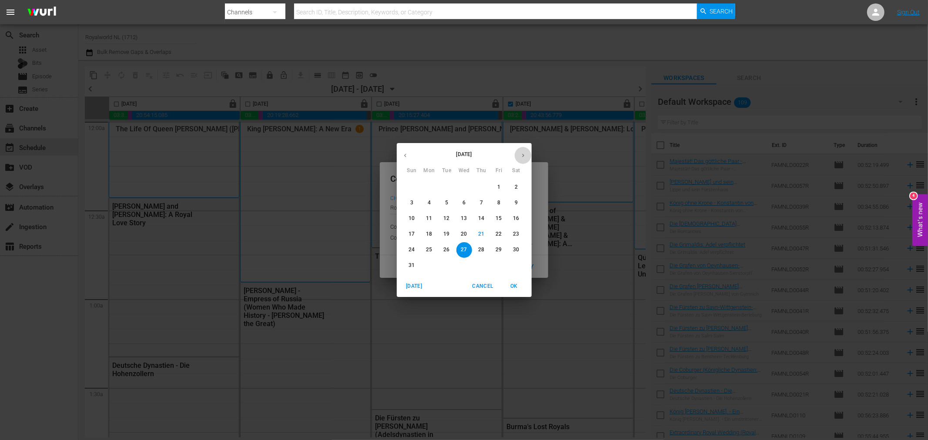
click at [524, 154] on icon "button" at bounding box center [523, 155] width 7 height 7
click at [484, 188] on span "4" at bounding box center [482, 187] width 16 height 7
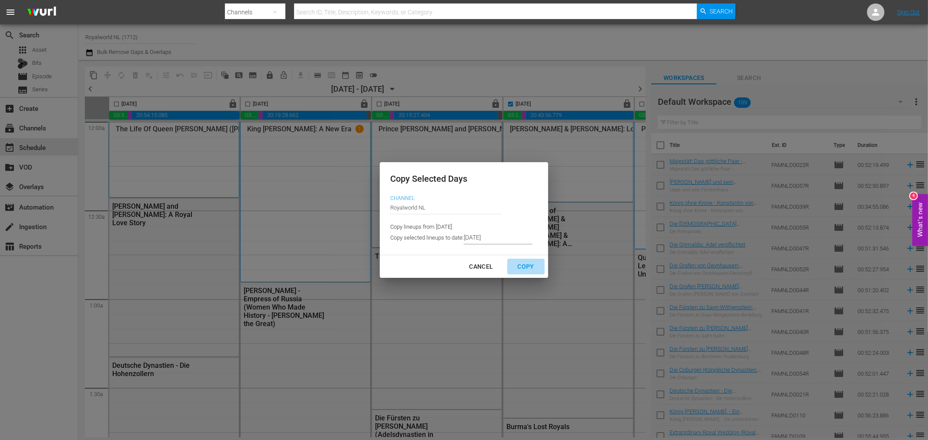
click at [531, 268] on div "Copy" at bounding box center [526, 266] width 30 height 11
type input "8/28/2025"
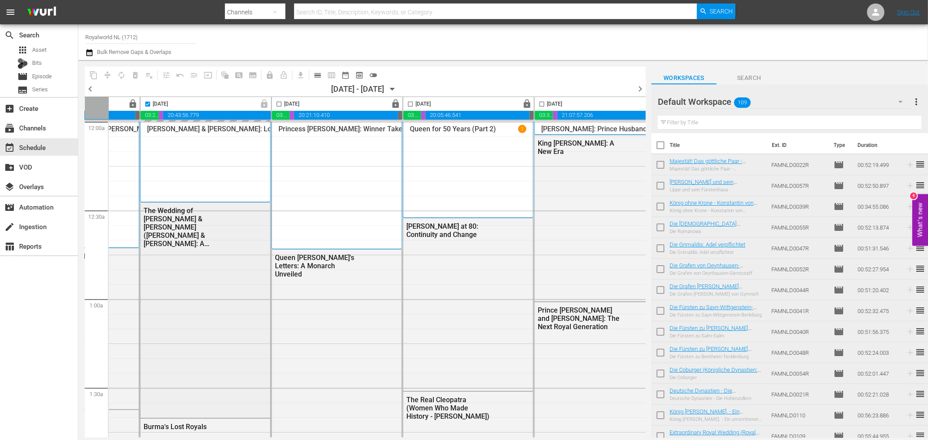
scroll to position [0, 386]
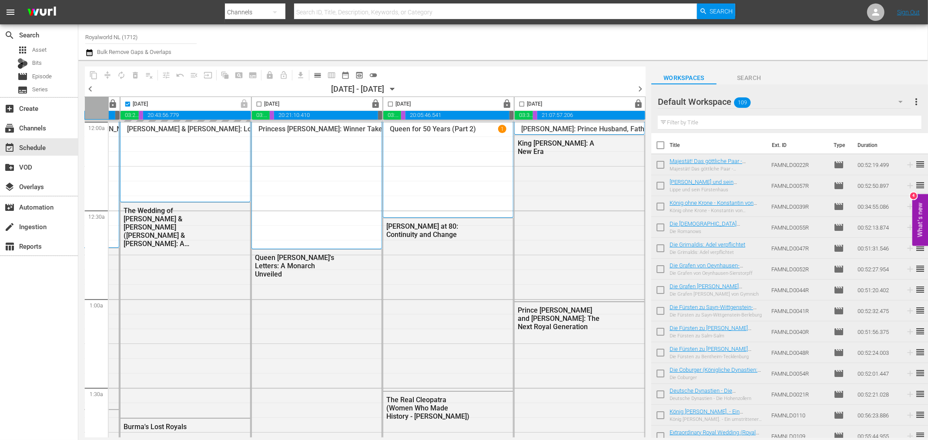
checkbox input "false"
click at [254, 104] on input "checkbox" at bounding box center [259, 106] width 10 height 10
checkbox input "true"
click at [94, 73] on span "content_copy" at bounding box center [93, 75] width 9 height 9
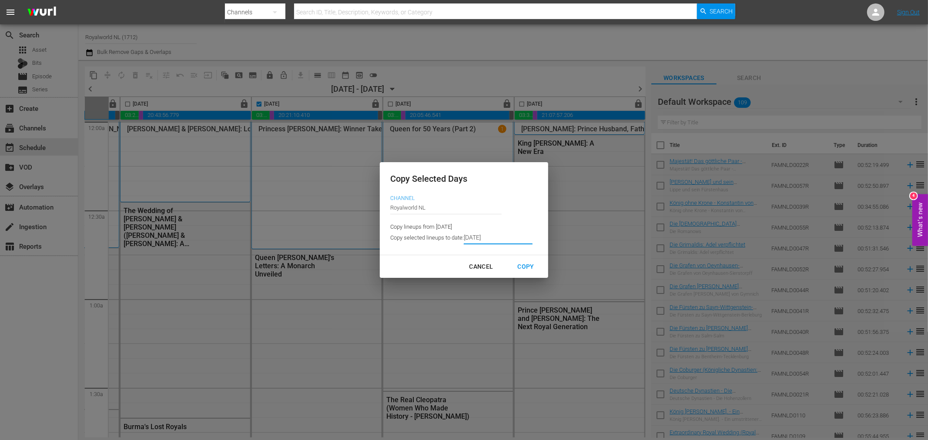
click at [515, 244] on input "8/28/2025" at bounding box center [498, 237] width 69 height 13
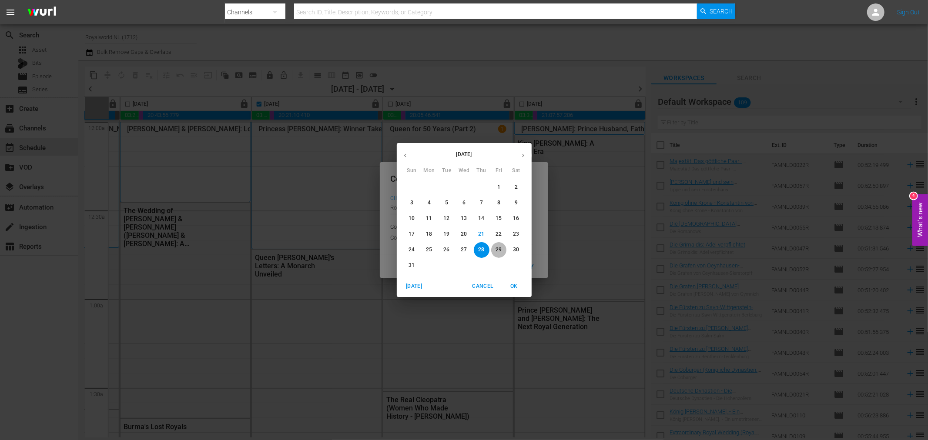
click at [498, 249] on p "29" at bounding box center [498, 249] width 6 height 7
type input "8/29/2025"
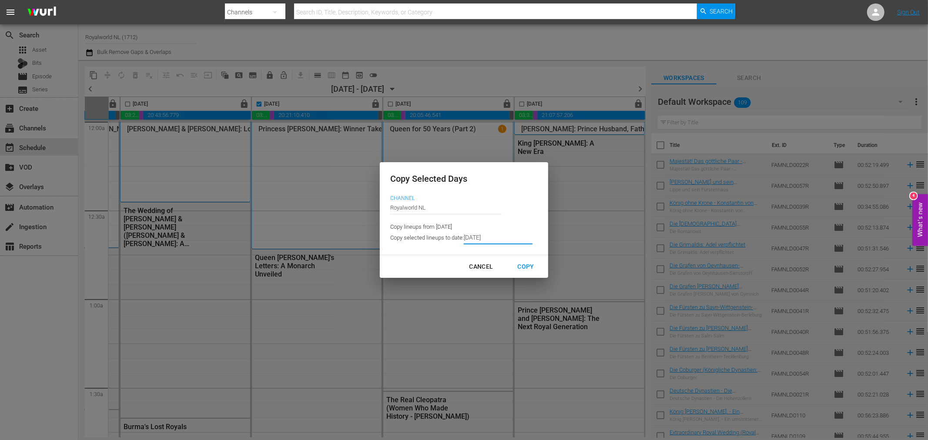
click at [531, 270] on div "Copy" at bounding box center [526, 266] width 30 height 11
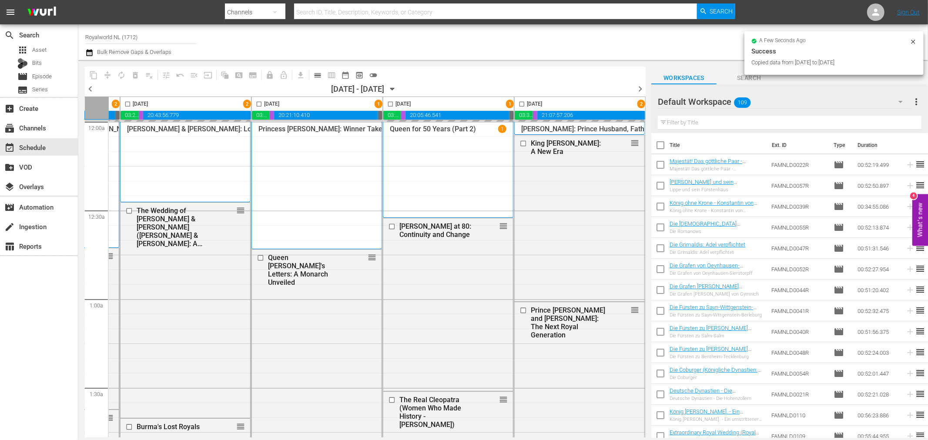
checkbox input "false"
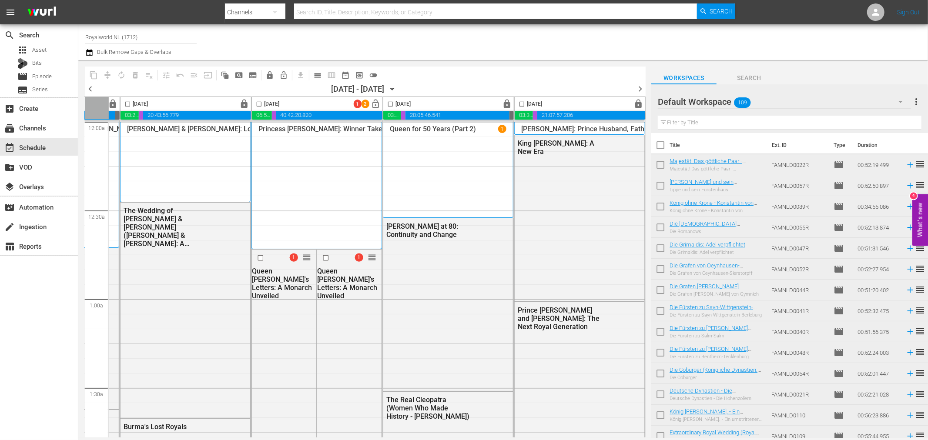
click at [389, 104] on input "checkbox" at bounding box center [390, 106] width 10 height 10
checkbox input "true"
click at [88, 75] on button "content_copy" at bounding box center [94, 75] width 14 height 14
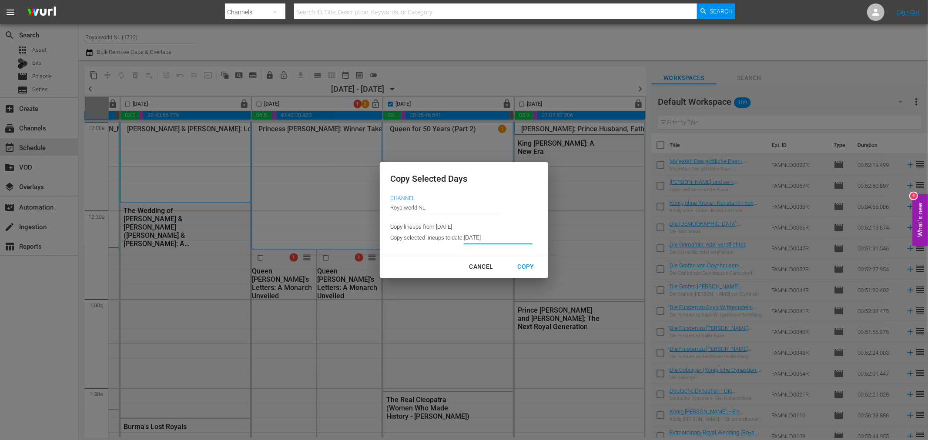
click at [518, 234] on input "8/29/2025" at bounding box center [498, 237] width 69 height 13
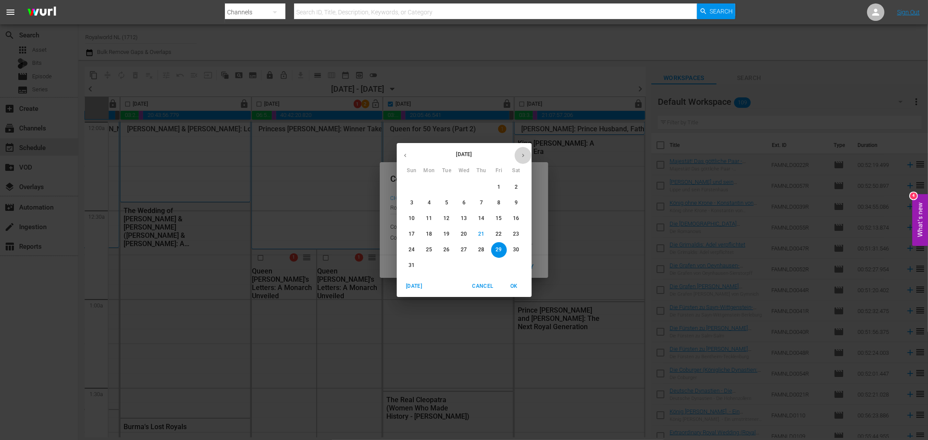
click at [525, 160] on button "button" at bounding box center [523, 155] width 17 height 17
click at [500, 191] on p "5" at bounding box center [498, 187] width 3 height 7
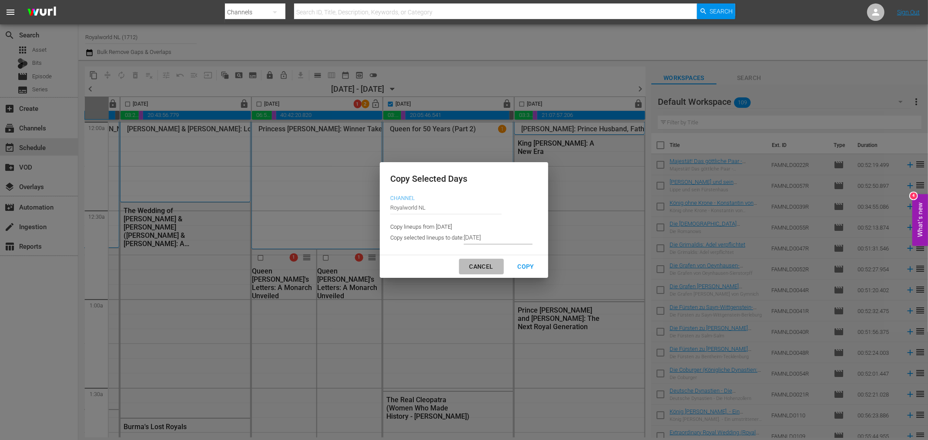
click at [494, 267] on div "Cancel" at bounding box center [481, 266] width 38 height 11
type input "8/30/2025"
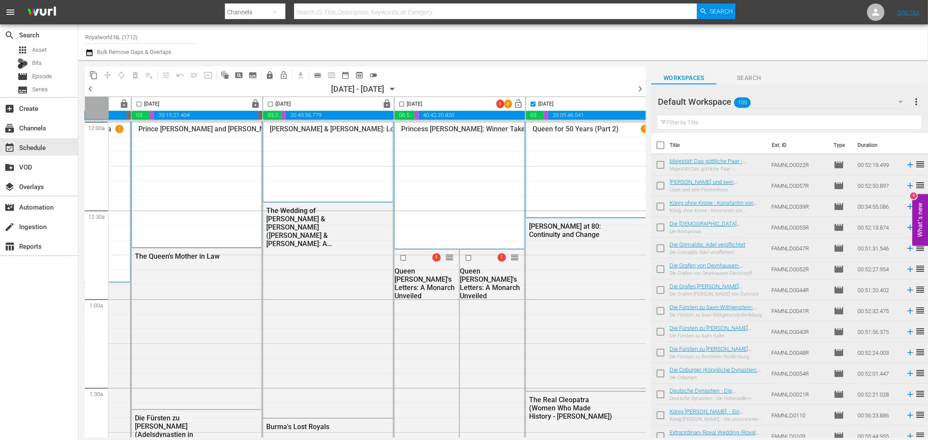
scroll to position [0, 241]
click at [464, 256] on input "checkbox" at bounding box center [468, 257] width 9 height 7
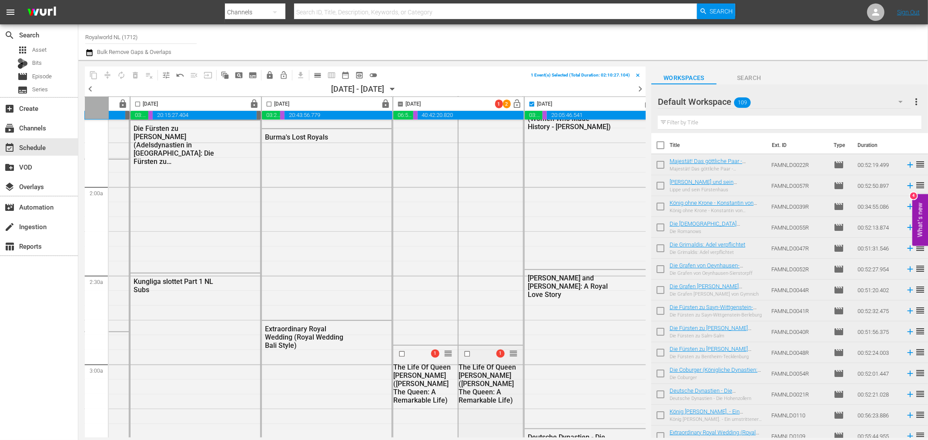
click at [464, 353] on input "checkbox" at bounding box center [468, 354] width 9 height 7
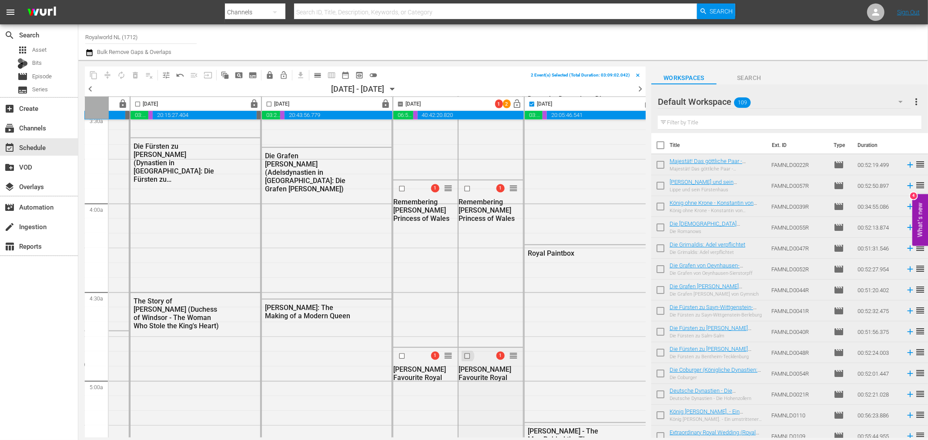
click at [464, 358] on input "checkbox" at bounding box center [468, 356] width 9 height 7
click at [465, 186] on input "checkbox" at bounding box center [468, 188] width 9 height 7
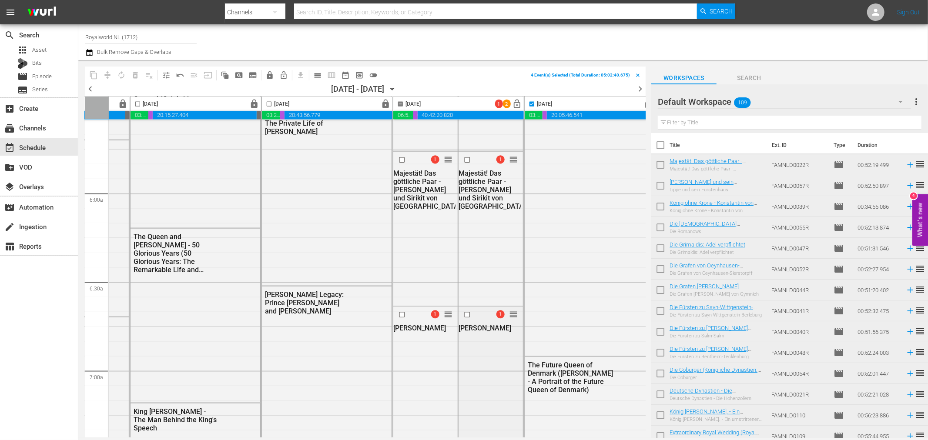
scroll to position [1015, 241]
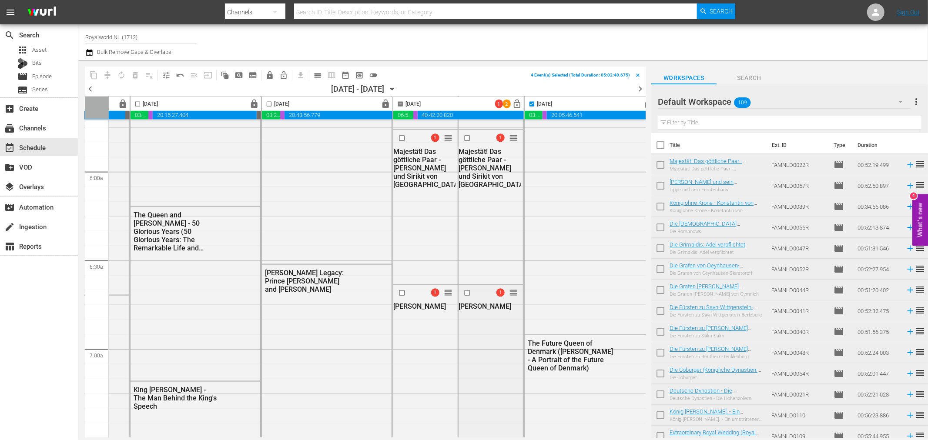
click at [466, 293] on input "checkbox" at bounding box center [468, 293] width 9 height 7
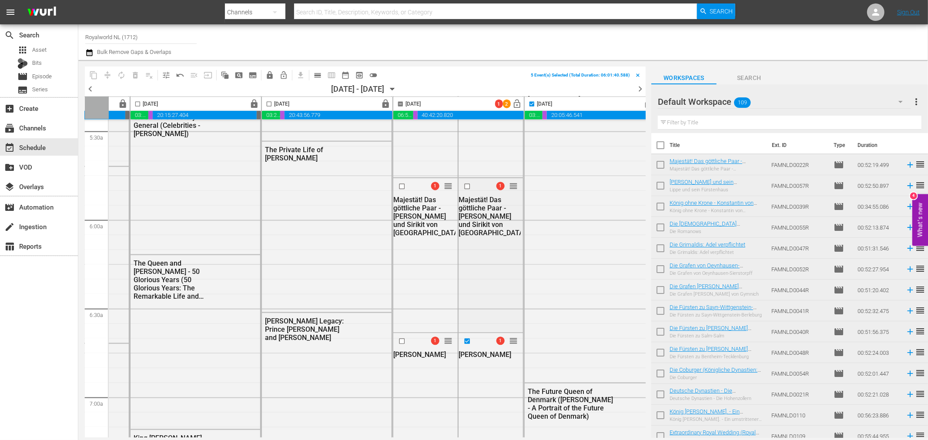
click at [464, 186] on input "checkbox" at bounding box center [468, 186] width 9 height 7
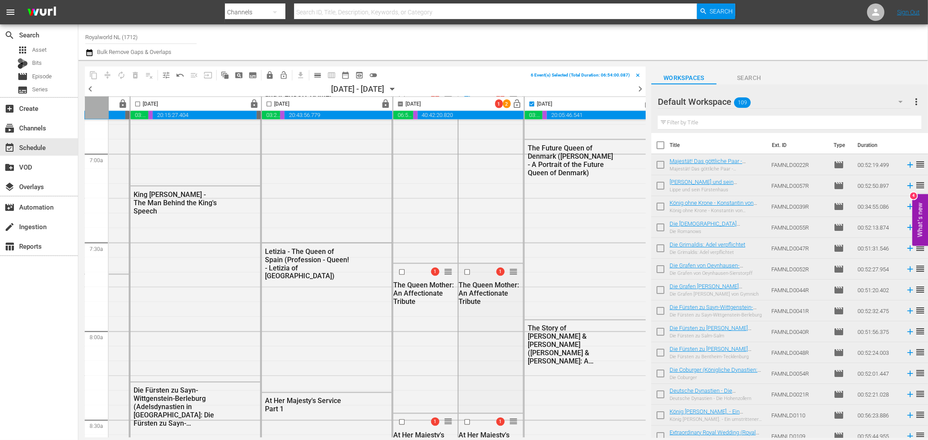
scroll to position [1256, 241]
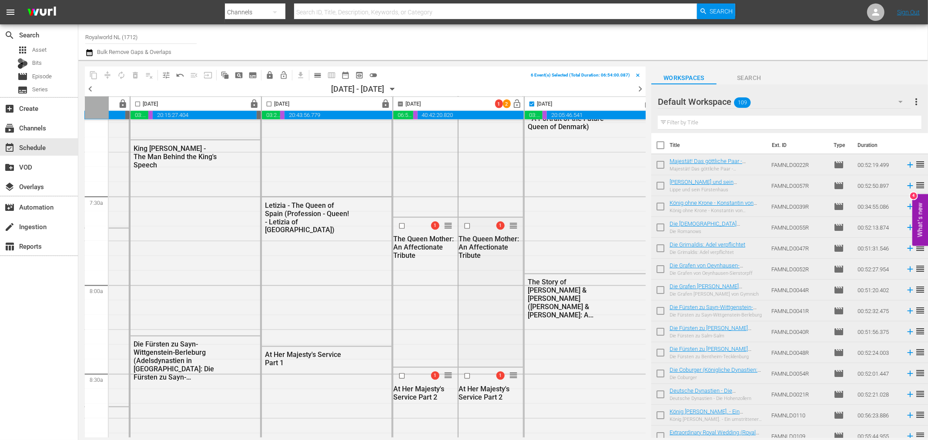
click at [465, 224] on input "checkbox" at bounding box center [468, 226] width 9 height 7
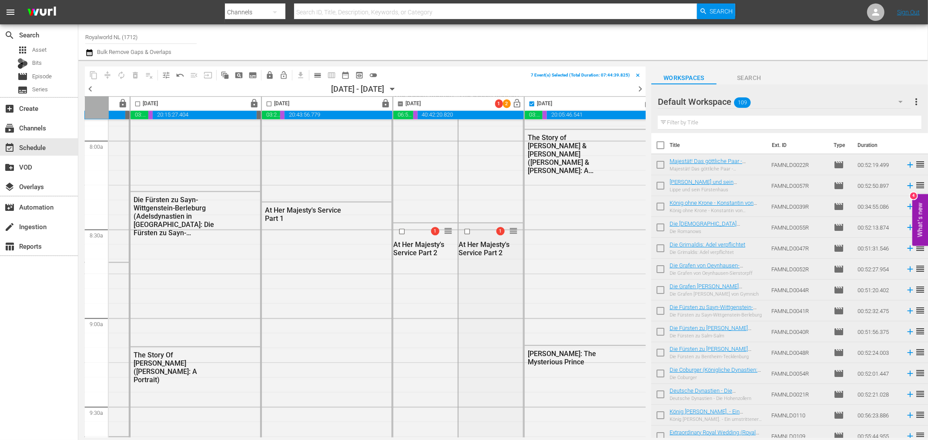
scroll to position [1401, 241]
click at [466, 228] on input "checkbox" at bounding box center [468, 230] width 9 height 7
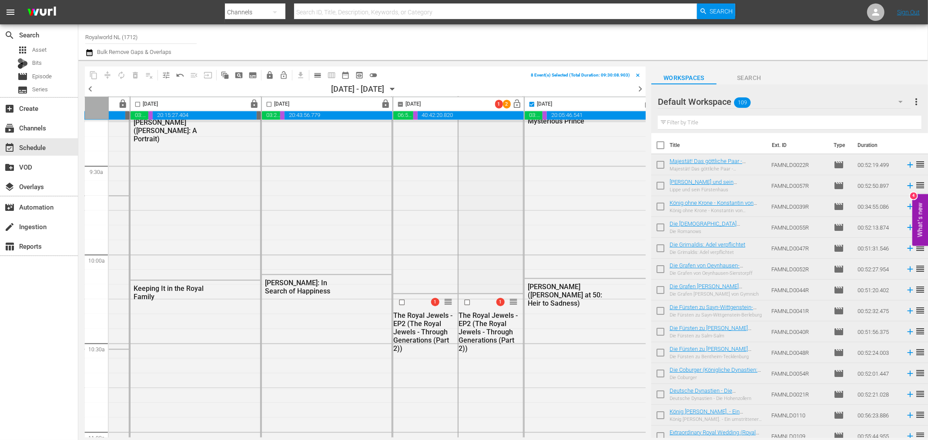
scroll to position [1643, 241]
click at [464, 299] on input "checkbox" at bounding box center [468, 301] width 9 height 7
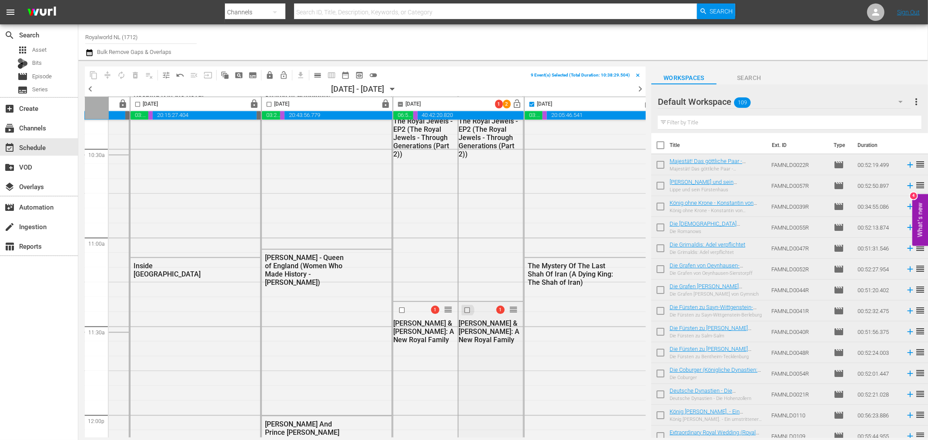
click at [464, 307] on input "checkbox" at bounding box center [468, 309] width 9 height 7
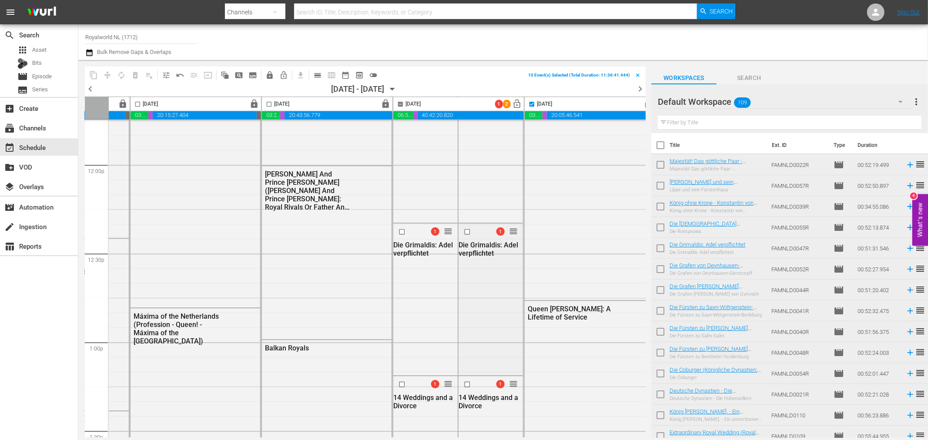
scroll to position [2029, 241]
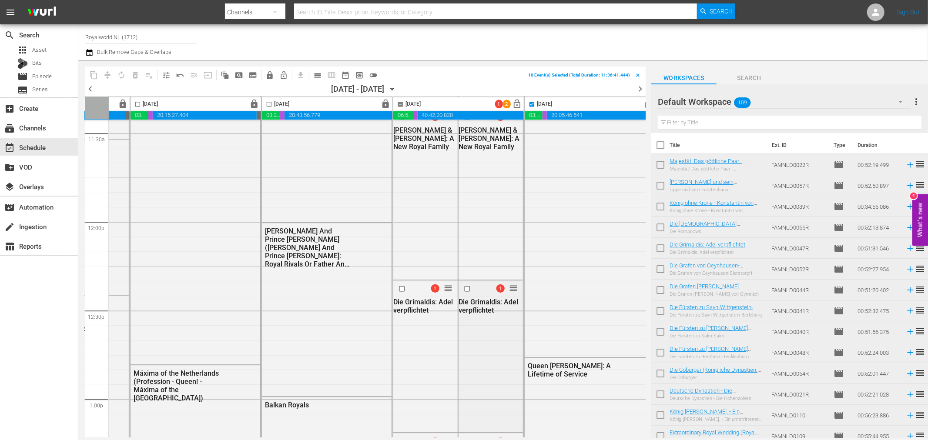
click at [465, 288] on input "checkbox" at bounding box center [468, 288] width 9 height 7
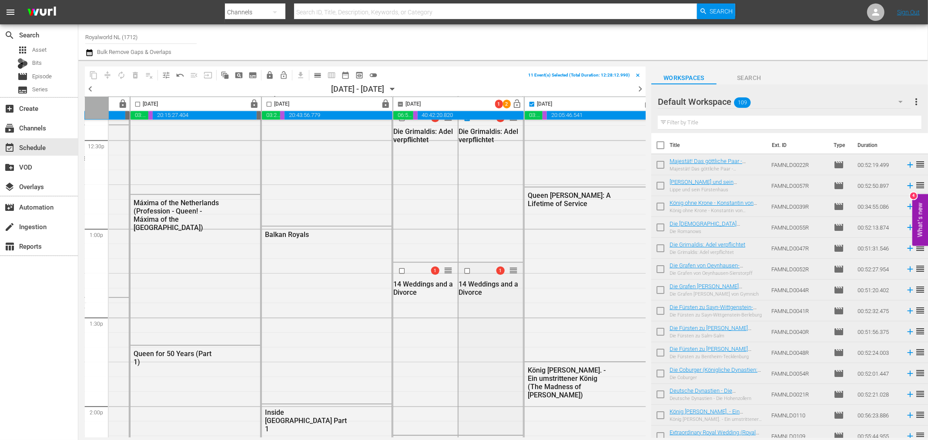
scroll to position [2223, 241]
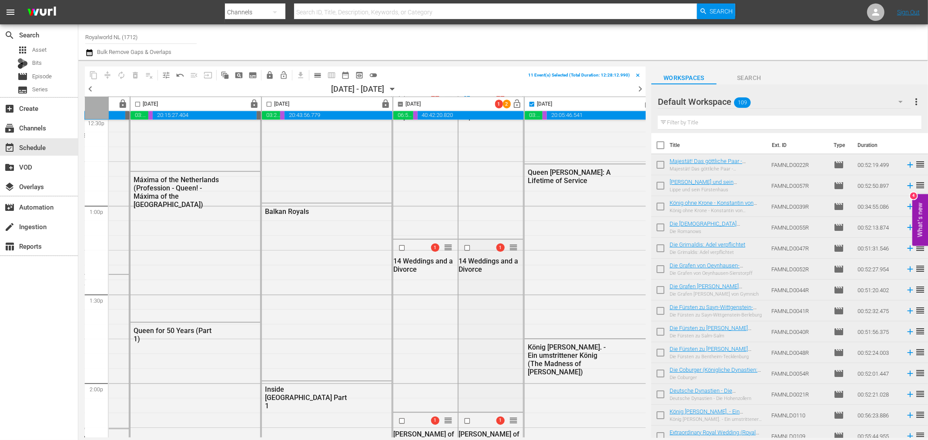
click at [465, 247] on input "checkbox" at bounding box center [468, 247] width 9 height 7
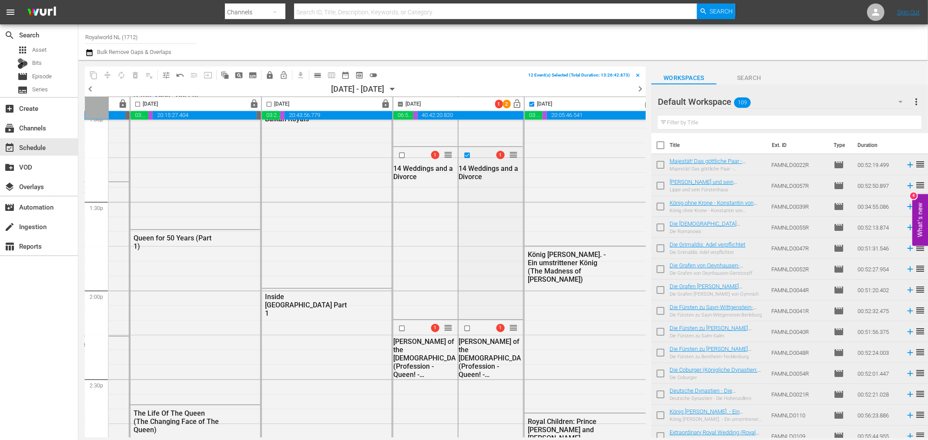
scroll to position [2320, 241]
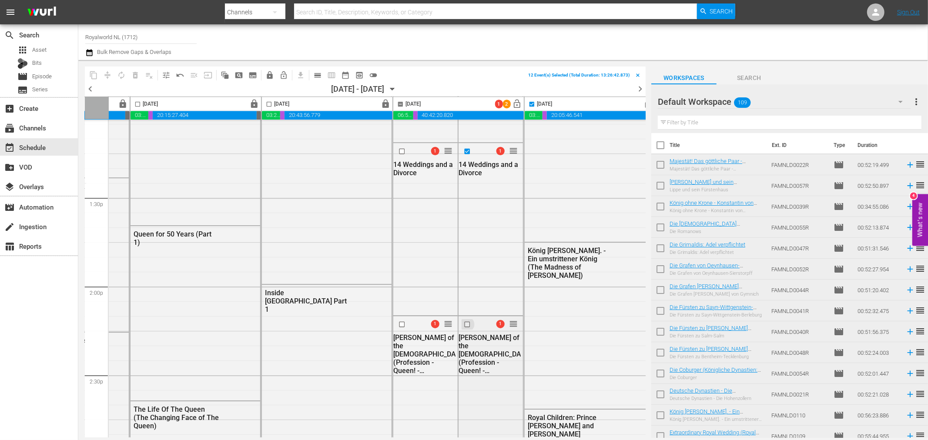
click at [466, 324] on input "checkbox" at bounding box center [468, 324] width 9 height 7
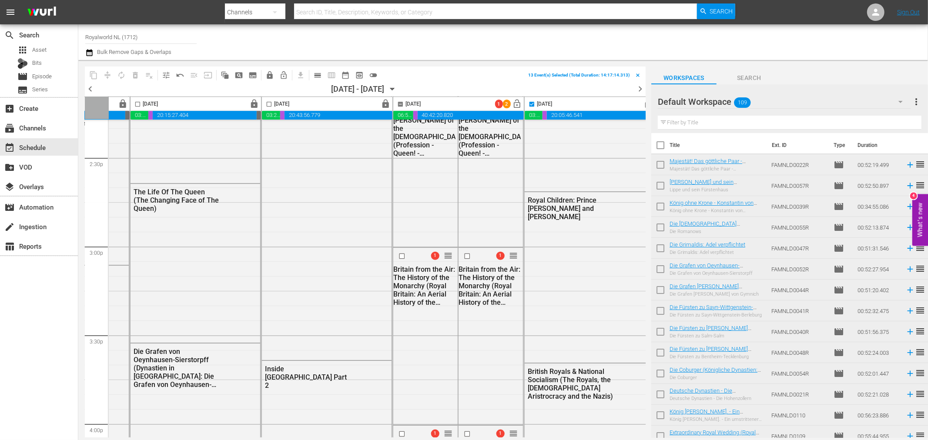
scroll to position [2561, 241]
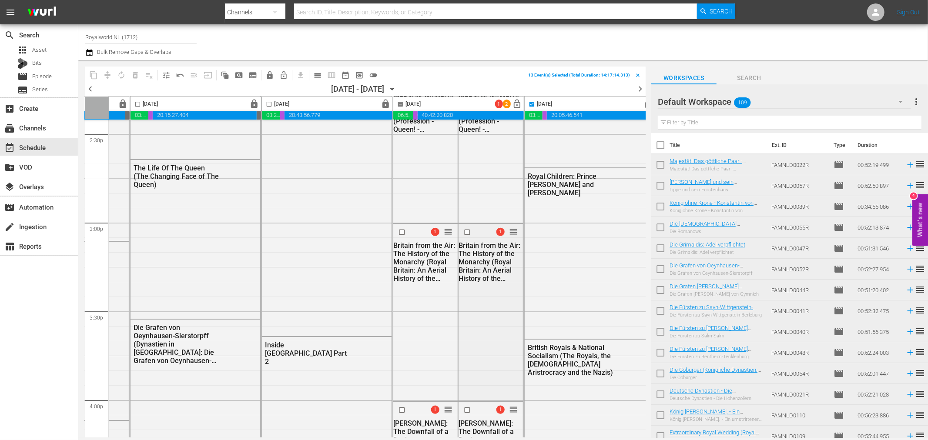
click at [464, 231] on input "checkbox" at bounding box center [468, 232] width 9 height 7
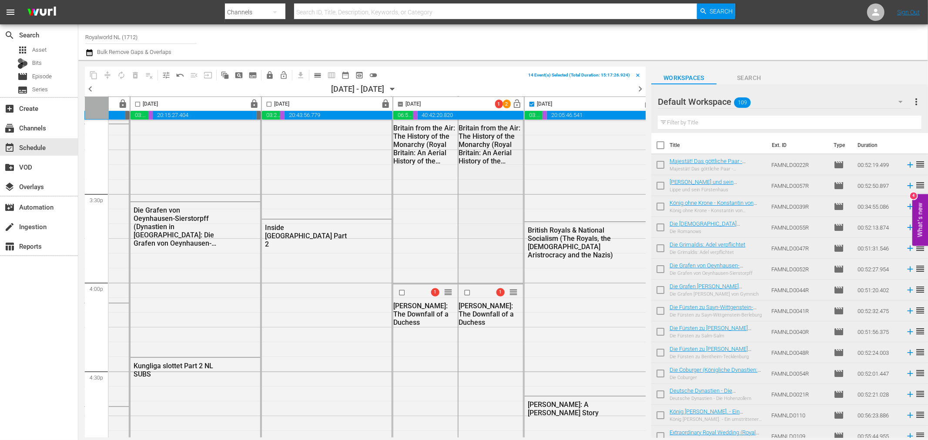
scroll to position [2706, 241]
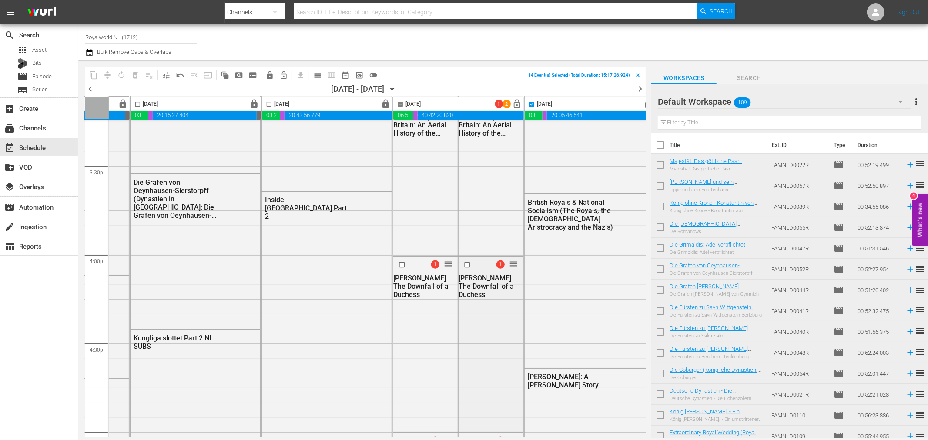
click at [466, 266] on input "checkbox" at bounding box center [468, 264] width 9 height 7
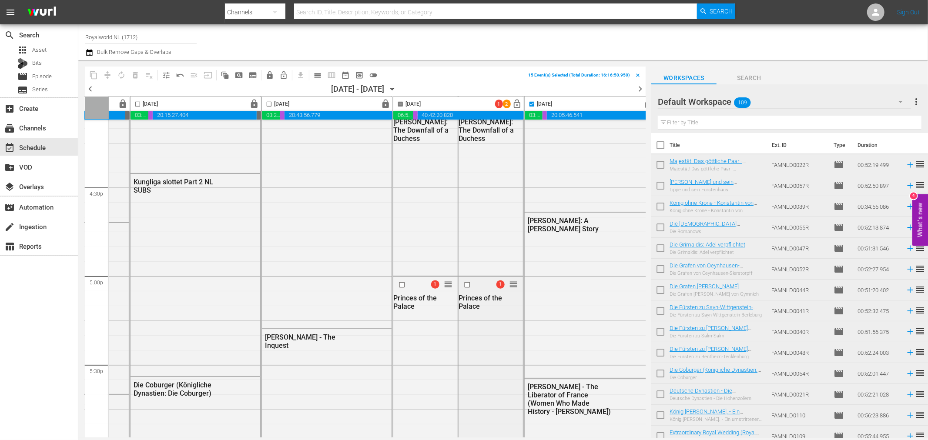
scroll to position [2899, 241]
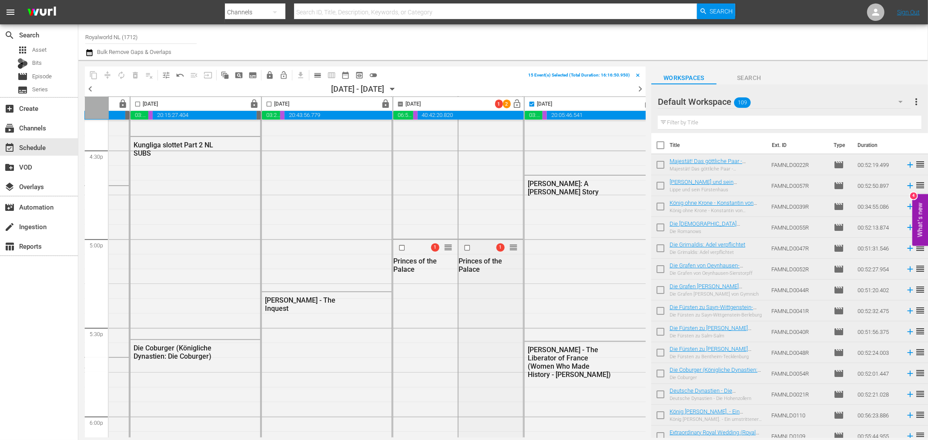
click at [464, 248] on input "checkbox" at bounding box center [468, 247] width 9 height 7
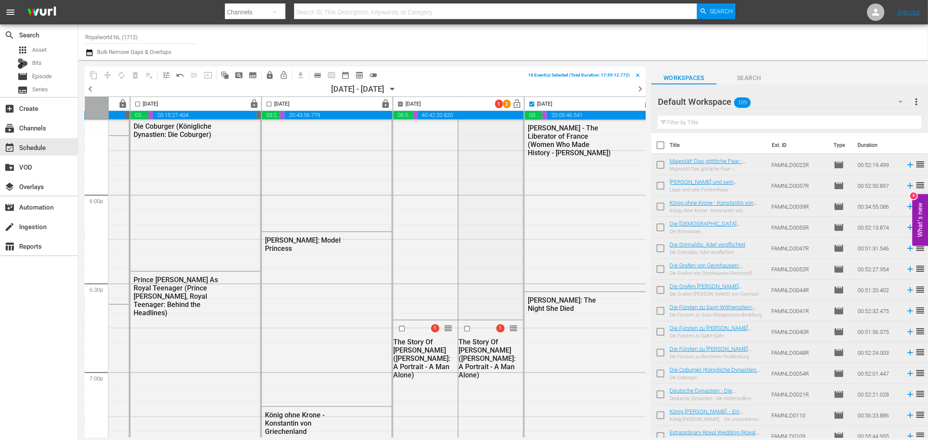
scroll to position [3141, 241]
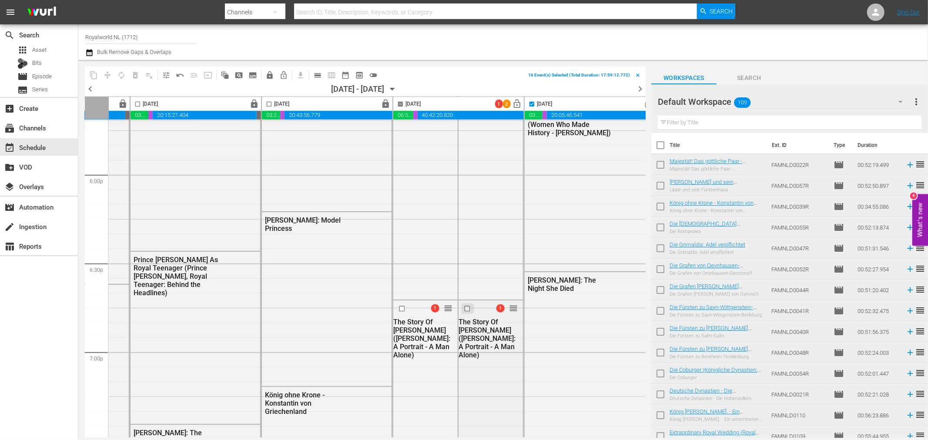
click at [466, 307] on input "checkbox" at bounding box center [468, 308] width 9 height 7
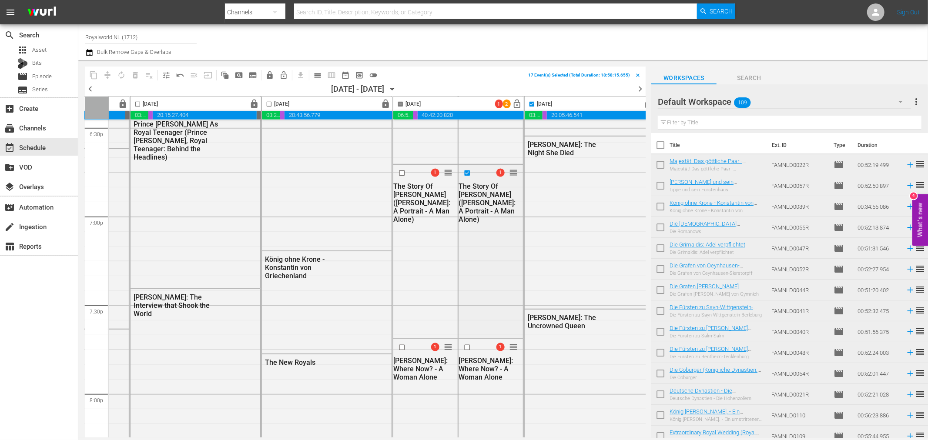
scroll to position [3286, 241]
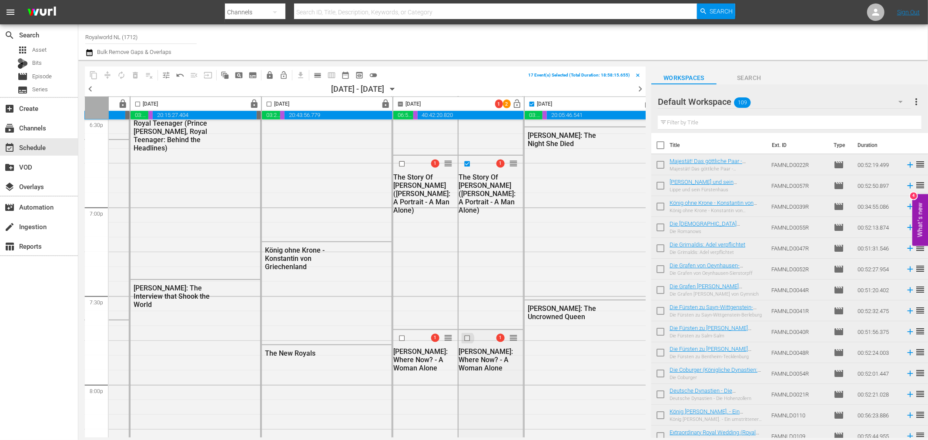
click at [464, 337] on input "checkbox" at bounding box center [468, 338] width 9 height 7
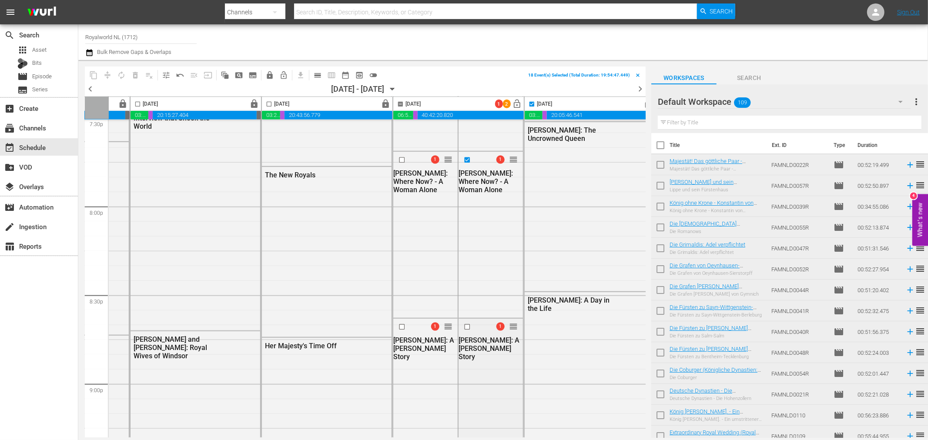
scroll to position [3480, 241]
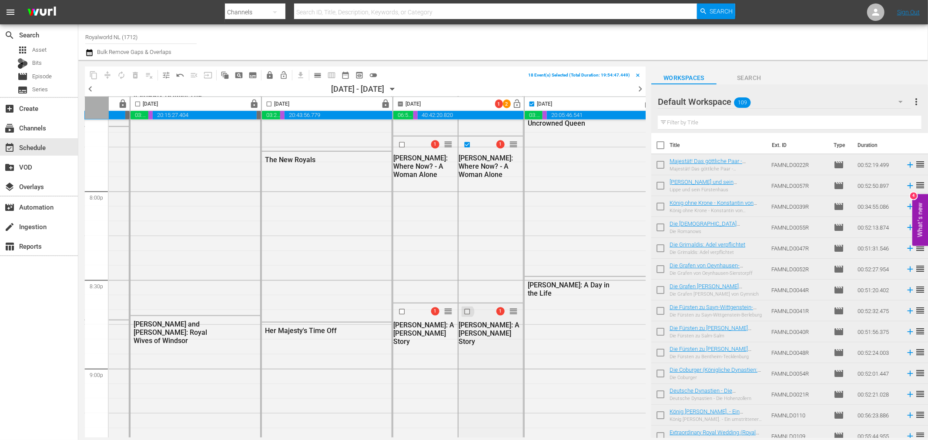
click at [466, 311] on input "checkbox" at bounding box center [468, 311] width 9 height 7
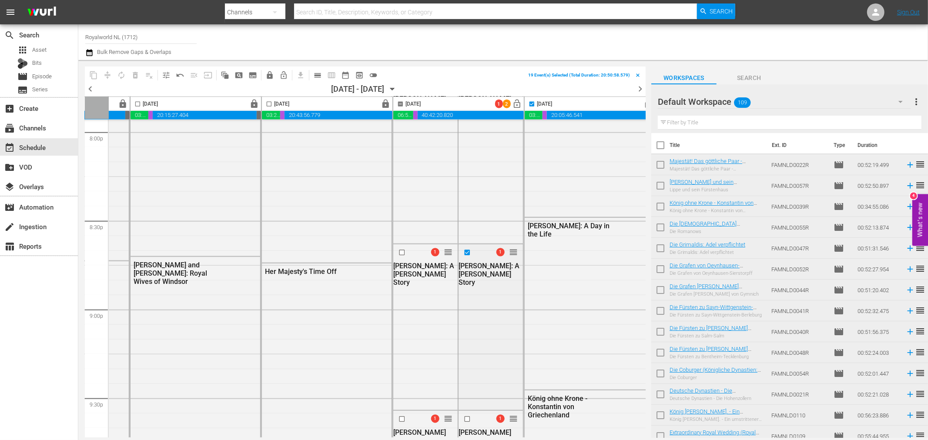
scroll to position [3624, 241]
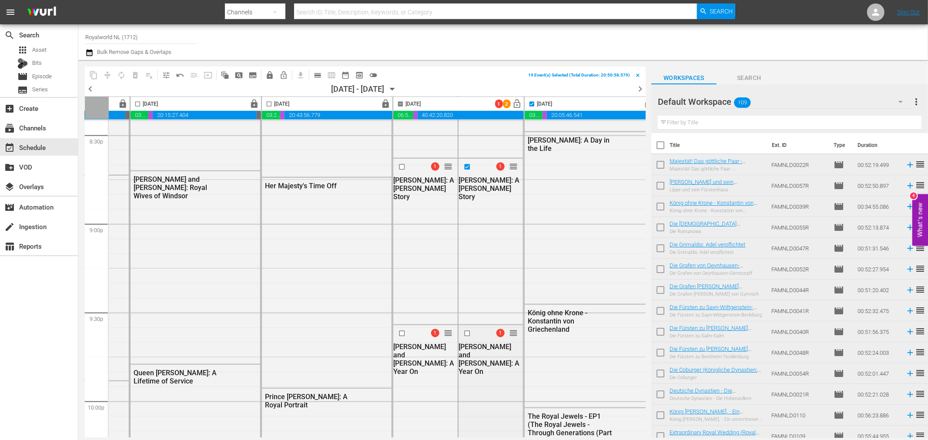
click at [465, 332] on input "checkbox" at bounding box center [468, 333] width 9 height 7
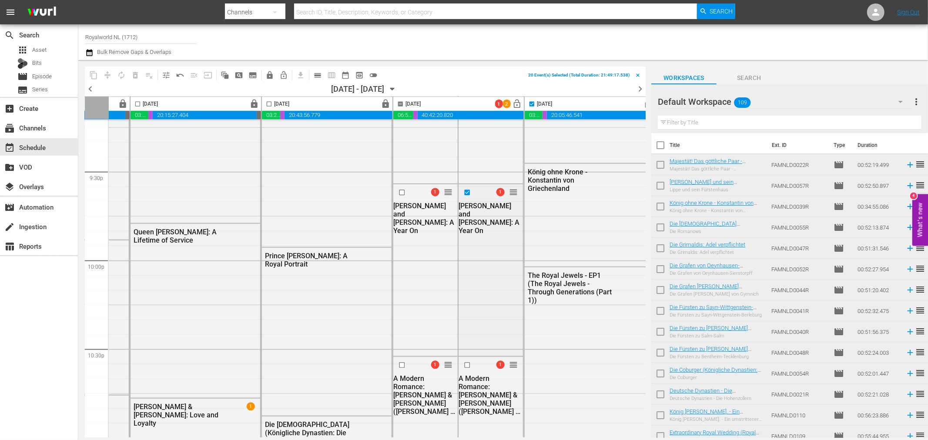
scroll to position [3818, 241]
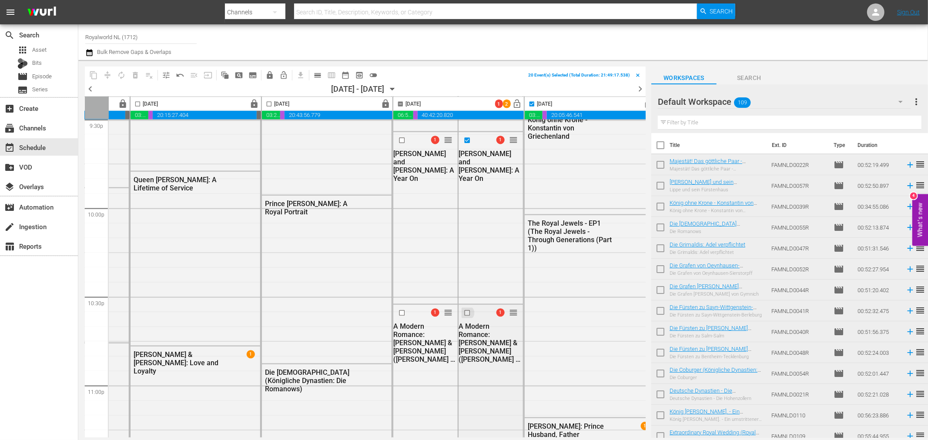
click at [466, 311] on input "checkbox" at bounding box center [468, 312] width 9 height 7
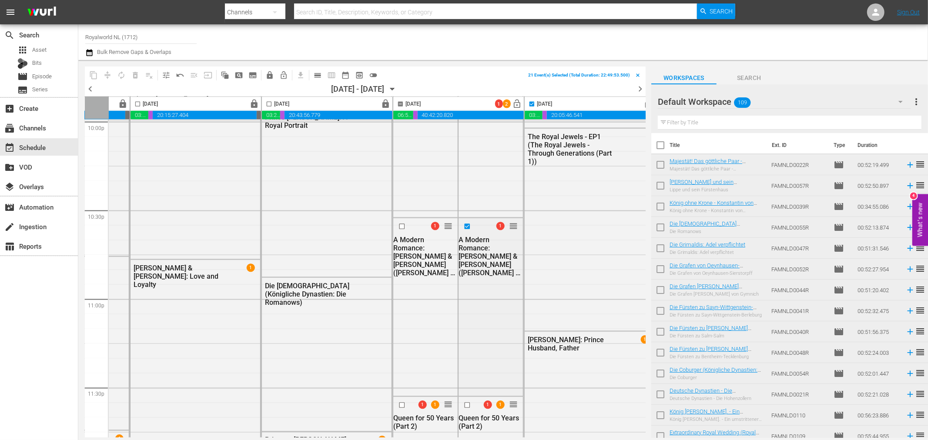
scroll to position [3946, 241]
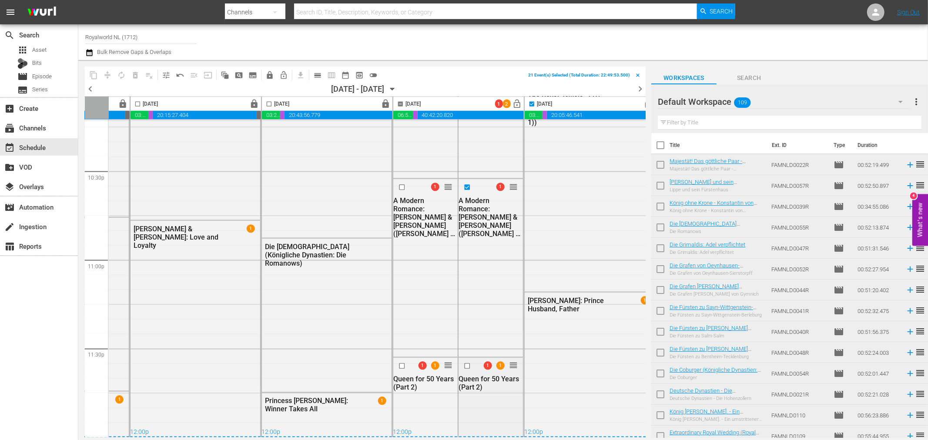
click at [465, 363] on input "checkbox" at bounding box center [468, 366] width 9 height 7
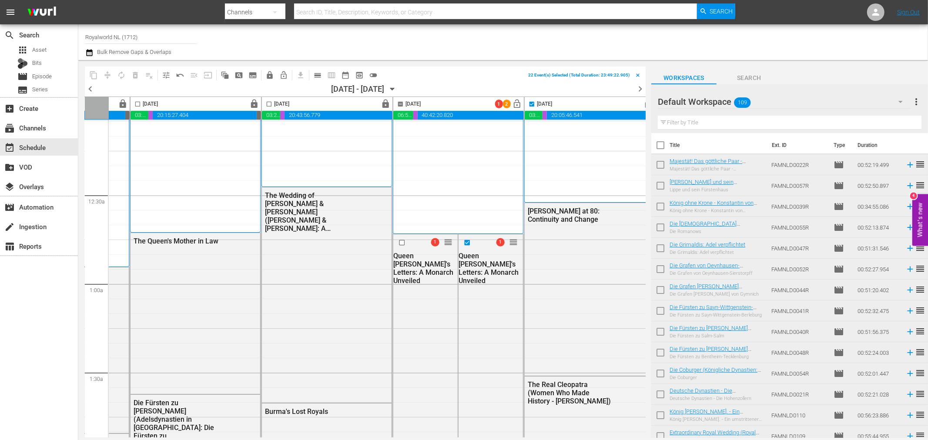
scroll to position [0, 241]
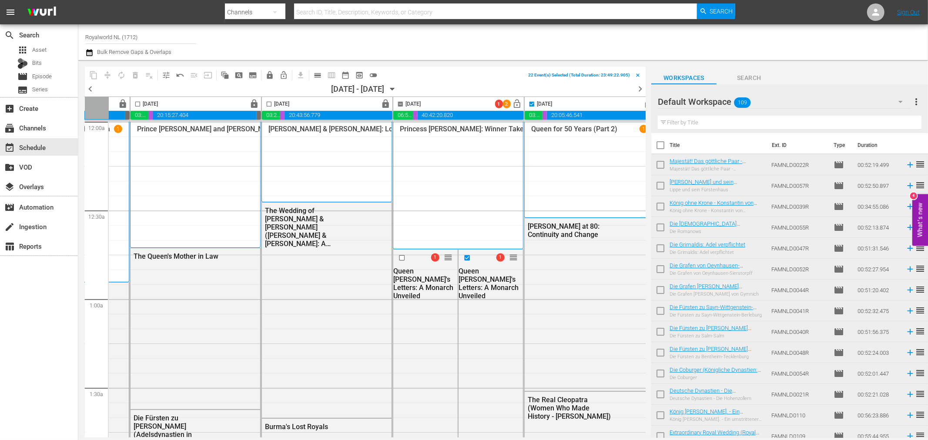
click at [399, 104] on input "checkbox" at bounding box center [400, 106] width 10 height 10
checkbox input "false"
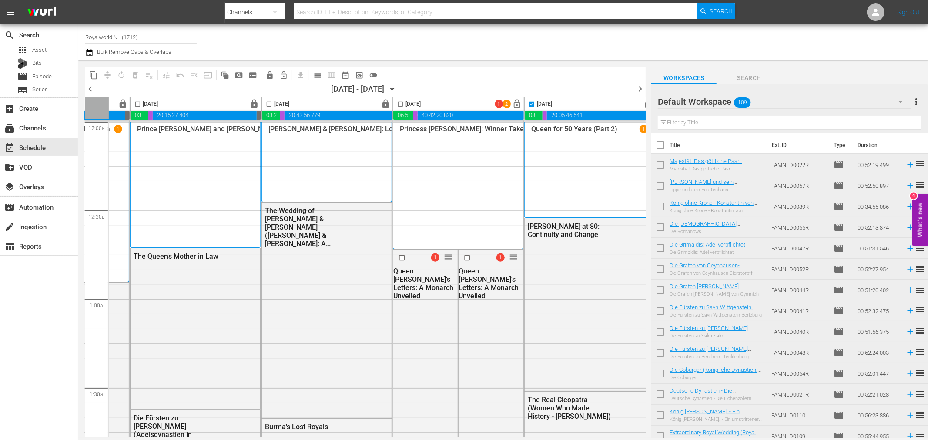
click at [533, 104] on input "checkbox" at bounding box center [532, 106] width 10 height 10
checkbox input "false"
click at [465, 254] on input "checkbox" at bounding box center [468, 257] width 9 height 7
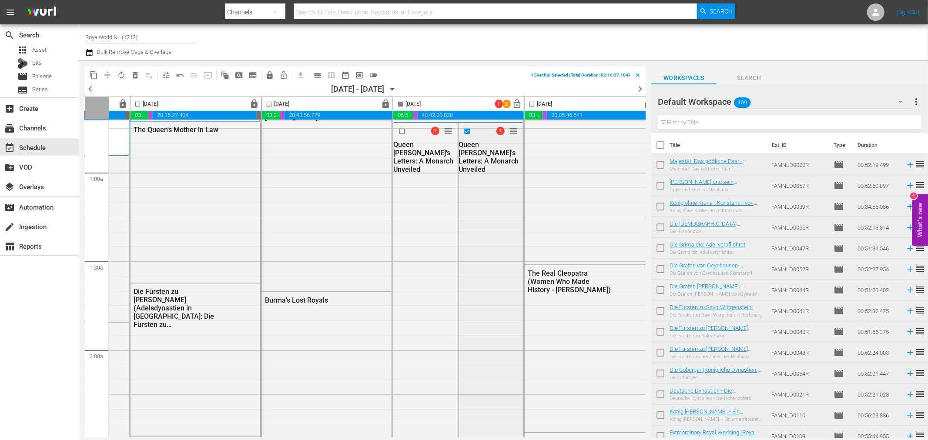
scroll to position [241, 241]
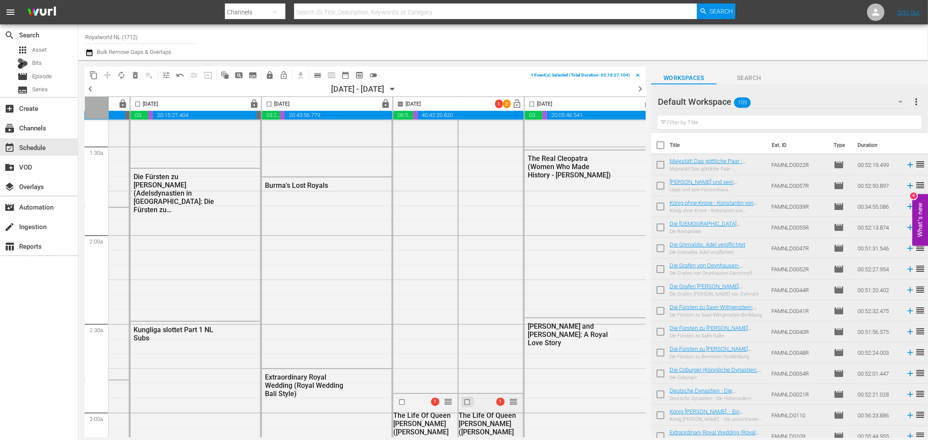
click at [464, 401] on input "checkbox" at bounding box center [468, 402] width 9 height 7
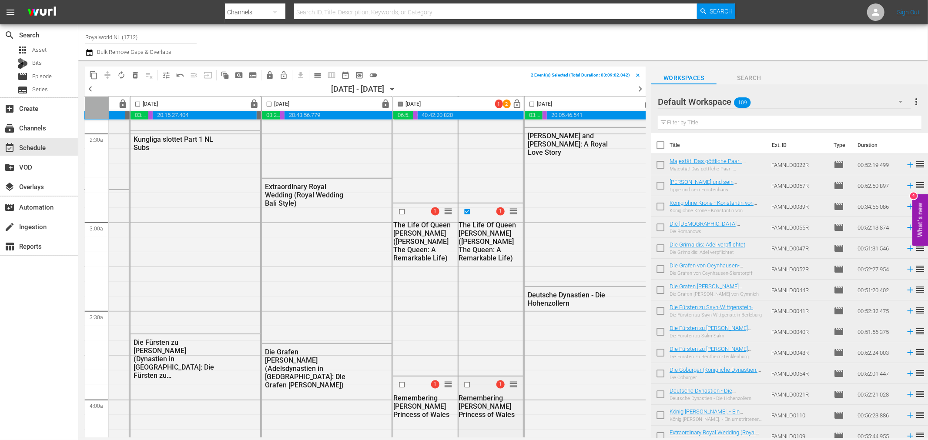
scroll to position [435, 241]
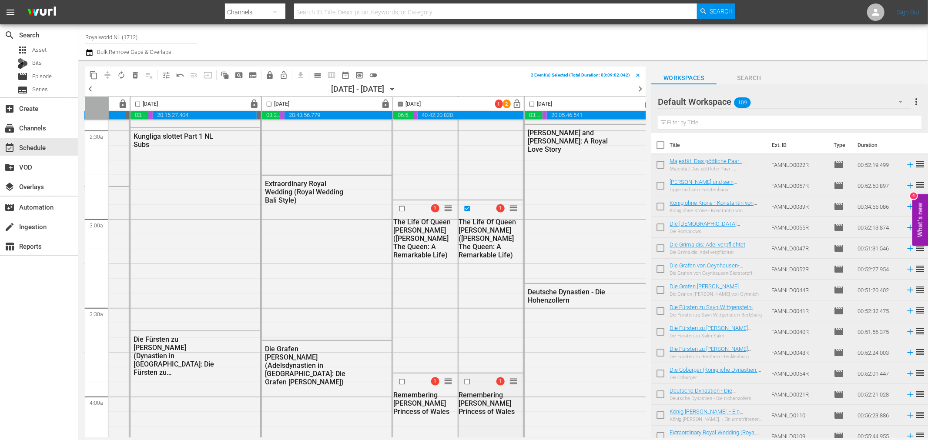
click at [464, 383] on input "checkbox" at bounding box center [468, 381] width 9 height 7
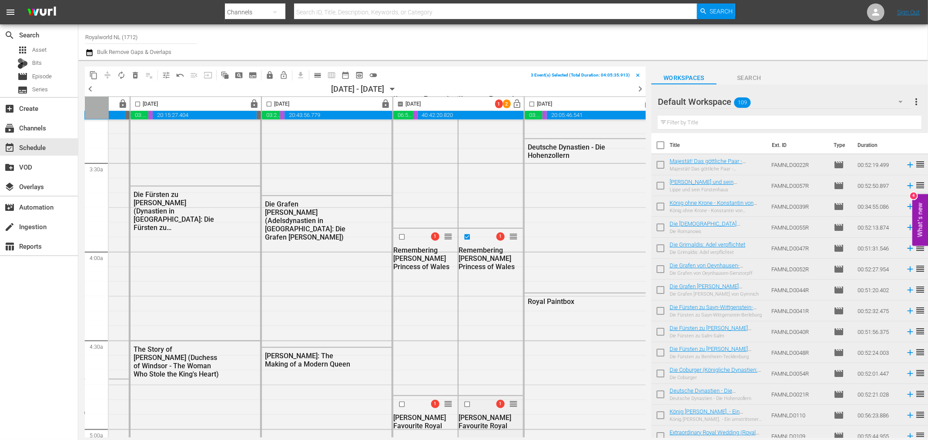
click at [464, 404] on input "checkbox" at bounding box center [468, 404] width 9 height 7
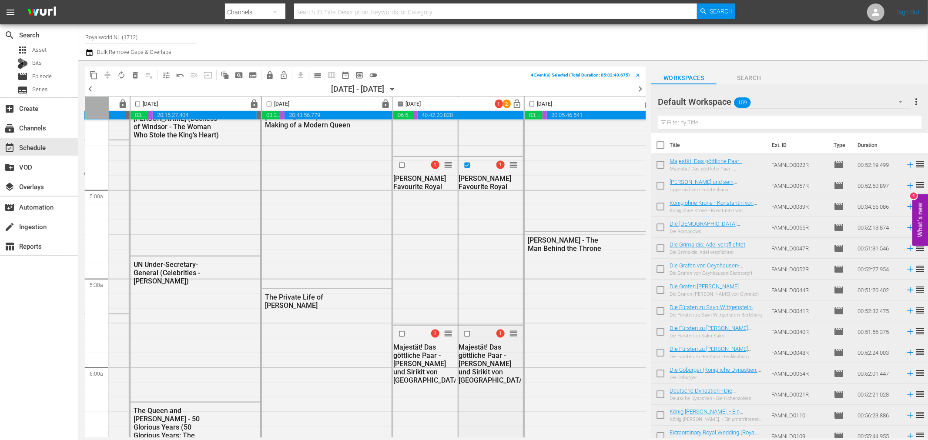
scroll to position [821, 241]
click at [461, 331] on div at bounding box center [467, 332] width 13 height 10
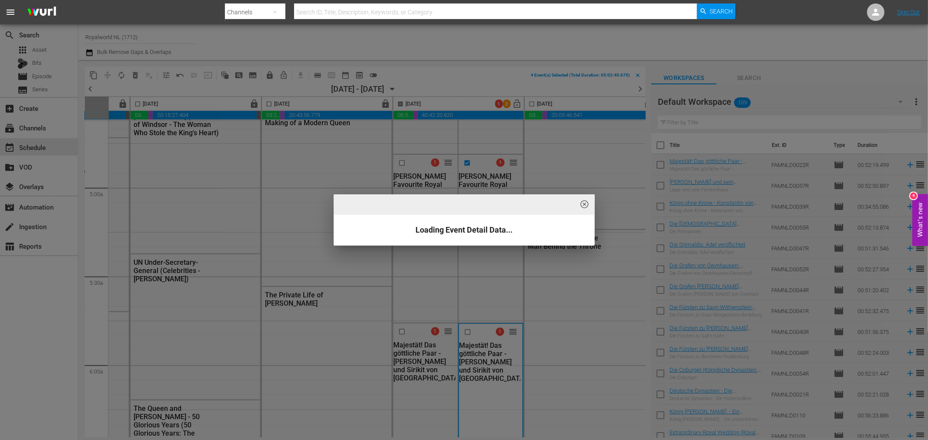
click at [584, 207] on span "highlight_off_icon" at bounding box center [584, 205] width 10 height 10
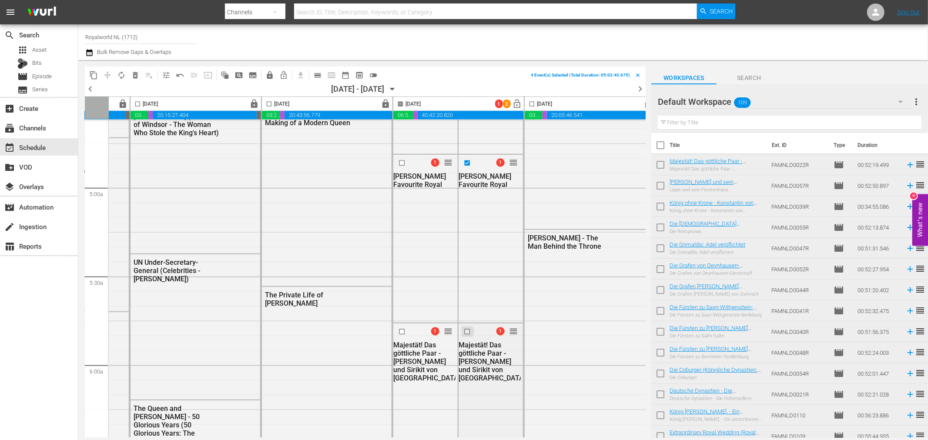
click at [465, 331] on input "checkbox" at bounding box center [468, 331] width 9 height 7
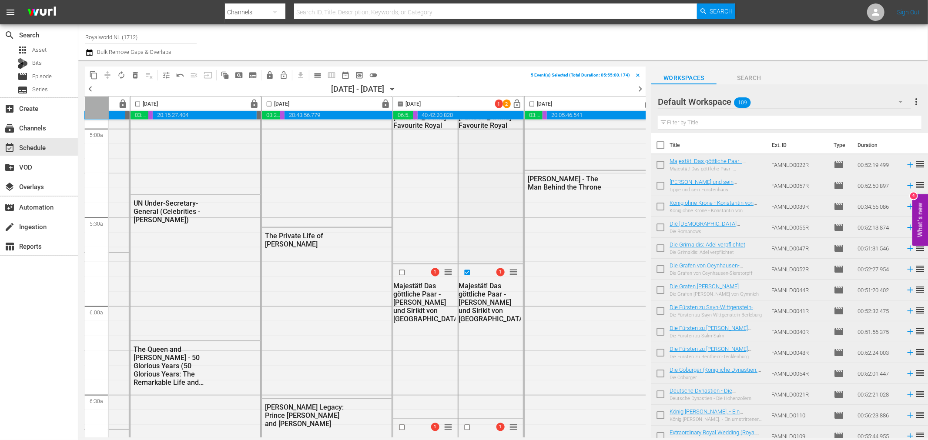
scroll to position [966, 241]
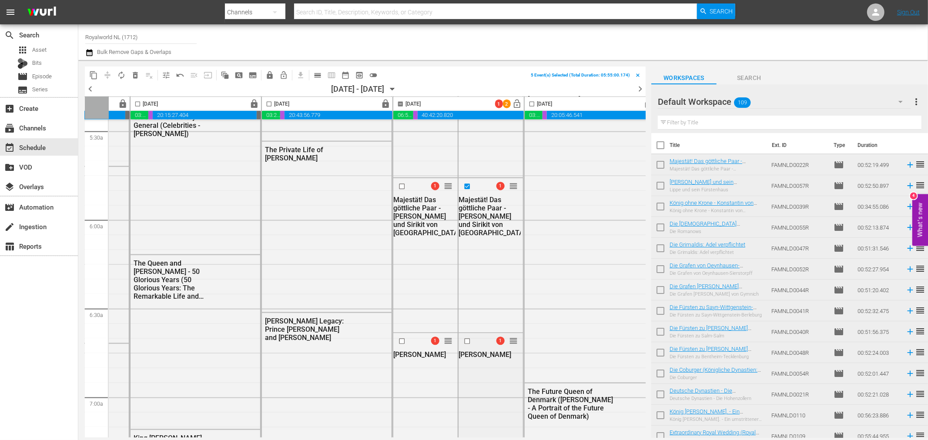
click at [467, 340] on input "checkbox" at bounding box center [468, 341] width 9 height 7
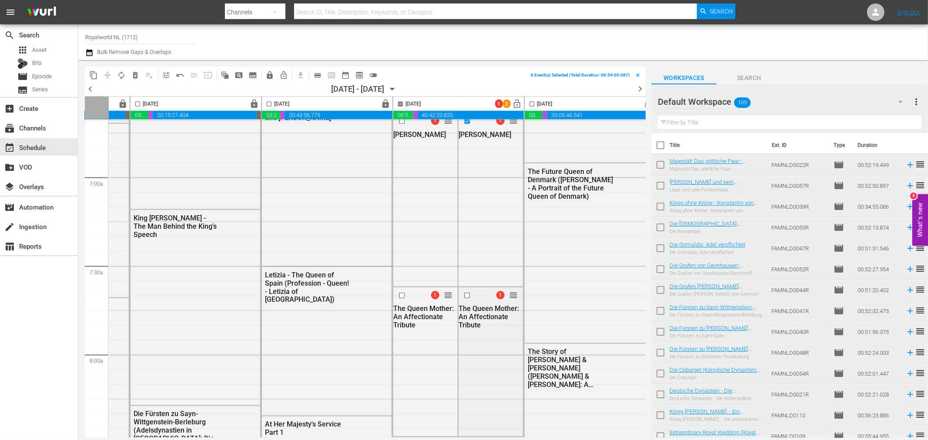
scroll to position [1208, 241]
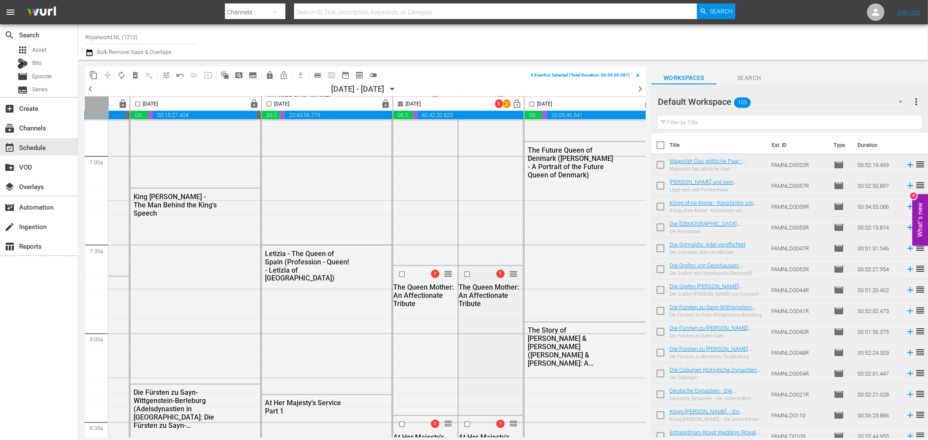
click at [464, 274] on input "checkbox" at bounding box center [468, 274] width 9 height 7
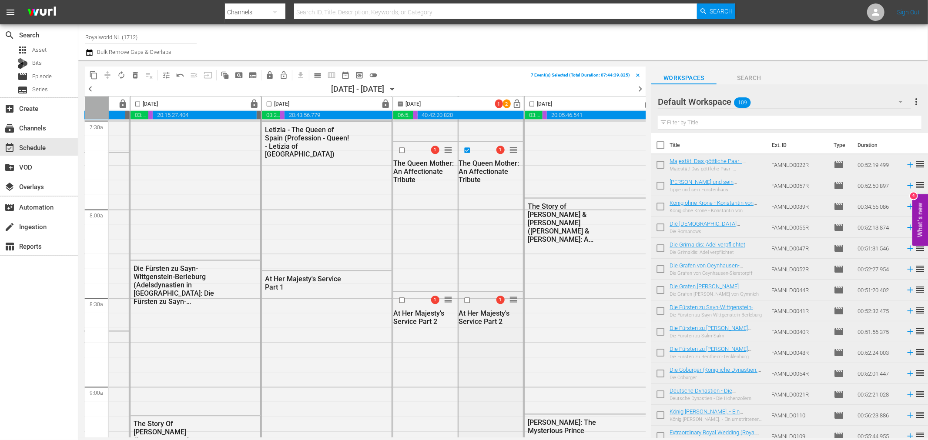
scroll to position [1353, 241]
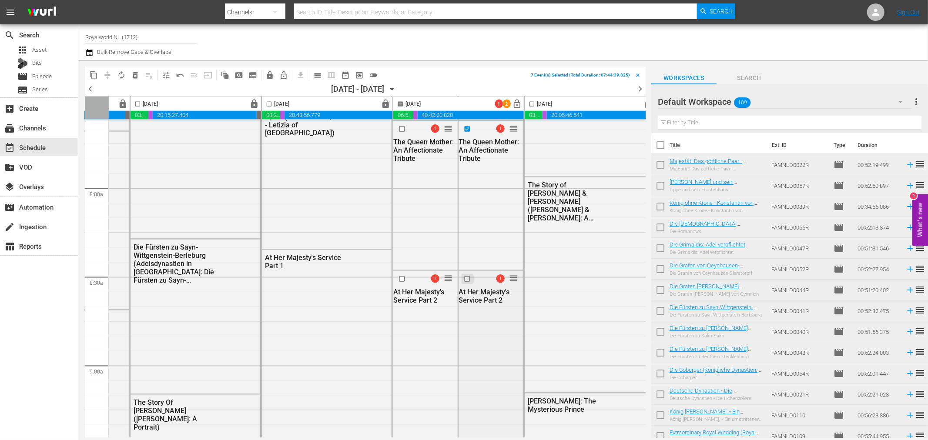
click at [465, 280] on input "checkbox" at bounding box center [468, 278] width 9 height 7
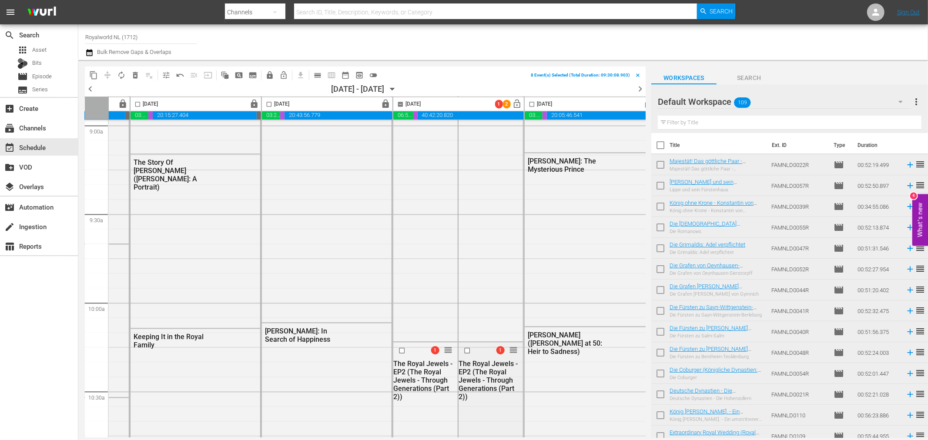
scroll to position [1643, 241]
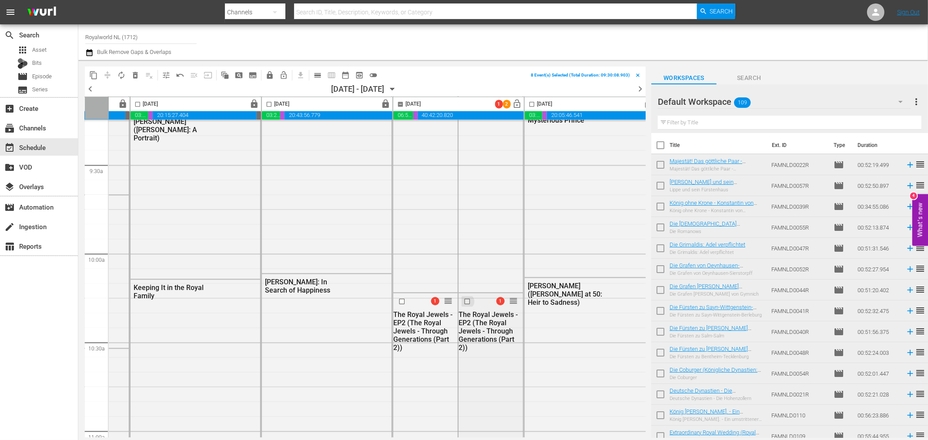
click at [466, 302] on input "checkbox" at bounding box center [468, 301] width 9 height 7
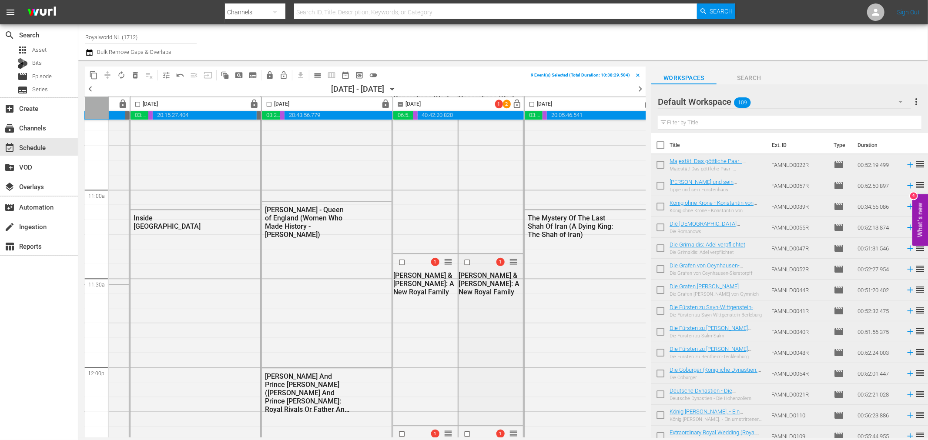
scroll to position [1885, 241]
click at [466, 261] on input "checkbox" at bounding box center [468, 261] width 9 height 7
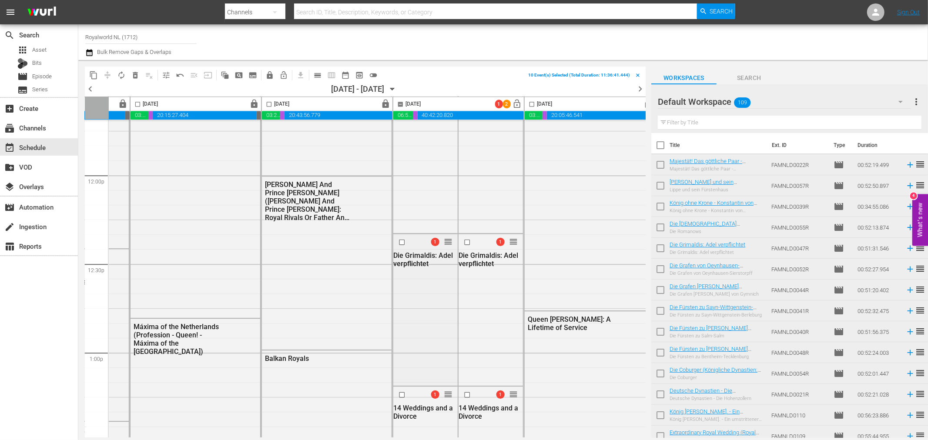
scroll to position [2078, 241]
click at [465, 241] on input "checkbox" at bounding box center [468, 240] width 9 height 7
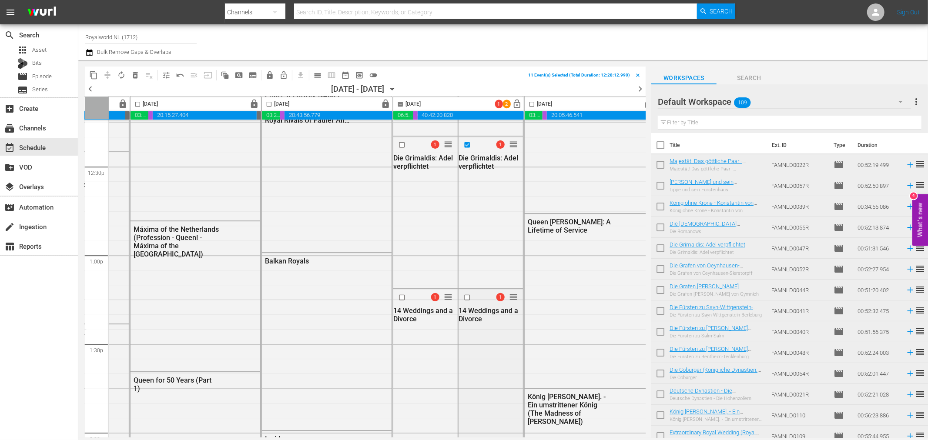
scroll to position [2175, 241]
click at [465, 292] on input "checkbox" at bounding box center [468, 295] width 9 height 7
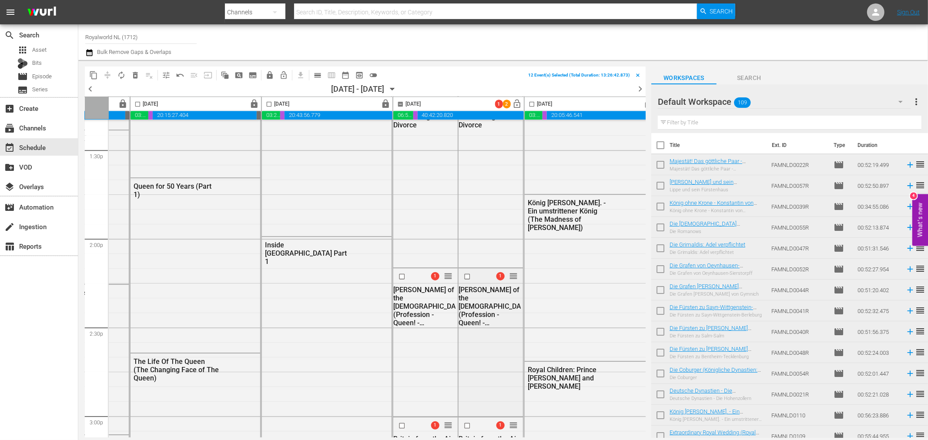
scroll to position [2368, 241]
click at [464, 275] on input "checkbox" at bounding box center [468, 276] width 9 height 7
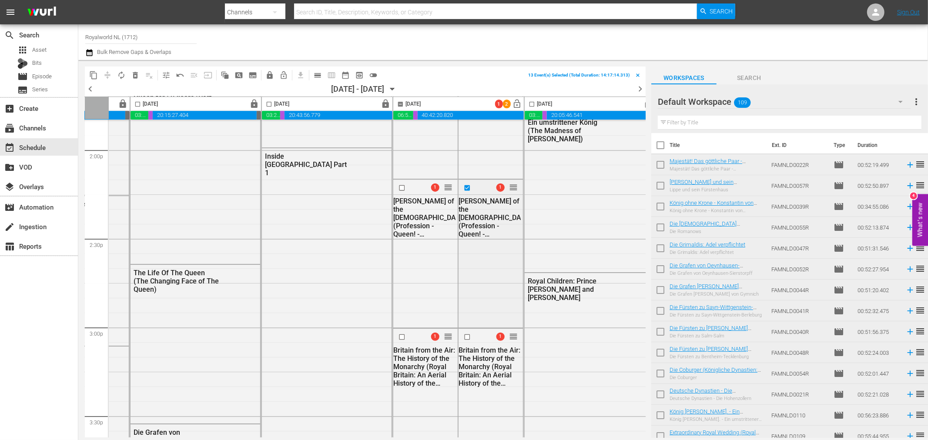
scroll to position [2464, 241]
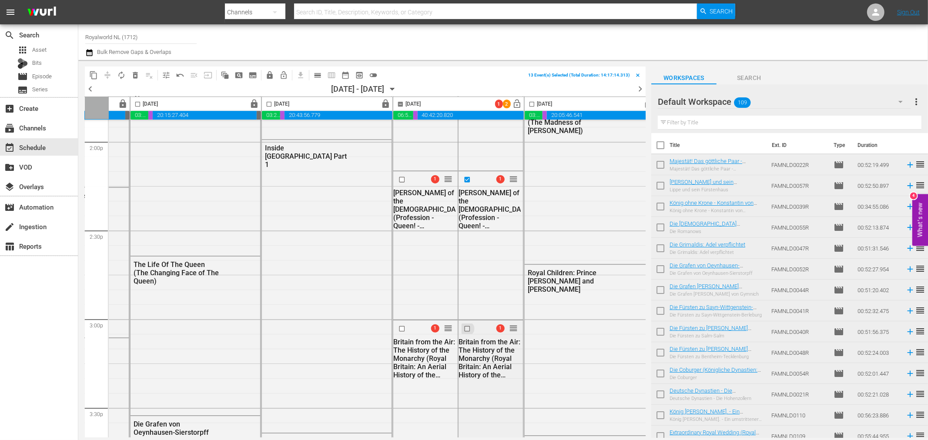
click at [466, 328] on input "checkbox" at bounding box center [468, 328] width 9 height 7
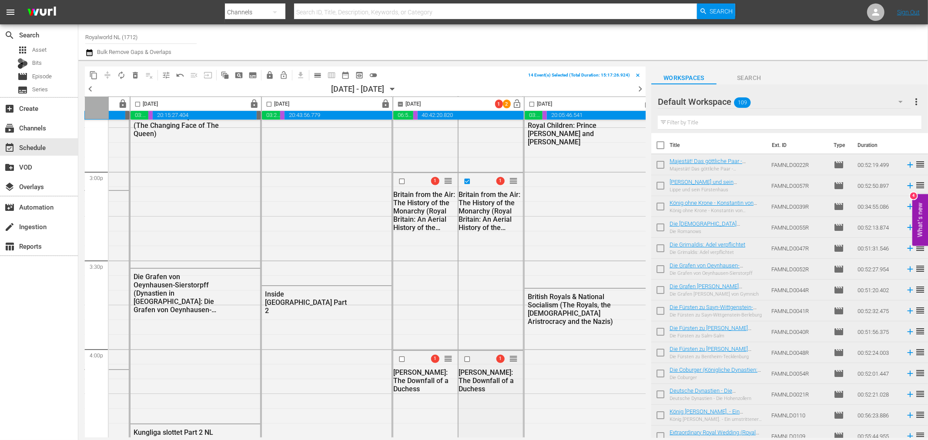
scroll to position [2706, 241]
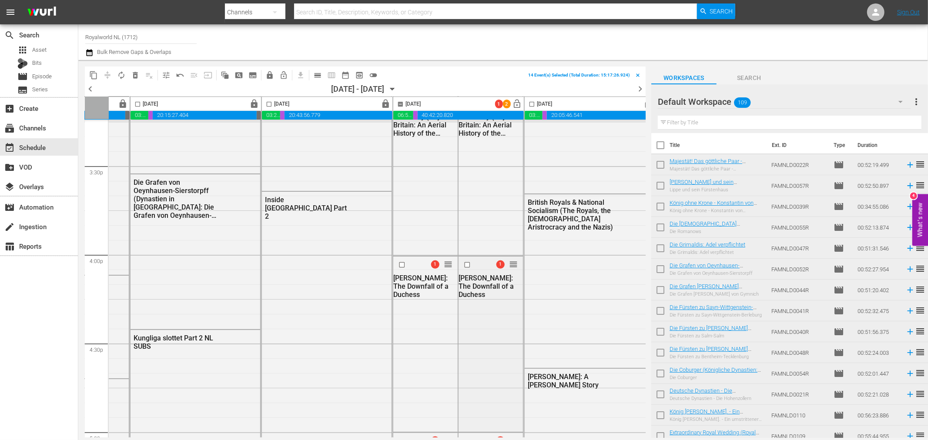
click at [466, 263] on input "checkbox" at bounding box center [468, 264] width 9 height 7
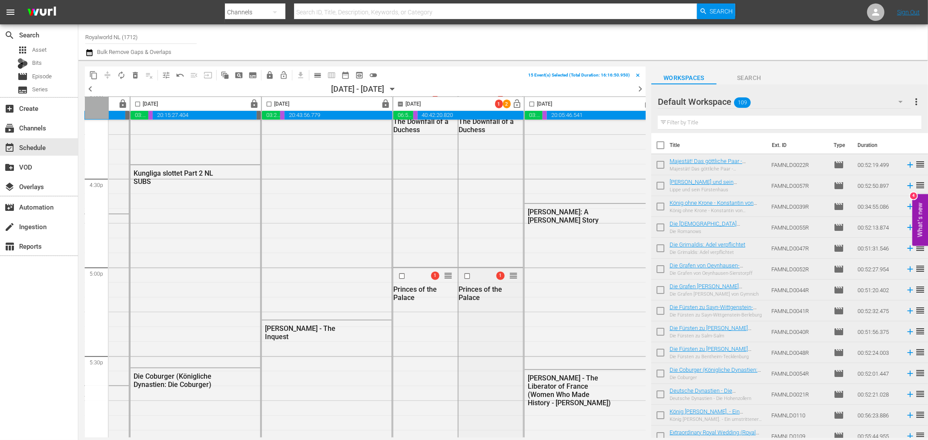
scroll to position [2899, 241]
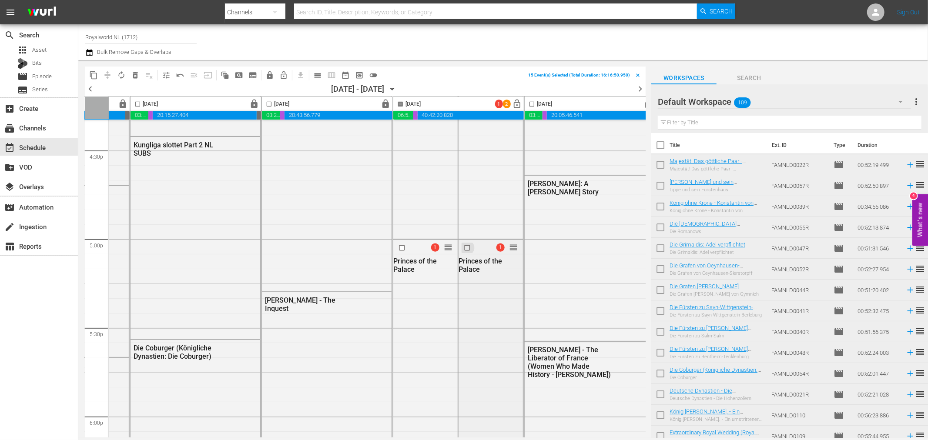
click at [465, 249] on input "checkbox" at bounding box center [468, 247] width 9 height 7
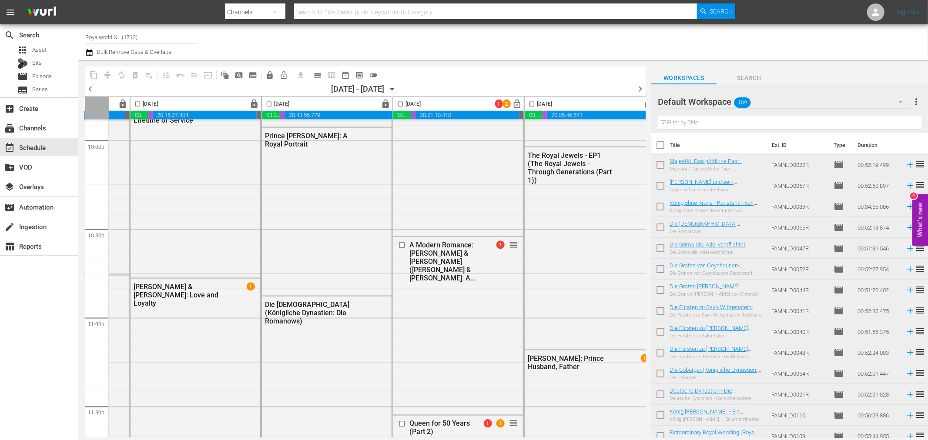
scroll to position [3946, 241]
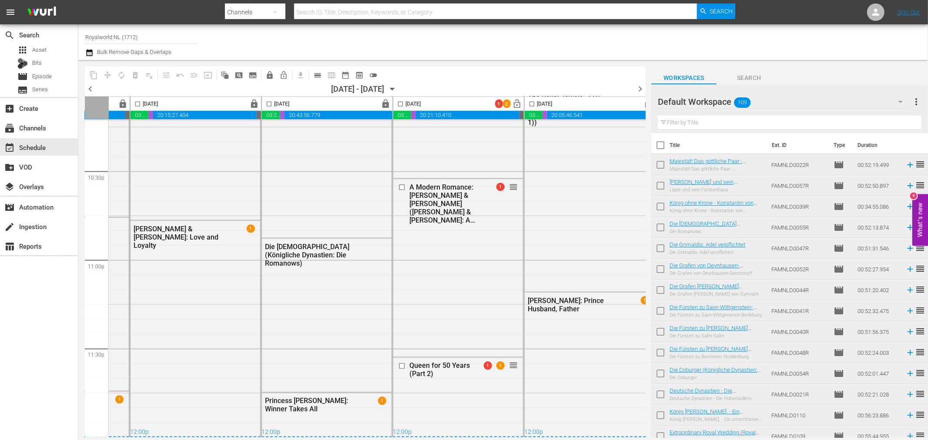
click at [639, 84] on span "chevron_right" at bounding box center [640, 89] width 11 height 11
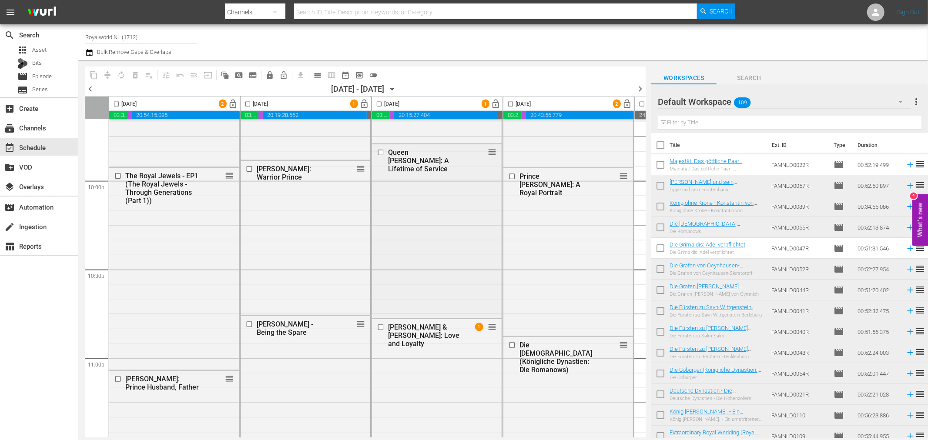
scroll to position [3704, 0]
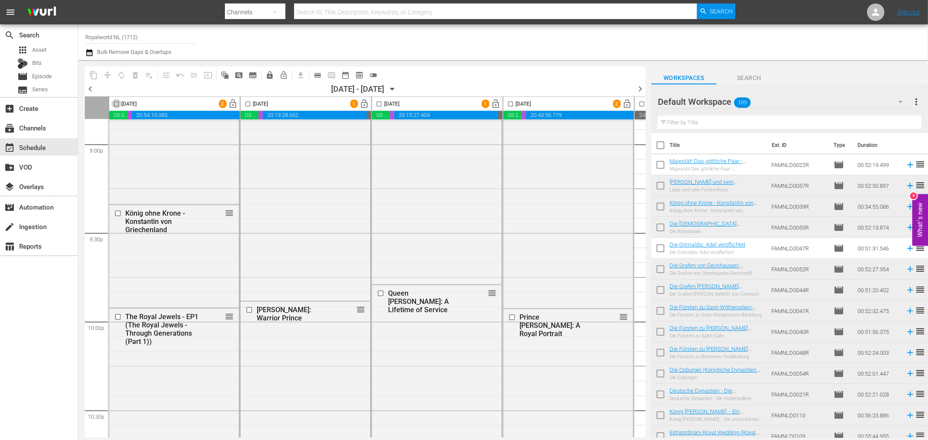
click at [116, 104] on input "checkbox" at bounding box center [116, 106] width 10 height 10
checkbox input "true"
click at [248, 103] on input "checkbox" at bounding box center [248, 106] width 10 height 10
checkbox input "true"
click at [381, 102] on input "checkbox" at bounding box center [379, 106] width 10 height 10
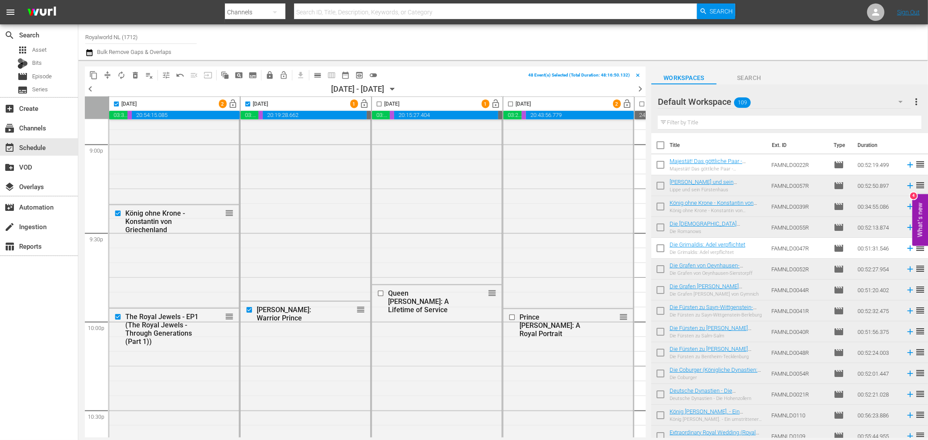
checkbox input "true"
click at [507, 104] on input "checkbox" at bounding box center [510, 106] width 10 height 10
checkbox input "true"
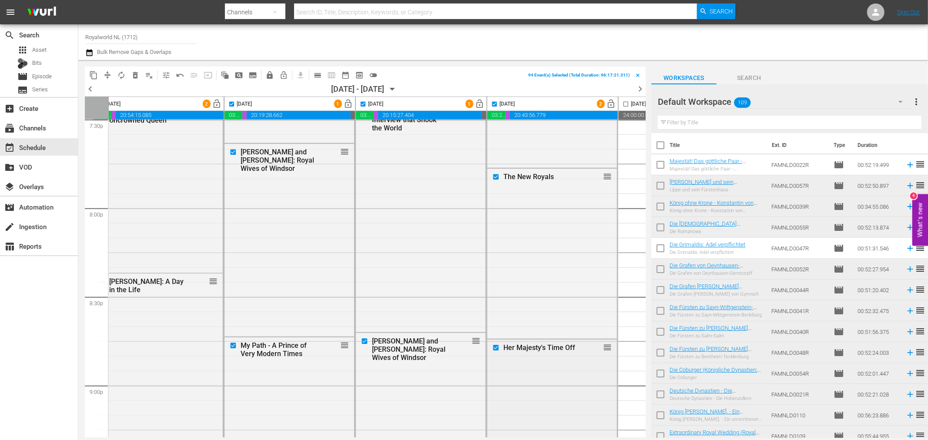
scroll to position [3463, 0]
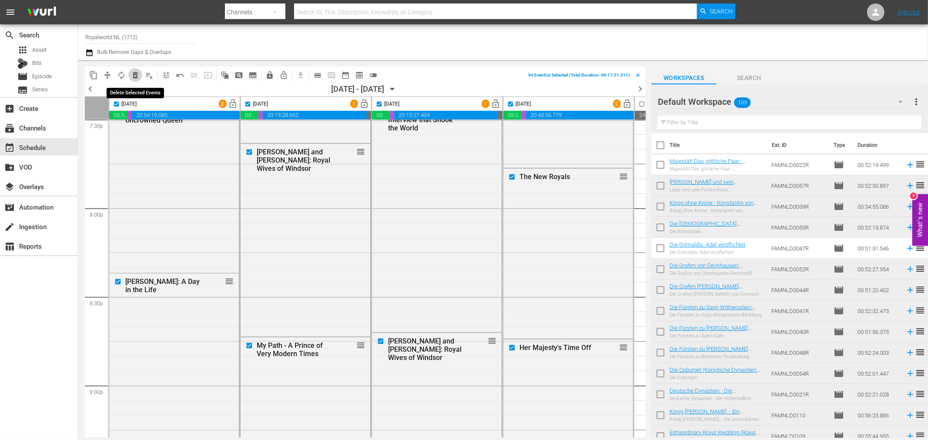
click at [136, 75] on span "delete_forever_outlined" at bounding box center [135, 75] width 9 height 9
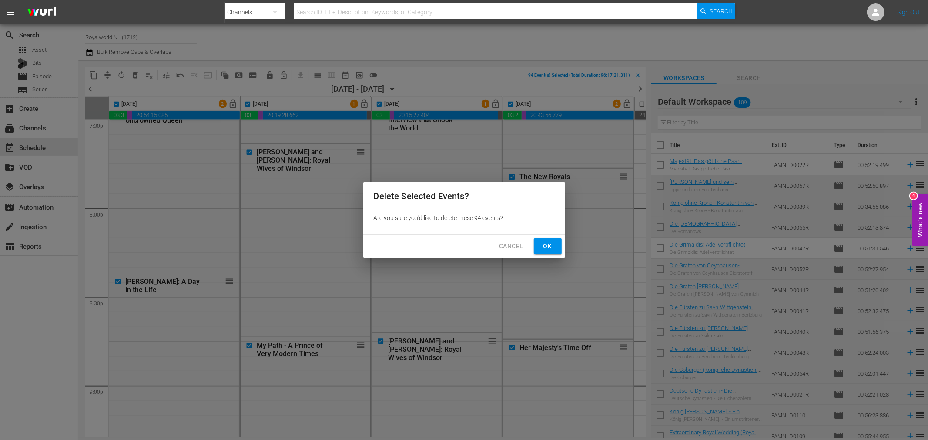
click at [549, 246] on span "Ok" at bounding box center [548, 246] width 14 height 11
checkbox input "false"
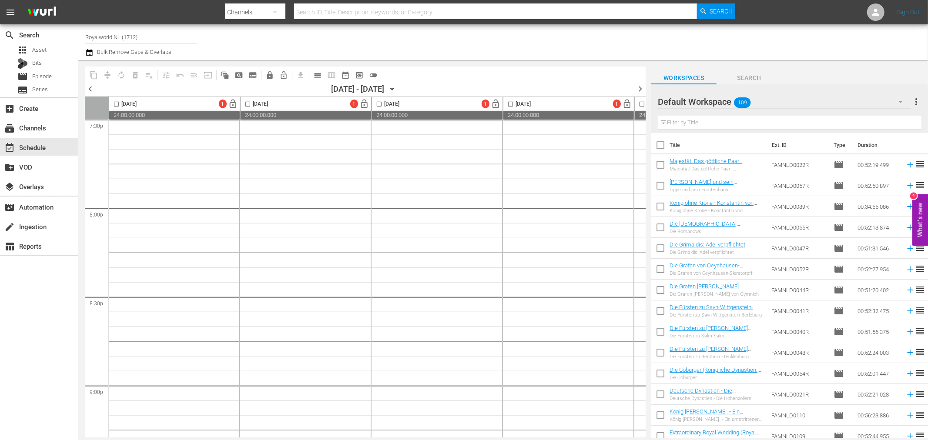
click at [94, 87] on span "chevron_left" at bounding box center [90, 89] width 11 height 11
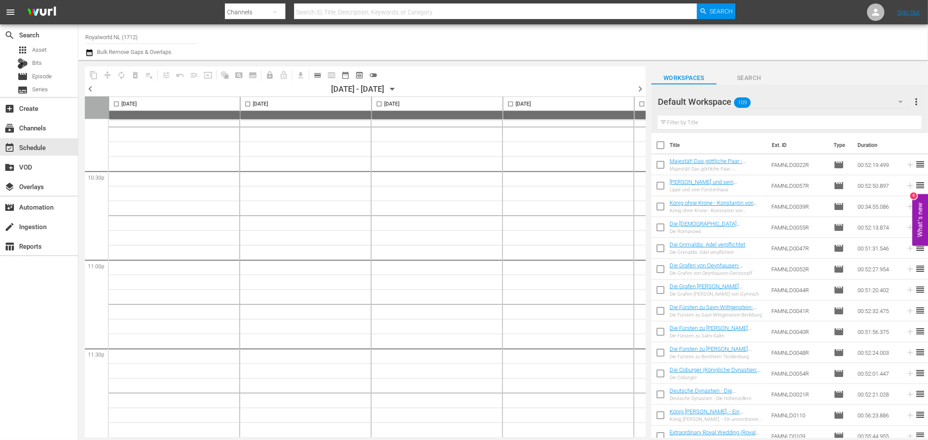
click at [94, 87] on span "chevron_left" at bounding box center [90, 89] width 11 height 11
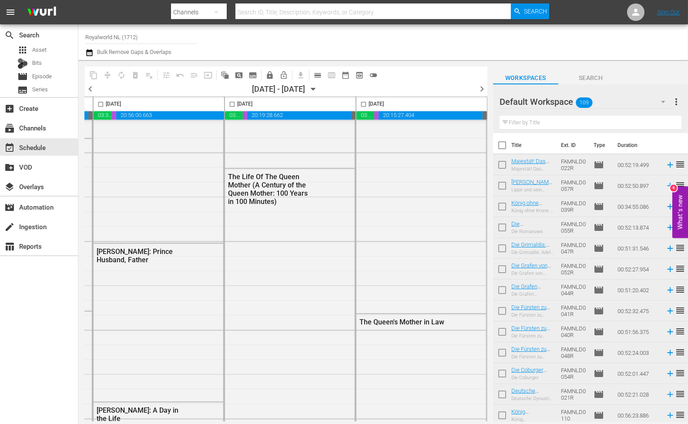
scroll to position [3430, 545]
click at [485, 89] on span "chevron_right" at bounding box center [481, 89] width 11 height 11
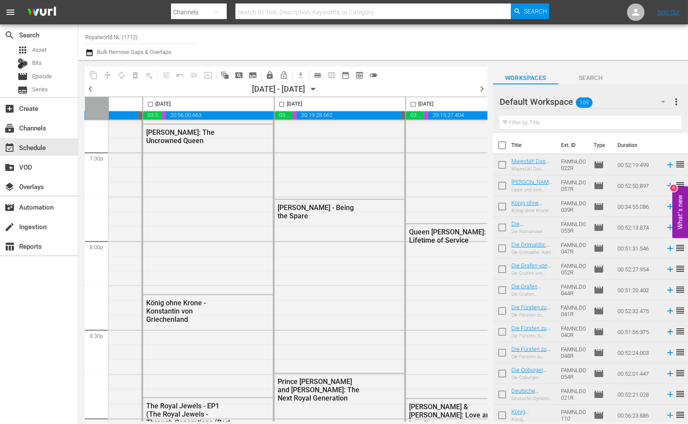
scroll to position [3430, 207]
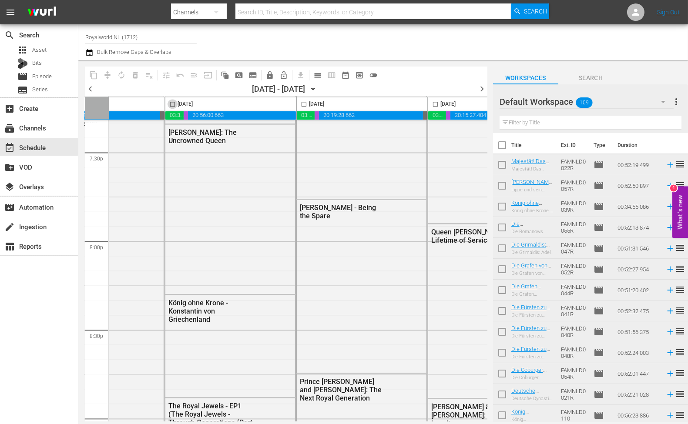
click at [171, 104] on input "checkbox" at bounding box center [172, 106] width 10 height 10
checkbox input "true"
click at [92, 76] on span "content_copy" at bounding box center [93, 75] width 9 height 9
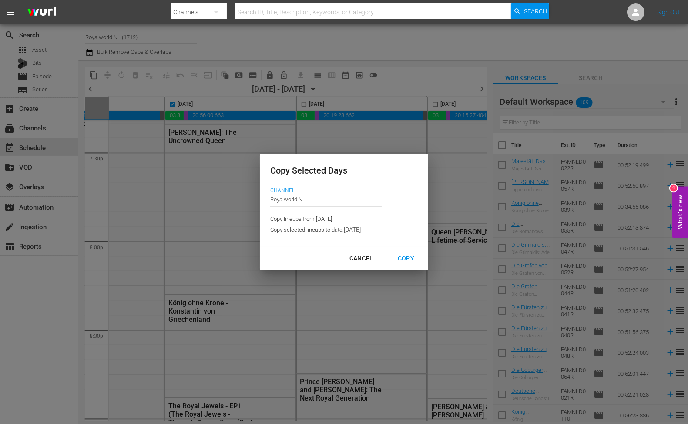
click at [363, 235] on input "8/30/2025" at bounding box center [378, 229] width 69 height 13
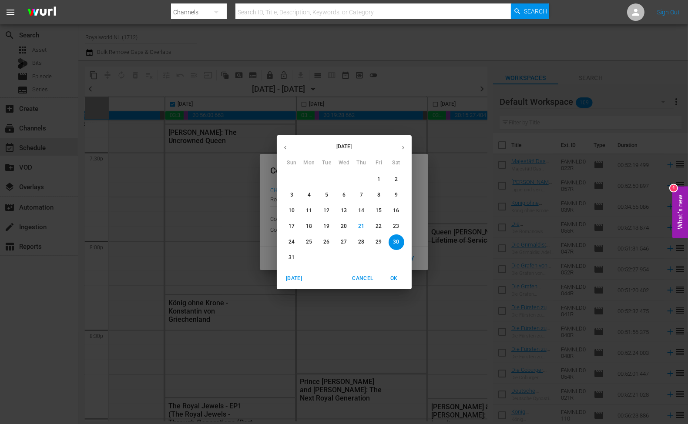
click at [404, 149] on icon "button" at bounding box center [403, 147] width 7 height 7
click at [308, 178] on p "1" at bounding box center [309, 179] width 3 height 7
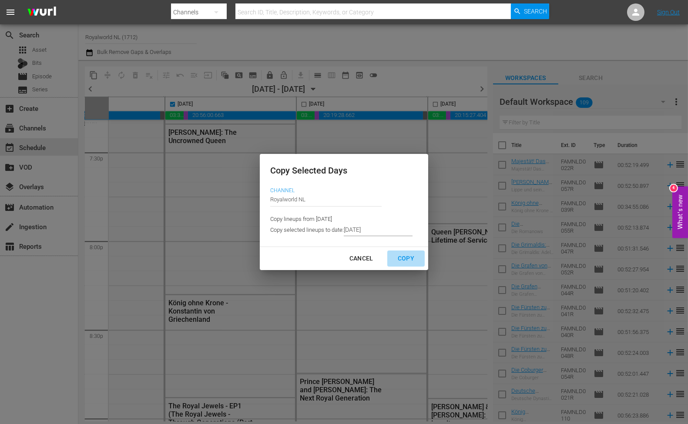
click at [401, 256] on div "Copy" at bounding box center [406, 258] width 30 height 11
type input "8/20/2025"
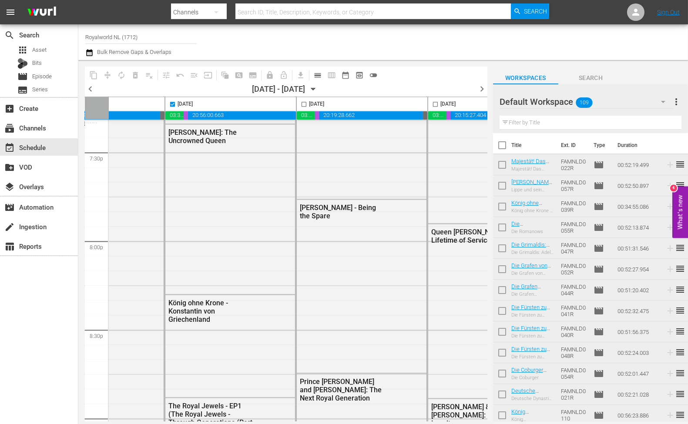
click at [302, 105] on input "checkbox" at bounding box center [304, 106] width 10 height 10
checkbox input "true"
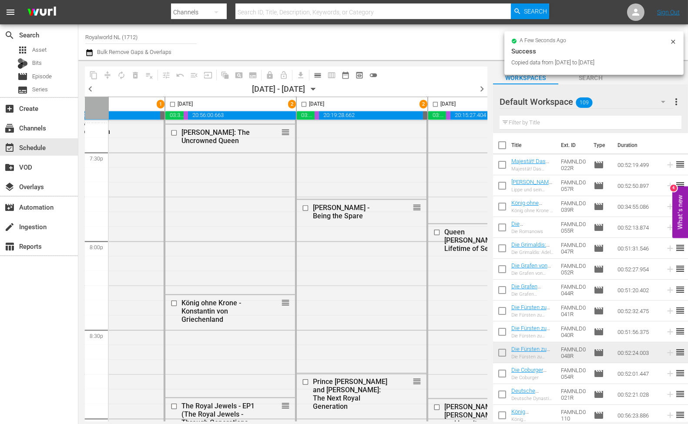
checkbox input "false"
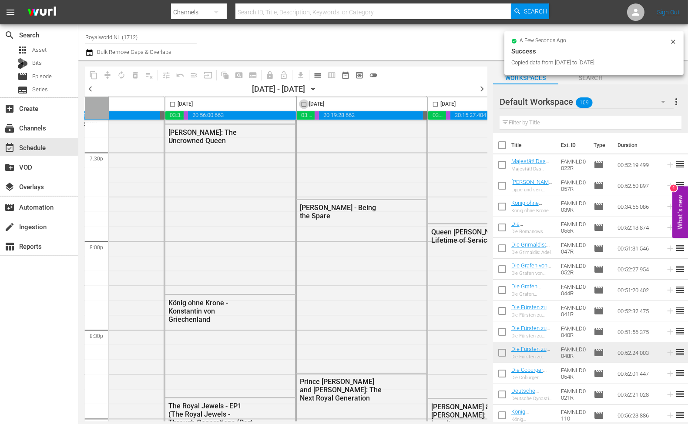
click at [303, 105] on input "checkbox" at bounding box center [304, 106] width 10 height 10
checkbox input "true"
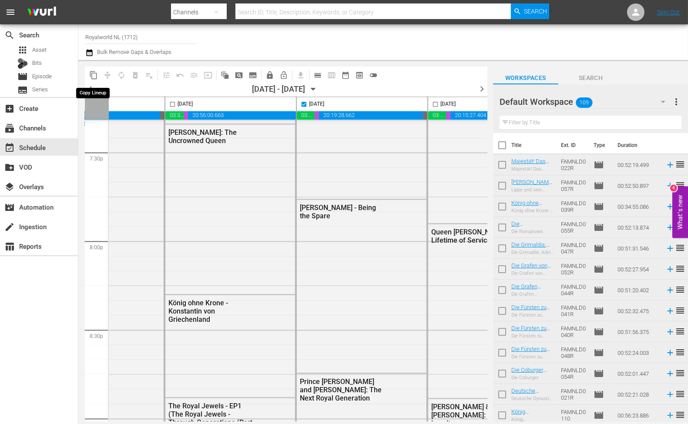
click at [97, 74] on span "content_copy" at bounding box center [93, 75] width 9 height 9
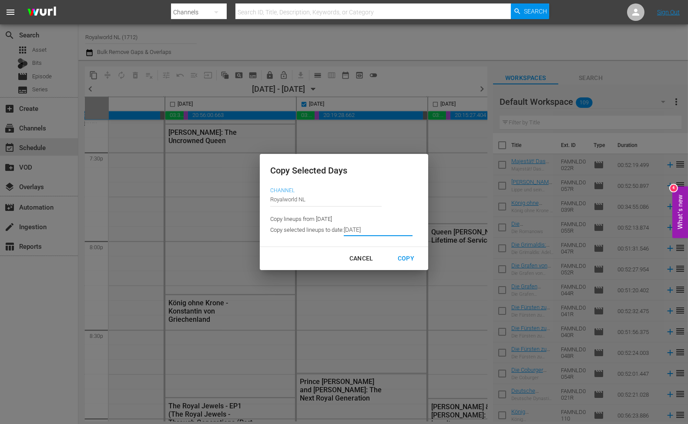
click at [385, 231] on input "8/20/2025" at bounding box center [378, 229] width 69 height 13
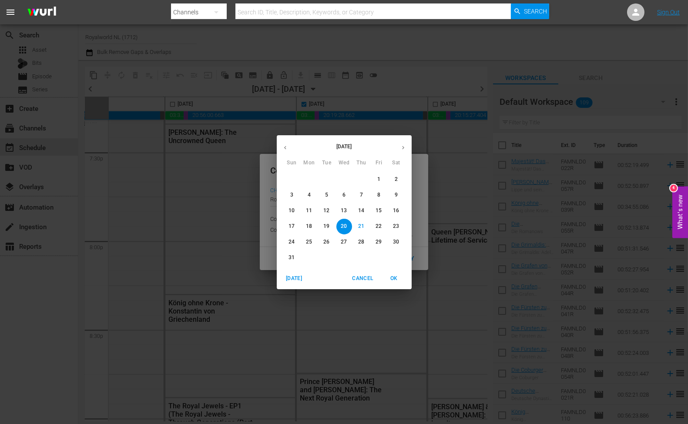
click at [401, 150] on icon "button" at bounding box center [403, 147] width 7 height 7
click at [320, 181] on span "2" at bounding box center [327, 179] width 16 height 7
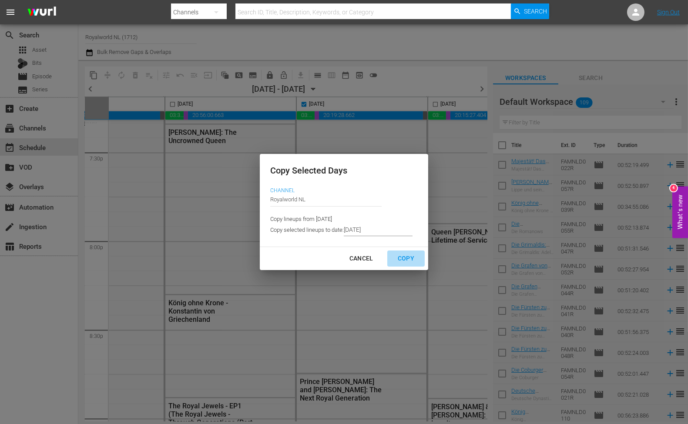
click at [401, 260] on div "Copy" at bounding box center [406, 258] width 30 height 11
type input "8/21/2025"
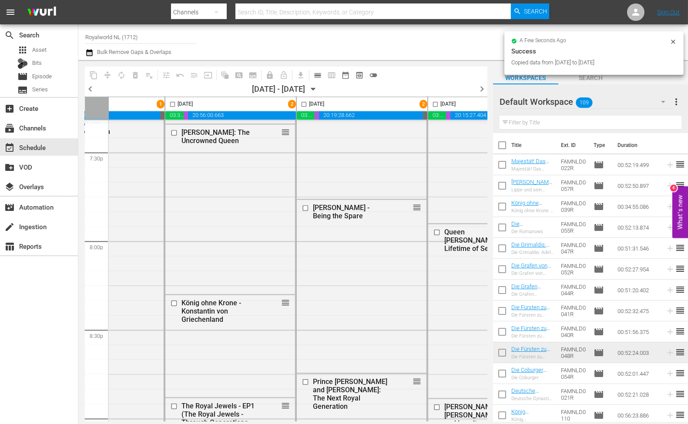
checkbox input "false"
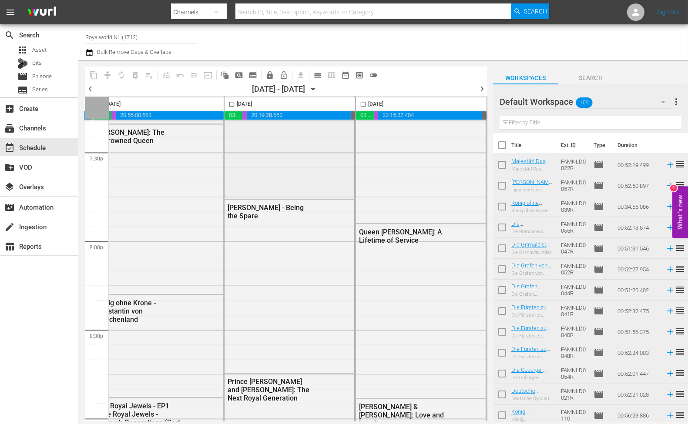
scroll to position [3430, 303]
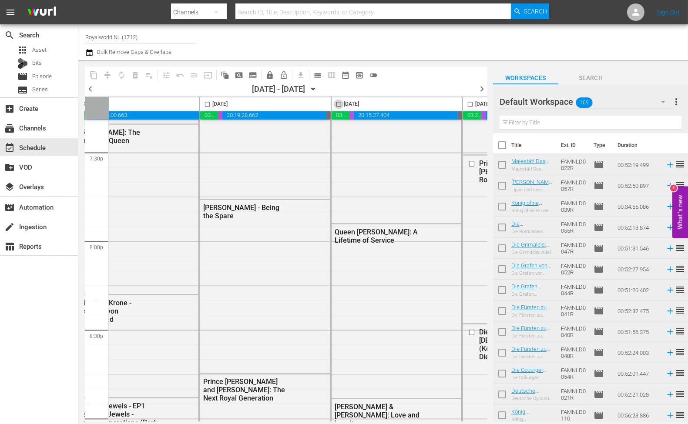
click at [338, 105] on input "checkbox" at bounding box center [339, 106] width 10 height 10
checkbox input "true"
click at [89, 77] on span "content_copy" at bounding box center [93, 75] width 9 height 9
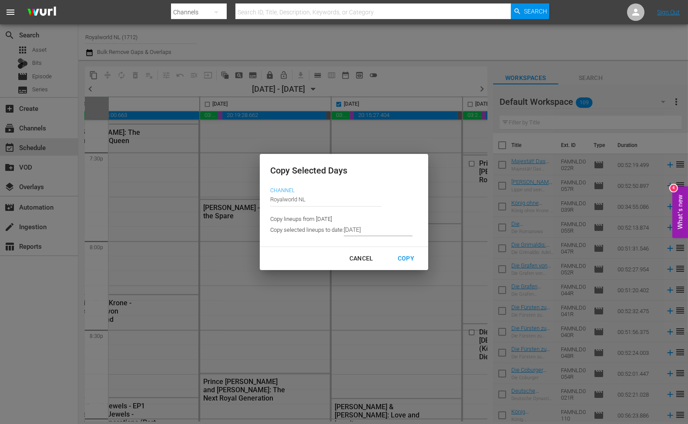
click at [371, 229] on input "8/21/2025" at bounding box center [378, 229] width 69 height 13
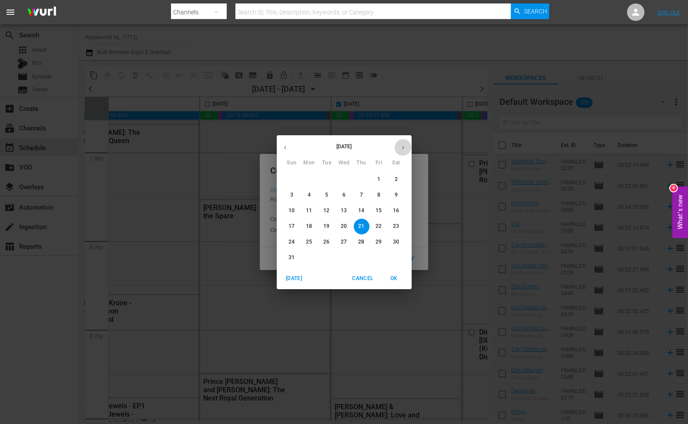
click at [400, 150] on icon "button" at bounding box center [403, 147] width 7 height 7
click at [345, 180] on span "3" at bounding box center [344, 179] width 16 height 7
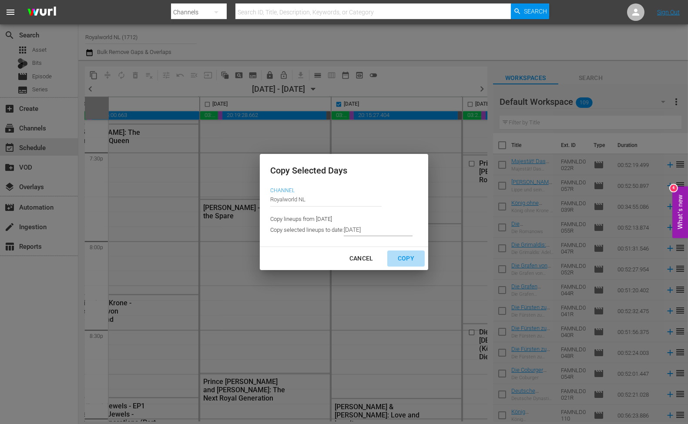
click at [406, 261] on div "Copy" at bounding box center [406, 258] width 30 height 11
type input "8/22/2025"
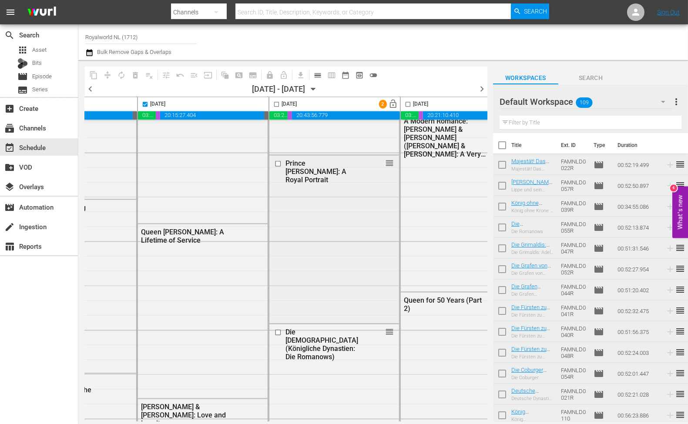
scroll to position [3430, 545]
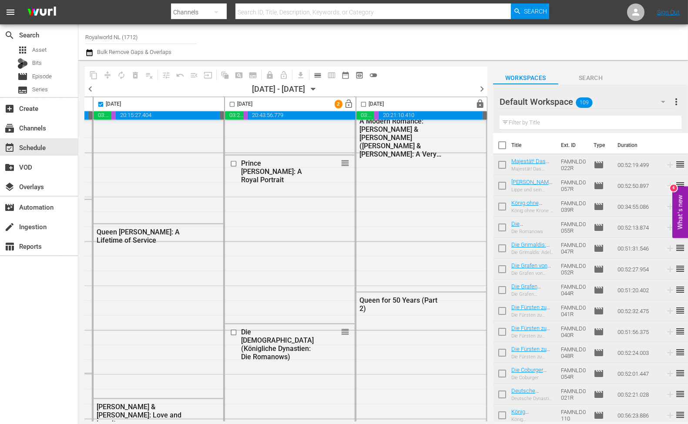
click at [227, 105] on input "checkbox" at bounding box center [232, 106] width 10 height 10
checkbox input "true"
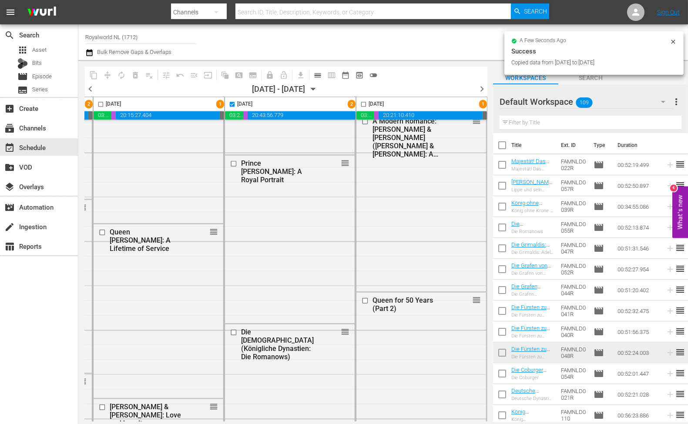
checkbox input "false"
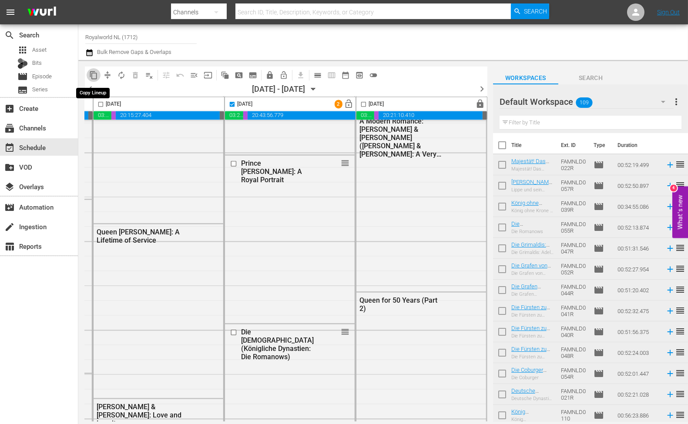
click at [94, 74] on span "content_copy" at bounding box center [93, 75] width 9 height 9
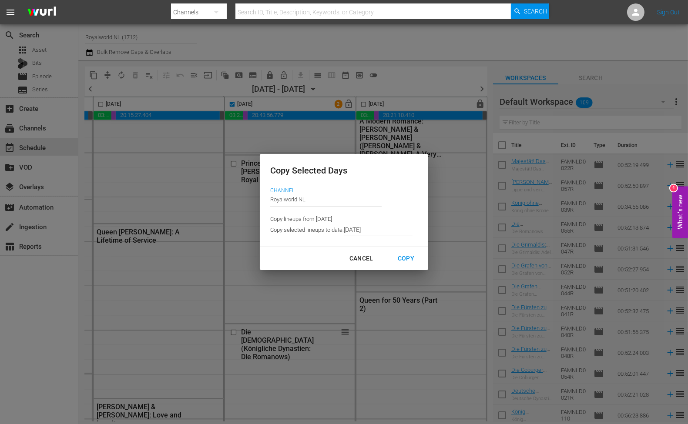
click at [382, 233] on input "8/22/2025" at bounding box center [378, 229] width 69 height 13
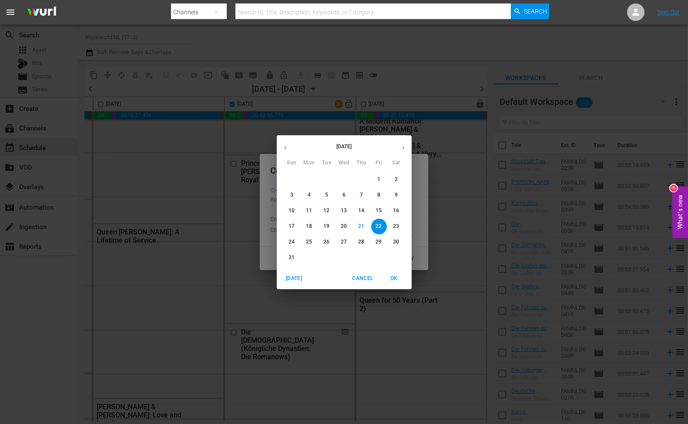
click at [404, 151] on button "button" at bounding box center [403, 147] width 17 height 17
click at [361, 177] on p "4" at bounding box center [361, 179] width 3 height 7
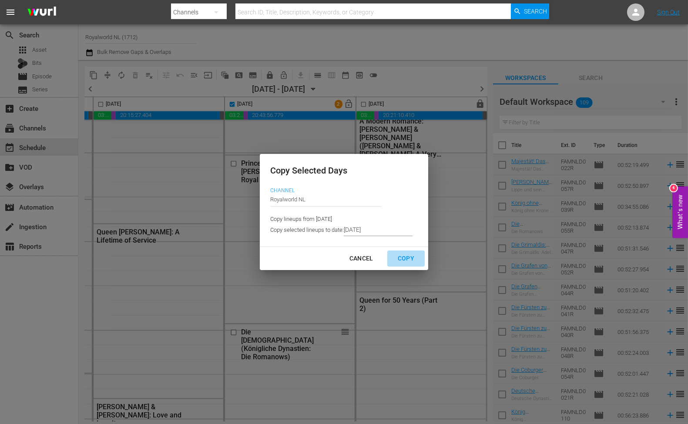
click at [411, 260] on div "Copy" at bounding box center [406, 258] width 30 height 11
type input "8/23/2025"
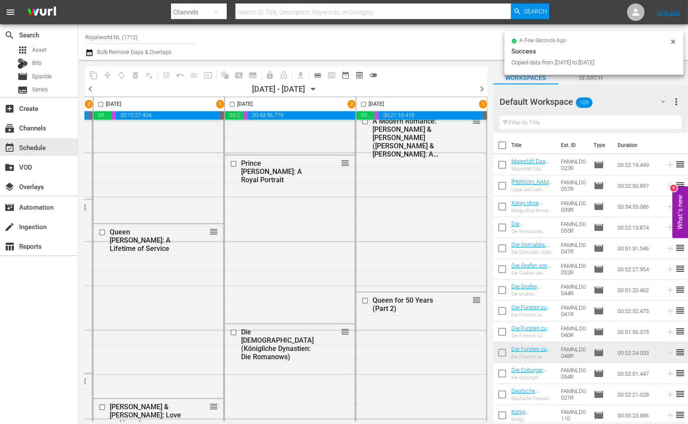
checkbox input "false"
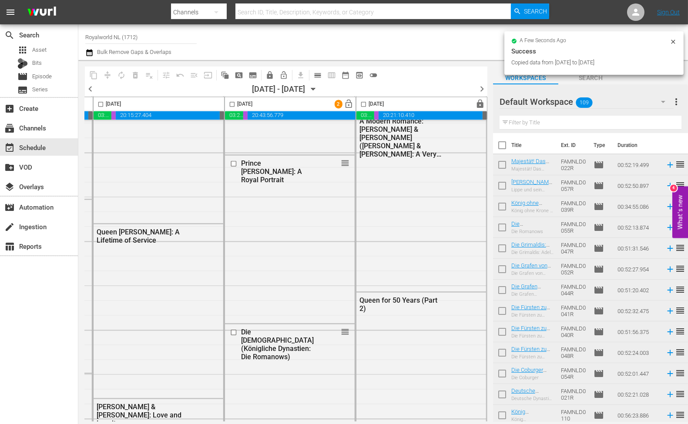
click at [358, 105] on input "checkbox" at bounding box center [363, 106] width 10 height 10
checkbox input "true"
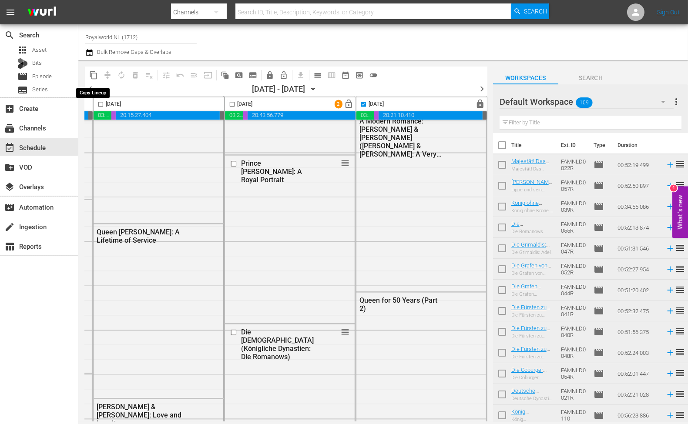
click at [93, 74] on span "content_copy" at bounding box center [93, 75] width 9 height 9
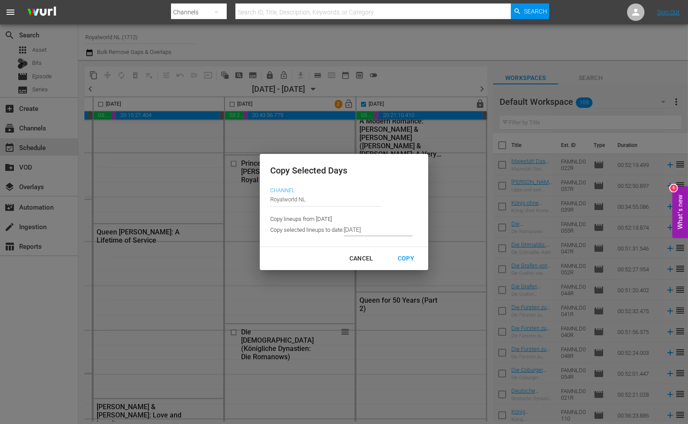
click at [381, 232] on input "8/23/2025" at bounding box center [378, 229] width 69 height 13
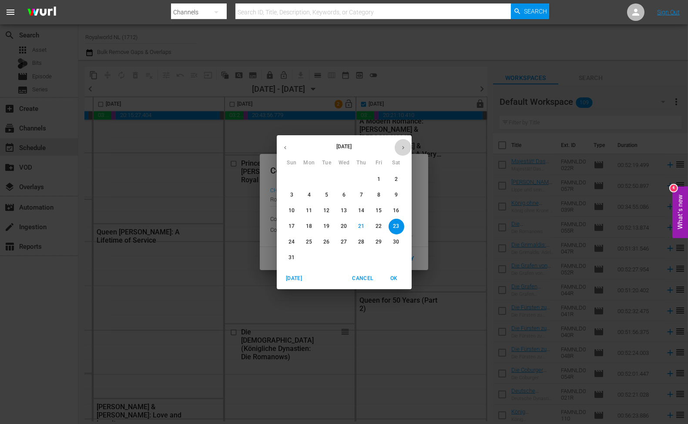
click at [406, 150] on icon "button" at bounding box center [403, 147] width 7 height 7
click at [374, 179] on span "5" at bounding box center [379, 179] width 16 height 7
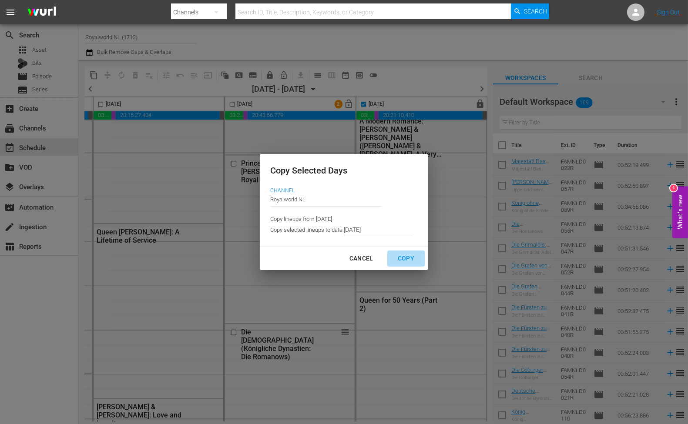
click at [401, 255] on div "Copy" at bounding box center [406, 258] width 30 height 11
type input "8/24/2025"
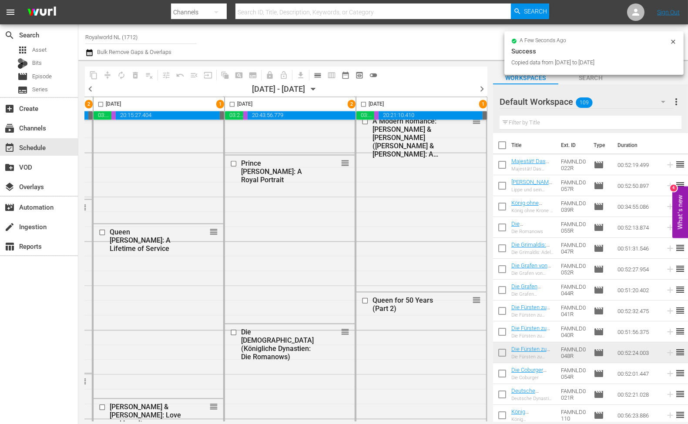
checkbox input "false"
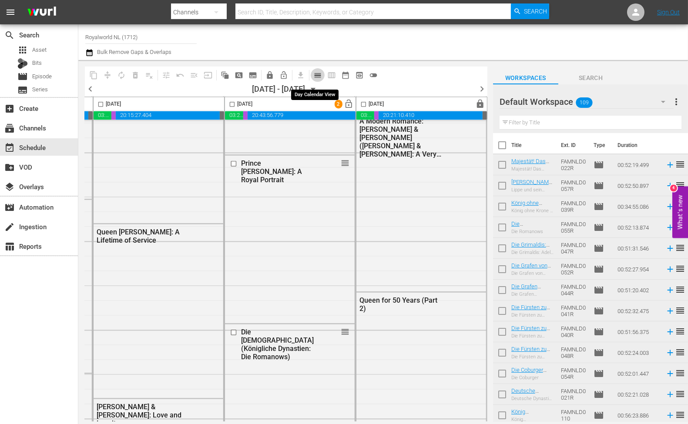
click at [314, 77] on span "calendar_view_day_outlined" at bounding box center [317, 75] width 9 height 9
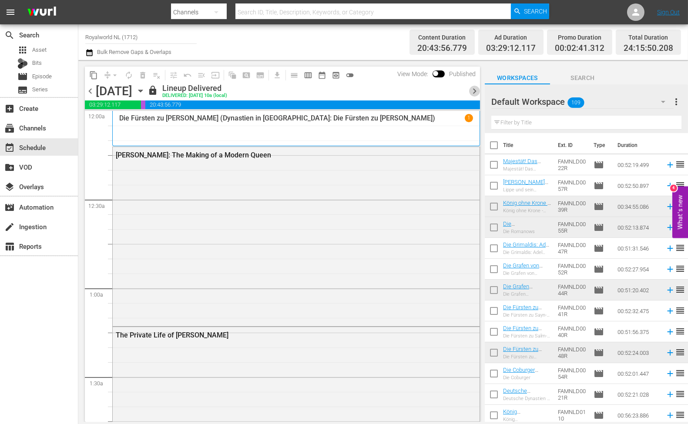
click at [475, 88] on span "chevron_right" at bounding box center [474, 91] width 11 height 11
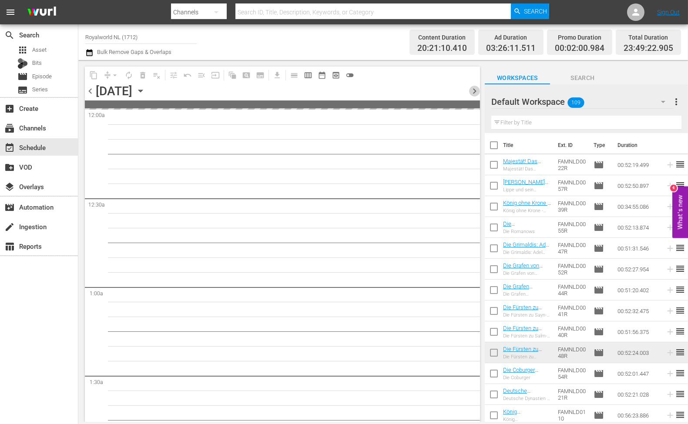
click at [475, 89] on span "chevron_right" at bounding box center [474, 91] width 11 height 11
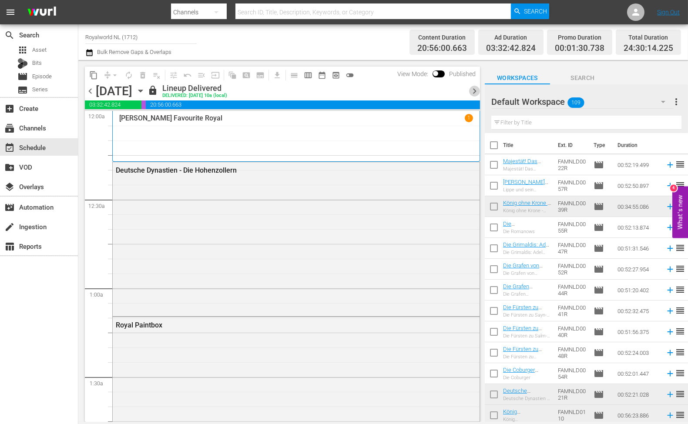
click at [475, 89] on span "chevron_right" at bounding box center [474, 91] width 11 height 11
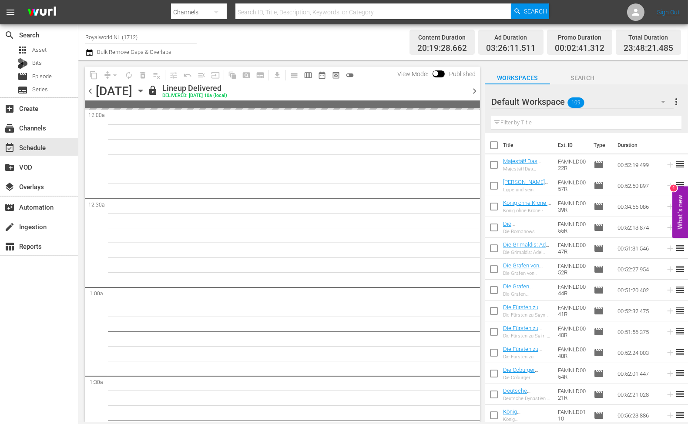
click at [475, 89] on span "chevron_right" at bounding box center [474, 91] width 11 height 11
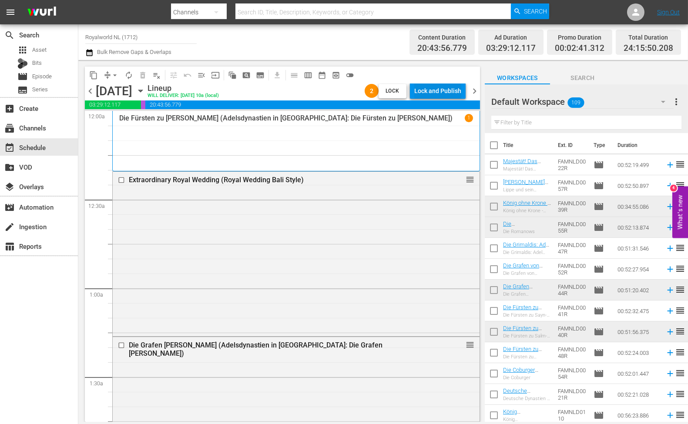
click at [445, 93] on div "Lock and Publish" at bounding box center [437, 91] width 47 height 16
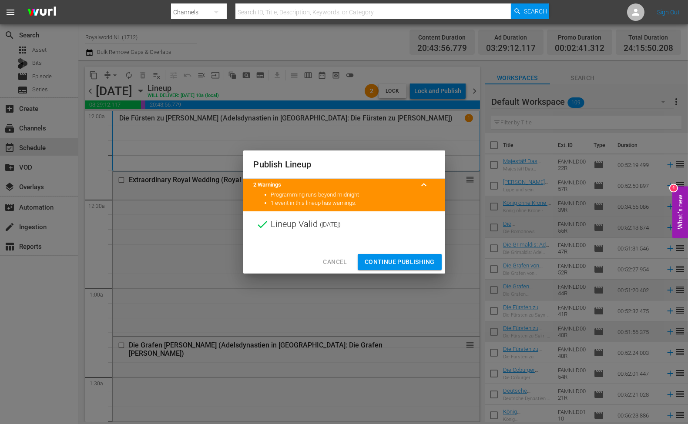
click at [386, 256] on button "Continue Publishing" at bounding box center [400, 262] width 84 height 16
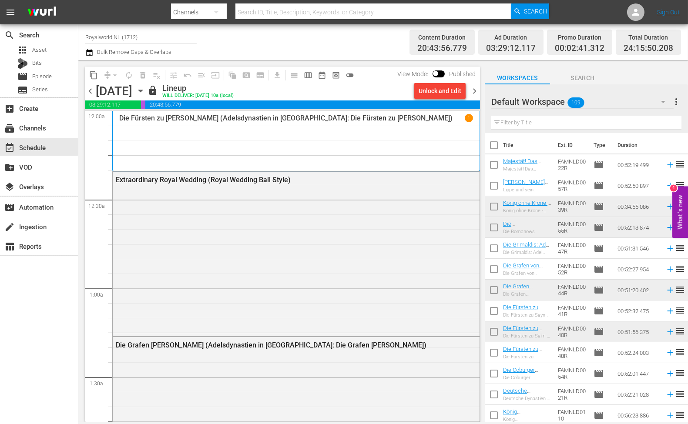
click at [474, 89] on span "chevron_right" at bounding box center [474, 91] width 11 height 11
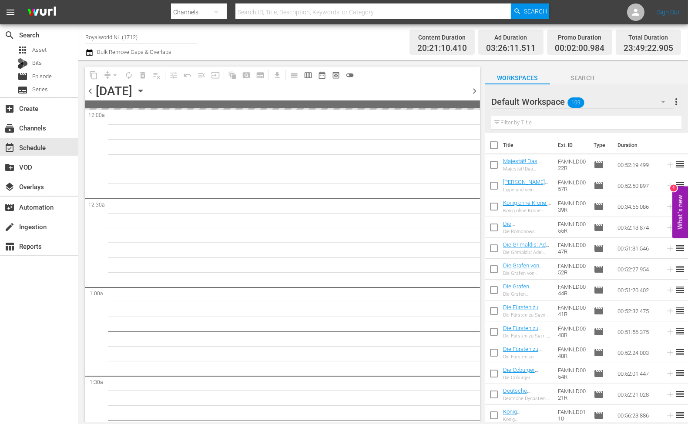
click at [474, 89] on span "chevron_right" at bounding box center [474, 91] width 11 height 11
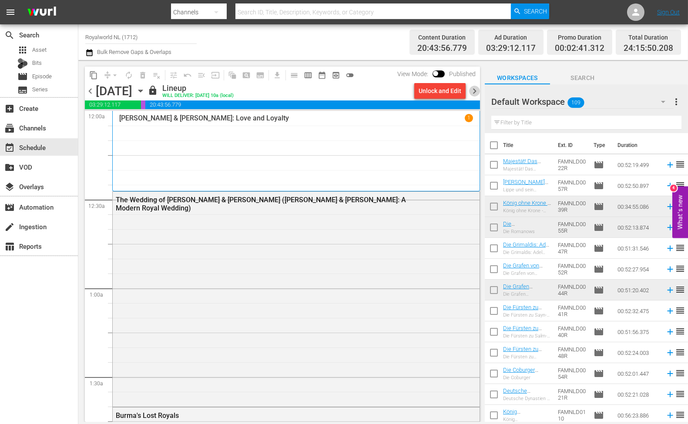
click at [474, 89] on span "chevron_right" at bounding box center [474, 91] width 11 height 11
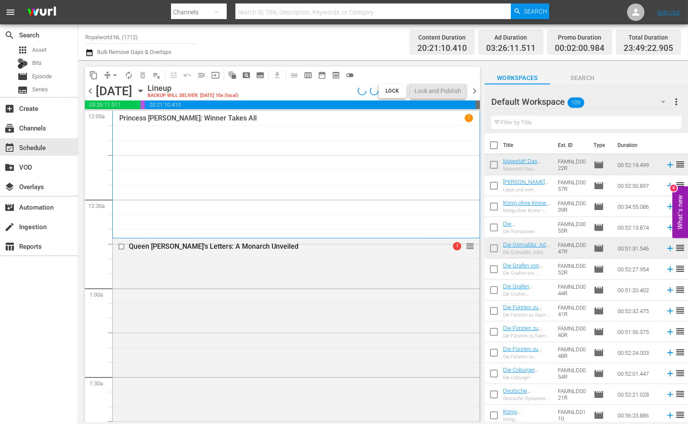
click at [474, 89] on span "chevron_right" at bounding box center [474, 91] width 11 height 11
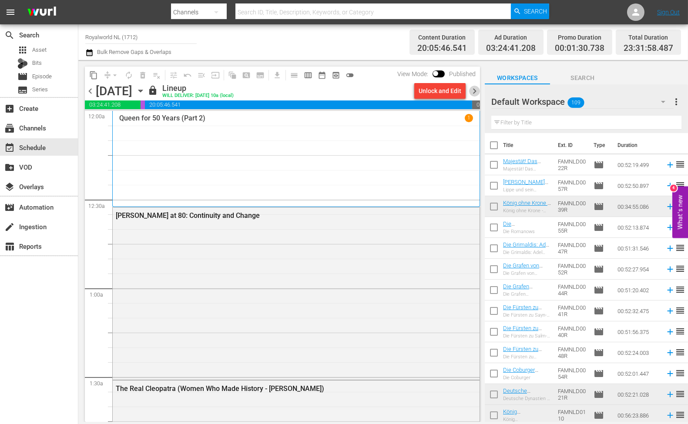
click at [474, 89] on span "chevron_right" at bounding box center [474, 91] width 11 height 11
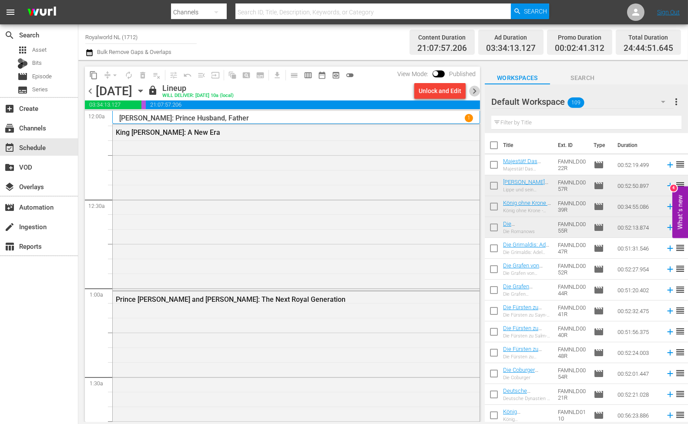
click at [474, 89] on span "chevron_right" at bounding box center [474, 91] width 11 height 11
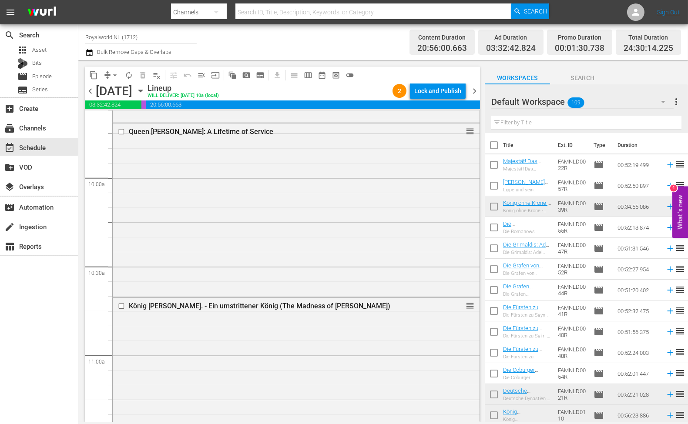
scroll to position [2923, 0]
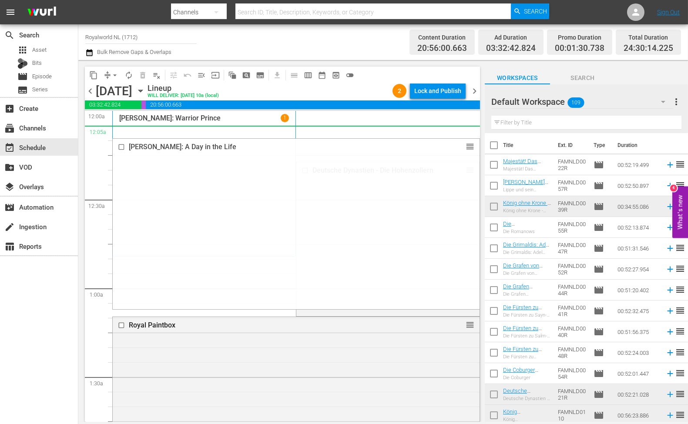
drag, startPoint x: 464, startPoint y: 146, endPoint x: 434, endPoint y: 136, distance: 32.0
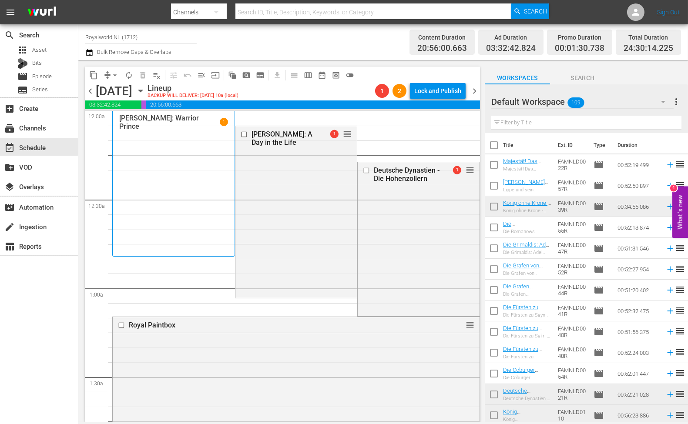
drag, startPoint x: 461, startPoint y: 270, endPoint x: 442, endPoint y: 144, distance: 127.5
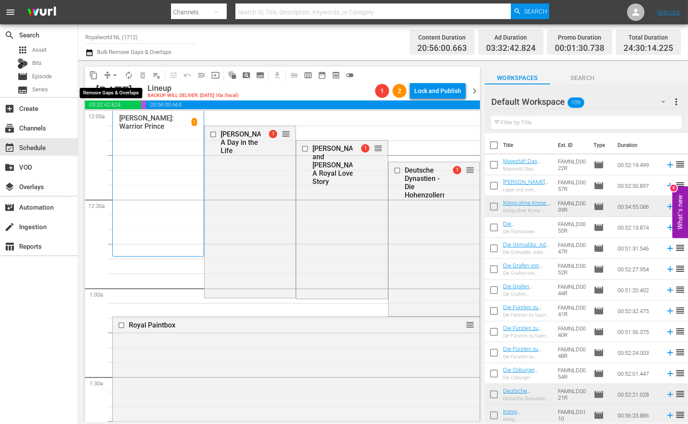
click at [108, 76] on button "arrow_drop_down" at bounding box center [115, 75] width 14 height 14
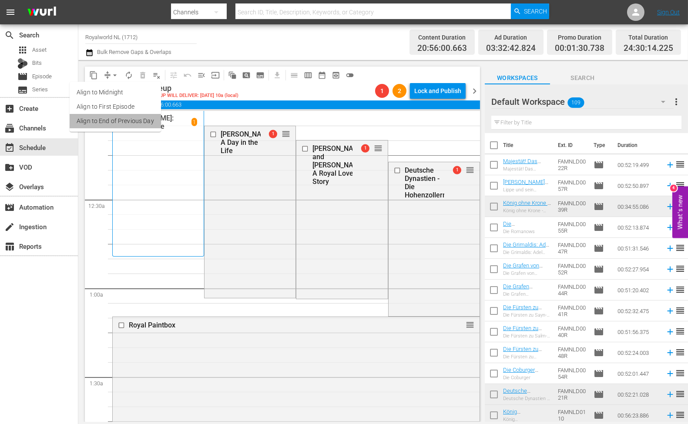
click at [131, 122] on li "Align to End of Previous Day" at bounding box center [115, 121] width 91 height 14
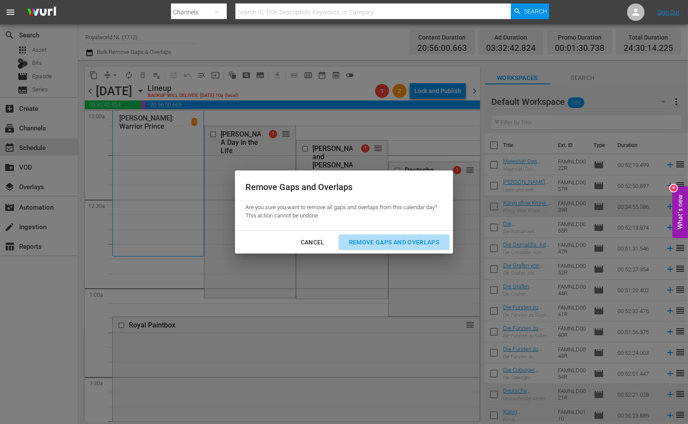
click at [371, 242] on div "Remove Gaps and Overlaps" at bounding box center [394, 242] width 104 height 11
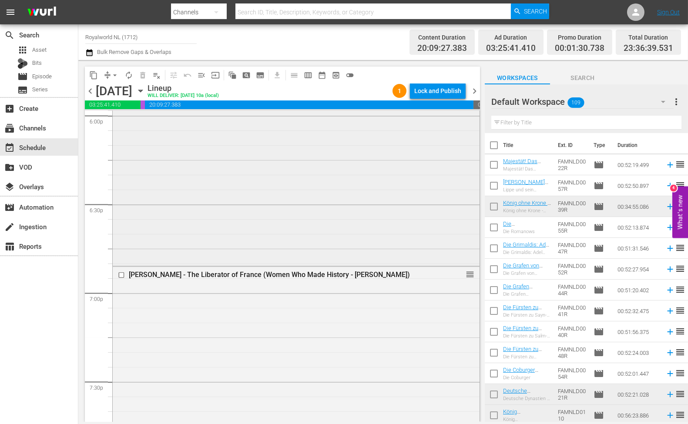
scroll to position [3238, 0]
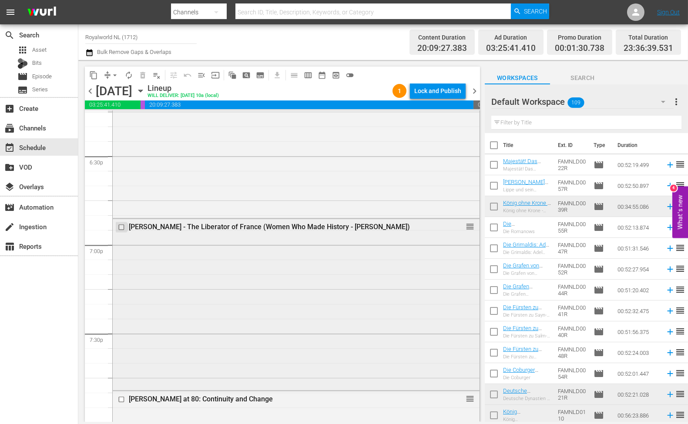
click at [119, 227] on input "checkbox" at bounding box center [122, 227] width 9 height 7
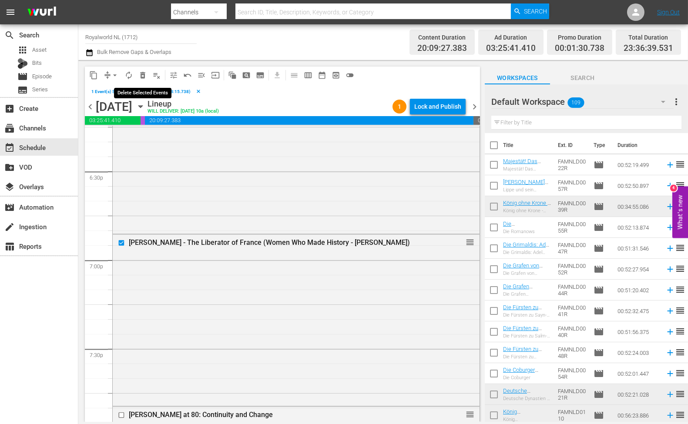
click at [147, 76] on button "delete_forever_outlined" at bounding box center [143, 75] width 14 height 14
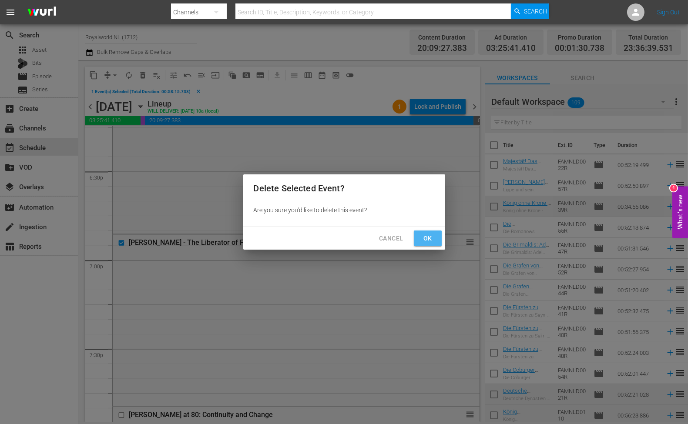
click at [422, 238] on span "Ok" at bounding box center [428, 238] width 14 height 11
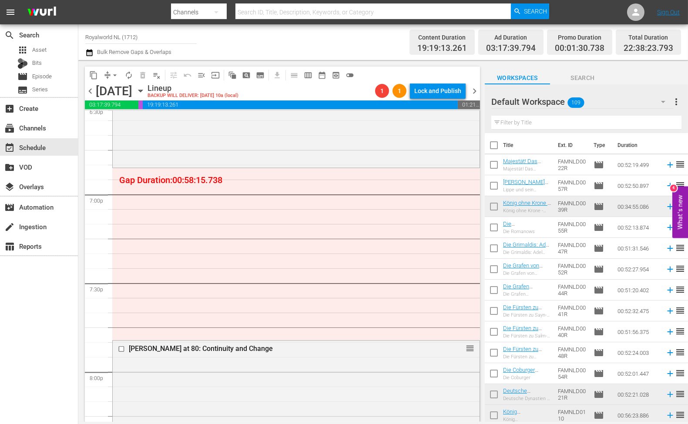
scroll to position [3286, 0]
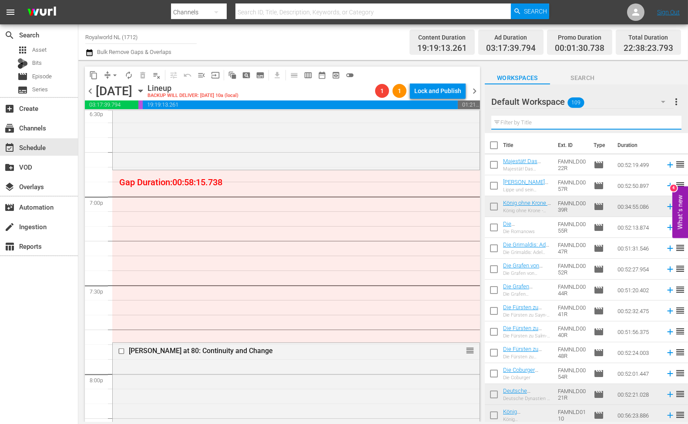
click at [543, 120] on input "text" at bounding box center [586, 123] width 190 height 14
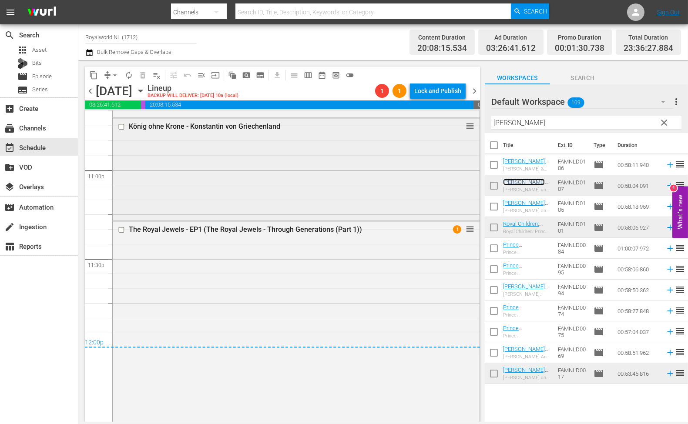
scroll to position [4024, 0]
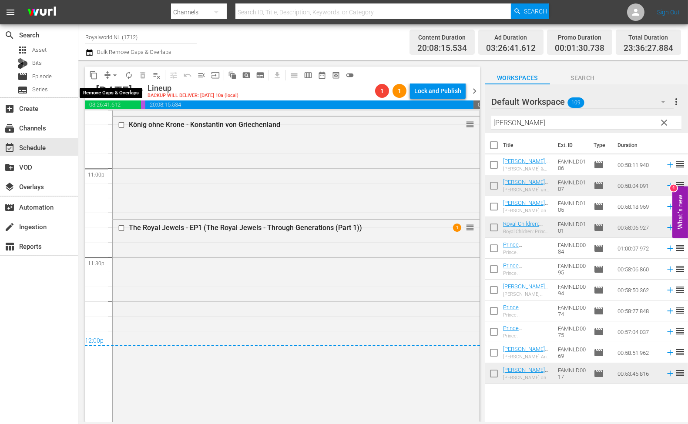
click at [107, 71] on span "compress" at bounding box center [107, 75] width 9 height 9
click at [118, 80] on button "arrow_drop_down" at bounding box center [115, 75] width 14 height 14
click at [125, 116] on li "Align to End of Previous Day" at bounding box center [115, 121] width 91 height 14
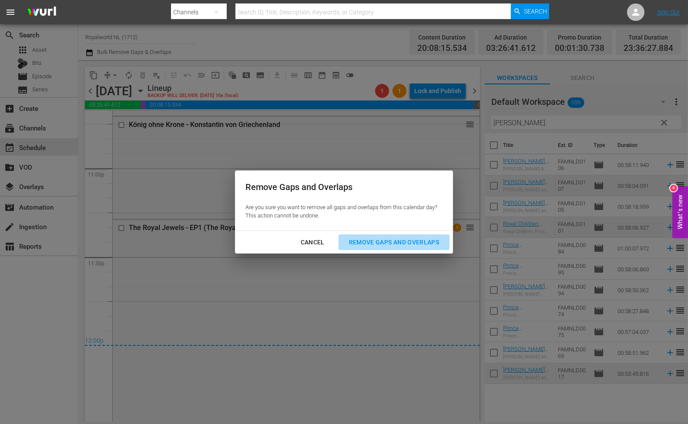
click at [380, 244] on div "Remove Gaps and Overlaps" at bounding box center [394, 242] width 104 height 11
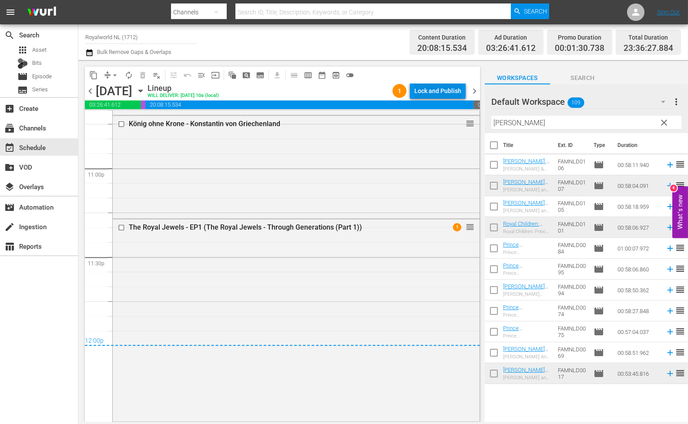
click at [433, 93] on div "Lock and Publish" at bounding box center [437, 91] width 47 height 16
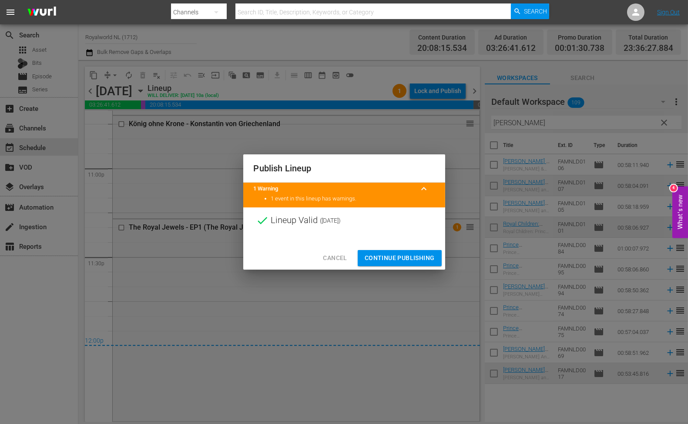
click at [377, 256] on span "Continue Publishing" at bounding box center [399, 258] width 70 height 11
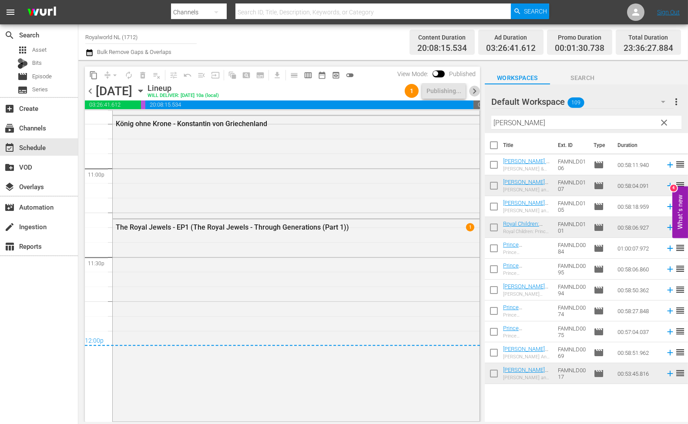
click at [470, 90] on span "chevron_right" at bounding box center [474, 91] width 11 height 11
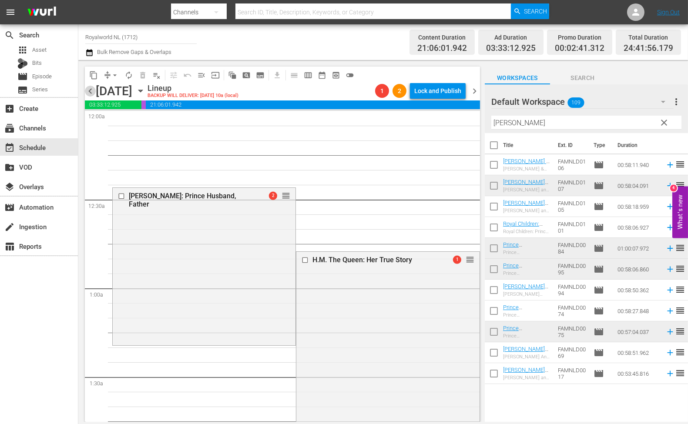
click at [93, 93] on span "chevron_left" at bounding box center [90, 91] width 11 height 11
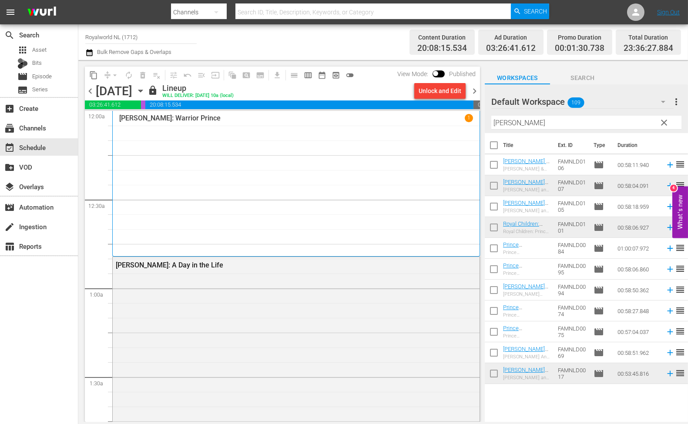
click at [472, 89] on span "chevron_right" at bounding box center [474, 91] width 11 height 11
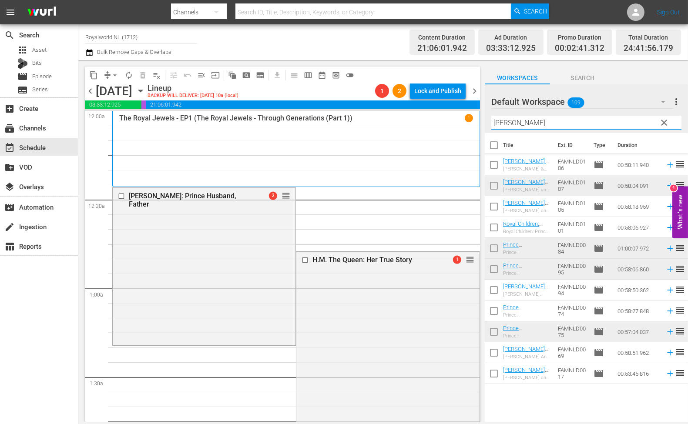
click at [549, 122] on input "[PERSON_NAME]" at bounding box center [586, 123] width 190 height 14
click at [536, 127] on input "[PERSON_NAME]" at bounding box center [586, 123] width 190 height 14
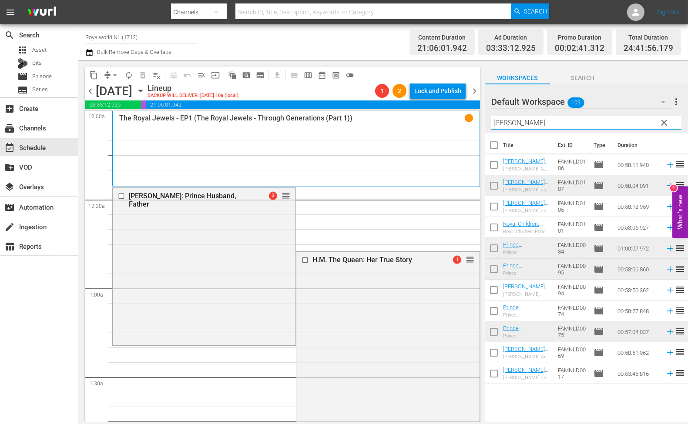
paste input "King [PERSON_NAME]: A New Era"
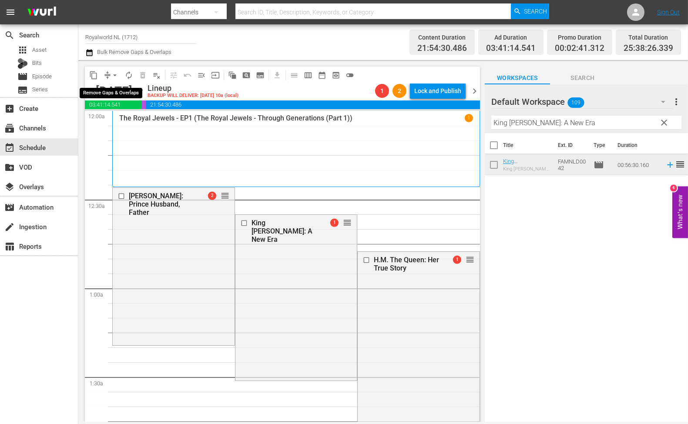
click at [114, 77] on span "arrow_drop_down" at bounding box center [114, 75] width 9 height 9
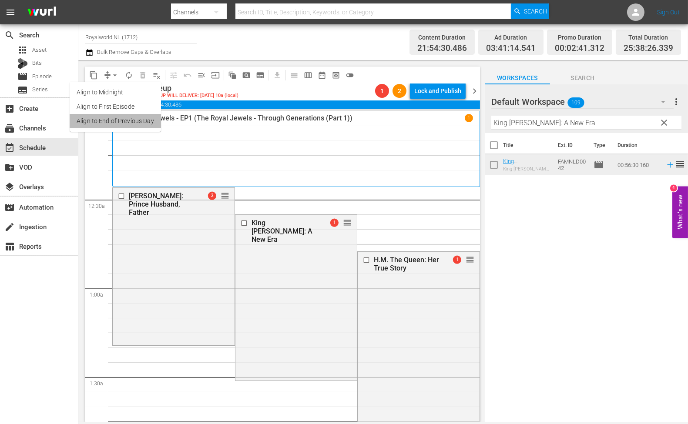
click at [122, 120] on li "Align to End of Previous Day" at bounding box center [115, 121] width 91 height 14
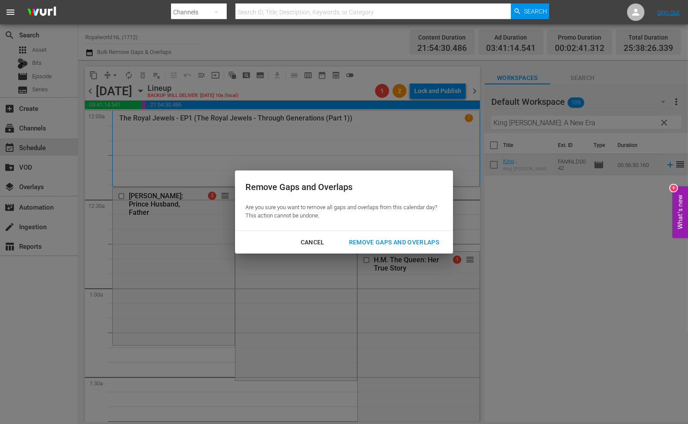
click at [389, 240] on div "Remove Gaps and Overlaps" at bounding box center [394, 242] width 104 height 11
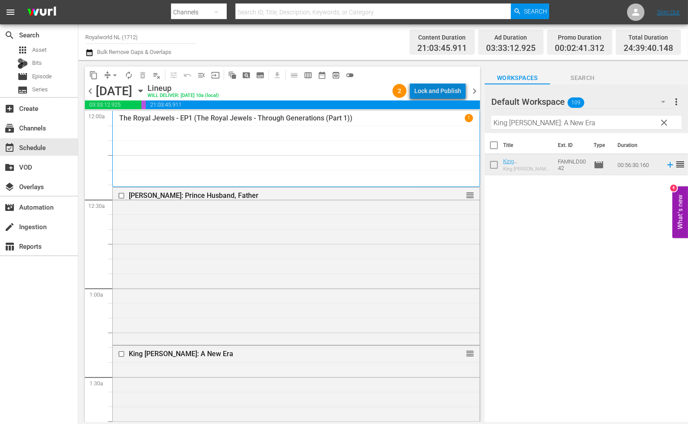
click at [445, 88] on div "Lock and Publish" at bounding box center [437, 91] width 47 height 16
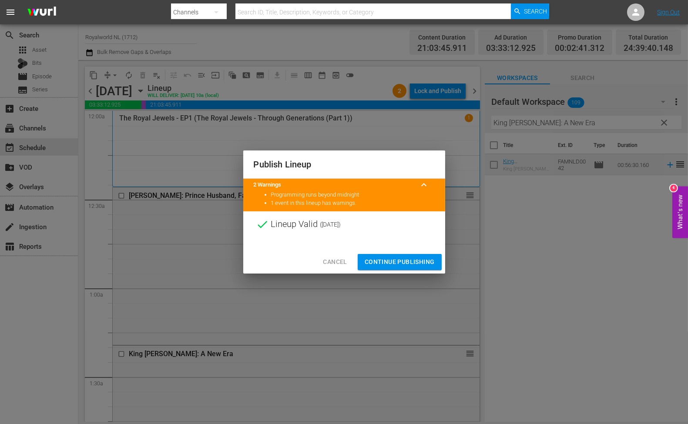
click at [410, 264] on span "Continue Publishing" at bounding box center [399, 262] width 70 height 11
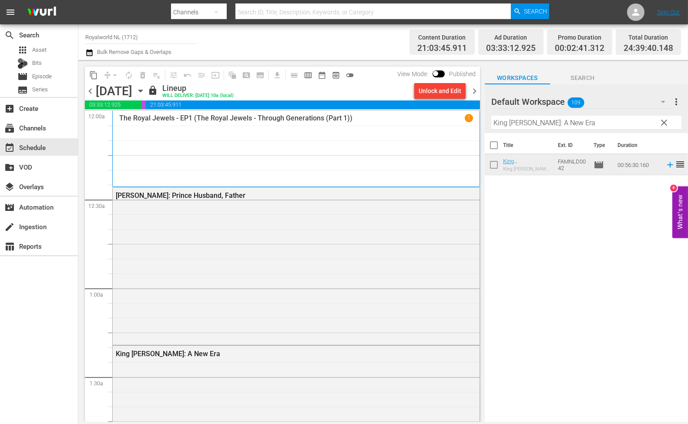
click at [473, 89] on span "chevron_right" at bounding box center [474, 91] width 11 height 11
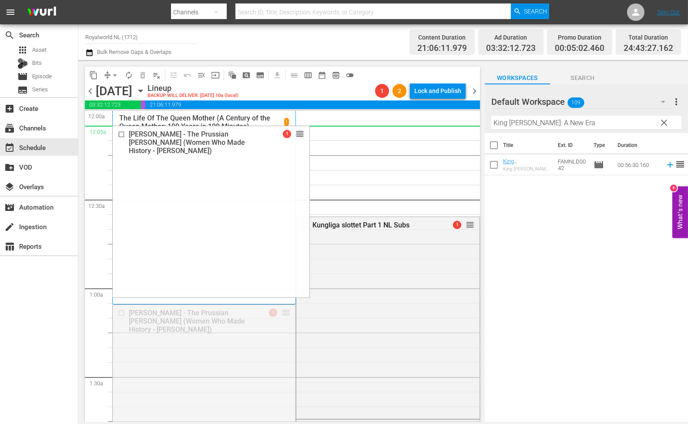
drag, startPoint x: 281, startPoint y: 312, endPoint x: 364, endPoint y: 130, distance: 199.5
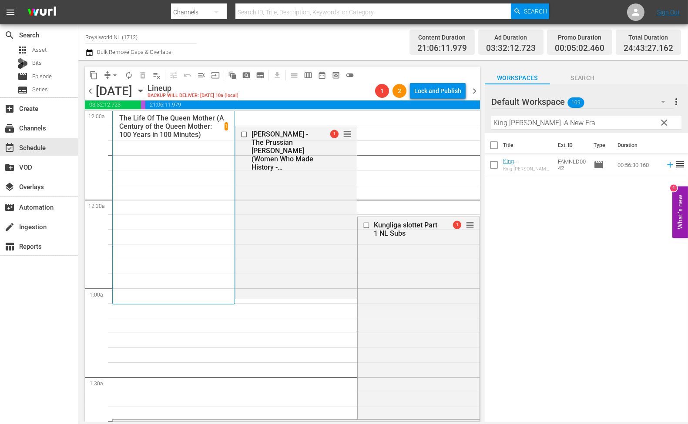
click at [576, 125] on input "King [PERSON_NAME]: A New Era" at bounding box center [586, 123] width 190 height 14
type input "queen [PERSON_NAME]"
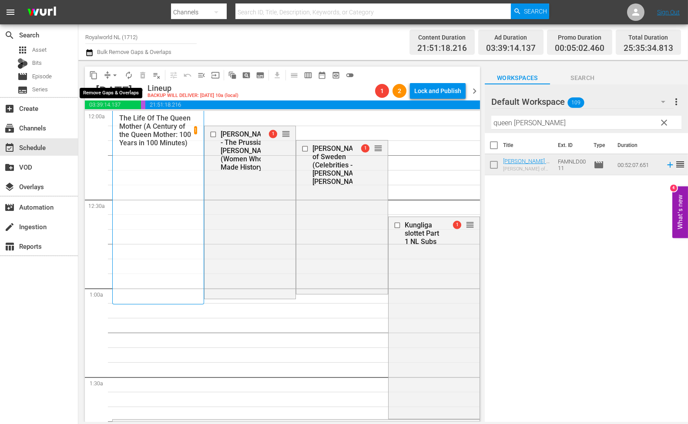
click at [111, 75] on span "arrow_drop_down" at bounding box center [114, 75] width 9 height 9
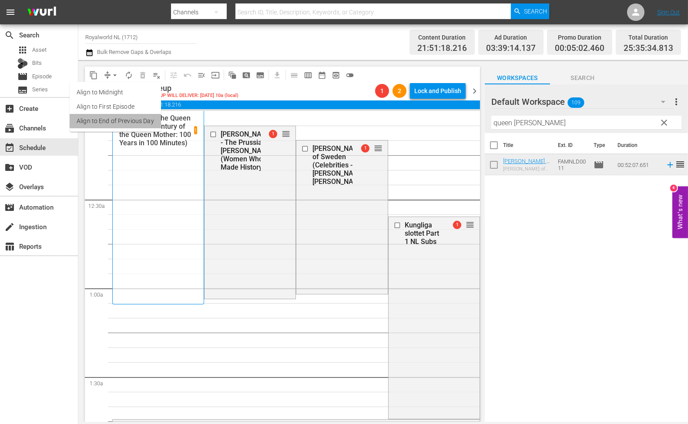
click at [128, 121] on li "Align to End of Previous Day" at bounding box center [115, 121] width 91 height 14
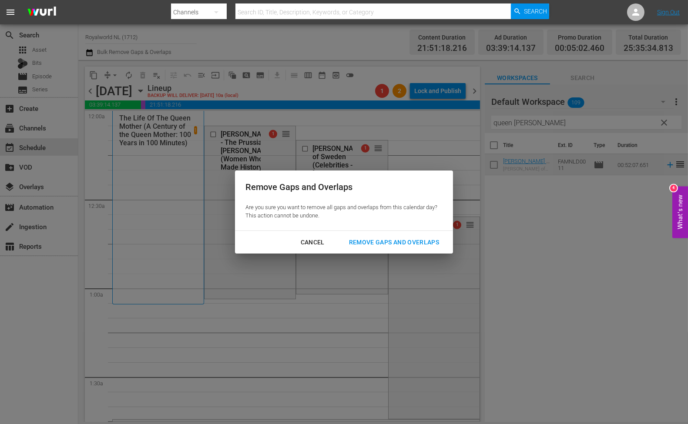
click at [373, 244] on div "Remove Gaps and Overlaps" at bounding box center [394, 242] width 104 height 11
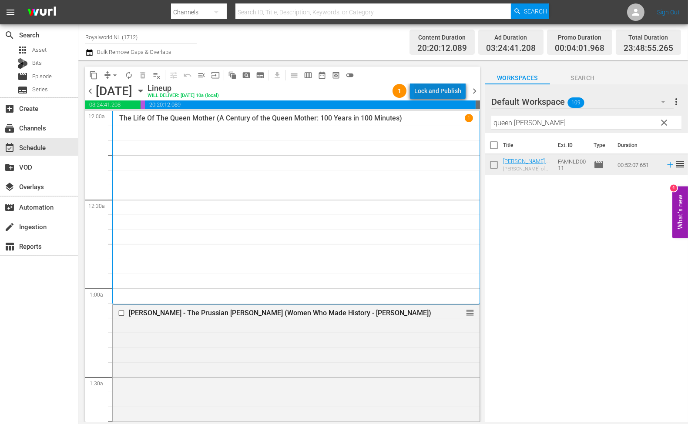
click at [442, 93] on div "Lock and Publish" at bounding box center [437, 91] width 47 height 16
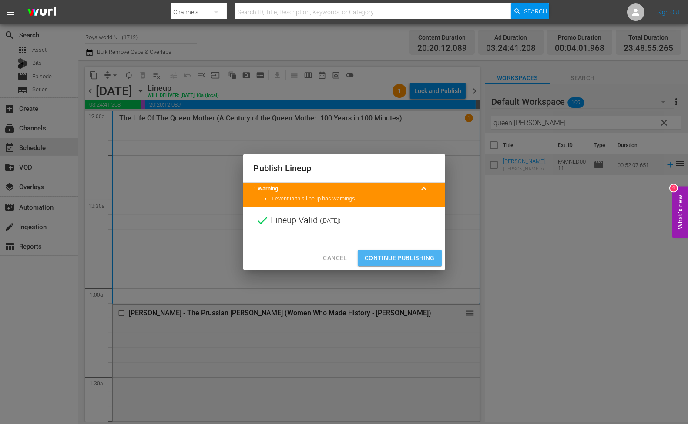
click at [418, 255] on span "Continue Publishing" at bounding box center [399, 258] width 70 height 11
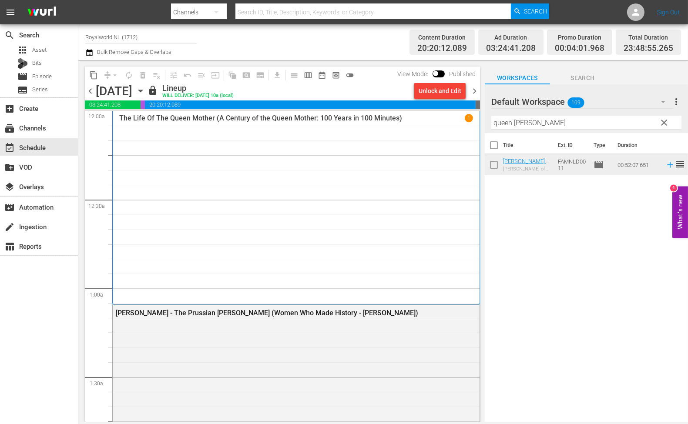
click at [478, 90] on span "chevron_right" at bounding box center [474, 91] width 11 height 11
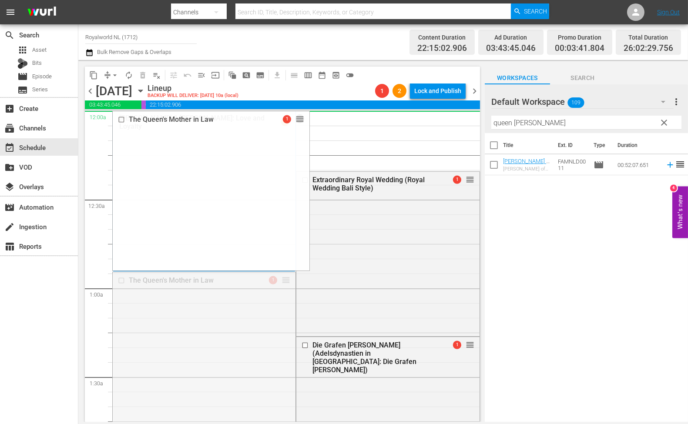
drag, startPoint x: 283, startPoint y: 279, endPoint x: 368, endPoint y: 116, distance: 184.0
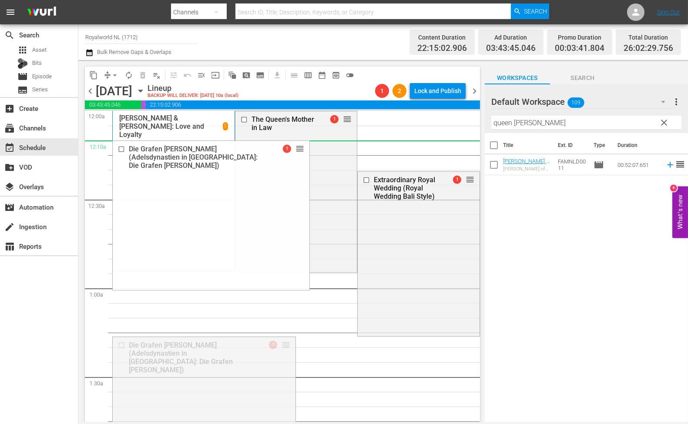
drag, startPoint x: 284, startPoint y: 197, endPoint x: 401, endPoint y: 142, distance: 128.4
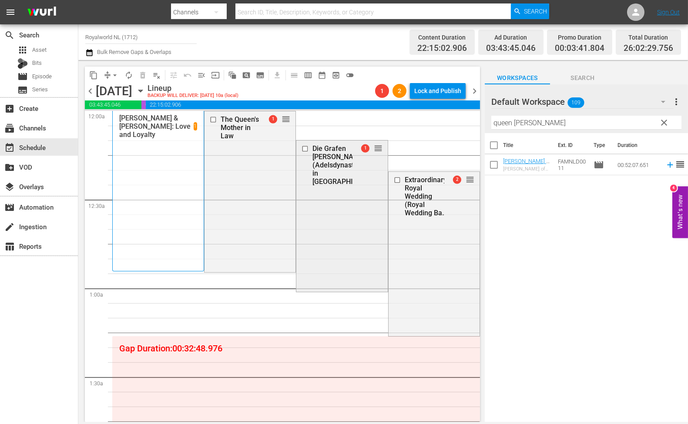
click at [324, 161] on div "Die Grafen [PERSON_NAME] (Adelsdynastien in [GEOGRAPHIC_DATA]: Die Grafen [PERS…" at bounding box center [337, 164] width 51 height 41
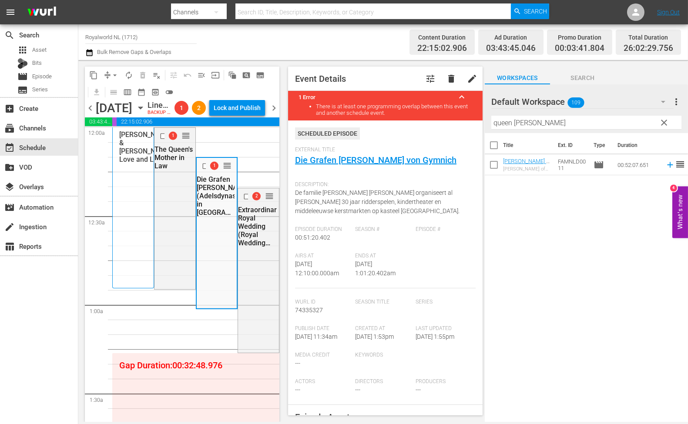
click at [597, 118] on input "queen [PERSON_NAME]" at bounding box center [586, 123] width 190 height 14
paste input "Adelsdynastien in [GEOGRAPHIC_DATA]: Die Fürsten zu [PERSON_NAME]"
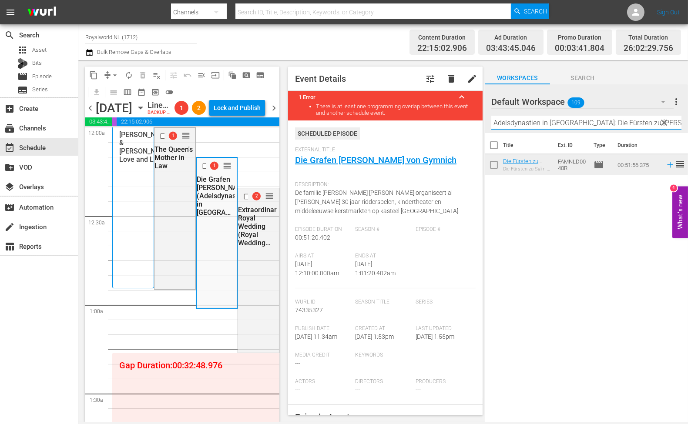
type input "Adelsdynastien in [GEOGRAPHIC_DATA]: Die Fürsten zu [PERSON_NAME]"
click at [107, 72] on span "compress" at bounding box center [107, 75] width 9 height 9
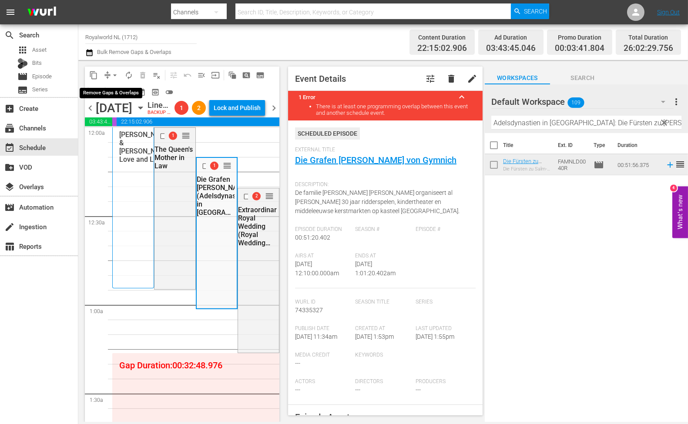
click at [107, 73] on span "compress" at bounding box center [107, 75] width 9 height 9
click at [112, 73] on span "arrow_drop_down" at bounding box center [114, 75] width 9 height 9
click at [119, 124] on li "Align to End of Previous Day" at bounding box center [115, 121] width 91 height 14
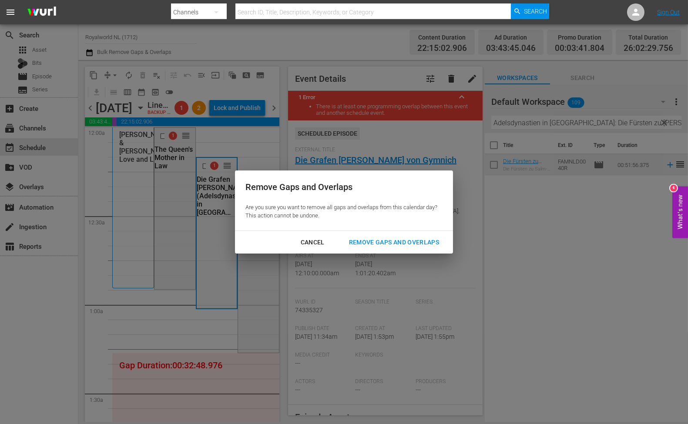
click at [371, 240] on div "Remove Gaps and Overlaps" at bounding box center [394, 242] width 104 height 11
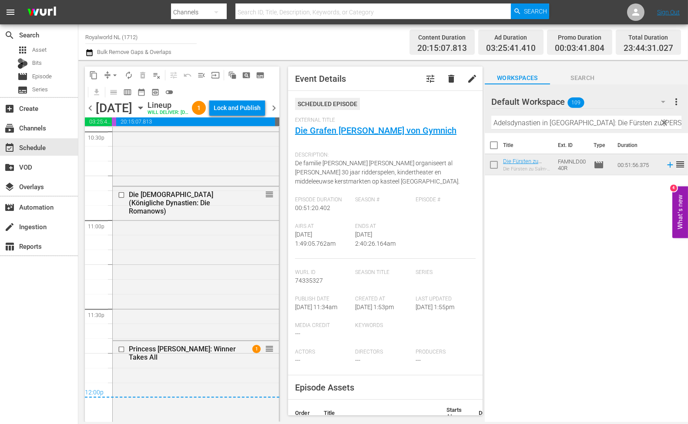
scroll to position [4094, 0]
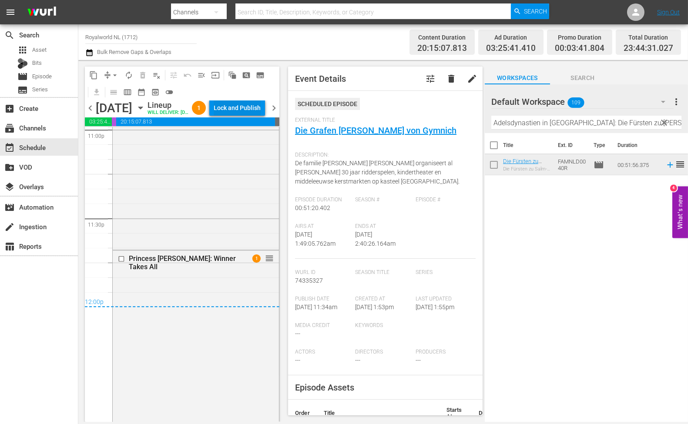
click at [246, 107] on div "Lock and Publish" at bounding box center [237, 108] width 47 height 16
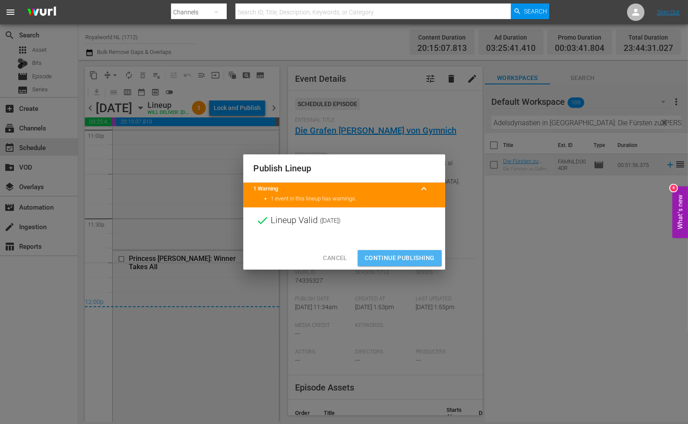
click at [390, 257] on span "Continue Publishing" at bounding box center [399, 258] width 70 height 11
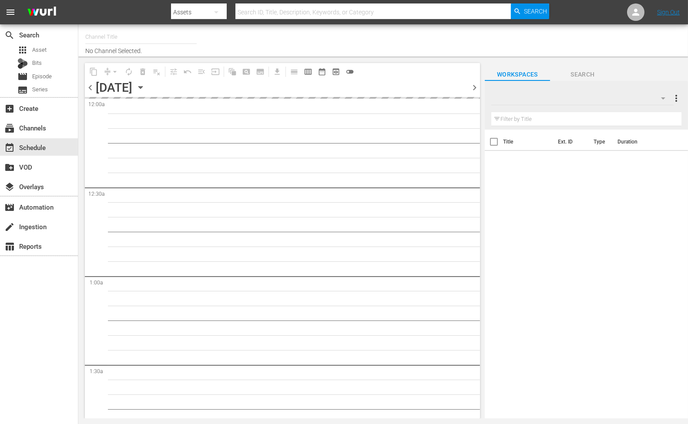
type input "Royalworld NL (1712)"
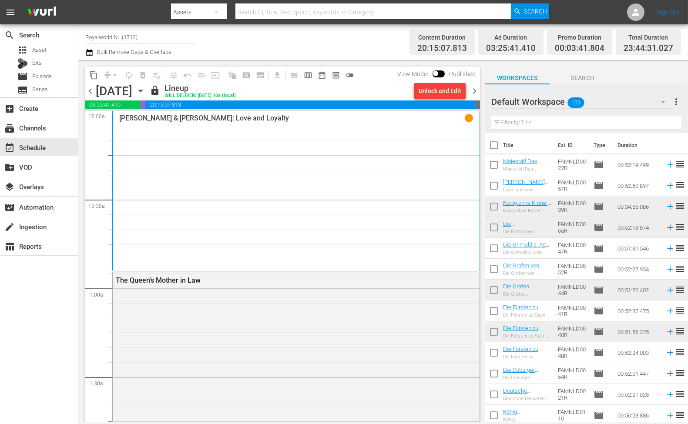
click at [470, 93] on span "chevron_right" at bounding box center [474, 91] width 11 height 11
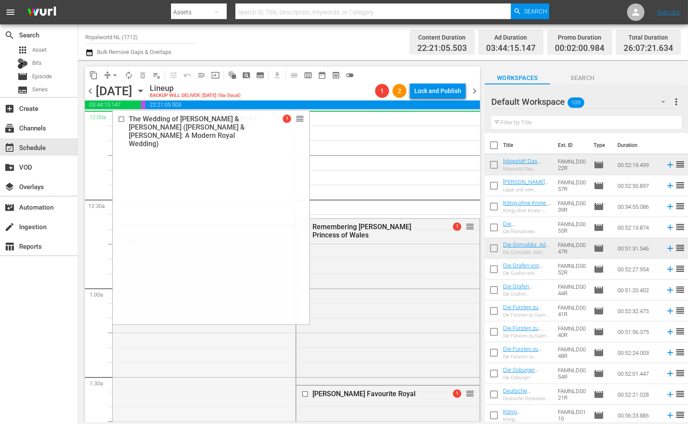
drag, startPoint x: 284, startPoint y: 232, endPoint x: 385, endPoint y: 114, distance: 155.2
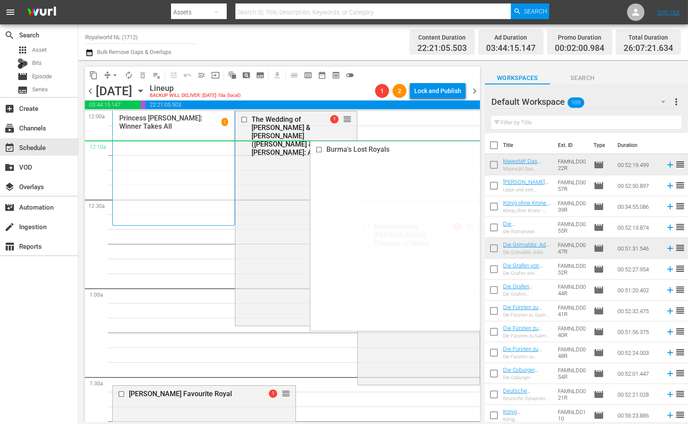
drag, startPoint x: 461, startPoint y: 301, endPoint x: 355, endPoint y: 149, distance: 185.8
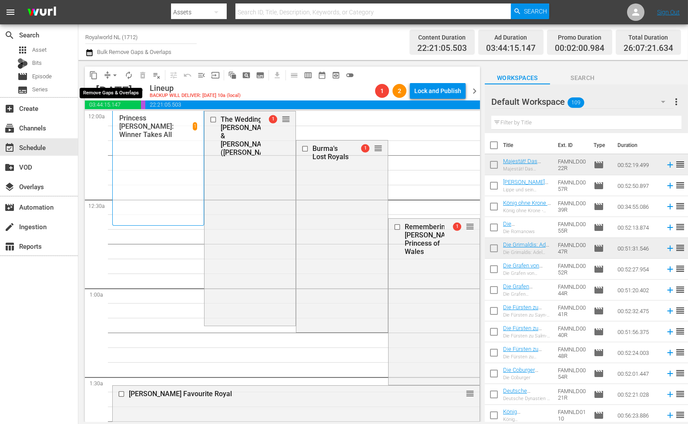
click at [110, 79] on span "arrow_drop_down" at bounding box center [114, 75] width 9 height 9
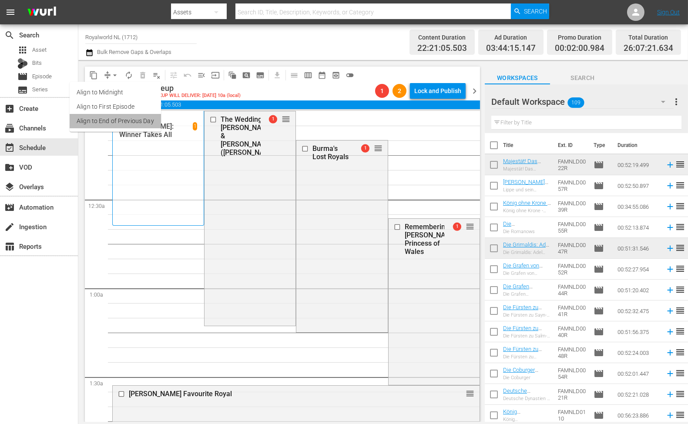
click at [129, 117] on li "Align to End of Previous Day" at bounding box center [115, 121] width 91 height 14
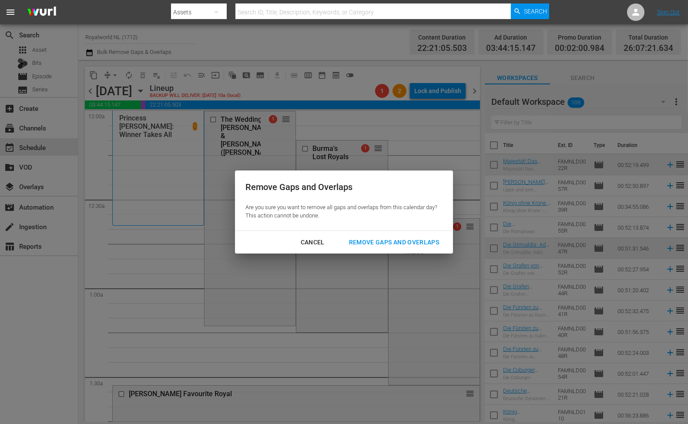
click at [408, 240] on div "Remove Gaps and Overlaps" at bounding box center [394, 242] width 104 height 11
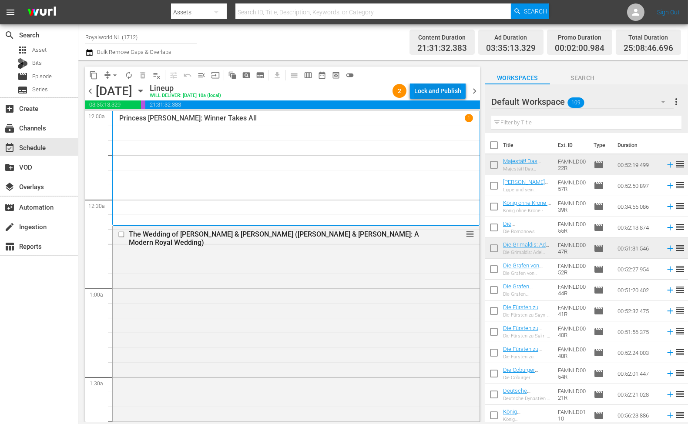
click at [421, 91] on div "Lock and Publish" at bounding box center [437, 91] width 47 height 16
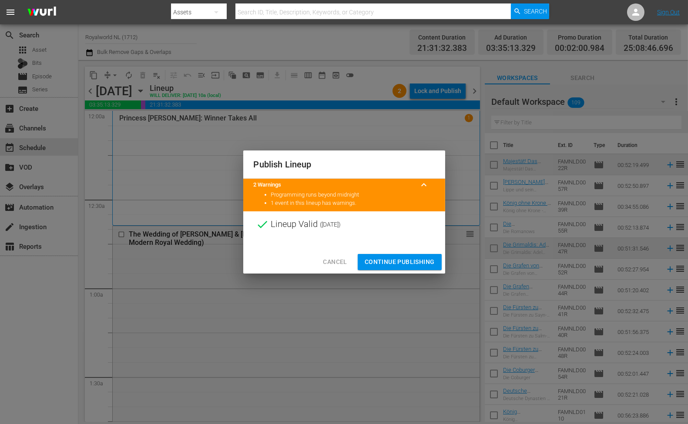
click at [389, 262] on span "Continue Publishing" at bounding box center [399, 262] width 70 height 11
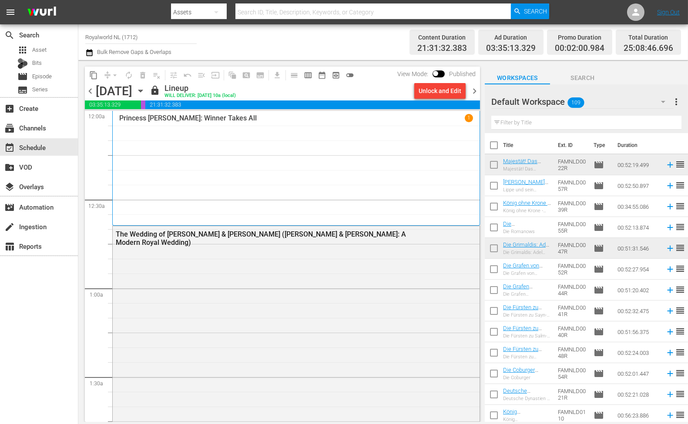
click at [473, 92] on span "chevron_right" at bounding box center [474, 91] width 11 height 11
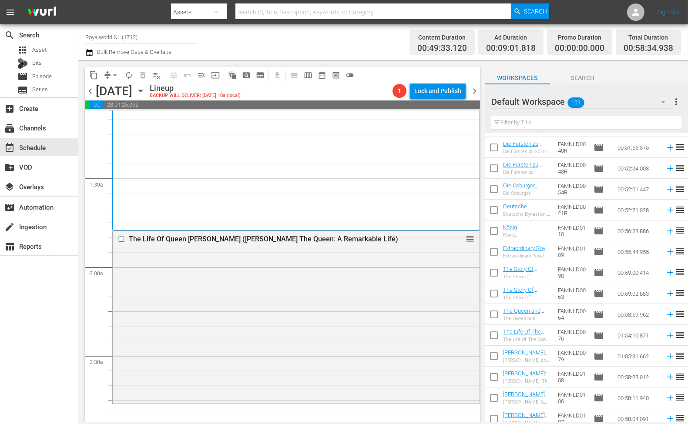
scroll to position [97, 0]
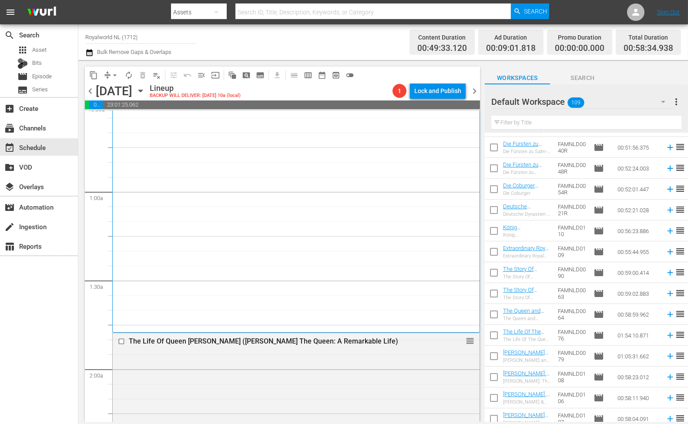
click at [90, 89] on span "chevron_left" at bounding box center [90, 91] width 11 height 11
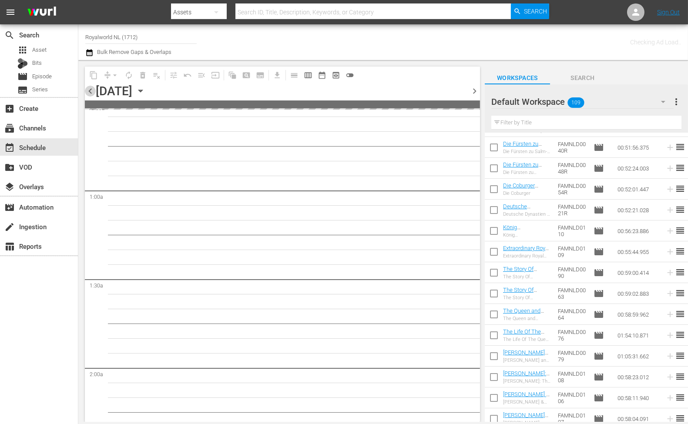
click at [90, 89] on span "chevron_left" at bounding box center [90, 91] width 11 height 11
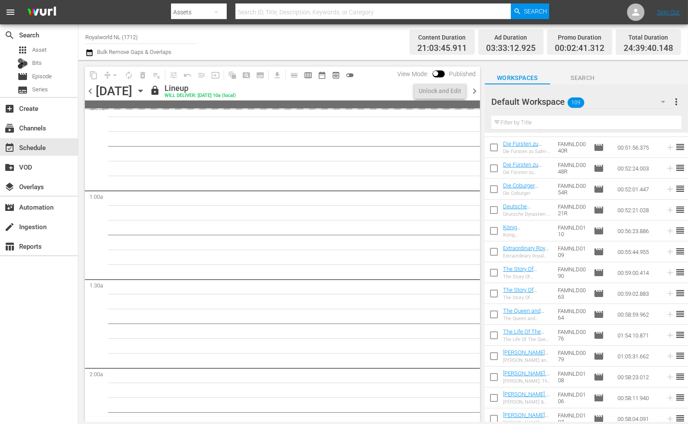
click at [90, 89] on span "chevron_left" at bounding box center [90, 91] width 11 height 11
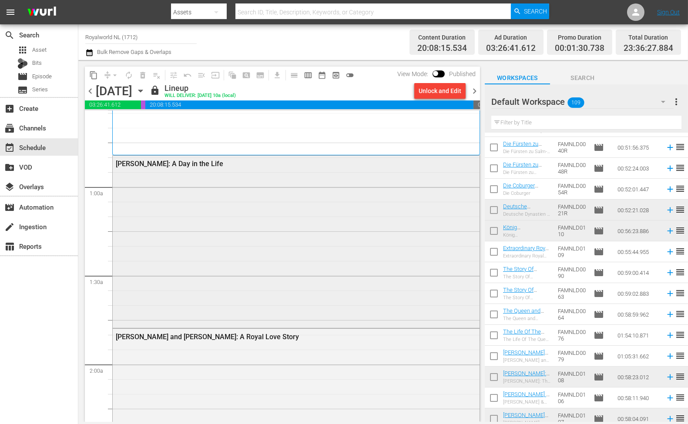
scroll to position [97, 0]
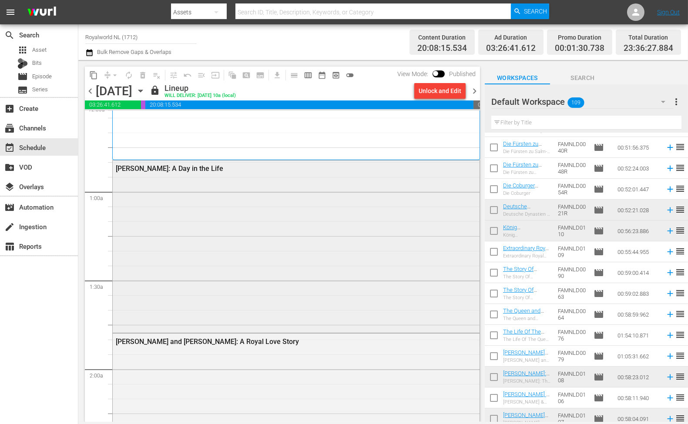
click at [381, 217] on div "Princess Diana: A Day in the Life" at bounding box center [296, 245] width 367 height 171
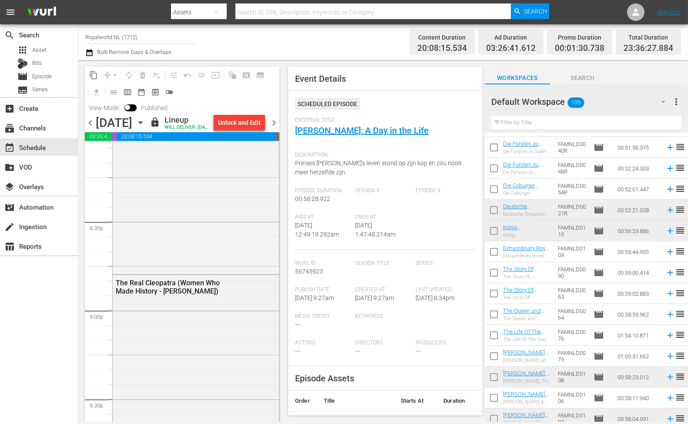
scroll to position [4069, 0]
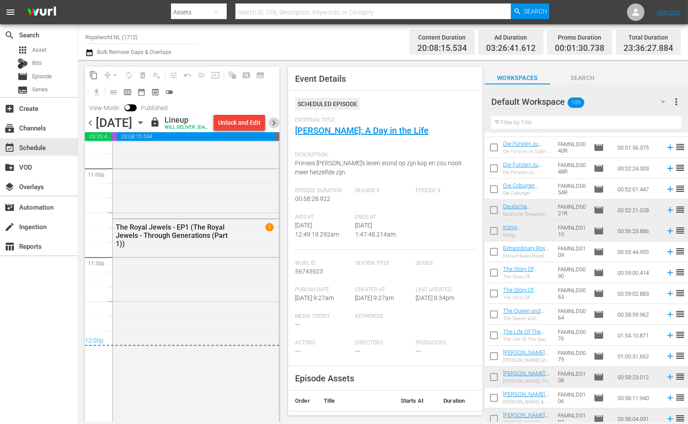
click at [272, 128] on span "chevron_right" at bounding box center [273, 122] width 11 height 11
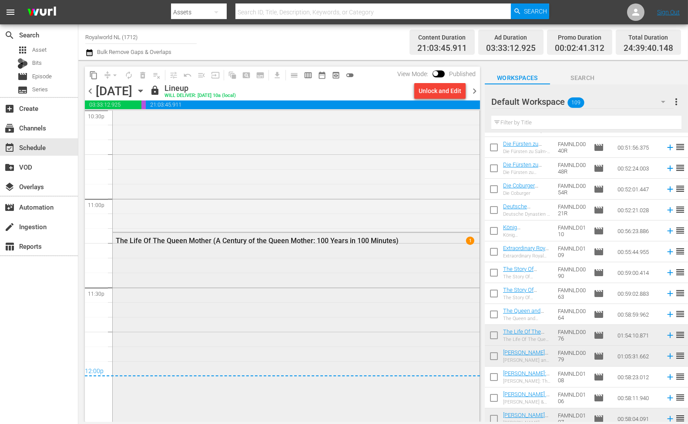
scroll to position [3996, 0]
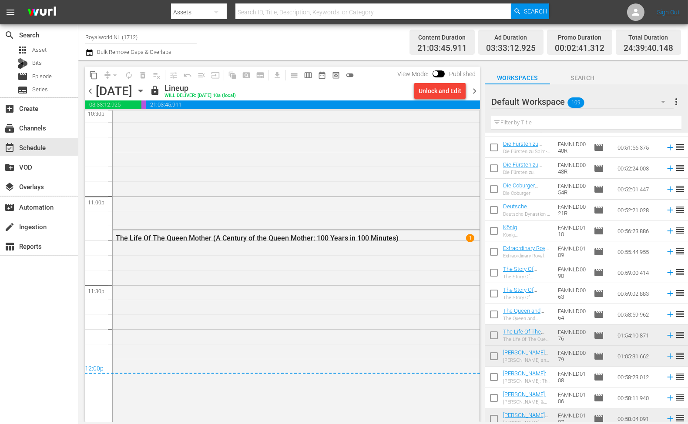
click at [474, 94] on span "chevron_right" at bounding box center [474, 91] width 11 height 11
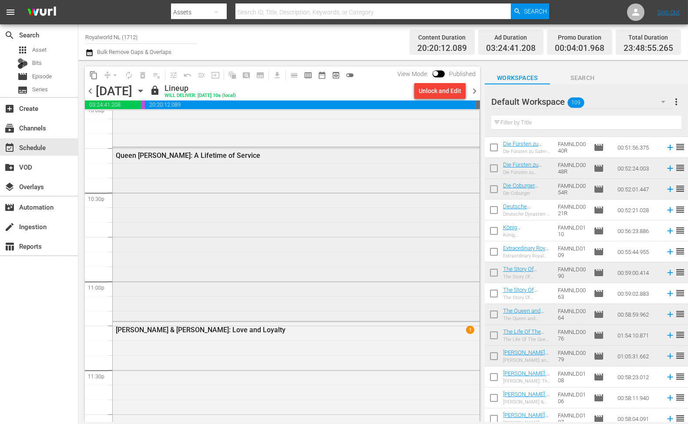
scroll to position [3819, 0]
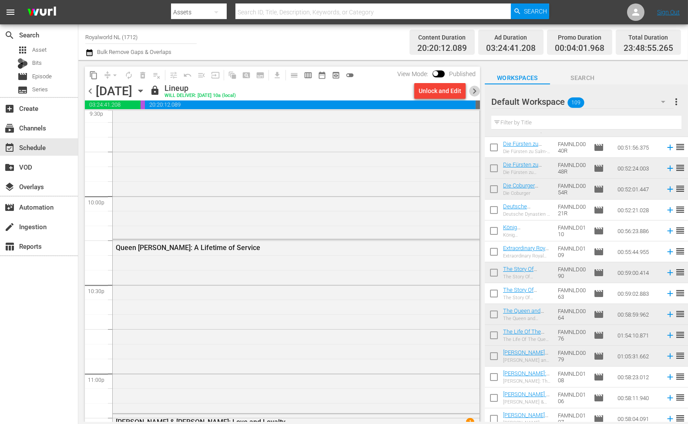
click at [474, 96] on span "chevron_right" at bounding box center [474, 91] width 11 height 11
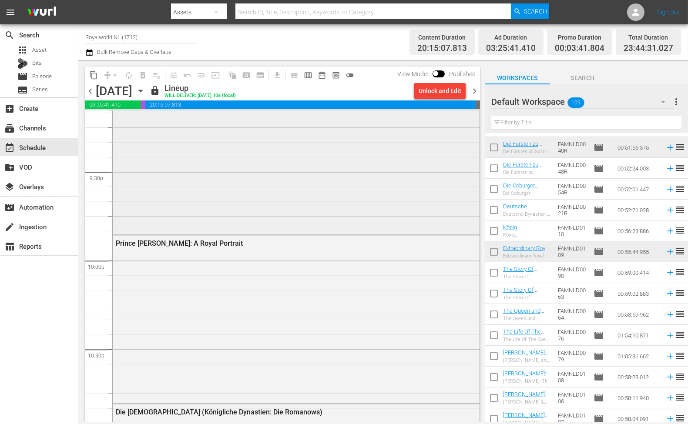
scroll to position [3725, 0]
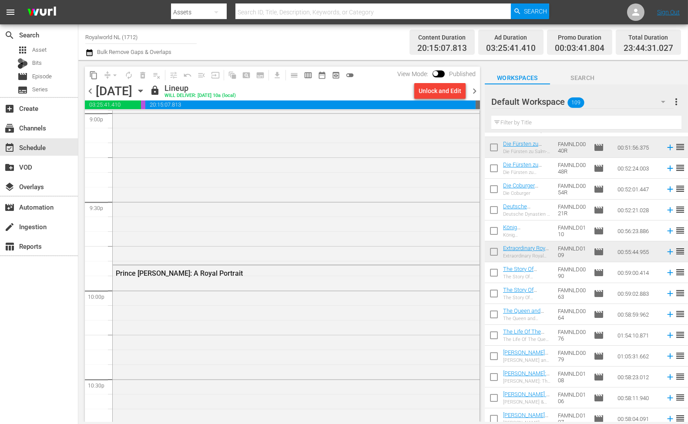
click at [472, 93] on span "chevron_right" at bounding box center [474, 91] width 11 height 11
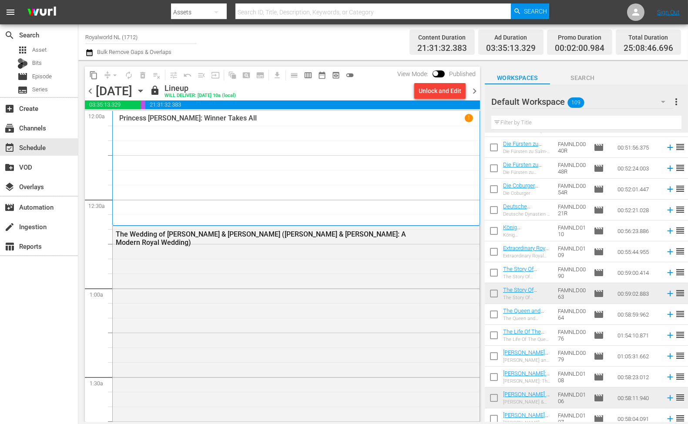
click at [475, 90] on span "chevron_right" at bounding box center [474, 91] width 11 height 11
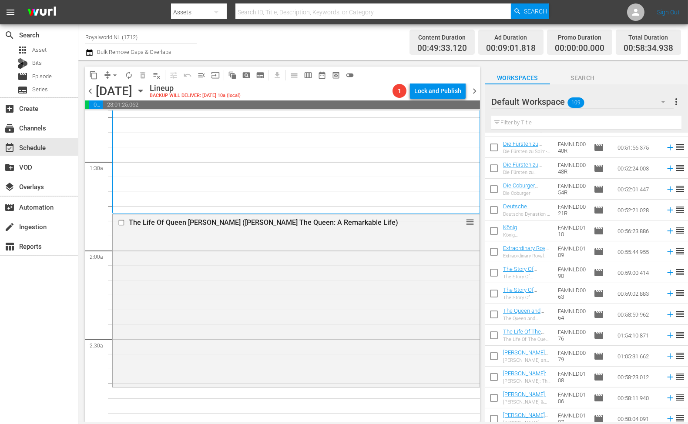
scroll to position [241, 0]
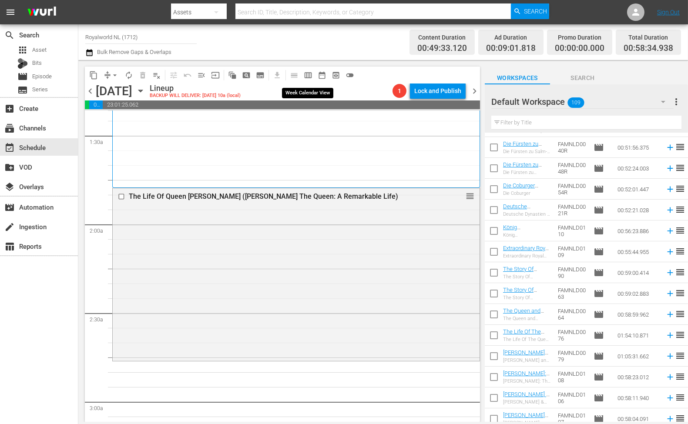
click at [311, 76] on span "calendar_view_week_outlined" at bounding box center [308, 75] width 9 height 9
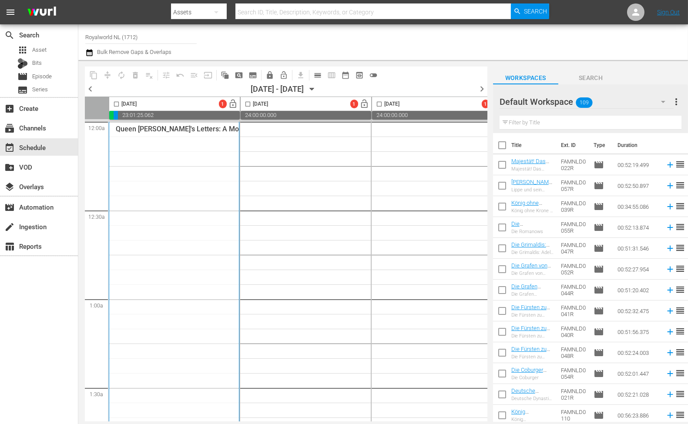
click at [91, 87] on span "chevron_left" at bounding box center [90, 89] width 11 height 11
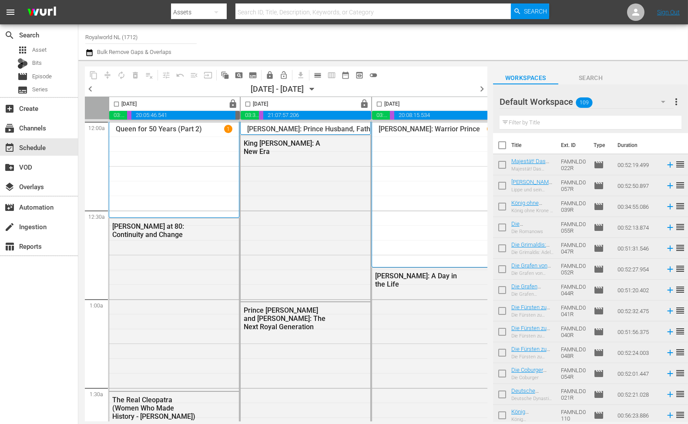
click at [377, 102] on input "checkbox" at bounding box center [379, 106] width 10 height 10
checkbox input "true"
click at [93, 77] on span "content_copy" at bounding box center [93, 75] width 9 height 9
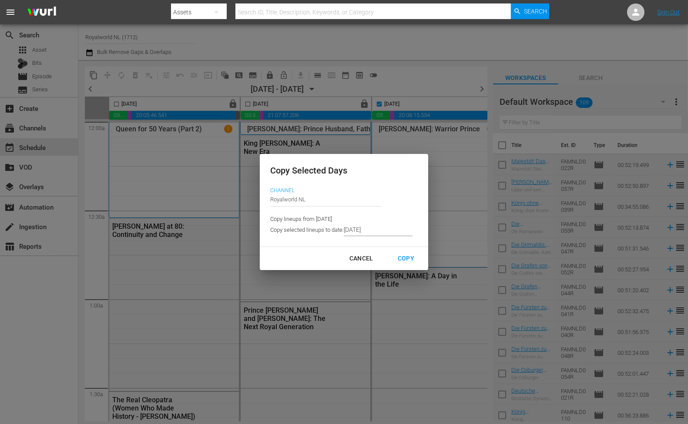
click at [396, 237] on div "Copy Selected Days Channel Channel Title Royalworld NL Copy lineups from 2025-0…" at bounding box center [344, 200] width 168 height 93
click at [389, 232] on input "8/21/2025" at bounding box center [378, 229] width 69 height 13
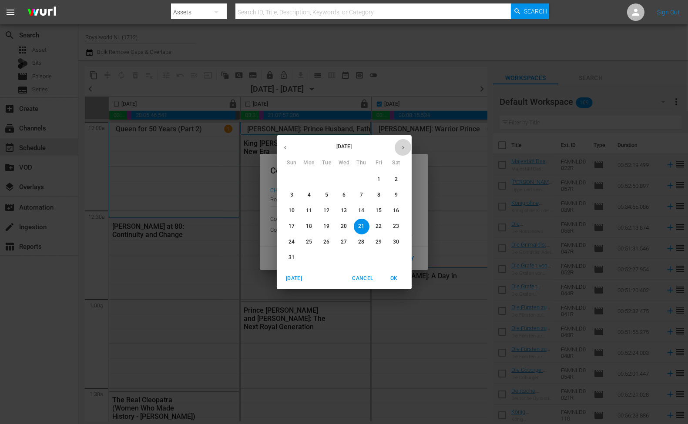
click at [401, 147] on icon "button" at bounding box center [403, 147] width 7 height 7
click at [364, 280] on span "Cancel" at bounding box center [362, 278] width 21 height 9
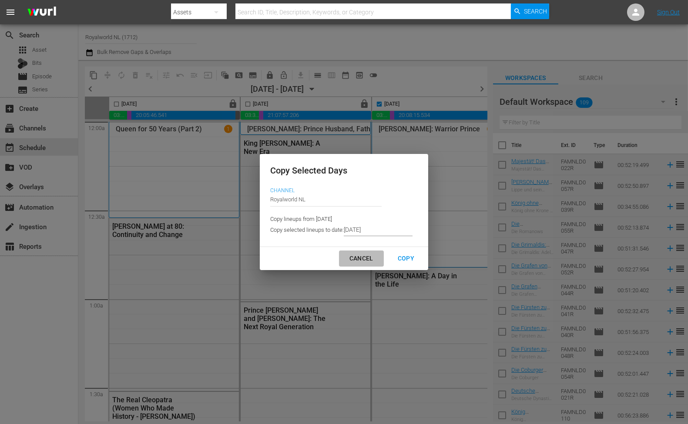
click at [358, 258] on div "Cancel" at bounding box center [361, 258] width 38 height 11
type input "9/01/2025"
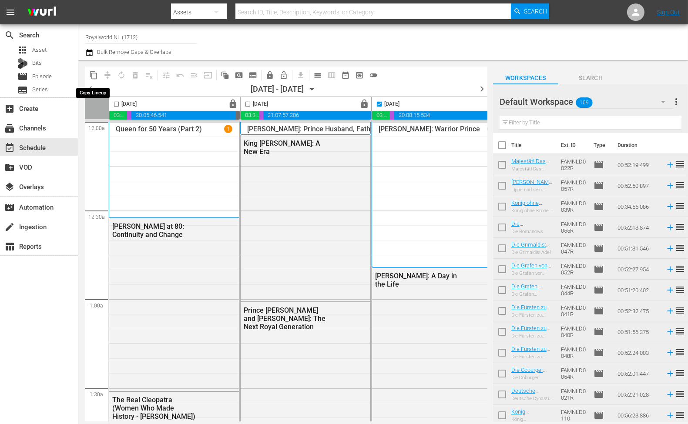
click at [94, 74] on span "content_copy" at bounding box center [93, 75] width 9 height 9
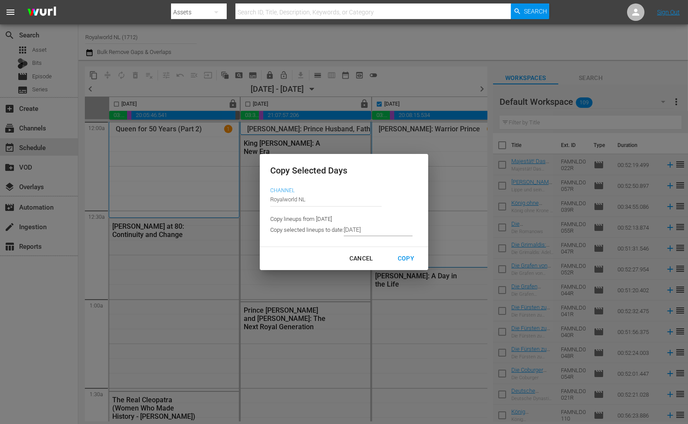
click at [386, 231] on input "9/01/2025" at bounding box center [378, 229] width 69 height 13
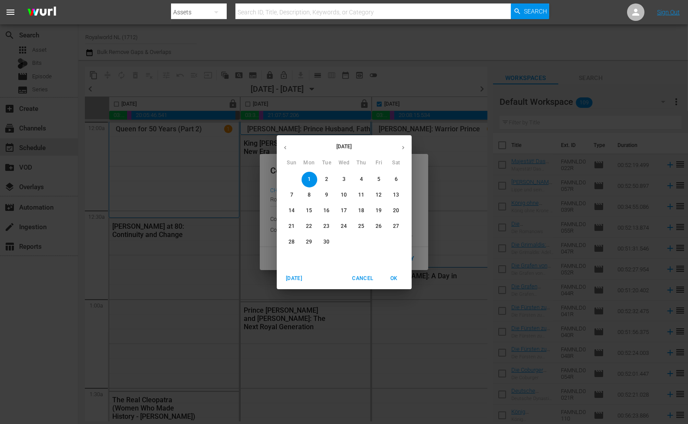
click at [396, 181] on p "6" at bounding box center [396, 179] width 3 height 7
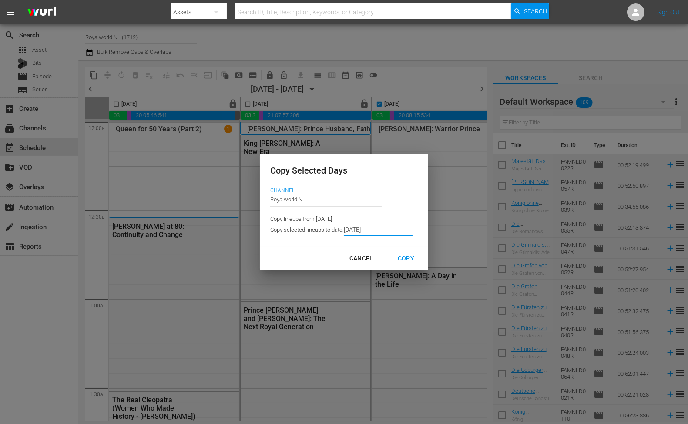
click at [399, 261] on div "Copy" at bounding box center [406, 258] width 30 height 11
type input "9/01/2025"
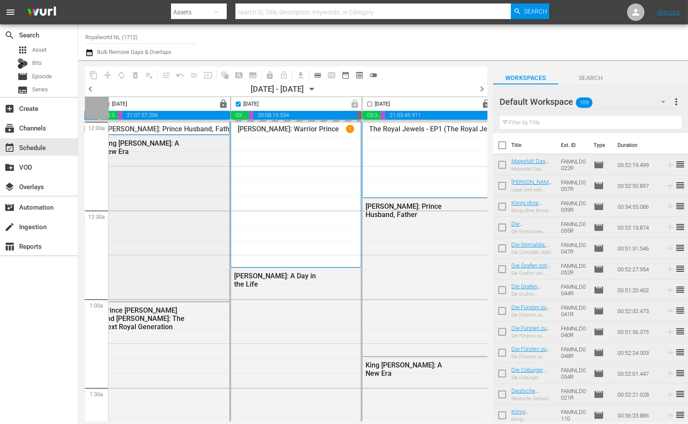
scroll to position [0, 145]
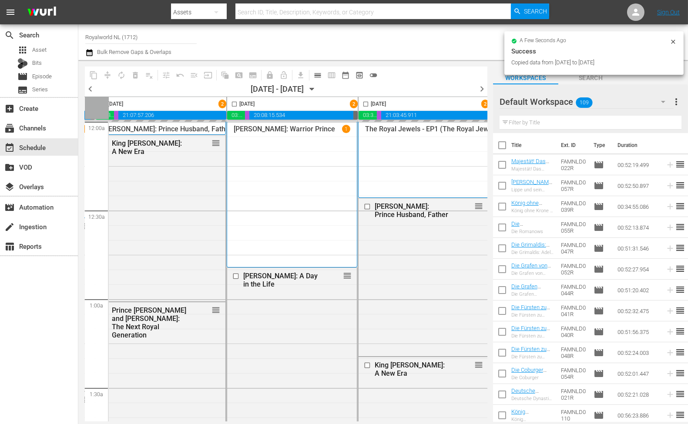
checkbox input "false"
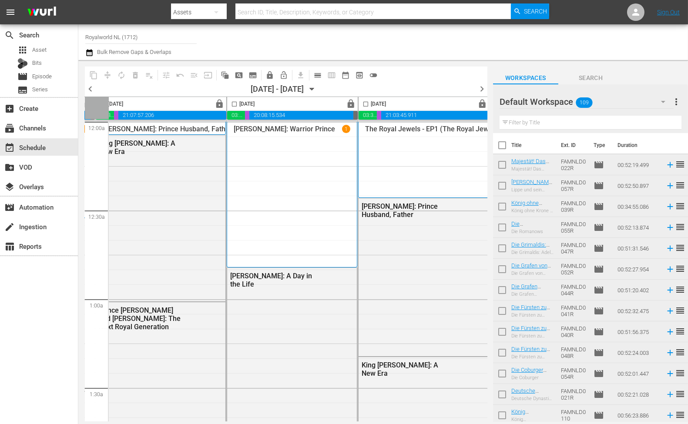
click at [365, 104] on input "checkbox" at bounding box center [366, 106] width 10 height 10
checkbox input "true"
click at [94, 77] on span "content_copy" at bounding box center [93, 75] width 9 height 9
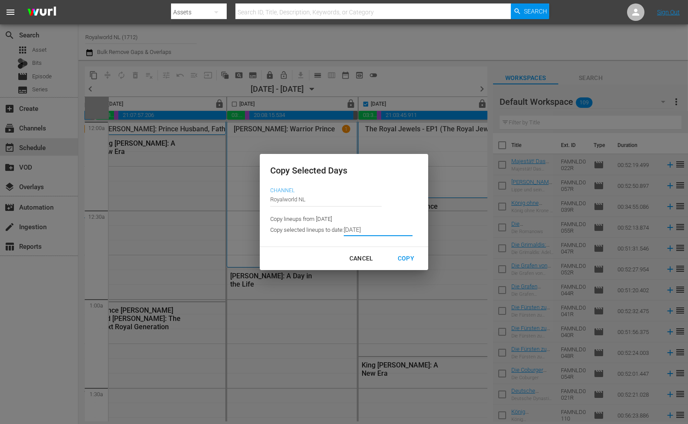
click at [376, 231] on input "9/01/2025" at bounding box center [378, 229] width 69 height 13
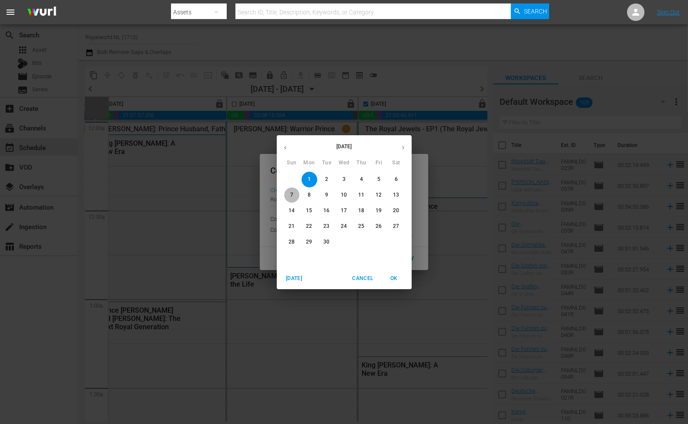
click at [292, 197] on p "7" at bounding box center [291, 194] width 3 height 7
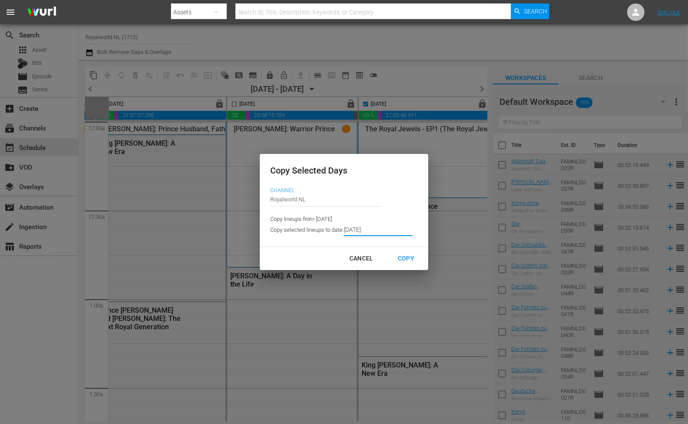
click at [409, 259] on div "Copy" at bounding box center [406, 258] width 30 height 11
type input "9/02/2025"
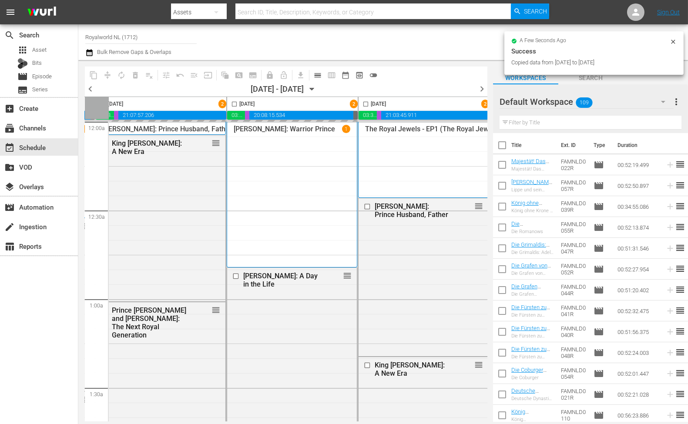
checkbox input "false"
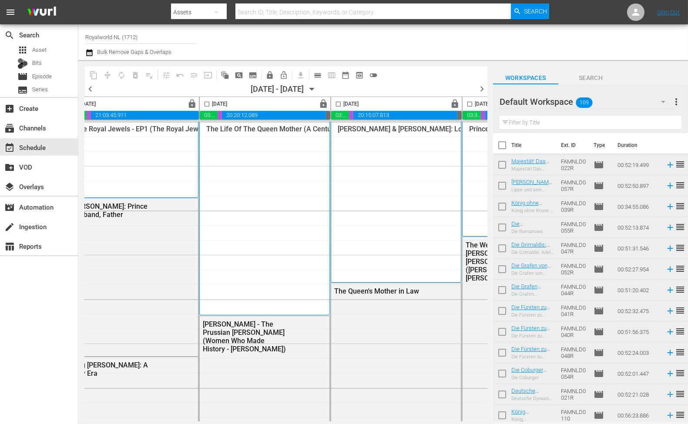
scroll to position [0, 545]
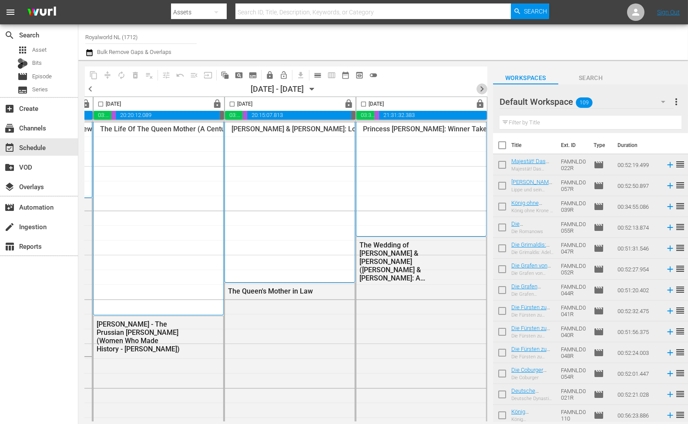
click at [478, 90] on span "chevron_right" at bounding box center [481, 89] width 11 height 11
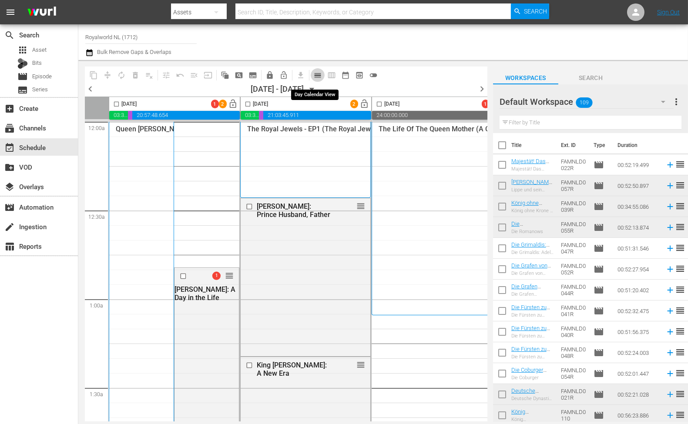
click at [315, 77] on span "calendar_view_day_outlined" at bounding box center [317, 75] width 9 height 9
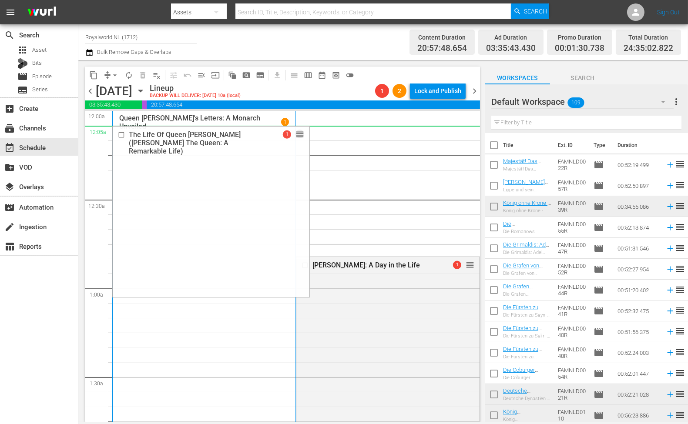
drag, startPoint x: 280, startPoint y: 244, endPoint x: 363, endPoint y: 135, distance: 136.9
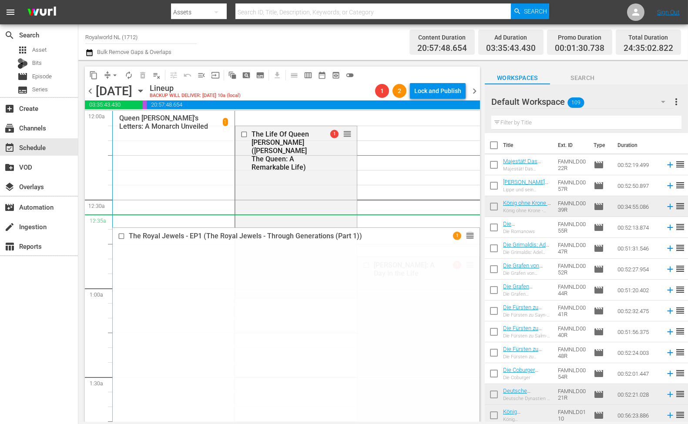
drag, startPoint x: 461, startPoint y: 226, endPoint x: 432, endPoint y: 225, distance: 29.6
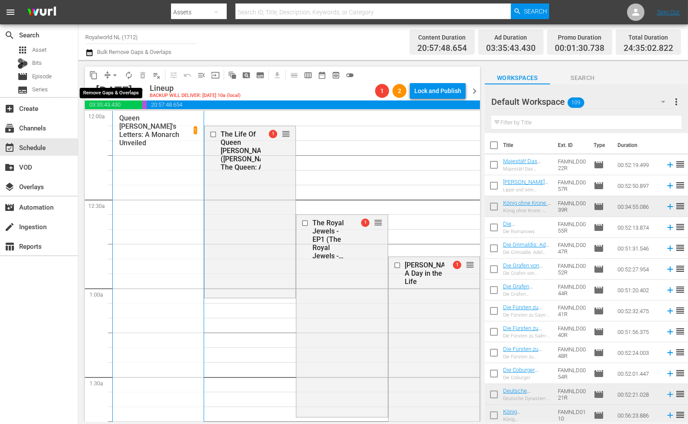
click at [114, 77] on span "arrow_drop_down" at bounding box center [114, 75] width 9 height 9
click at [129, 117] on li "Align to End of Previous Day" at bounding box center [115, 121] width 91 height 14
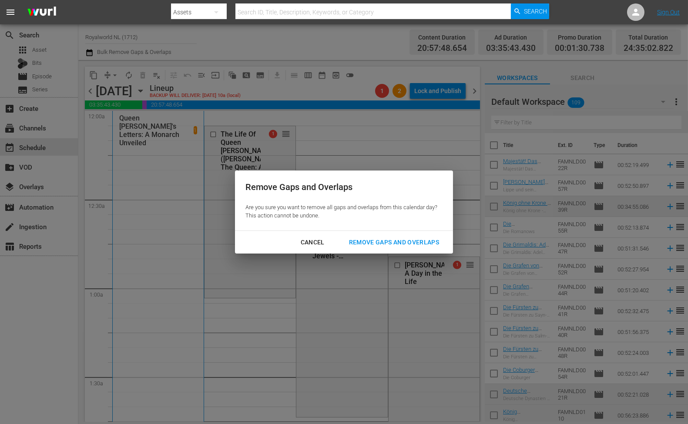
click at [372, 244] on div "Remove Gaps and Overlaps" at bounding box center [394, 242] width 104 height 11
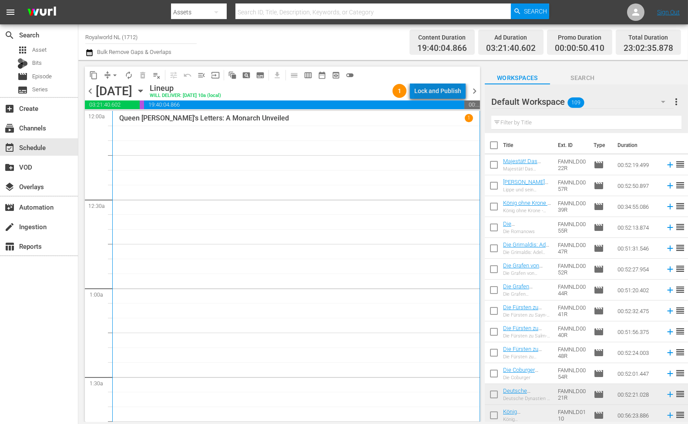
click at [456, 89] on div "Lock and Publish" at bounding box center [437, 91] width 47 height 16
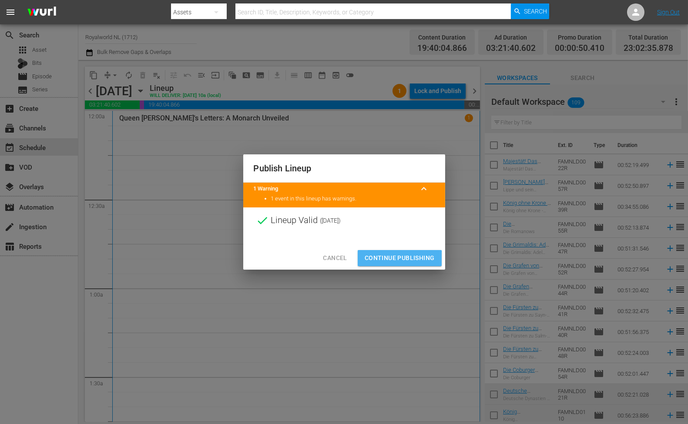
click at [392, 259] on span "Continue Publishing" at bounding box center [399, 258] width 70 height 11
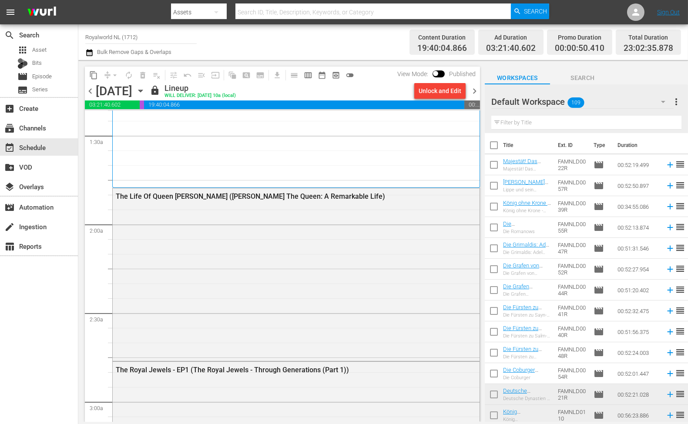
scroll to position [97, 0]
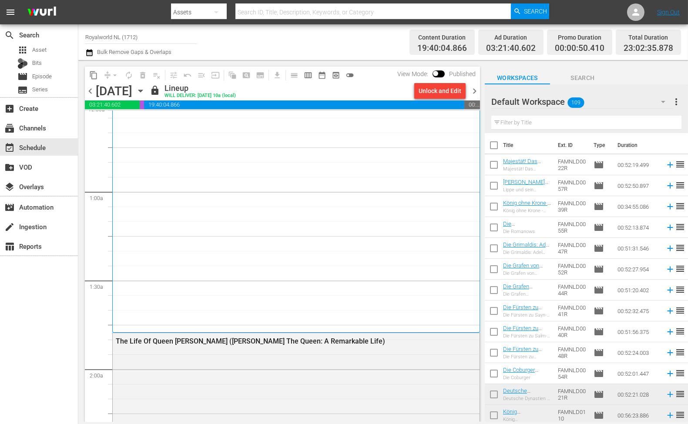
click at [478, 92] on span "chevron_right" at bounding box center [474, 91] width 11 height 11
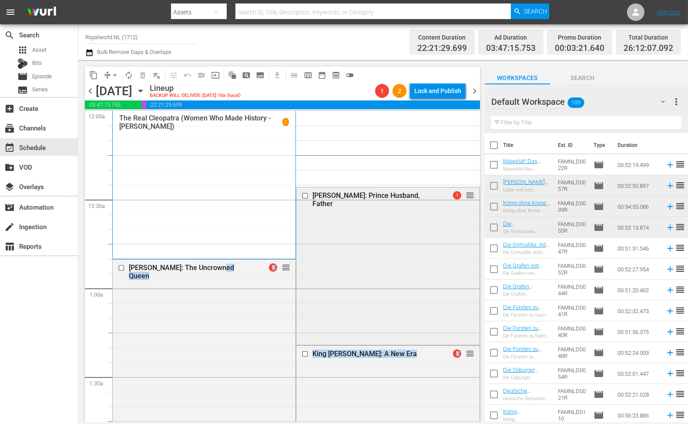
drag, startPoint x: 216, startPoint y: 265, endPoint x: 294, endPoint y: 206, distance: 98.4
drag, startPoint x: 323, startPoint y: 181, endPoint x: 329, endPoint y: 125, distance: 56.4
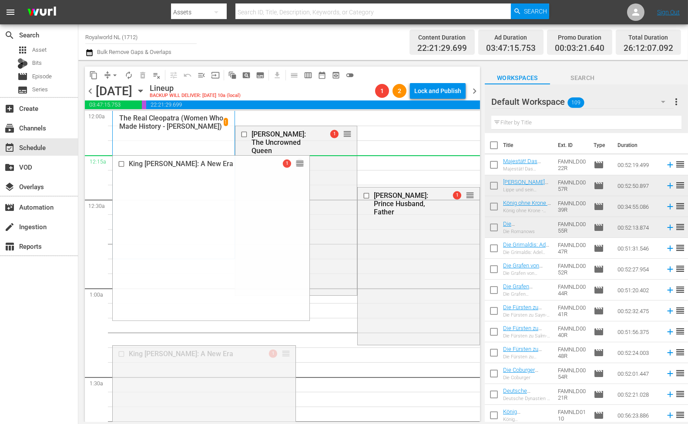
drag, startPoint x: 281, startPoint y: 306, endPoint x: 395, endPoint y: 162, distance: 183.9
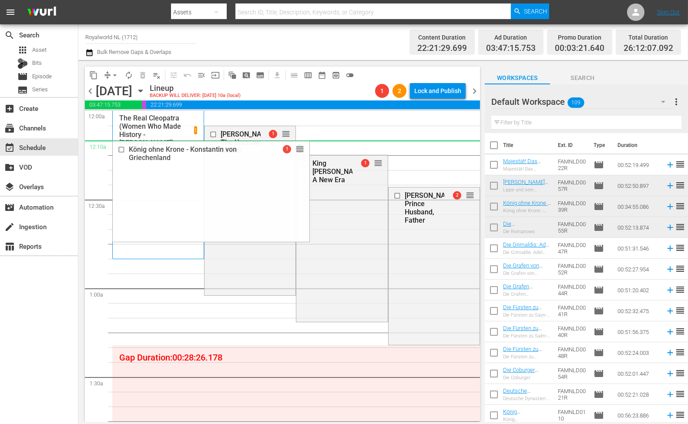
drag, startPoint x: 284, startPoint y: 291, endPoint x: 313, endPoint y: 148, distance: 145.7
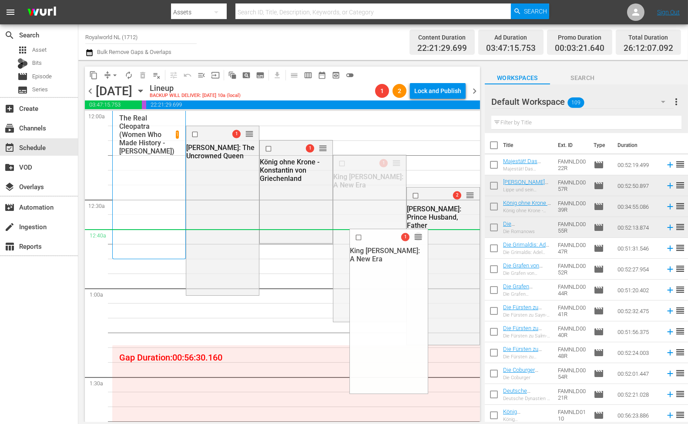
drag, startPoint x: 393, startPoint y: 163, endPoint x: 362, endPoint y: 231, distance: 74.8
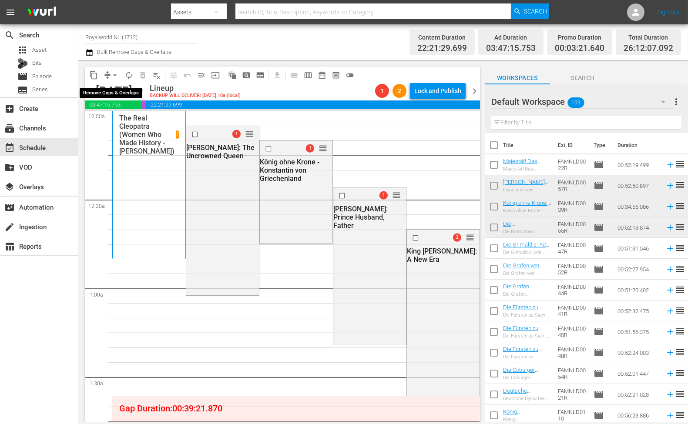
click at [117, 74] on span "arrow_drop_down" at bounding box center [114, 75] width 9 height 9
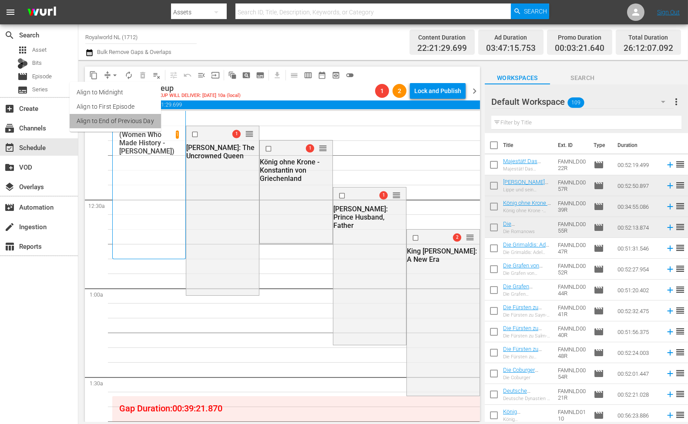
click at [125, 123] on li "Align to End of Previous Day" at bounding box center [115, 121] width 91 height 14
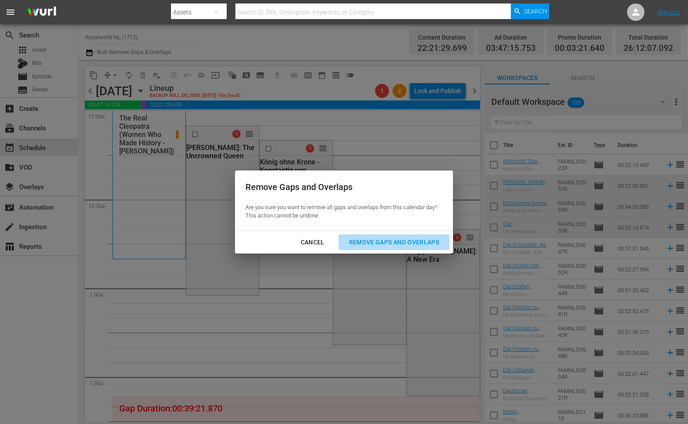
click at [366, 242] on div "Remove Gaps and Overlaps" at bounding box center [394, 242] width 104 height 11
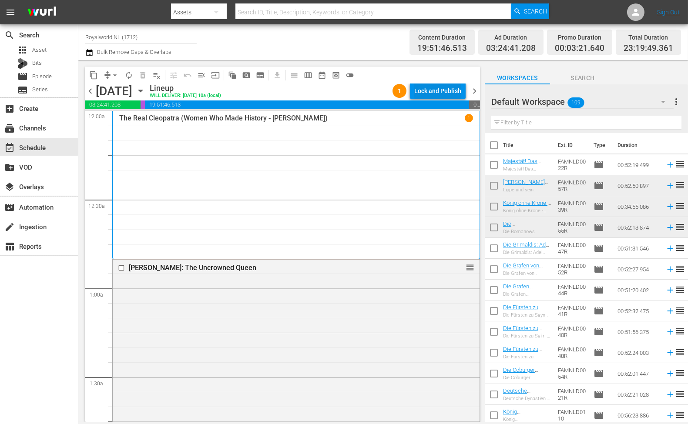
click at [451, 93] on div "Lock and Publish" at bounding box center [437, 91] width 47 height 16
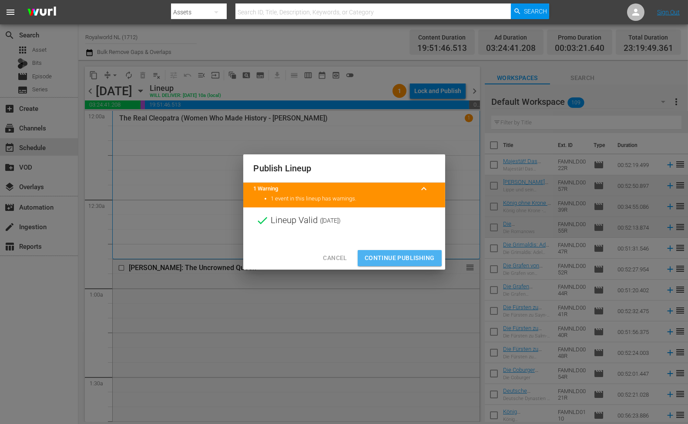
click at [390, 257] on span "Continue Publishing" at bounding box center [399, 258] width 70 height 11
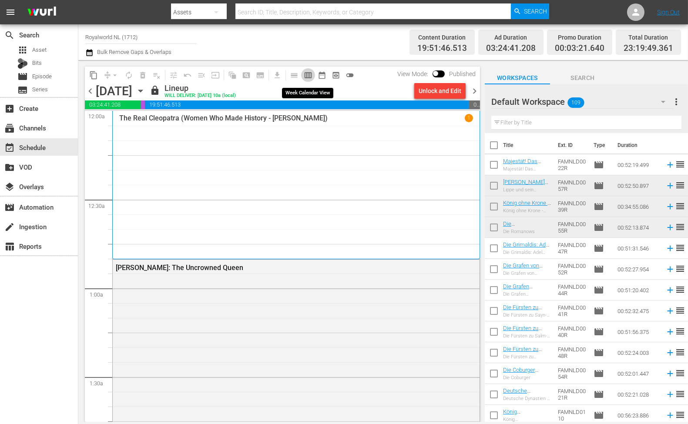
click at [308, 77] on span "calendar_view_week_outlined" at bounding box center [308, 75] width 9 height 9
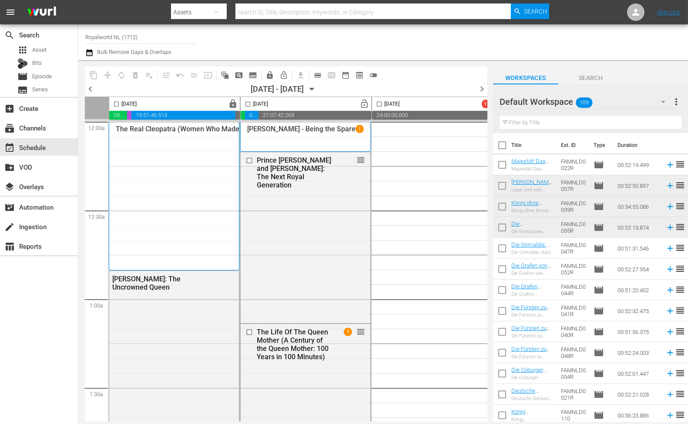
click at [92, 90] on span "chevron_left" at bounding box center [90, 89] width 11 height 11
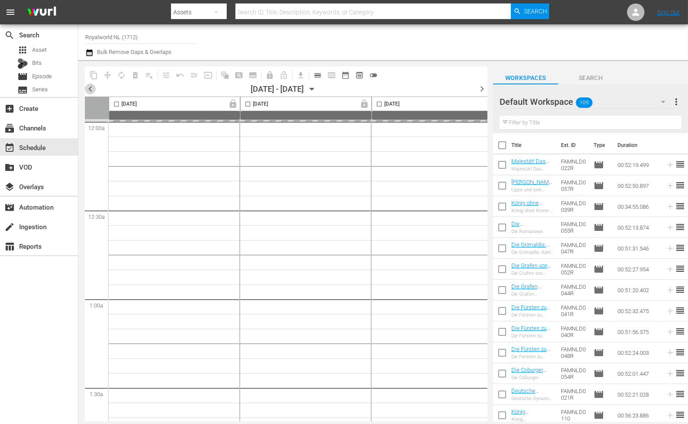
click at [92, 90] on span "chevron_left" at bounding box center [90, 89] width 11 height 11
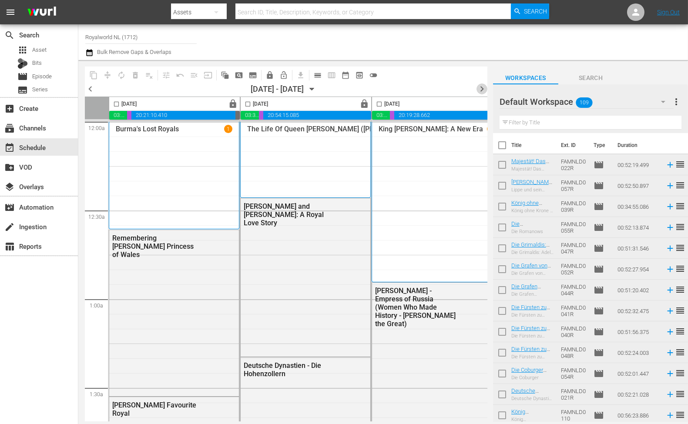
click at [476, 90] on span "chevron_right" at bounding box center [481, 89] width 11 height 11
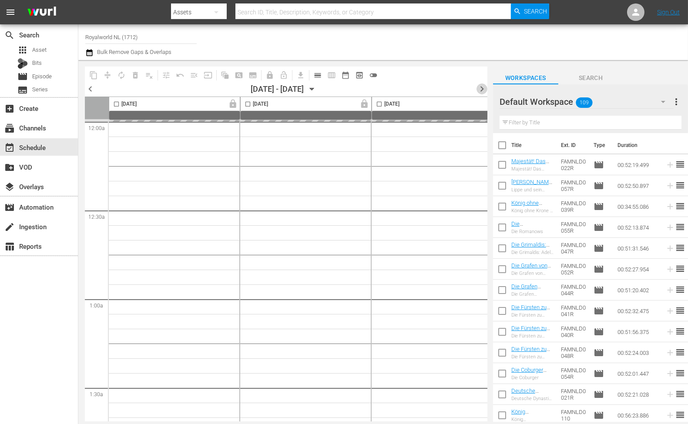
click at [476, 90] on span "chevron_right" at bounding box center [481, 89] width 11 height 11
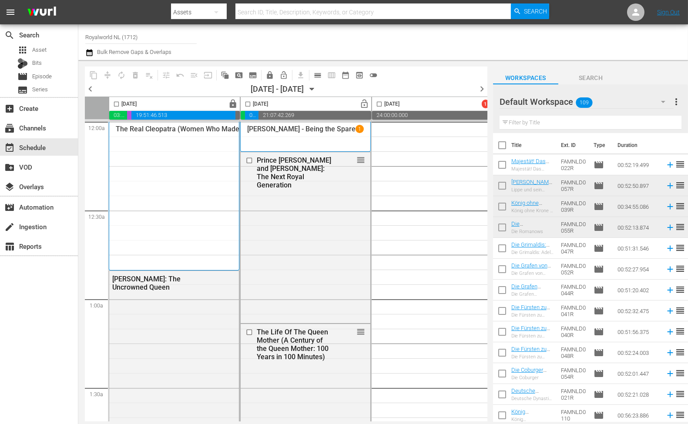
click at [85, 87] on span "chevron_left" at bounding box center [90, 89] width 11 height 11
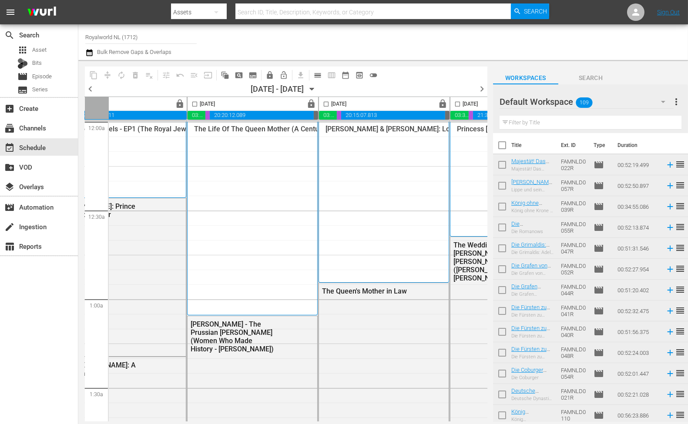
scroll to position [0, 338]
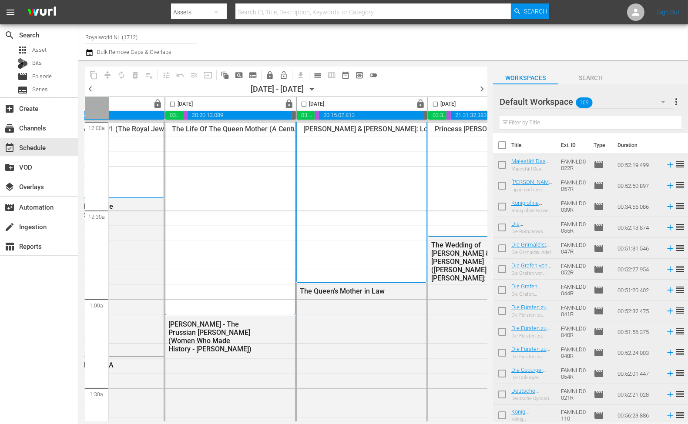
click at [171, 105] on input "checkbox" at bounding box center [172, 106] width 10 height 10
checkbox input "true"
click at [91, 78] on span "content_copy" at bounding box center [93, 75] width 9 height 9
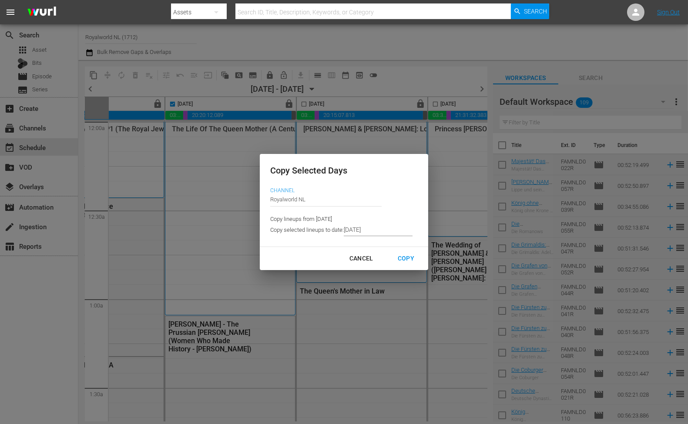
click at [384, 230] on input "8/21/2025" at bounding box center [378, 229] width 69 height 13
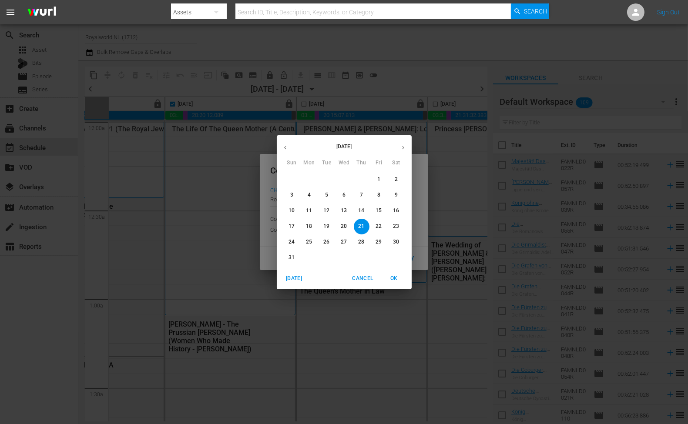
click at [404, 150] on icon "button" at bounding box center [403, 147] width 7 height 7
click at [310, 194] on p "8" at bounding box center [309, 194] width 3 height 7
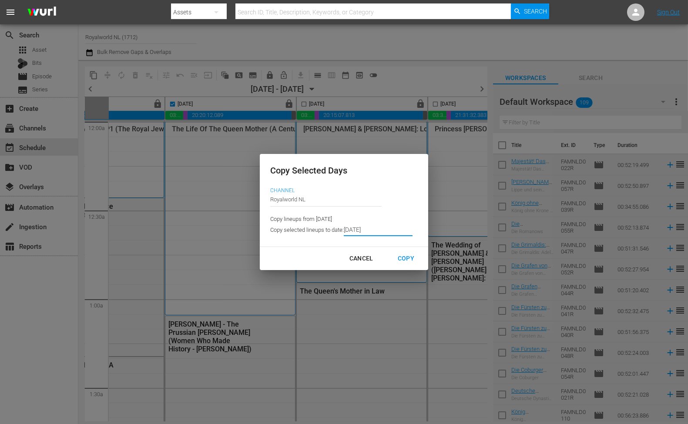
click at [405, 254] on div "Copy" at bounding box center [406, 258] width 30 height 11
type input "9/03/2025"
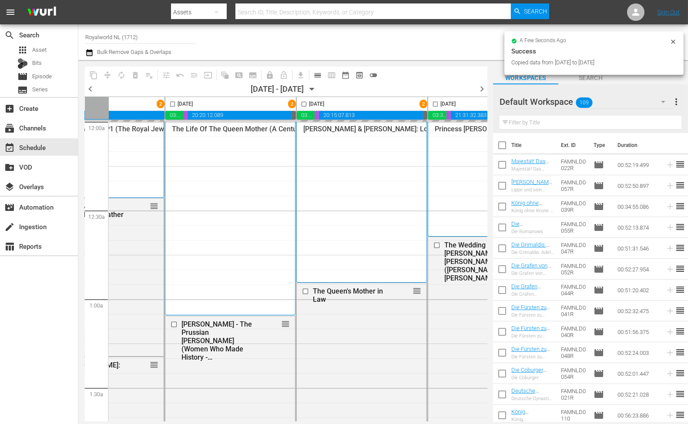
checkbox input "false"
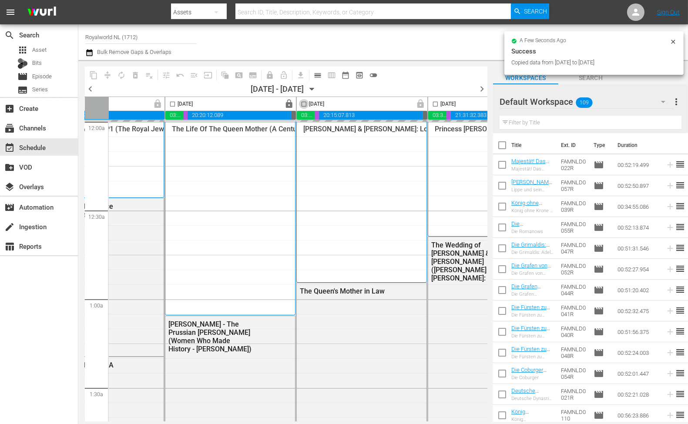
click at [303, 104] on input "checkbox" at bounding box center [304, 106] width 10 height 10
checkbox input "true"
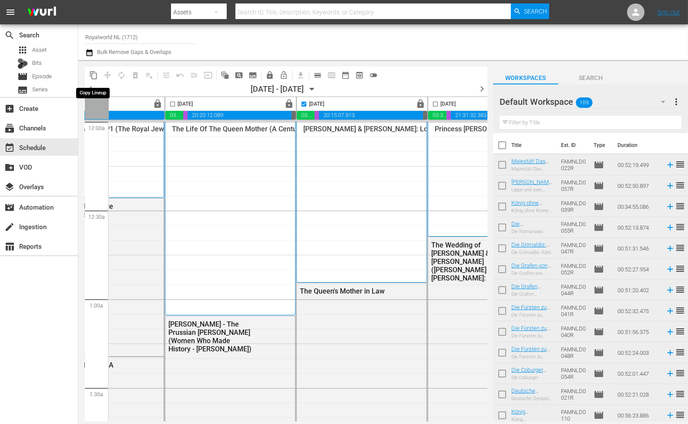
click at [93, 74] on span "content_copy" at bounding box center [93, 75] width 9 height 9
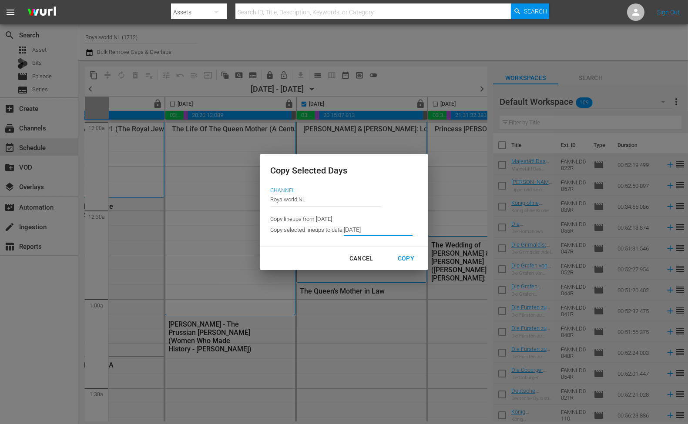
click at [368, 235] on input "9/03/2025" at bounding box center [378, 229] width 69 height 13
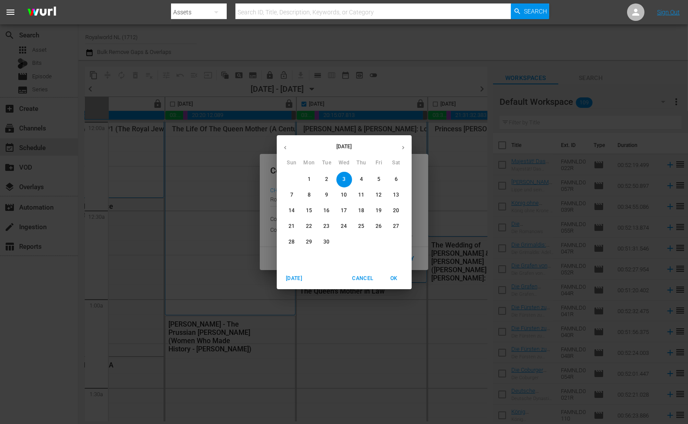
click at [328, 194] on span "9" at bounding box center [327, 194] width 16 height 7
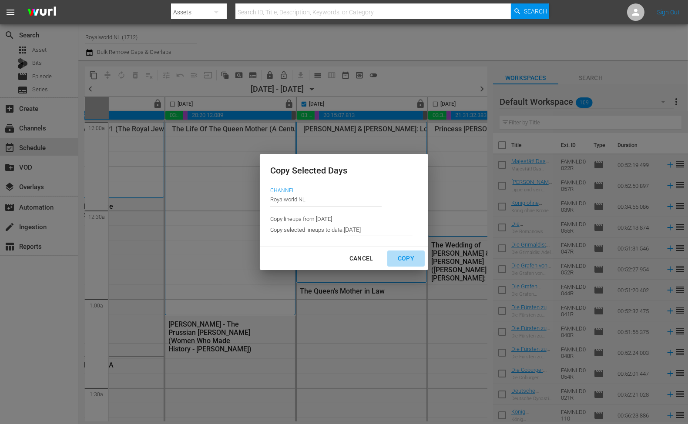
click at [398, 259] on div "Copy" at bounding box center [406, 258] width 30 height 11
type input "9/04/2025"
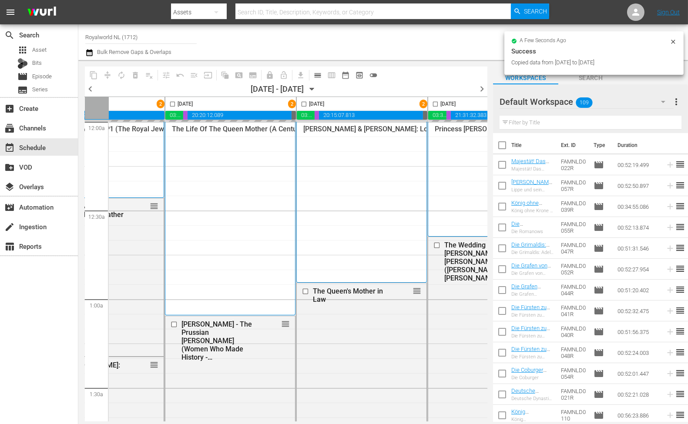
checkbox input "false"
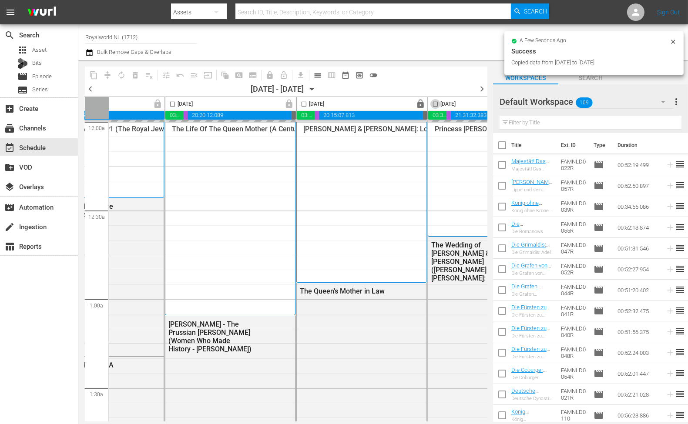
click at [435, 104] on input "checkbox" at bounding box center [435, 106] width 10 height 10
checkbox input "true"
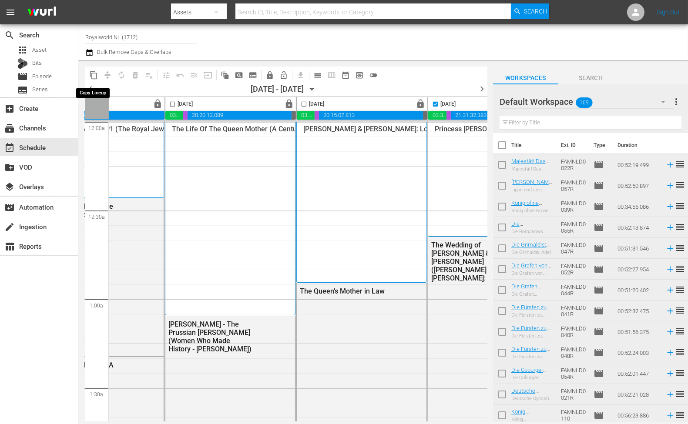
click at [96, 75] on span "content_copy" at bounding box center [93, 75] width 9 height 9
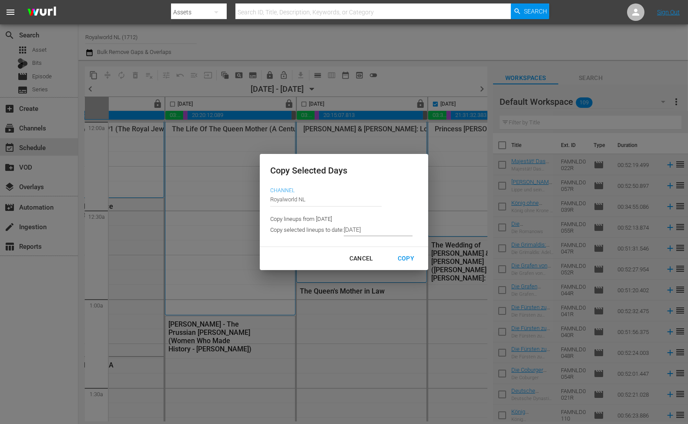
click at [397, 231] on input "9/04/2025" at bounding box center [378, 229] width 69 height 13
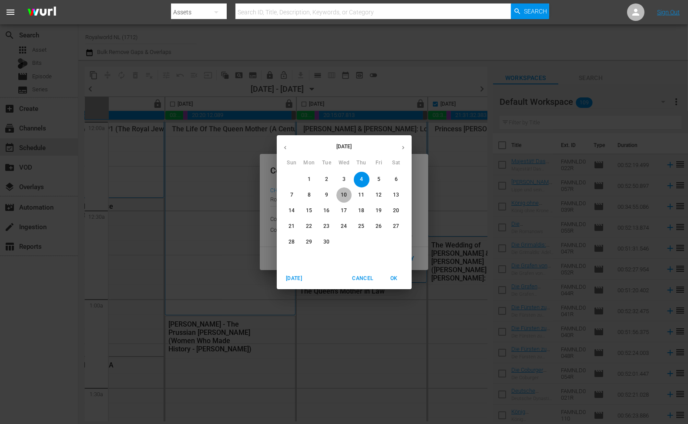
click at [346, 193] on p "10" at bounding box center [344, 194] width 6 height 7
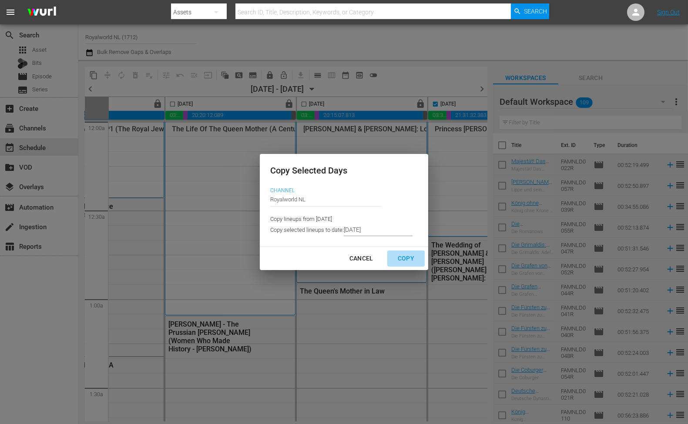
click at [401, 257] on div "Copy" at bounding box center [406, 258] width 30 height 11
type input "9/05/2025"
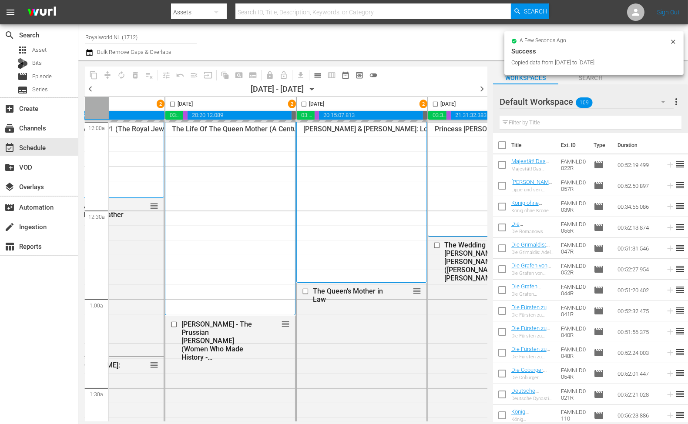
checkbox input "false"
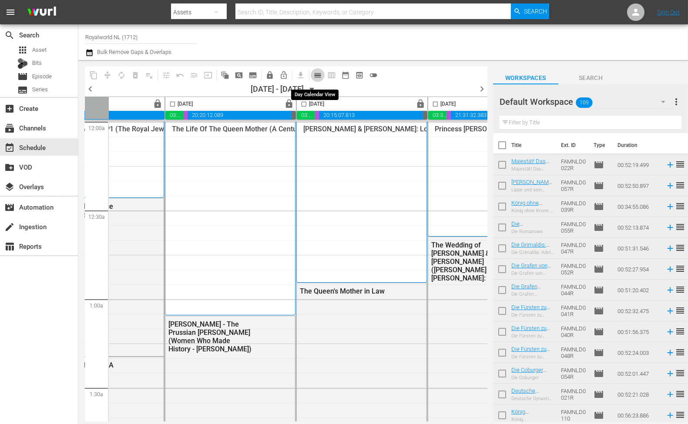
click at [321, 80] on button "calendar_view_day_outlined" at bounding box center [318, 75] width 14 height 14
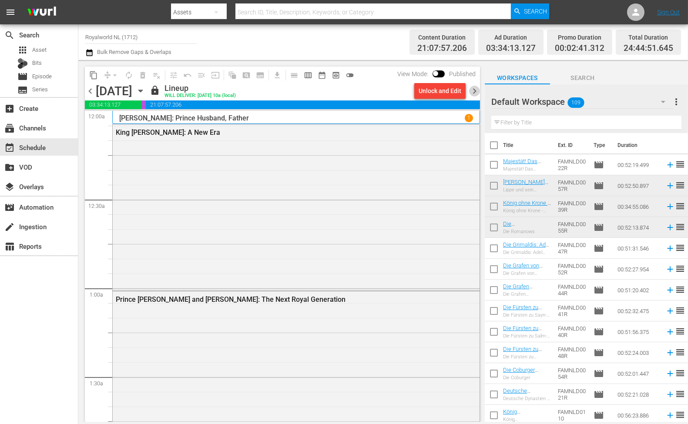
click at [476, 90] on span "chevron_right" at bounding box center [474, 91] width 11 height 11
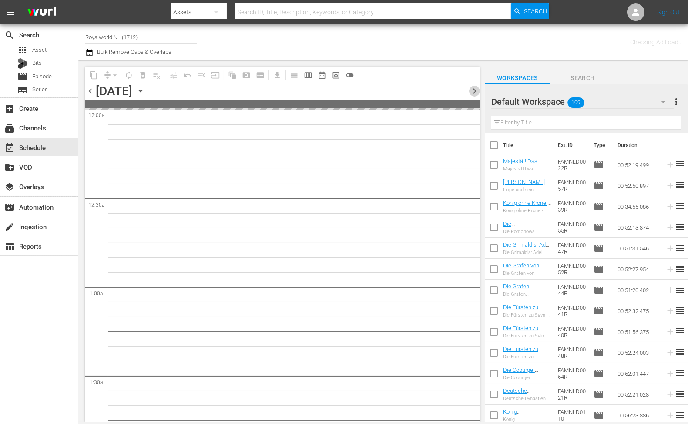
click at [476, 90] on span "chevron_right" at bounding box center [474, 91] width 11 height 11
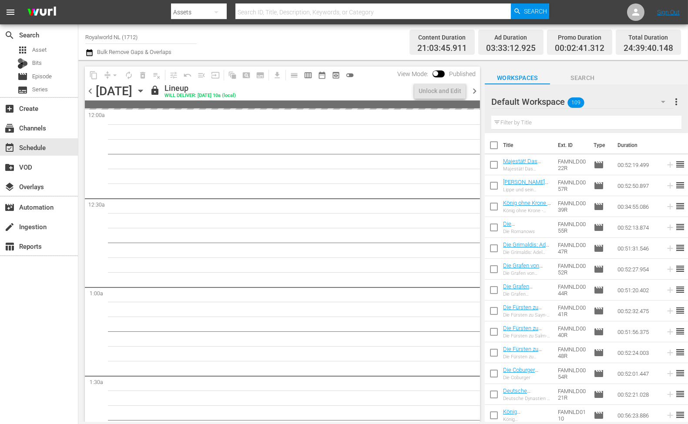
click at [476, 90] on span "chevron_right" at bounding box center [474, 91] width 11 height 11
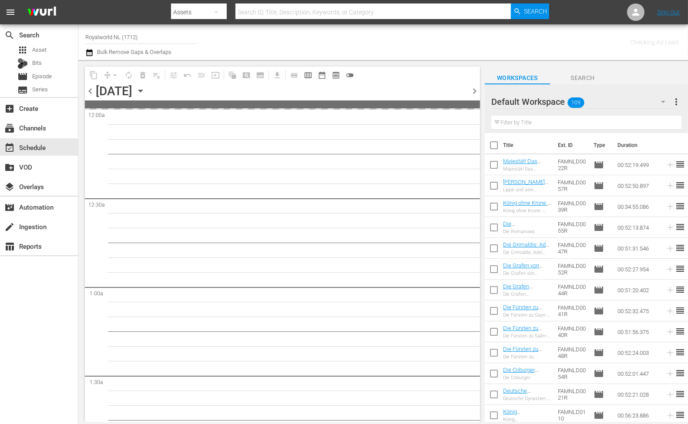
click at [476, 90] on span "chevron_right" at bounding box center [474, 91] width 11 height 11
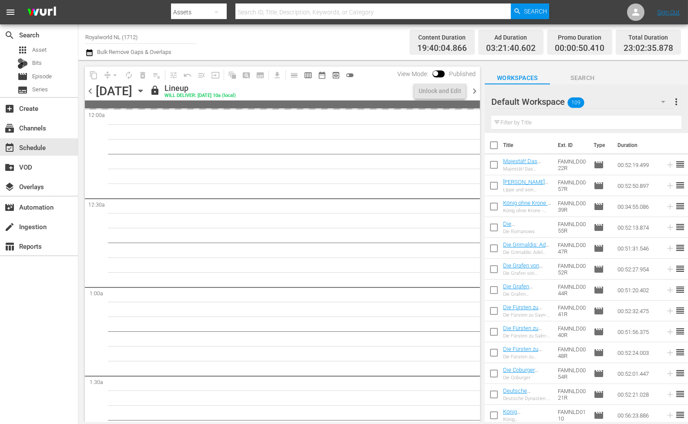
click at [476, 90] on span "chevron_right" at bounding box center [474, 91] width 11 height 11
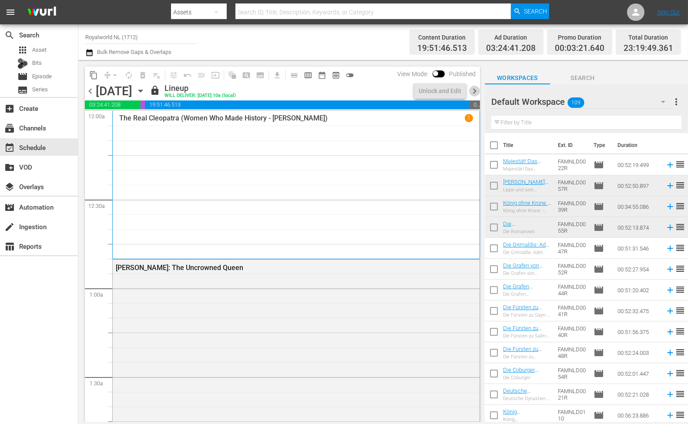
click at [476, 90] on span "chevron_right" at bounding box center [474, 91] width 11 height 11
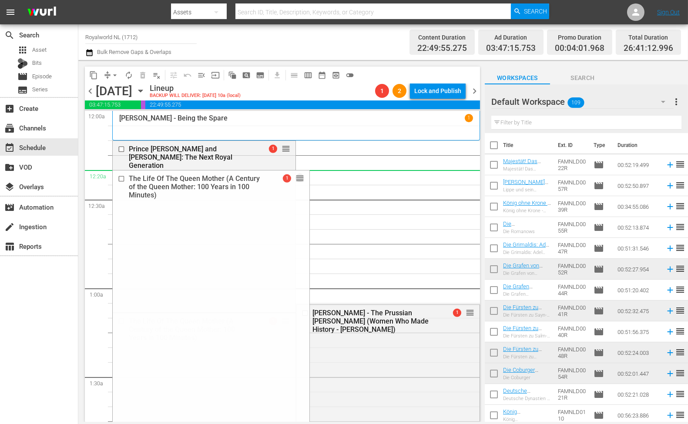
drag, startPoint x: 284, startPoint y: 319, endPoint x: 306, endPoint y: 183, distance: 137.8
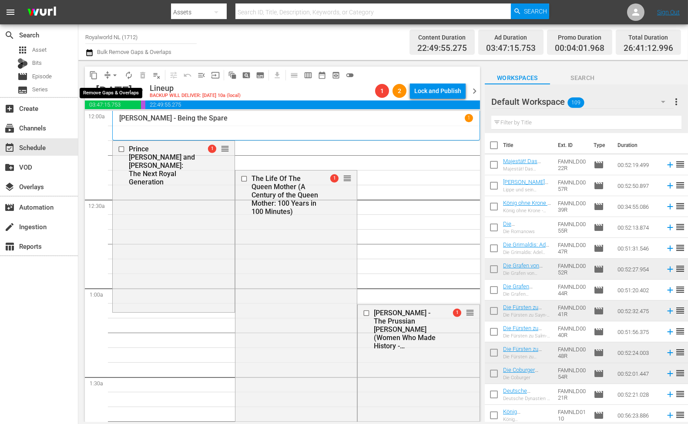
click at [111, 80] on button "arrow_drop_down" at bounding box center [115, 75] width 14 height 14
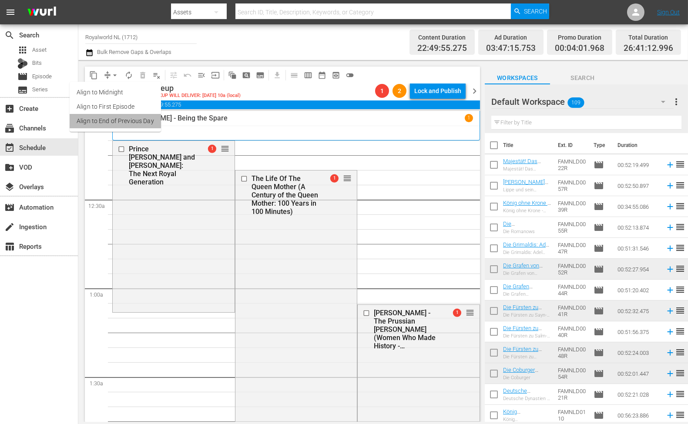
click at [128, 123] on li "Align to End of Previous Day" at bounding box center [115, 121] width 91 height 14
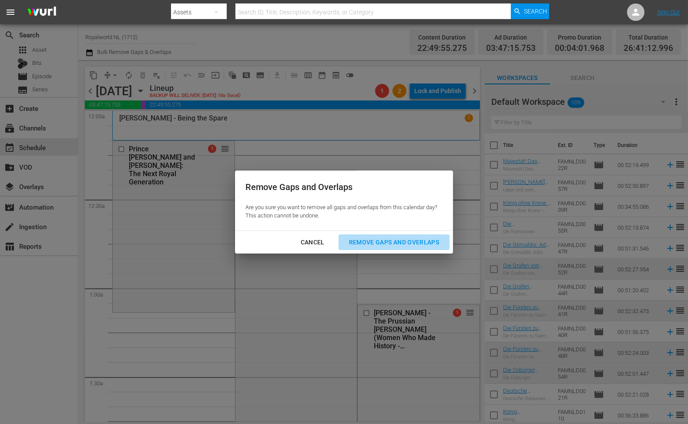
click at [359, 241] on div "Remove Gaps and Overlaps" at bounding box center [394, 242] width 104 height 11
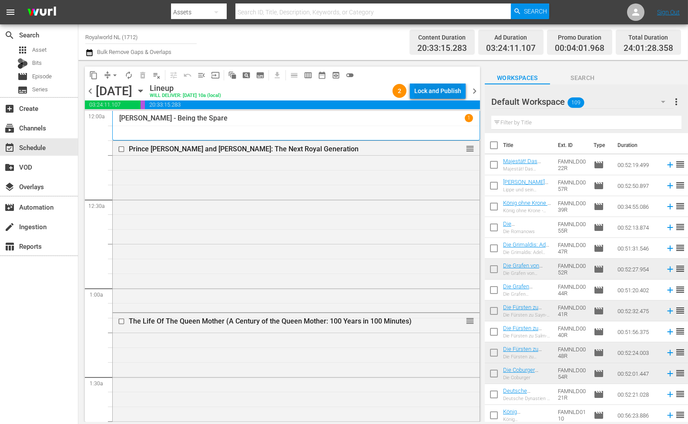
click at [444, 90] on div "Lock and Publish" at bounding box center [437, 91] width 47 height 16
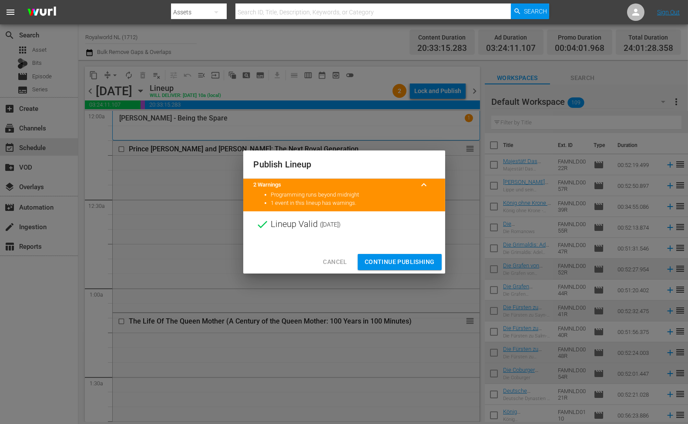
click at [398, 261] on span "Continue Publishing" at bounding box center [399, 262] width 70 height 11
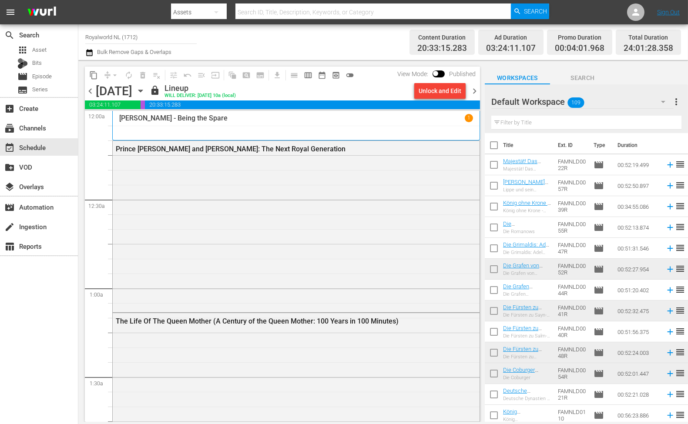
click at [475, 93] on span "chevron_right" at bounding box center [474, 91] width 11 height 11
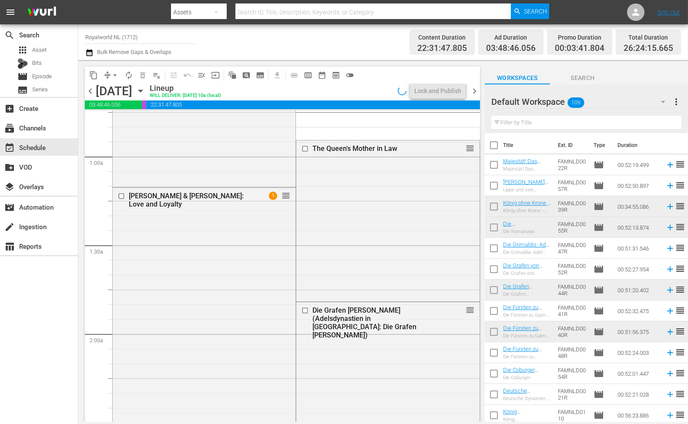
scroll to position [145, 0]
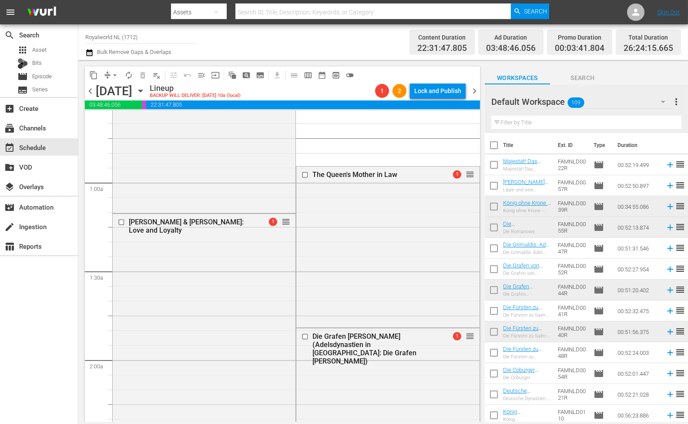
scroll to position [97, 0]
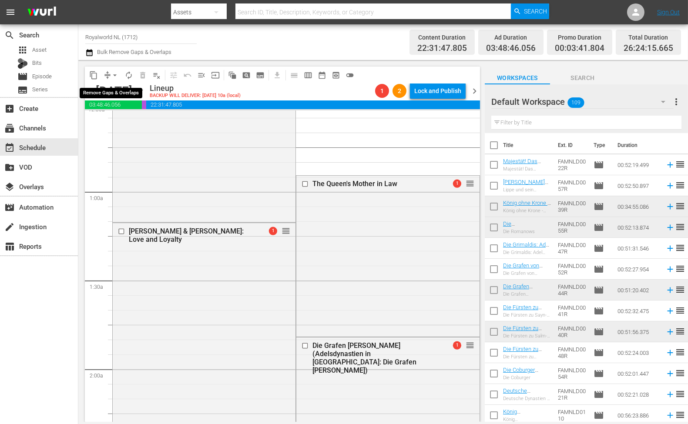
click at [114, 75] on span "arrow_drop_down" at bounding box center [114, 75] width 9 height 9
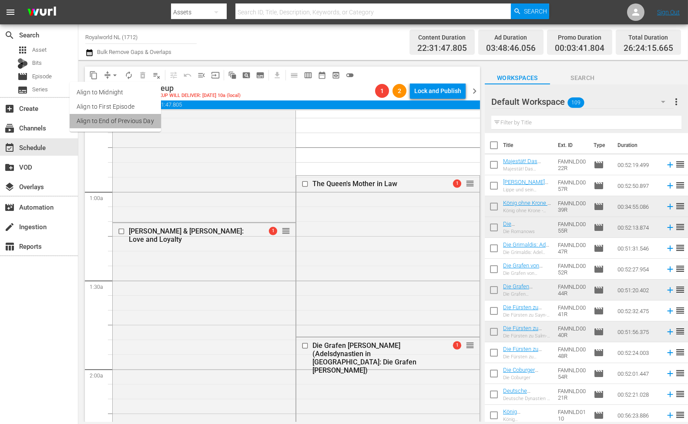
click at [124, 115] on li "Align to End of Previous Day" at bounding box center [115, 121] width 91 height 14
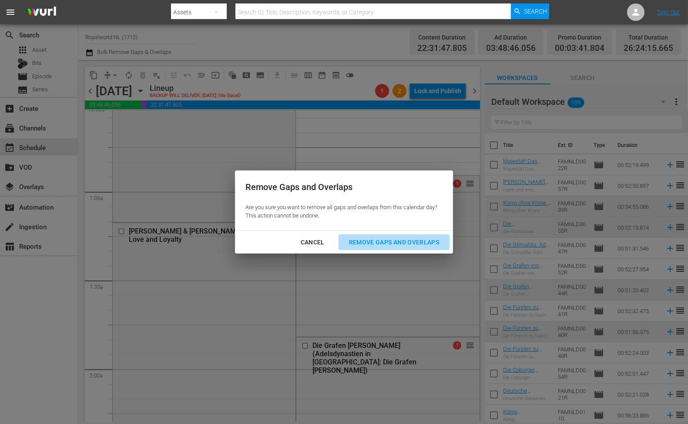
click at [382, 248] on button "Remove Gaps and Overlaps" at bounding box center [393, 242] width 111 height 16
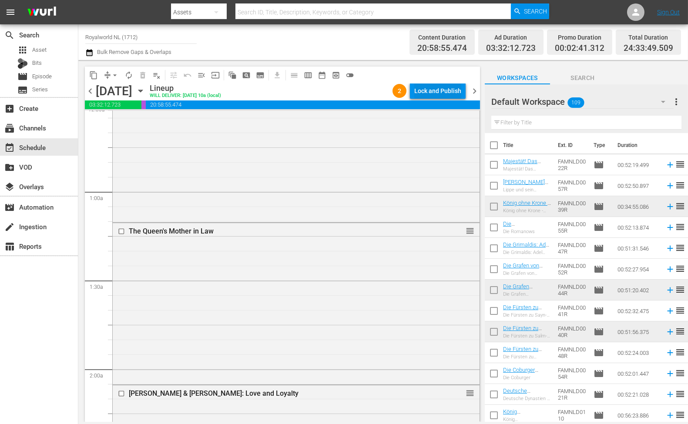
click at [454, 94] on div "Lock and Publish" at bounding box center [437, 91] width 47 height 16
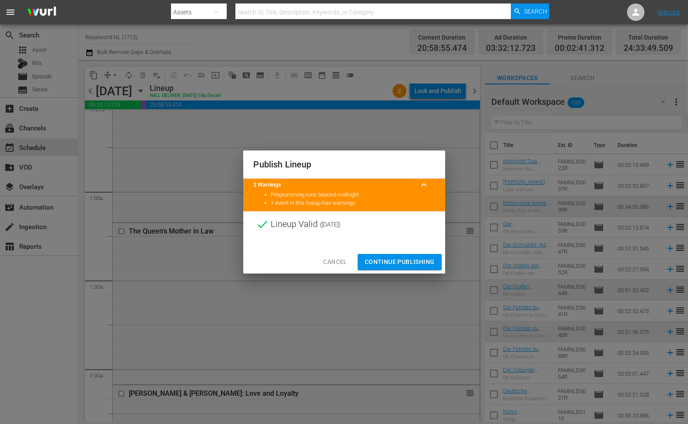
click at [413, 259] on span "Continue Publishing" at bounding box center [399, 262] width 70 height 11
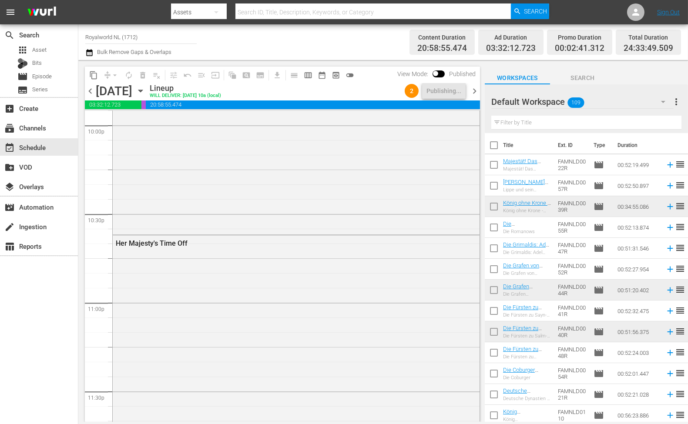
scroll to position [4082, 0]
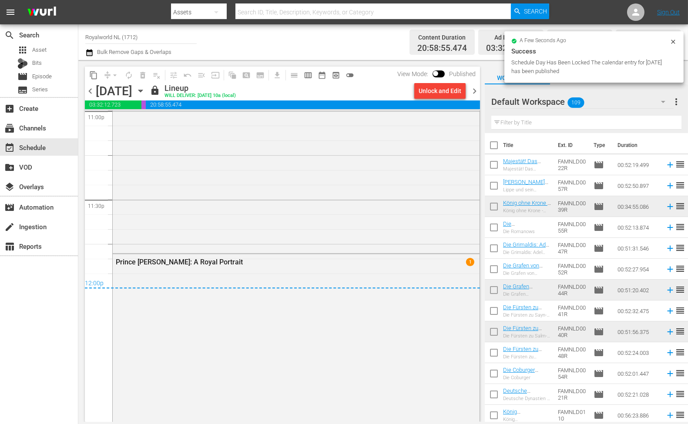
click at [472, 88] on span "chevron_right" at bounding box center [474, 91] width 11 height 11
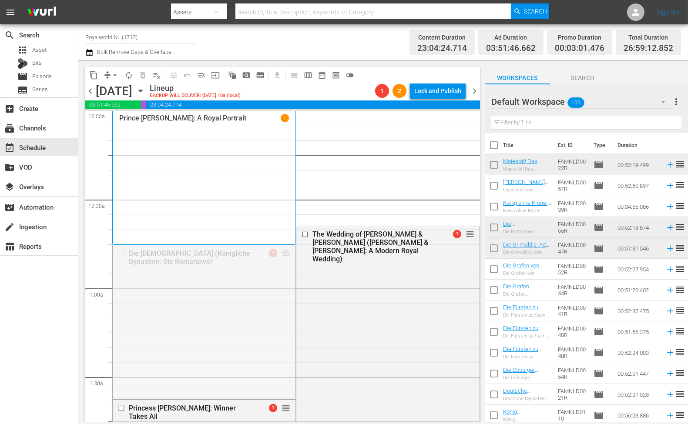
drag, startPoint x: 281, startPoint y: 251, endPoint x: 329, endPoint y: 127, distance: 132.6
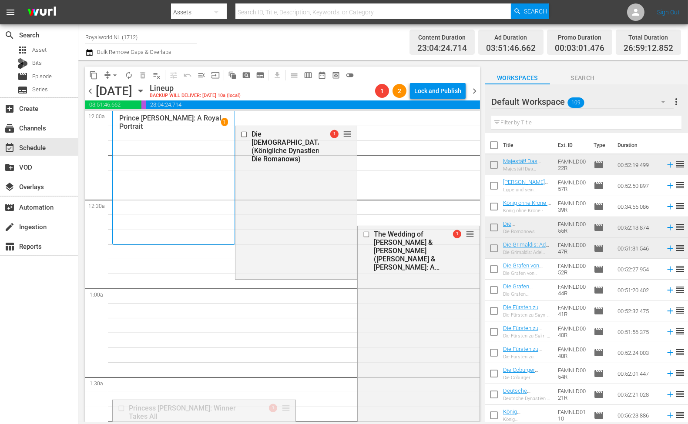
drag, startPoint x: 283, startPoint y: 311, endPoint x: 344, endPoint y: 147, distance: 175.1
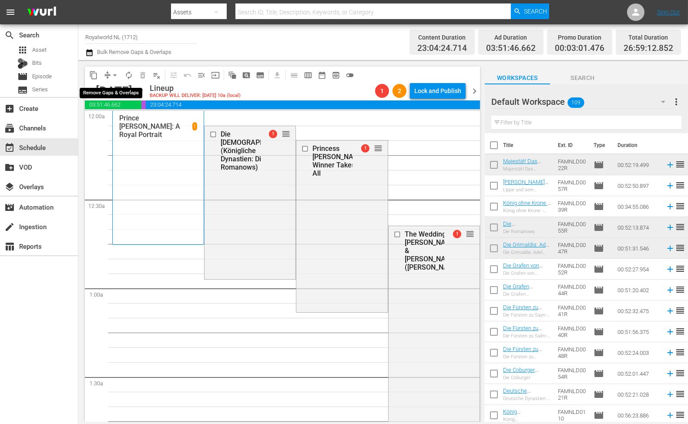
click at [107, 74] on span "compress" at bounding box center [107, 75] width 9 height 9
click at [118, 75] on span "arrow_drop_down" at bounding box center [114, 75] width 9 height 9
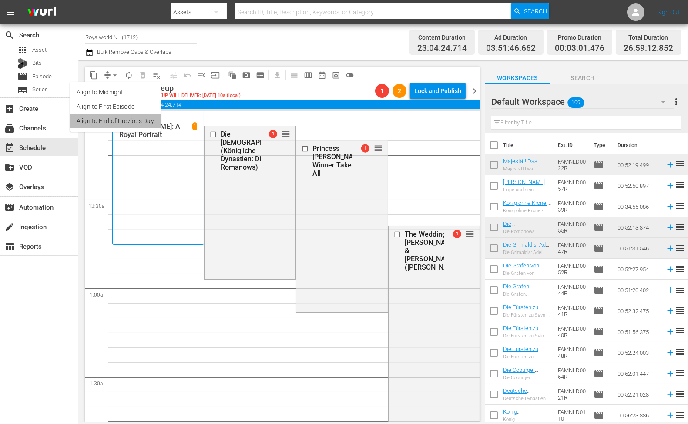
click at [125, 119] on li "Align to End of Previous Day" at bounding box center [115, 121] width 91 height 14
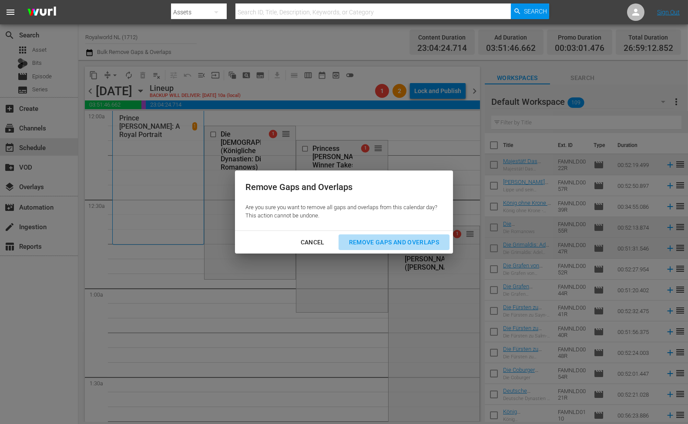
click at [398, 240] on div "Remove Gaps and Overlaps" at bounding box center [394, 242] width 104 height 11
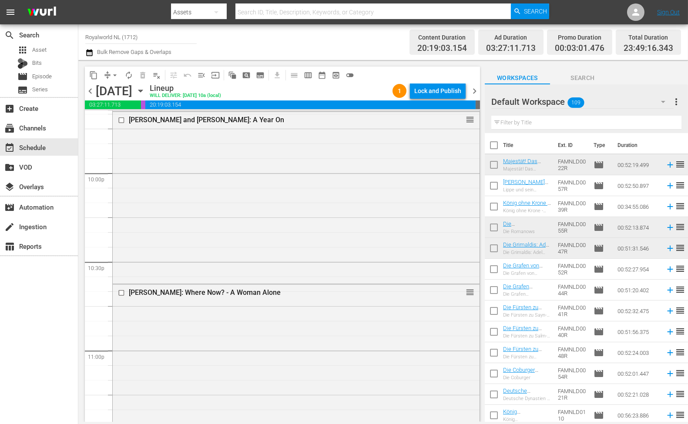
scroll to position [4050, 0]
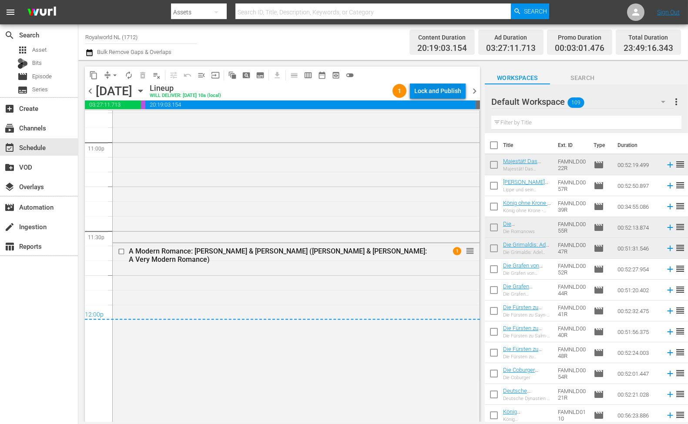
click at [451, 96] on div "Lock and Publish" at bounding box center [437, 91] width 47 height 16
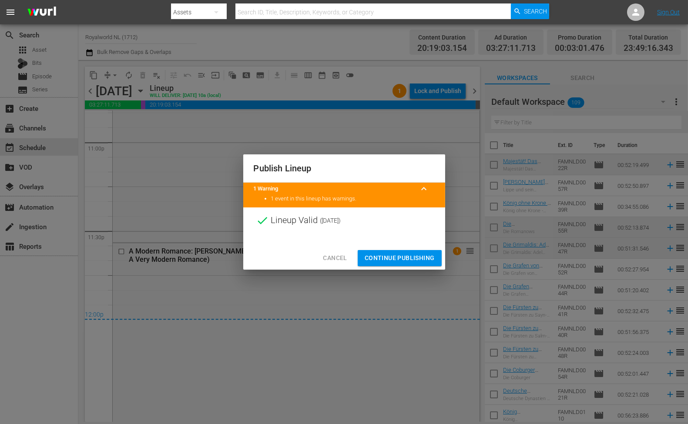
click at [407, 260] on span "Continue Publishing" at bounding box center [399, 258] width 70 height 11
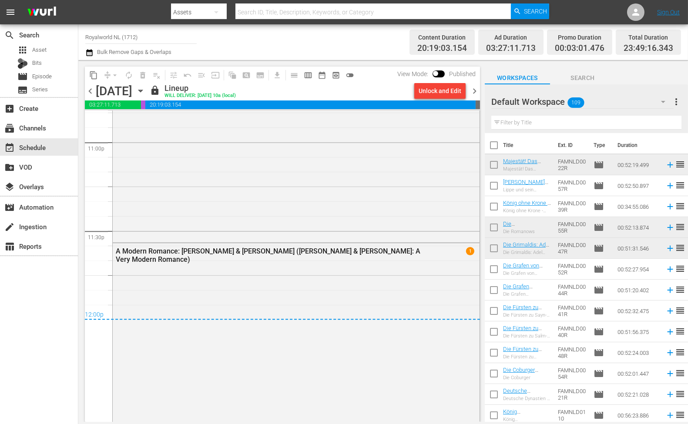
click at [125, 14] on nav "menu Search By Assets Search ID, Title, Description, Keywords, or Category Sear…" at bounding box center [344, 12] width 688 height 24
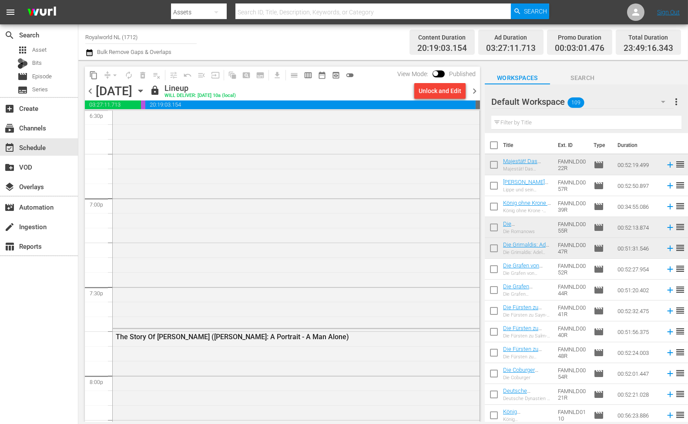
scroll to position [3132, 0]
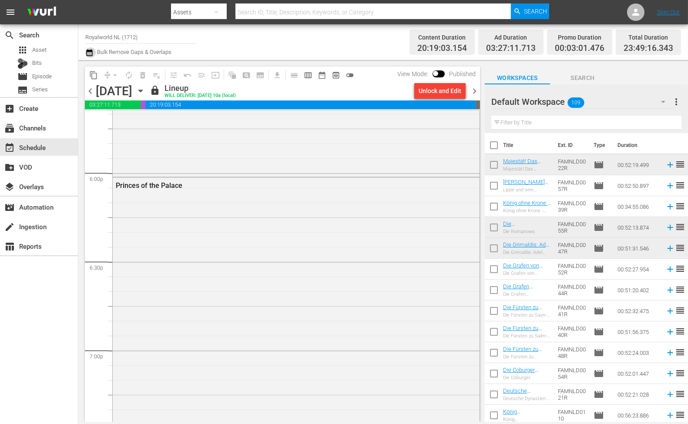
click at [86, 53] on icon "button" at bounding box center [89, 52] width 6 height 7
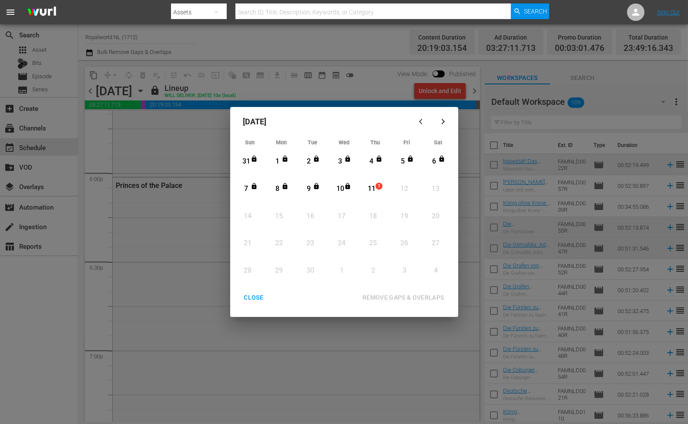
click at [420, 125] on button "button" at bounding box center [422, 121] width 21 height 21
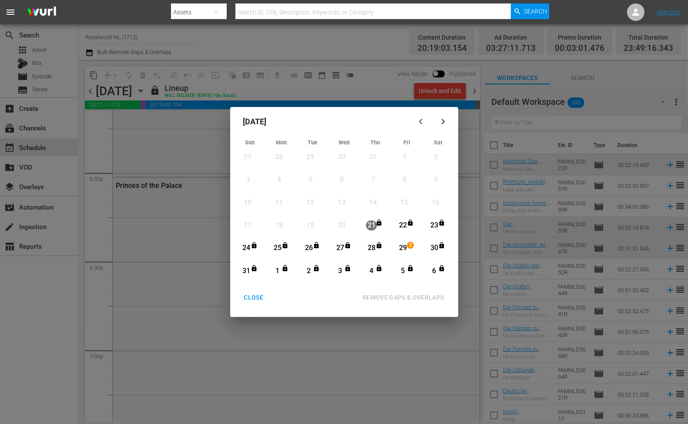
click at [308, 87] on div "[DATE] Sun Mon Tue Wed Thu Fri Sat 27 View Lineup 28 View Lineup 29 View Lineup…" at bounding box center [344, 212] width 688 height 424
click at [266, 295] on div "CLOSE" at bounding box center [253, 297] width 33 height 11
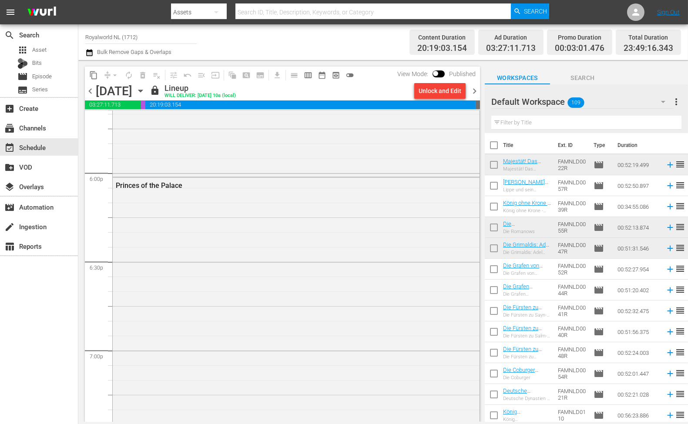
click at [93, 87] on span "chevron_left" at bounding box center [90, 91] width 11 height 11
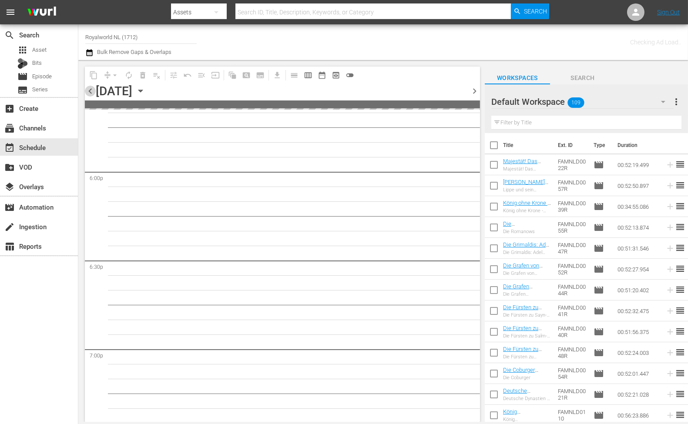
click at [93, 87] on span "chevron_left" at bounding box center [90, 91] width 11 height 11
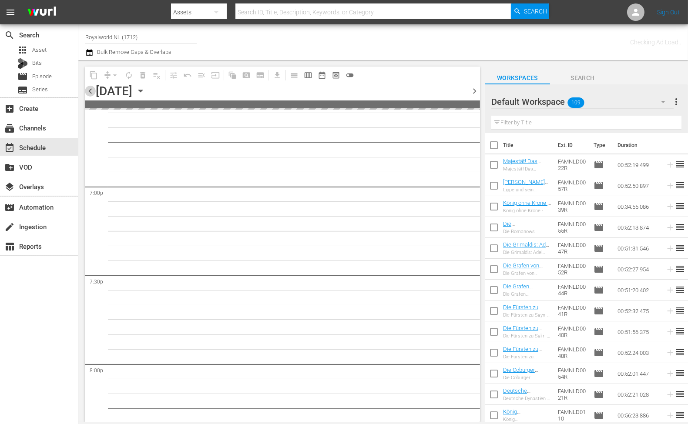
click at [93, 87] on span "chevron_left" at bounding box center [90, 91] width 11 height 11
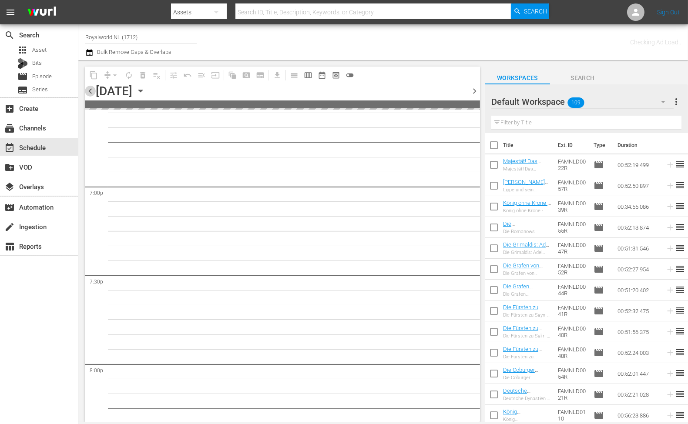
click at [93, 87] on span "chevron_left" at bounding box center [90, 91] width 11 height 11
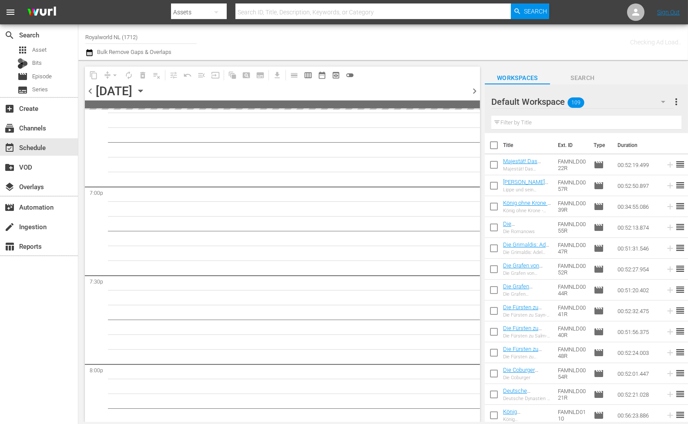
click at [93, 87] on span "chevron_left" at bounding box center [90, 91] width 11 height 11
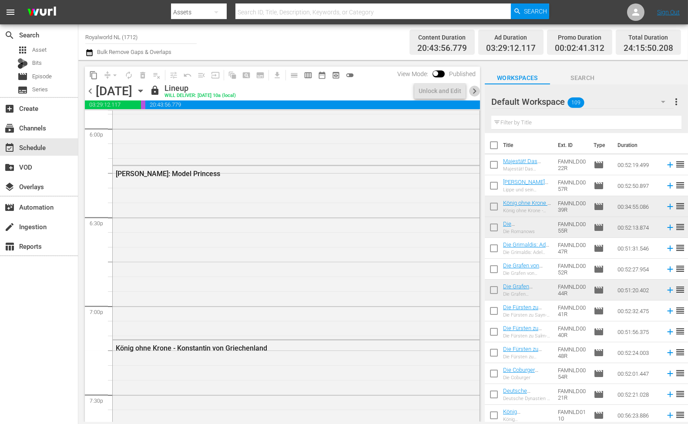
click at [474, 90] on span "chevron_right" at bounding box center [474, 91] width 11 height 11
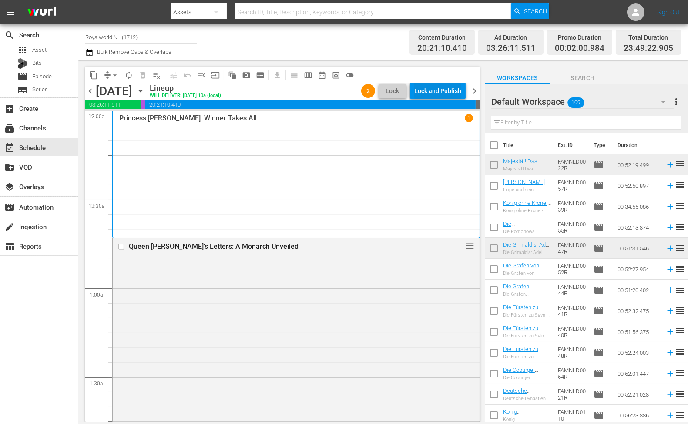
click at [451, 87] on div "Lock and Publish" at bounding box center [437, 91] width 47 height 16
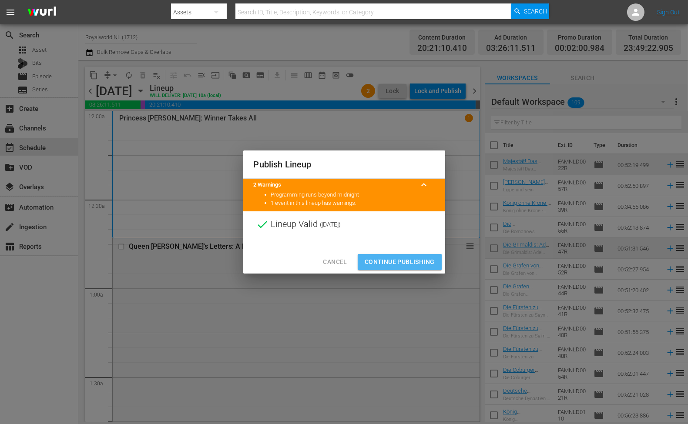
click at [402, 267] on span "Continue Publishing" at bounding box center [399, 262] width 70 height 11
